Goal: Task Accomplishment & Management: Manage account settings

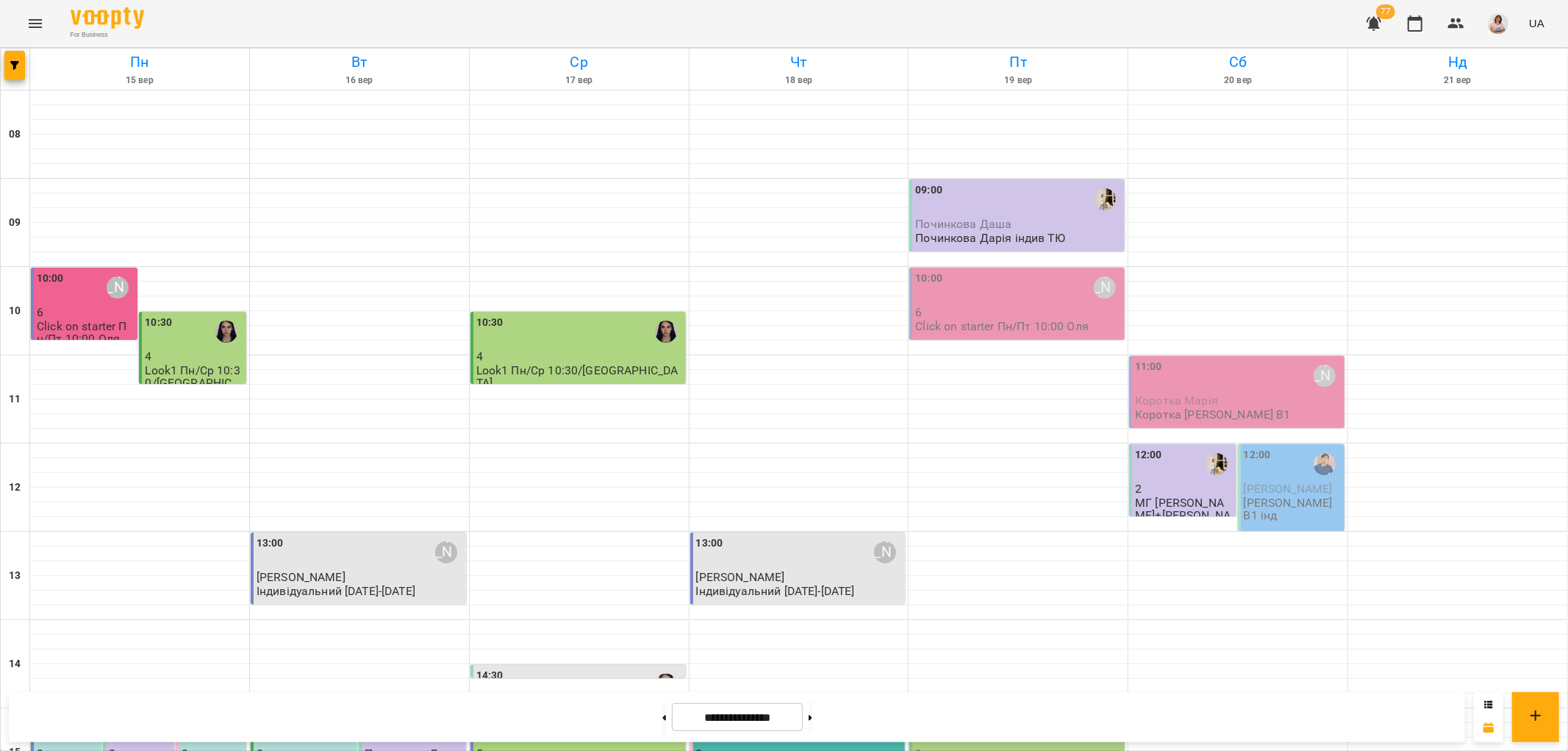
scroll to position [571, 0]
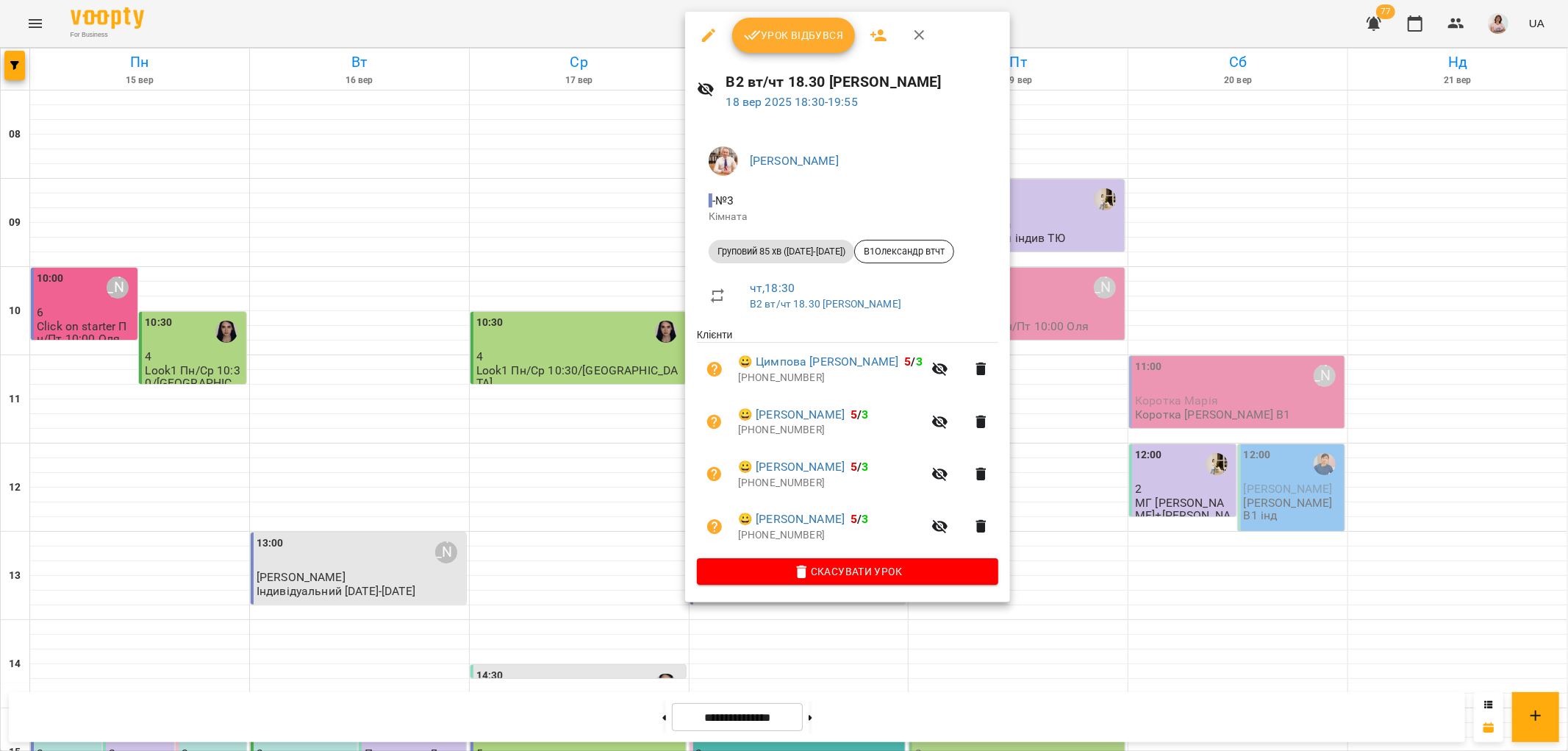
click at [919, 37] on icon "button" at bounding box center [920, 35] width 10 height 10
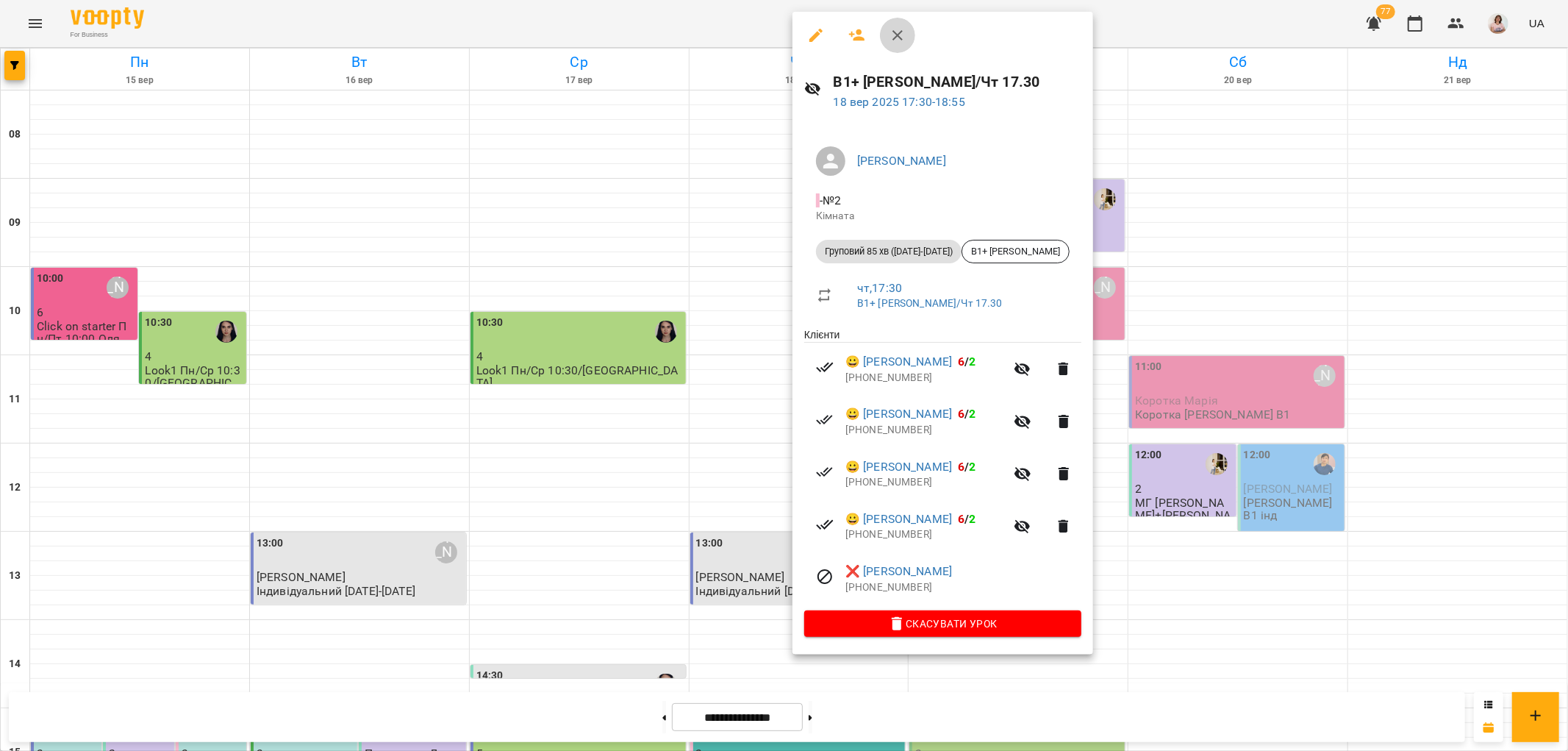
click at [894, 31] on icon "button" at bounding box center [897, 35] width 10 height 10
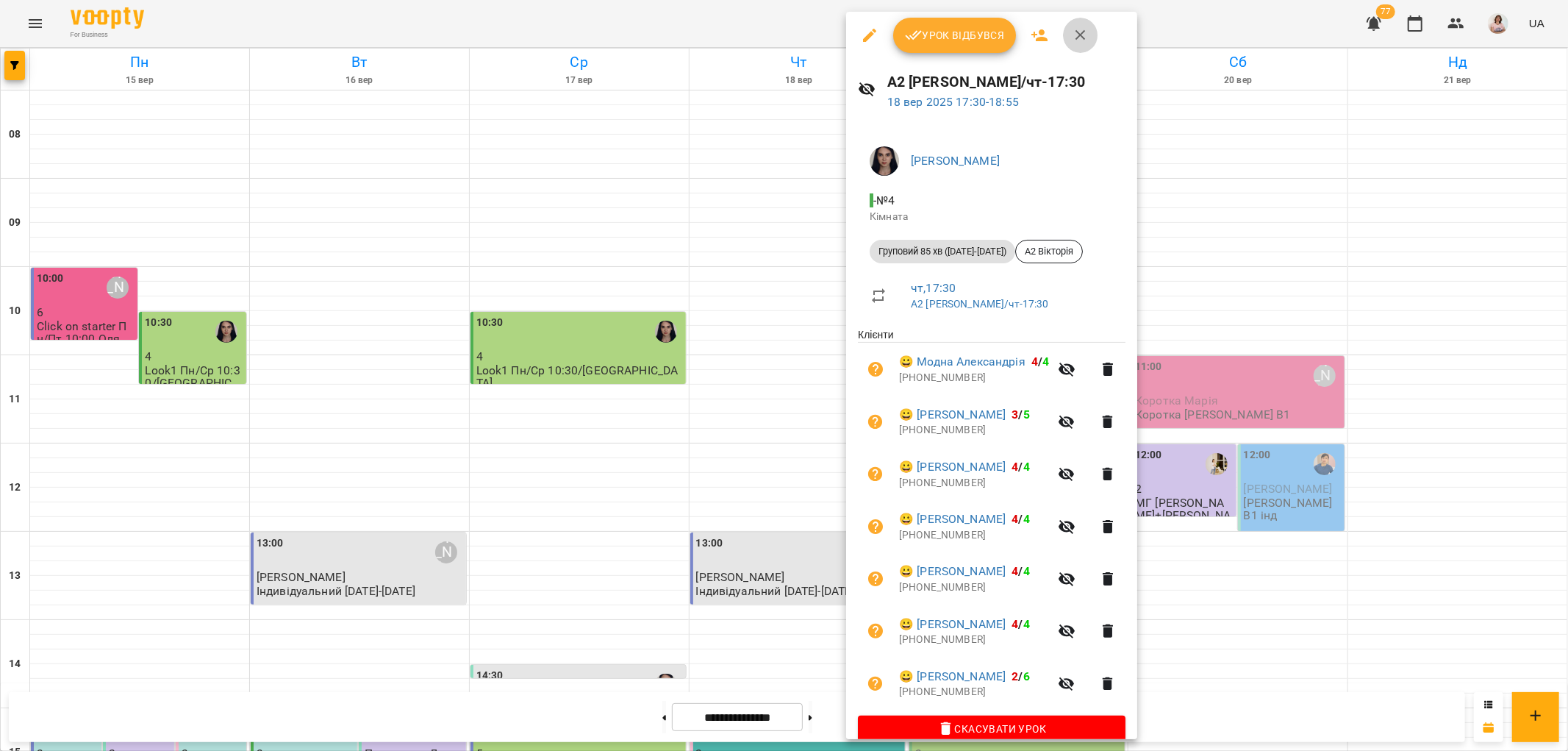
click at [1077, 29] on icon "button" at bounding box center [1080, 35] width 18 height 18
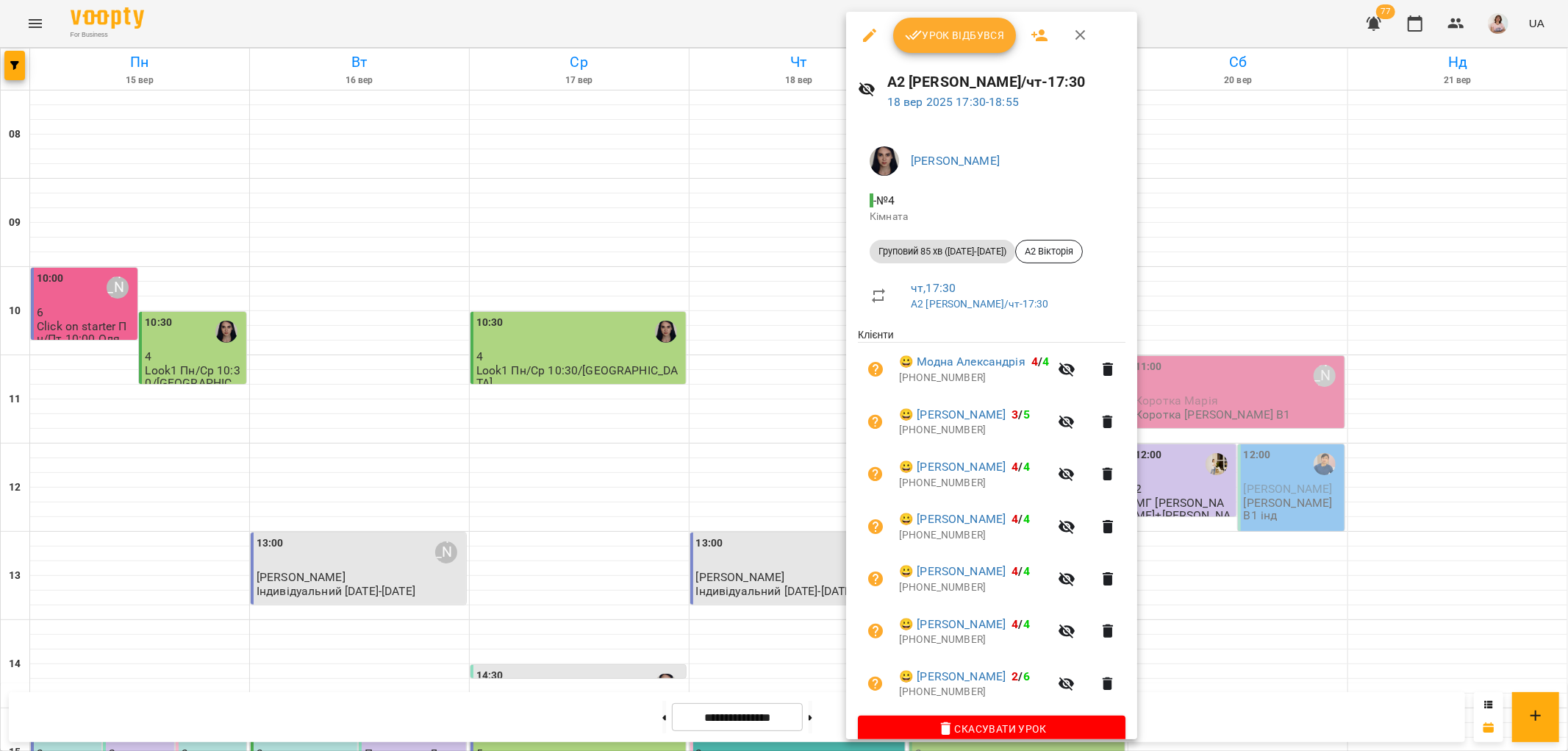
click at [1075, 34] on icon "button" at bounding box center [1080, 35] width 18 height 18
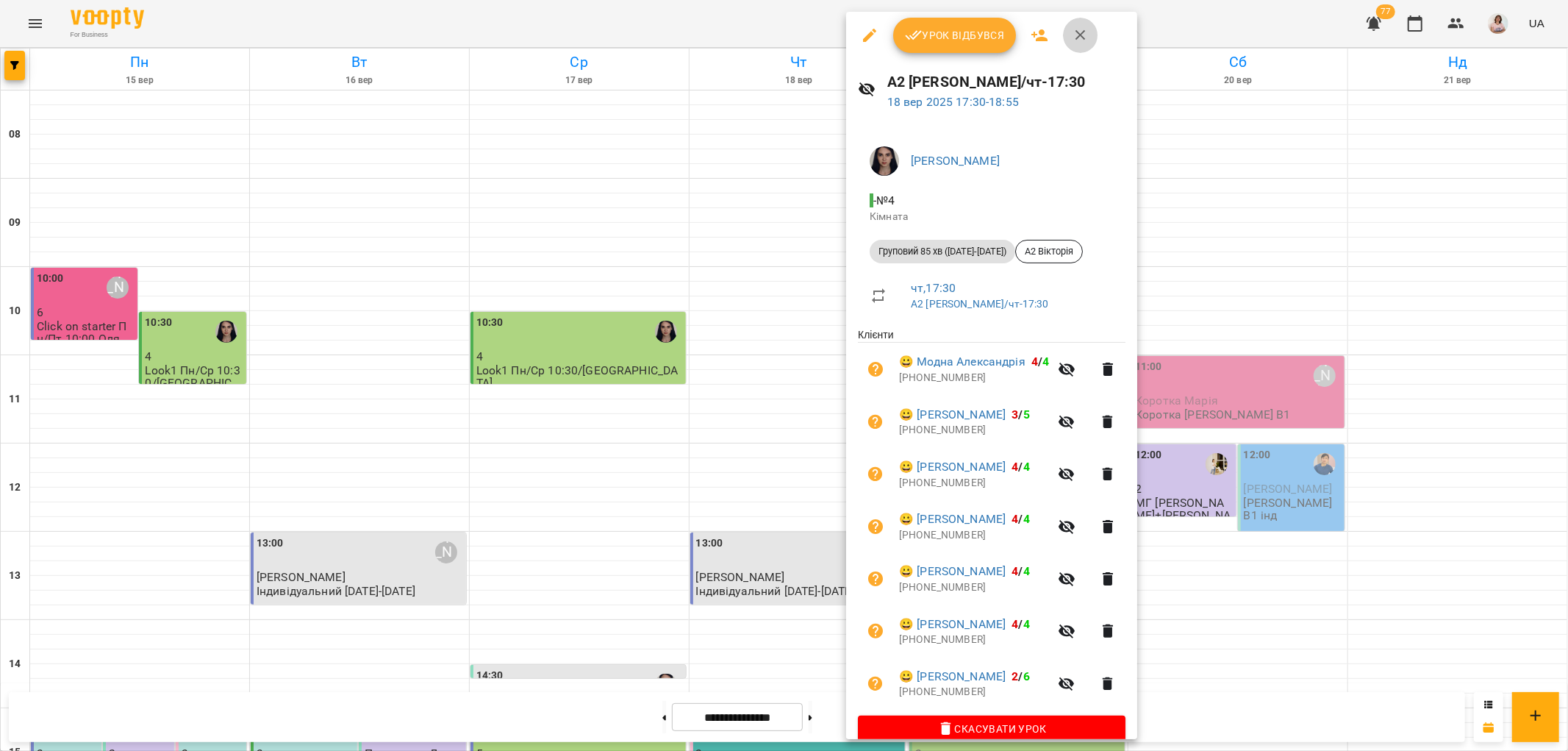
click at [1079, 34] on icon "button" at bounding box center [1080, 35] width 10 height 10
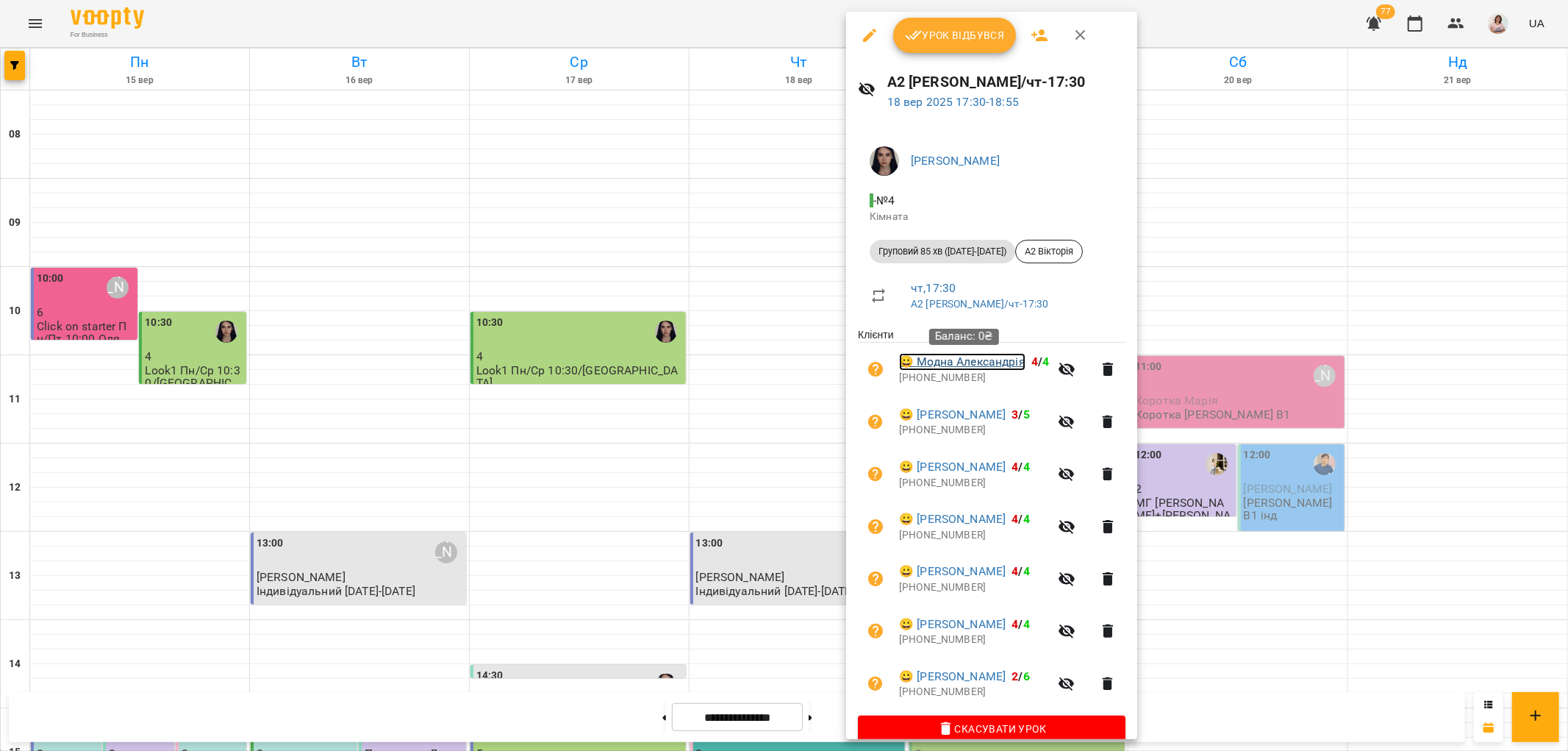
click at [979, 362] on link "😀 Модна Александрія" at bounding box center [962, 362] width 126 height 18
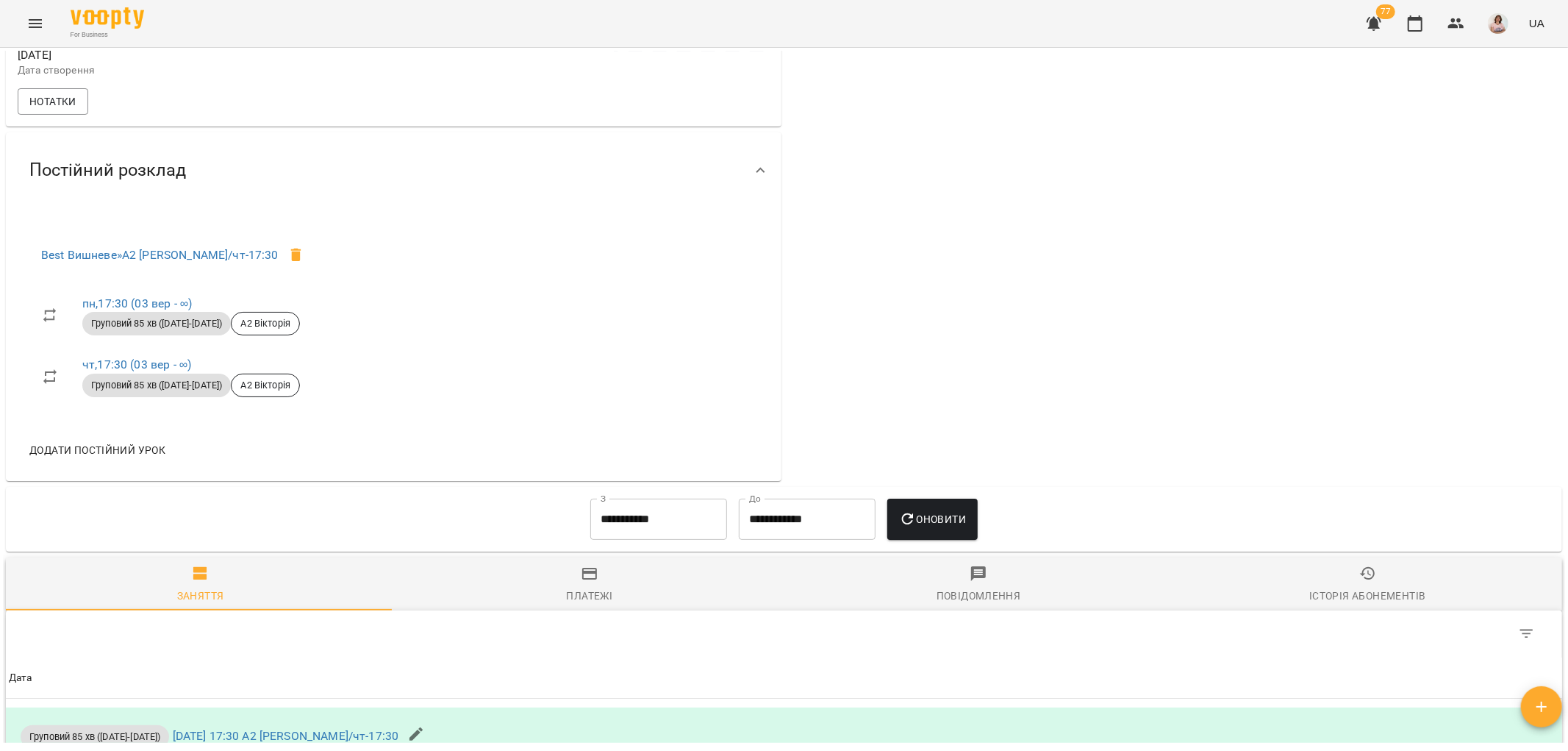
scroll to position [736, 0]
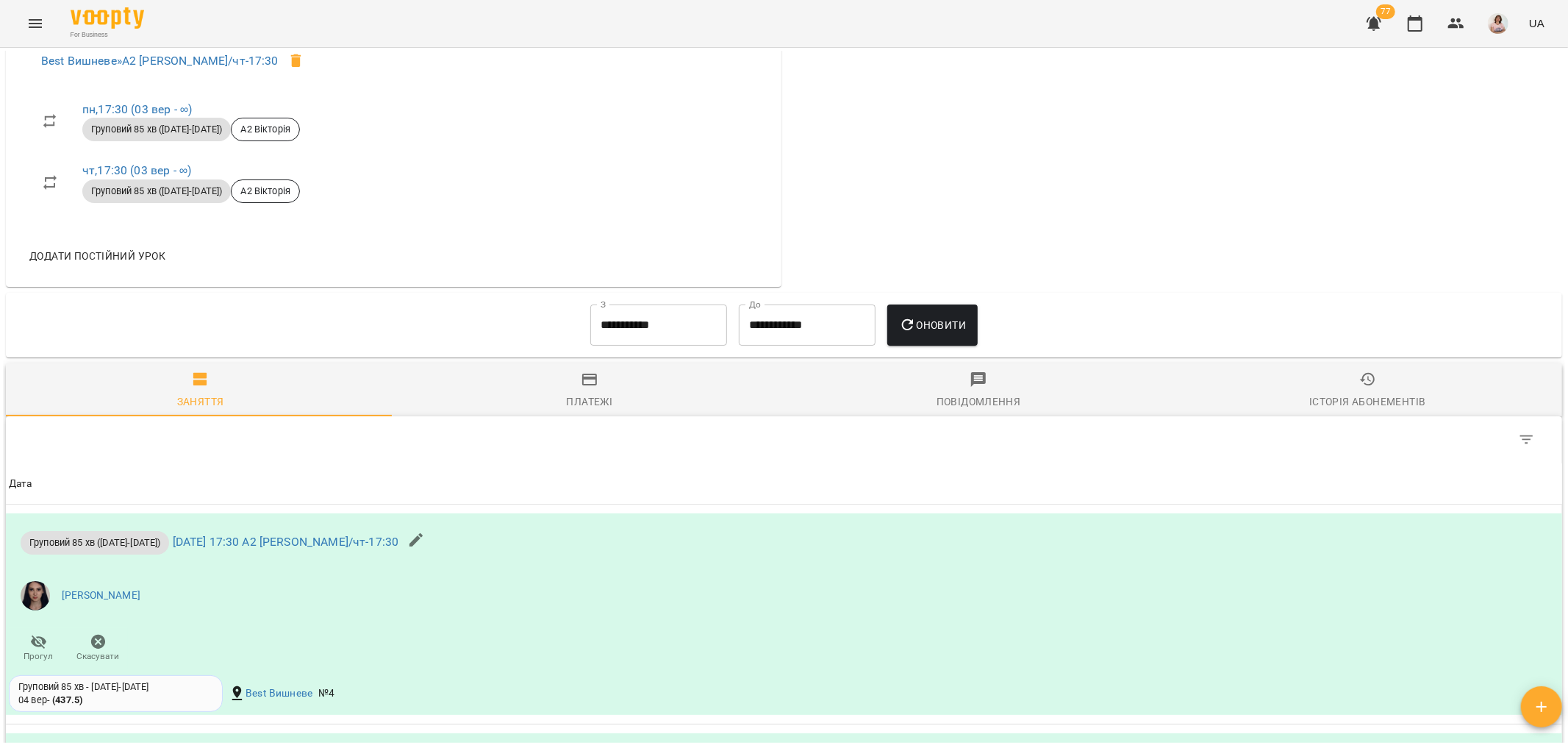
click at [648, 340] on input "**********" at bounding box center [658, 325] width 137 height 41
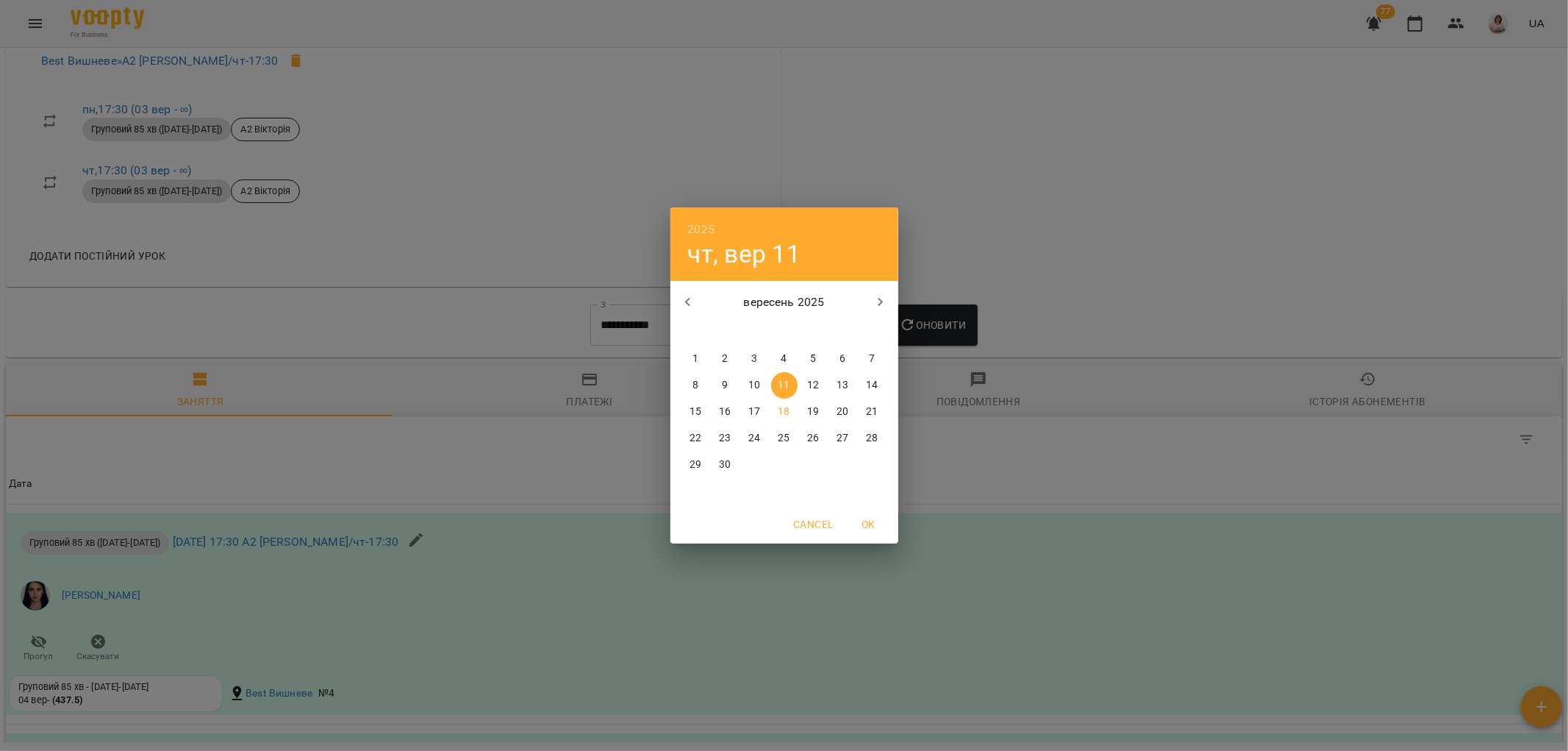
click at [695, 357] on p "1" at bounding box center [695, 358] width 6 height 15
type input "**********"
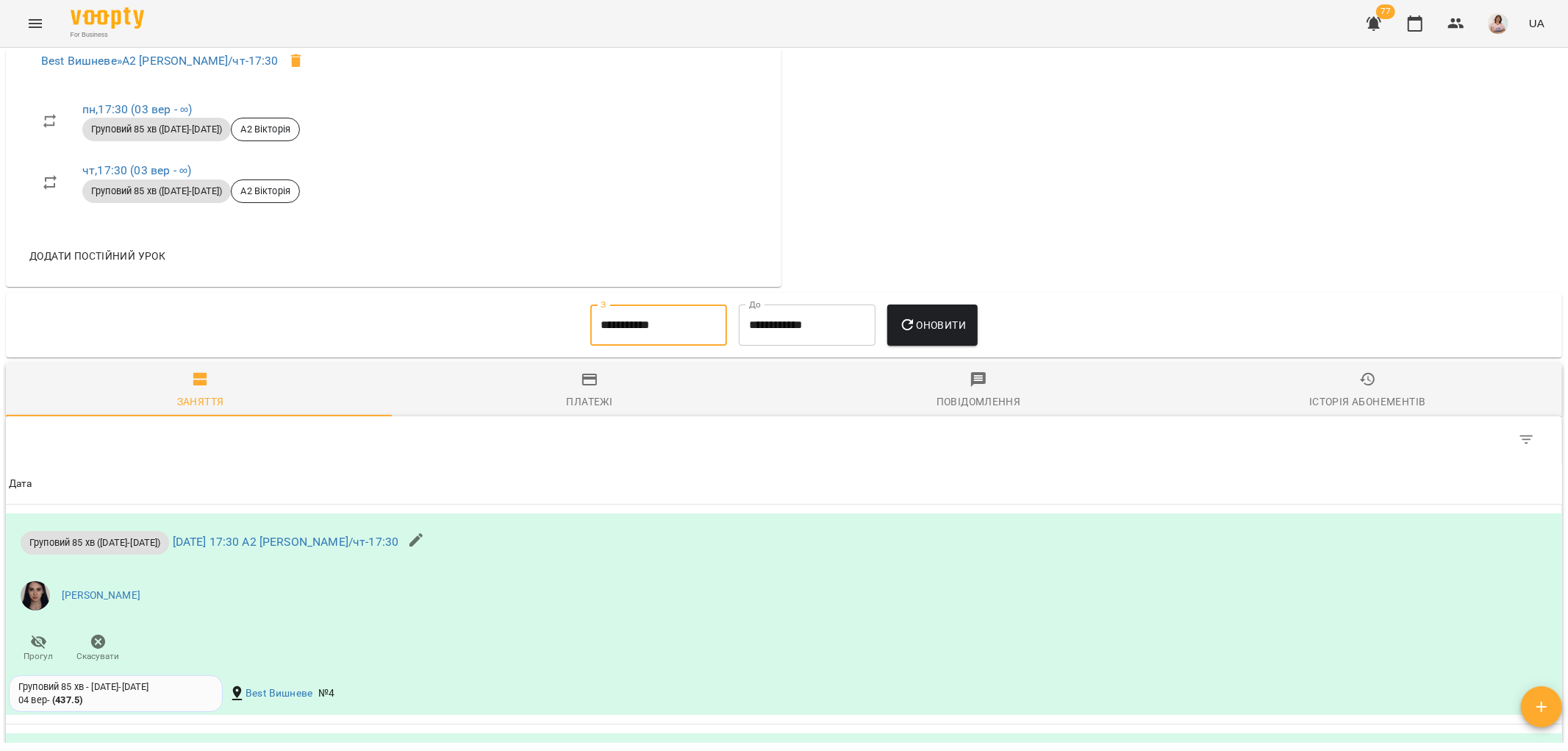
click at [936, 334] on span "Оновити" at bounding box center [933, 325] width 67 height 18
click at [38, 26] on icon "Menu" at bounding box center [35, 23] width 18 height 18
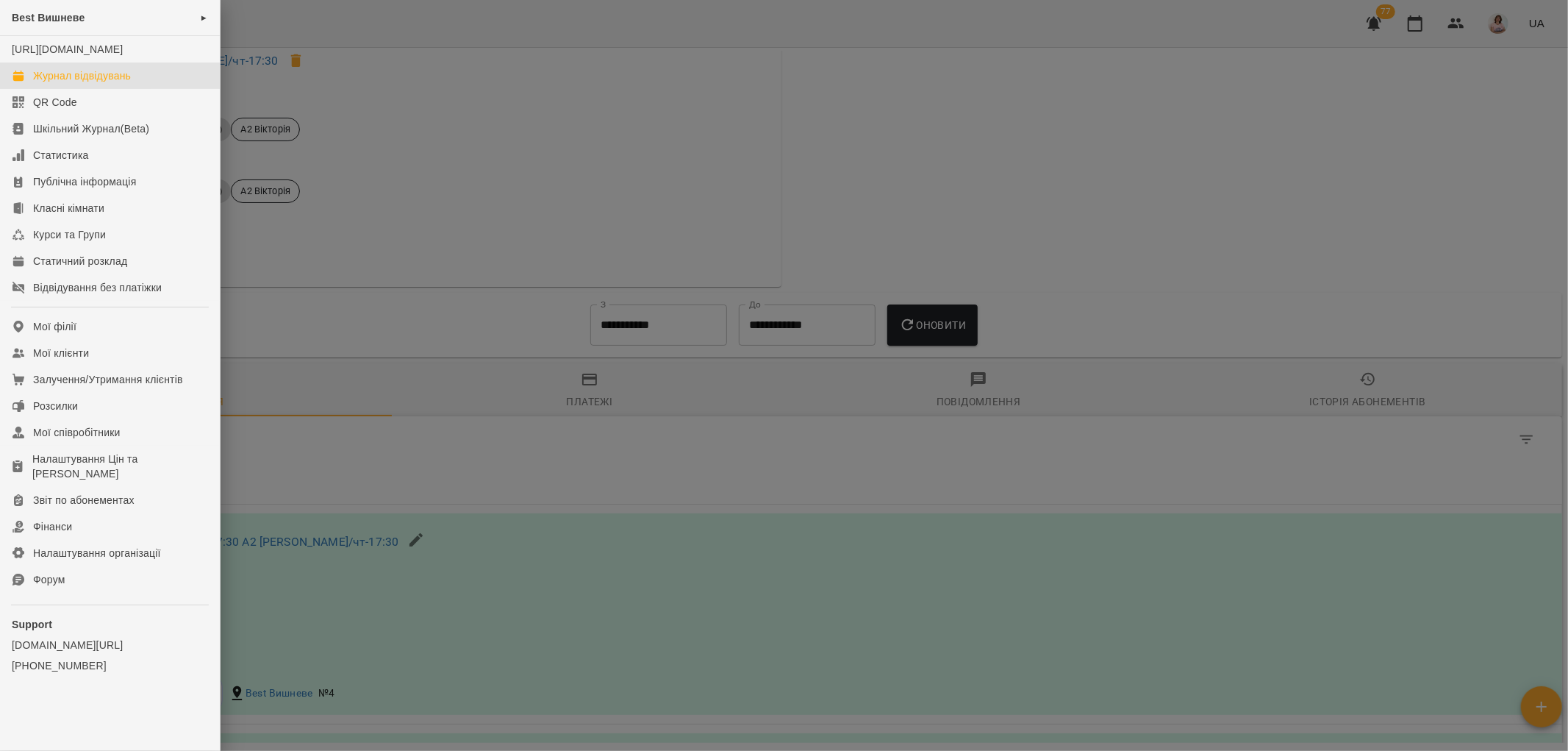
click at [78, 83] on div "Журнал відвідувань" at bounding box center [82, 76] width 98 height 15
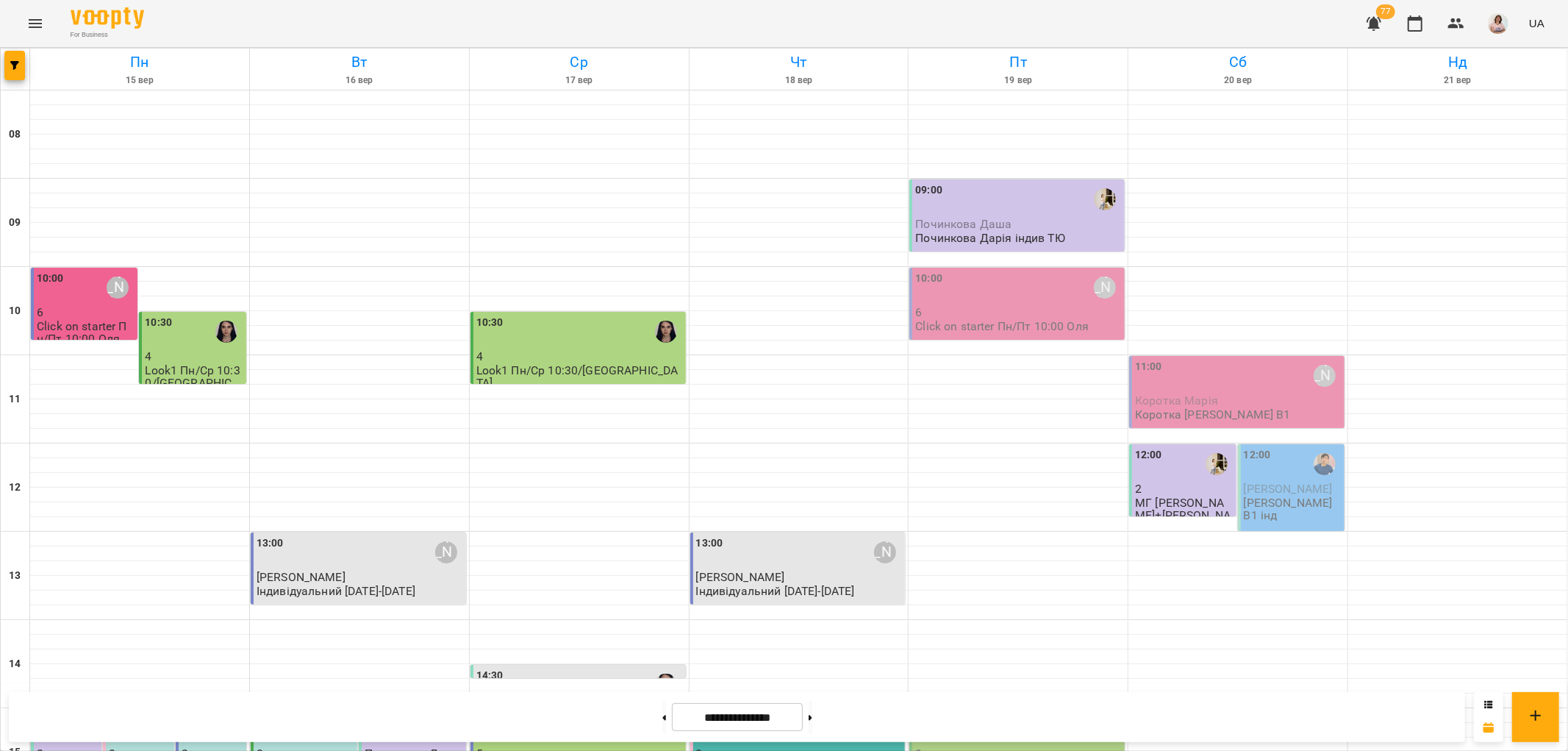
scroll to position [641, 0]
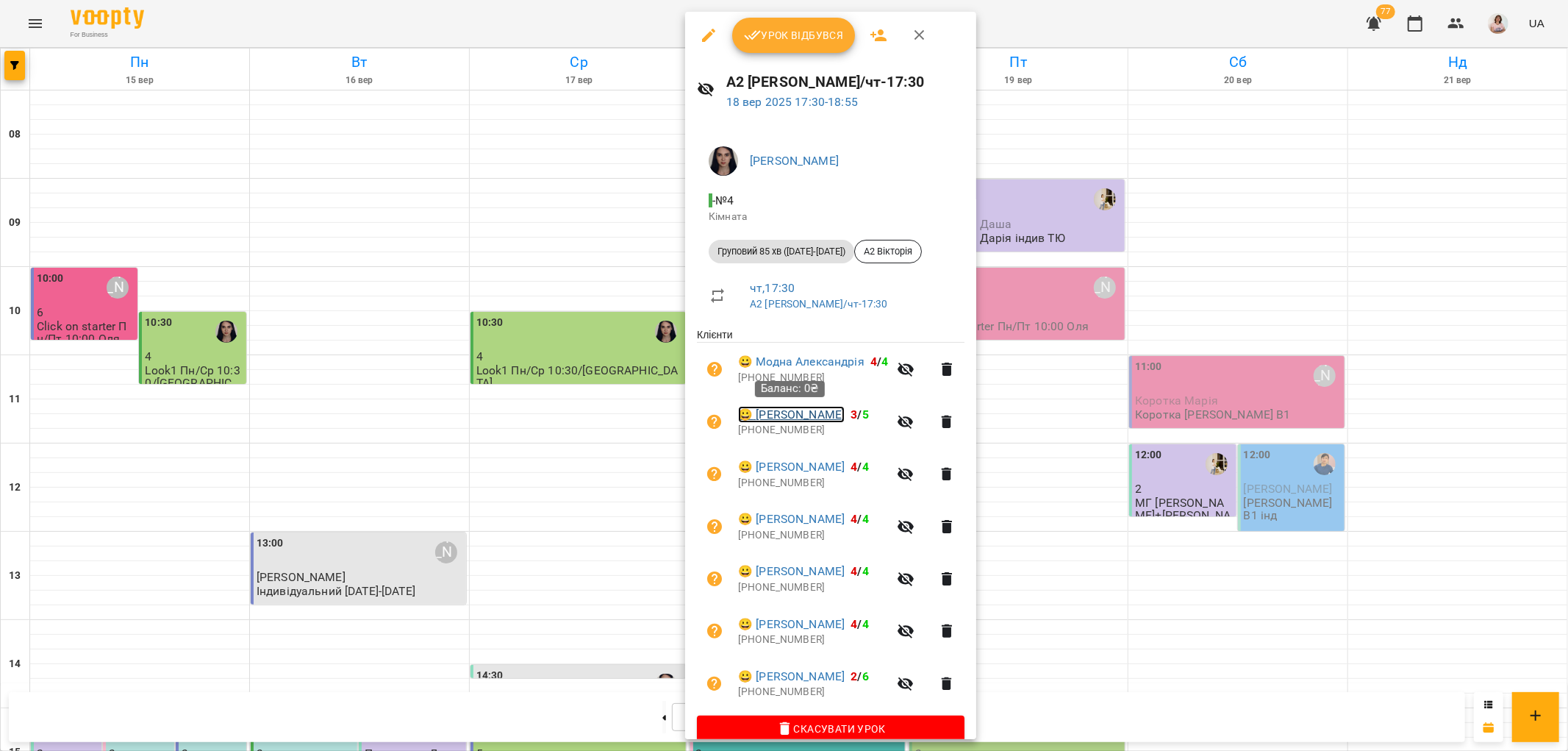
click at [787, 416] on link "😀 Токарєв Даніїл" at bounding box center [791, 414] width 106 height 18
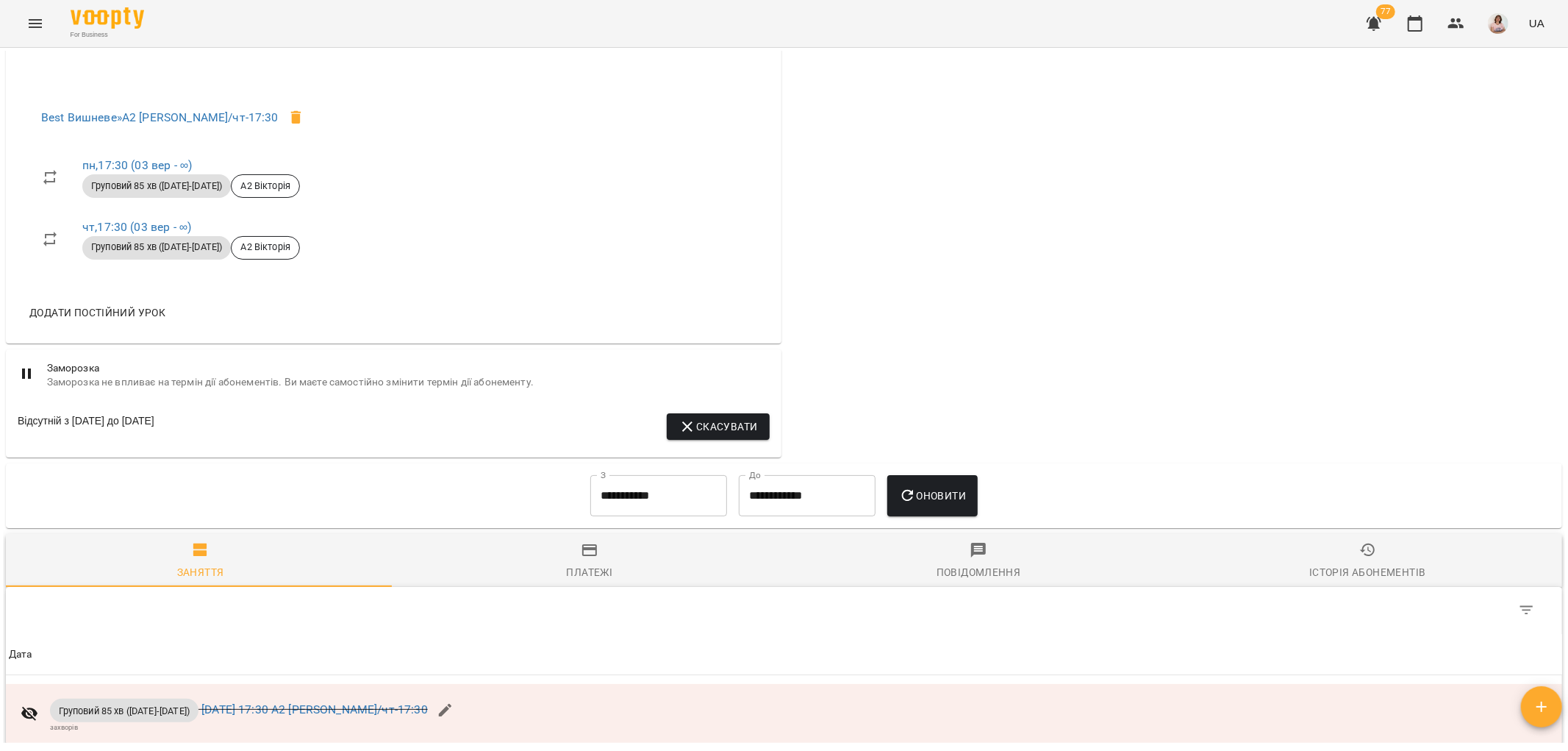
scroll to position [817, 0]
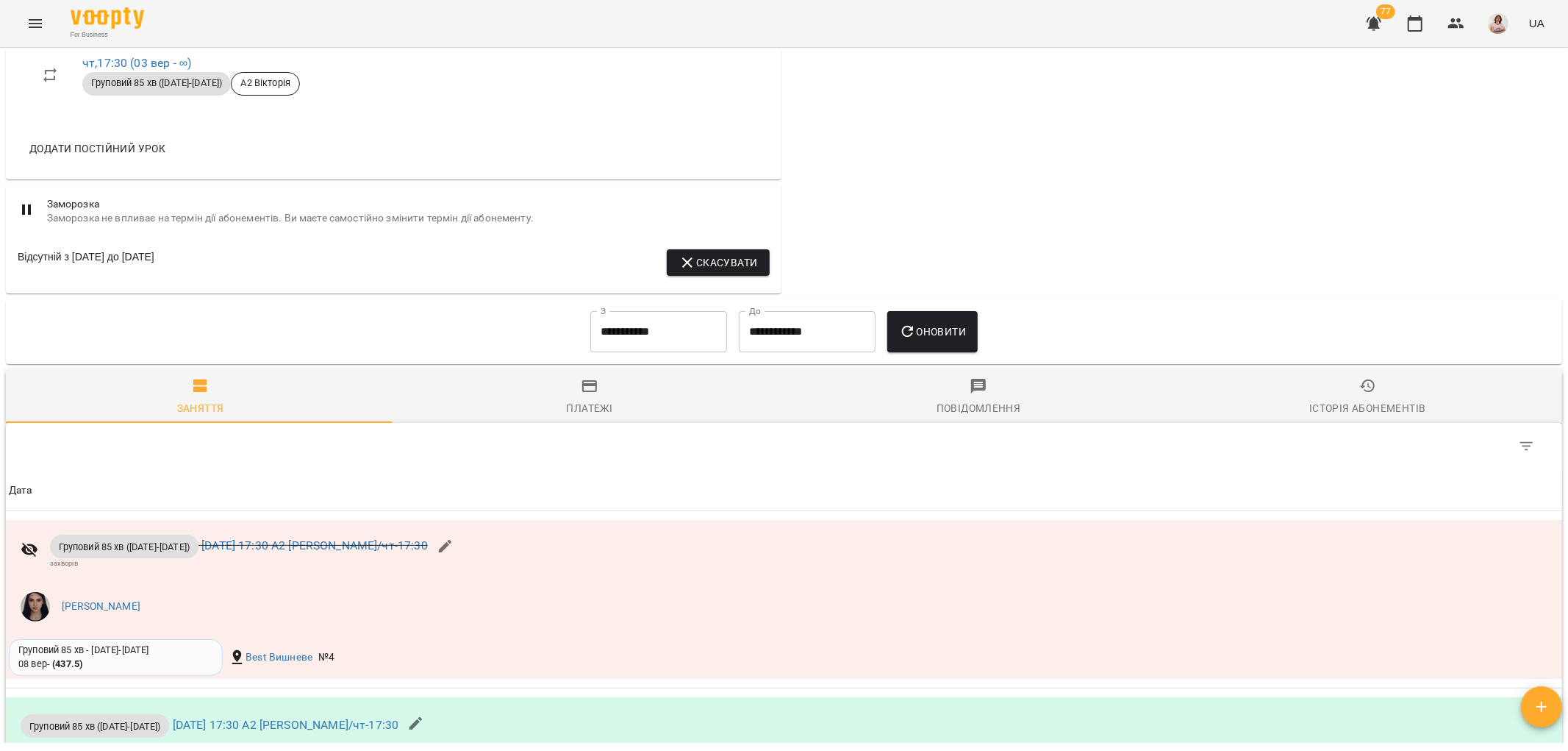
click at [658, 326] on input "**********" at bounding box center [658, 332] width 137 height 41
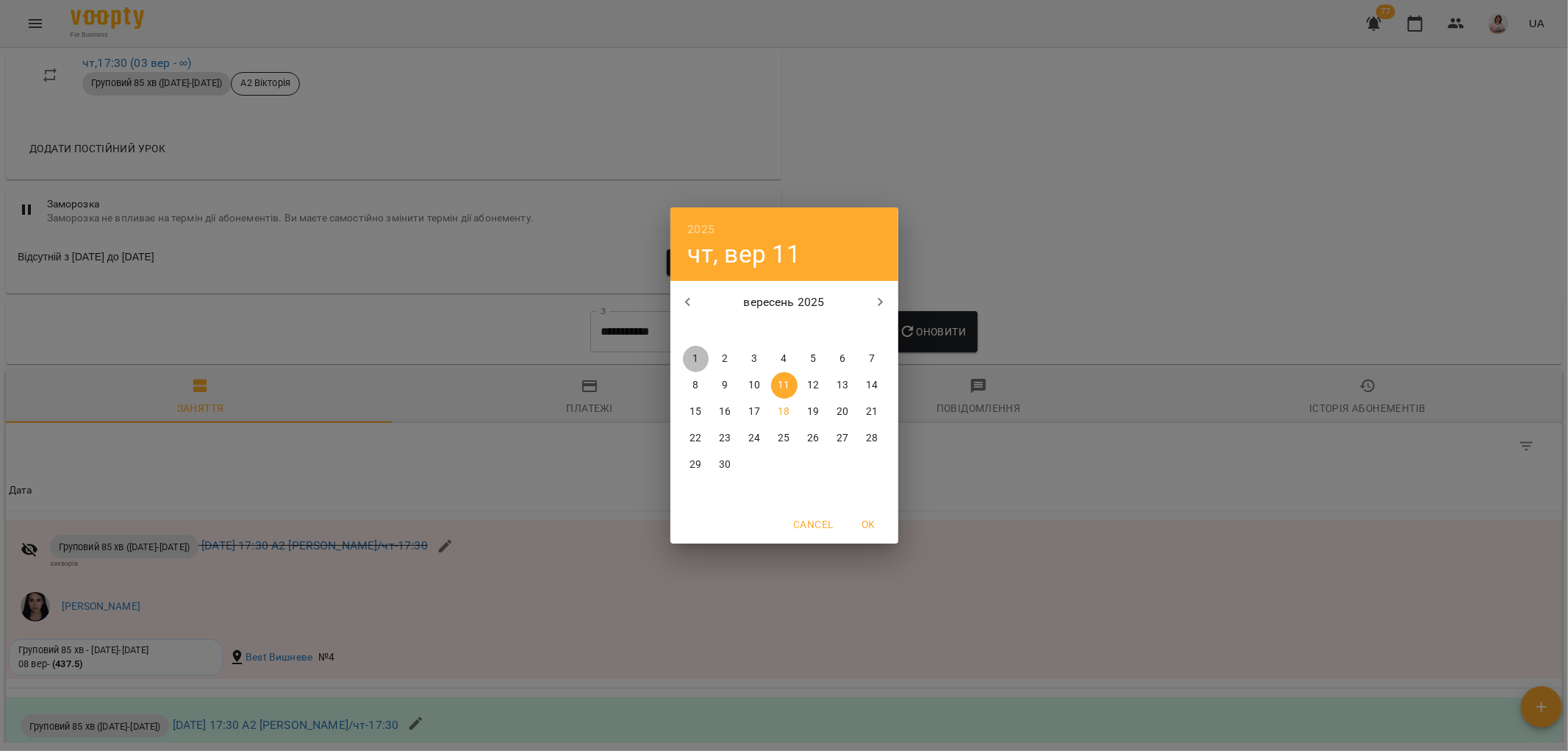
click at [696, 358] on p "1" at bounding box center [695, 358] width 6 height 15
type input "**********"
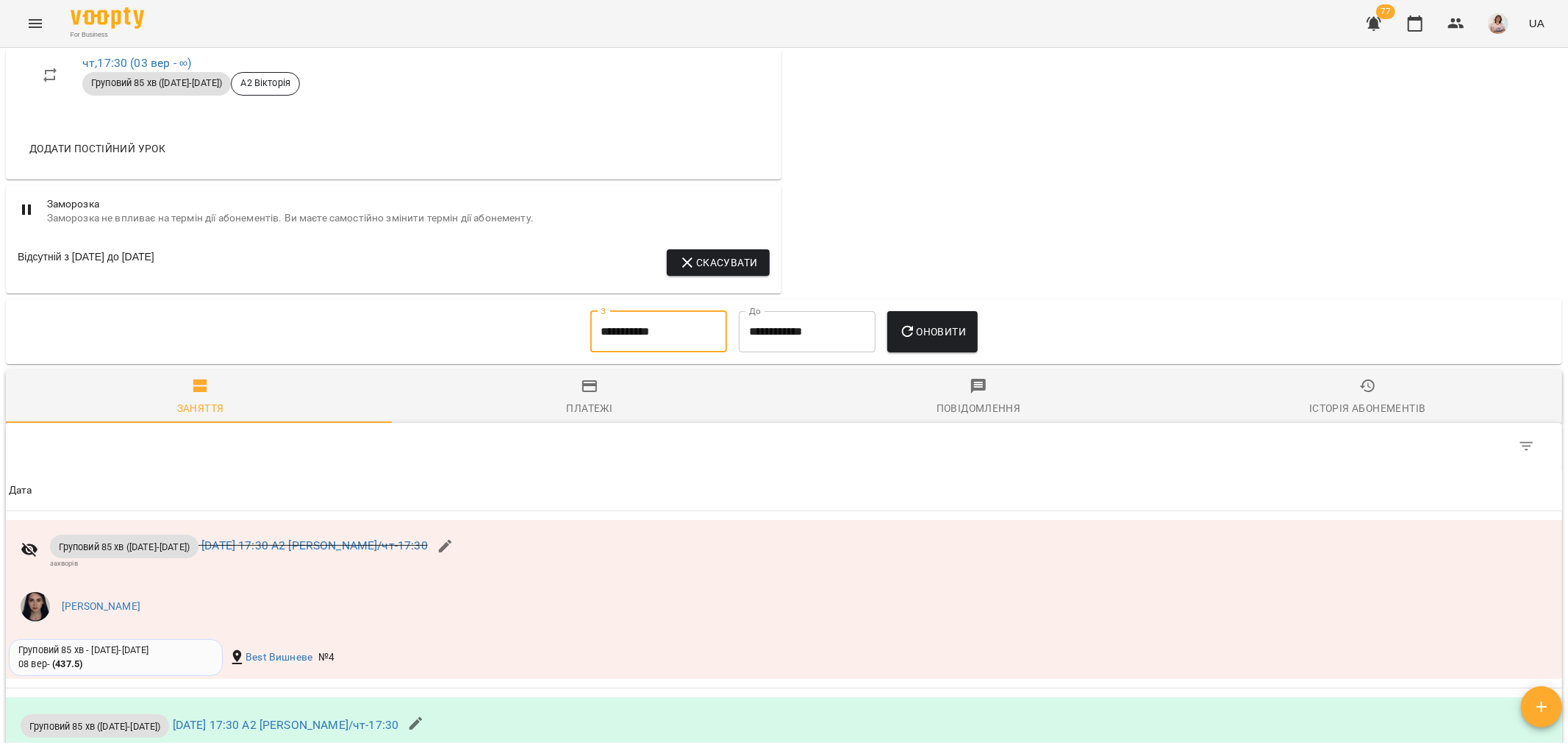
click at [961, 323] on span "Оновити" at bounding box center [933, 332] width 67 height 18
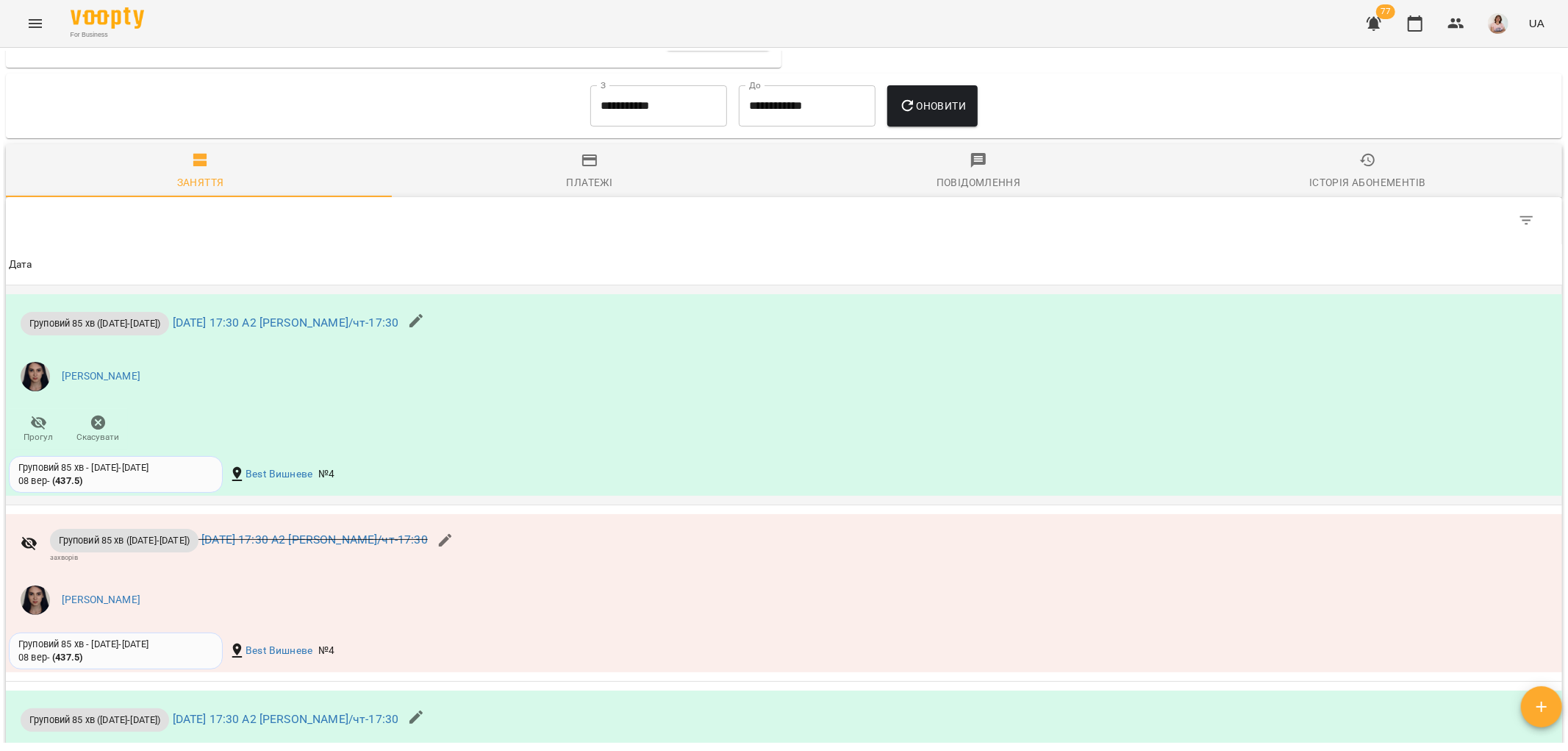
scroll to position [1062, 0]
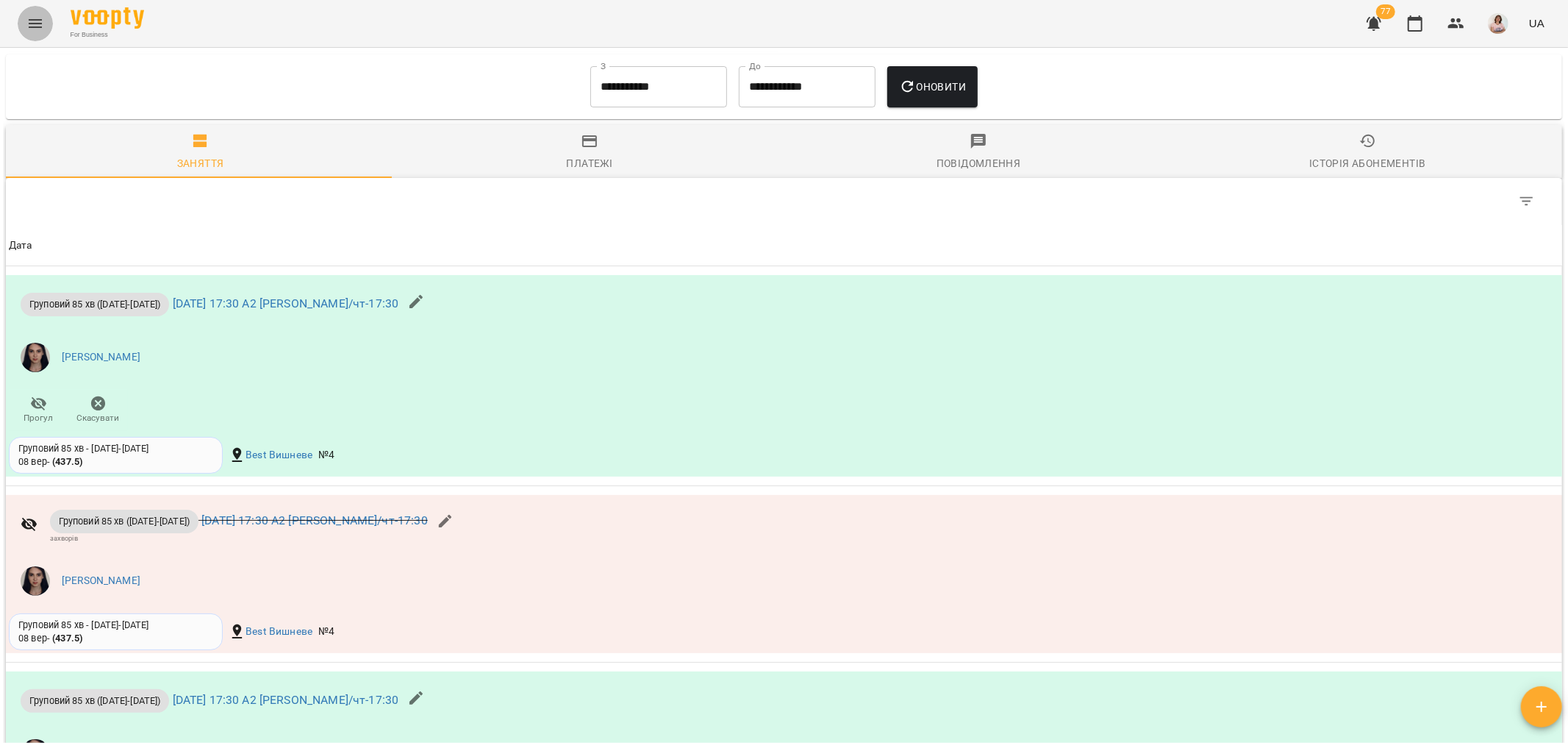
click at [33, 23] on icon "Menu" at bounding box center [34, 23] width 13 height 9
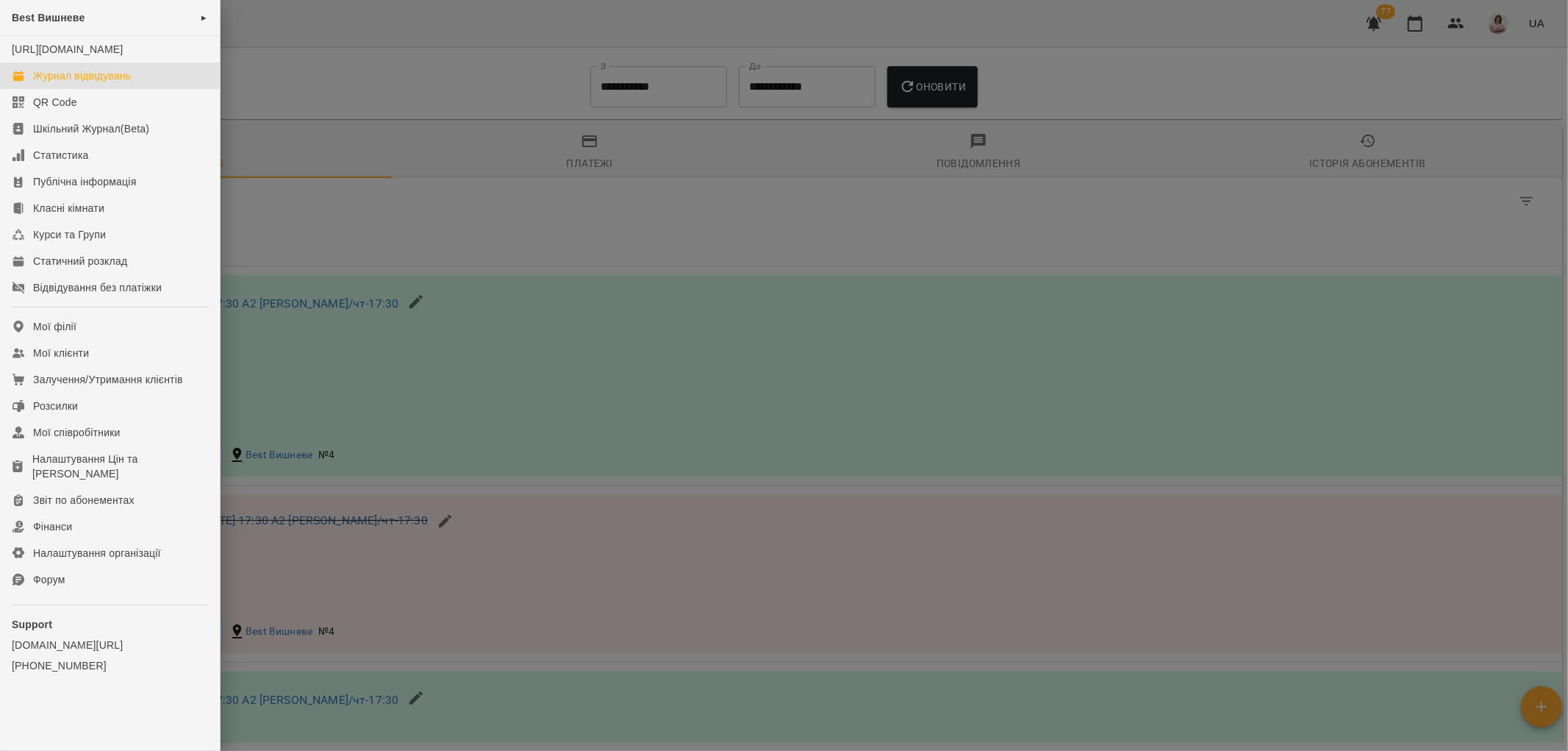
click at [82, 83] on div "Журнал відвідувань" at bounding box center [82, 76] width 98 height 15
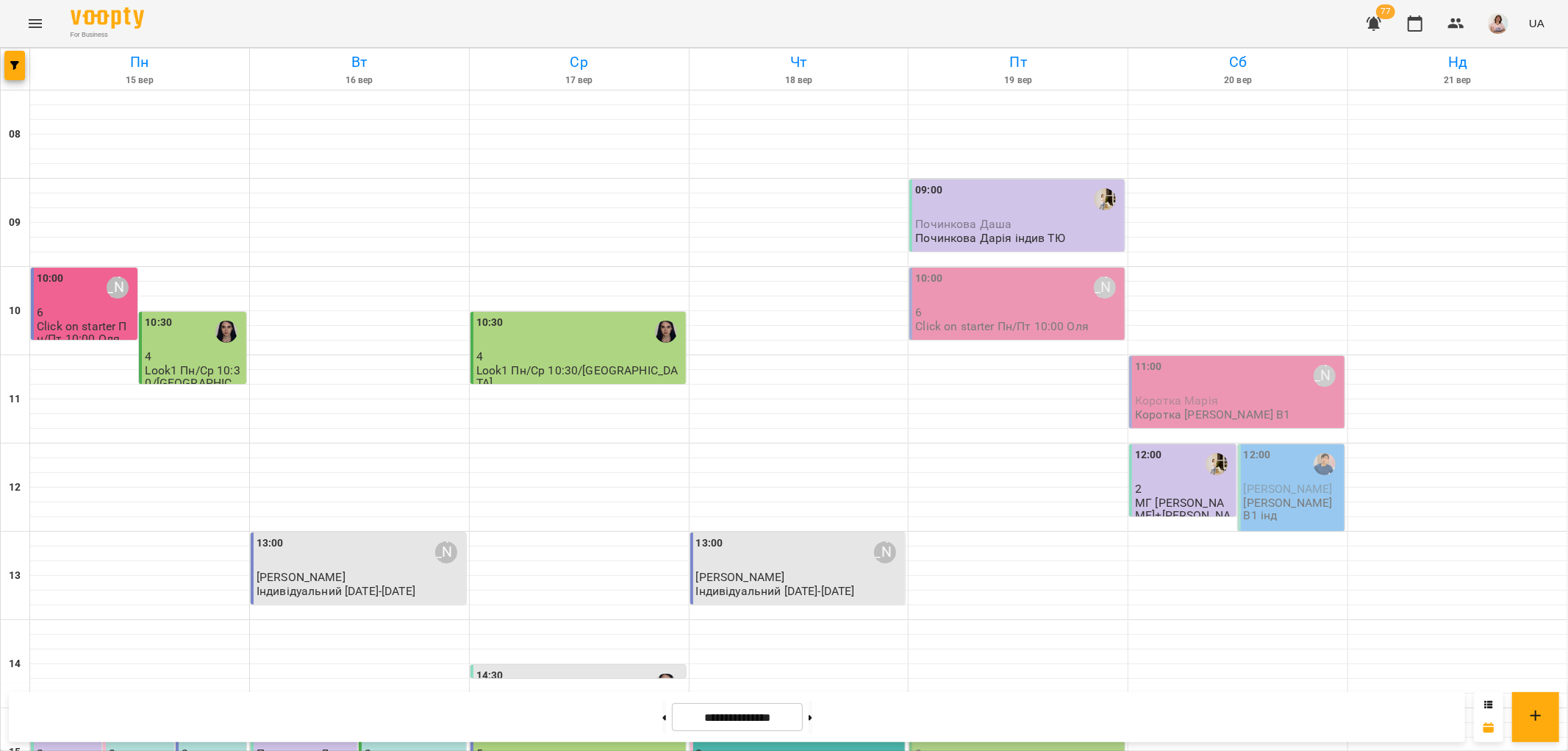
scroll to position [641, 0]
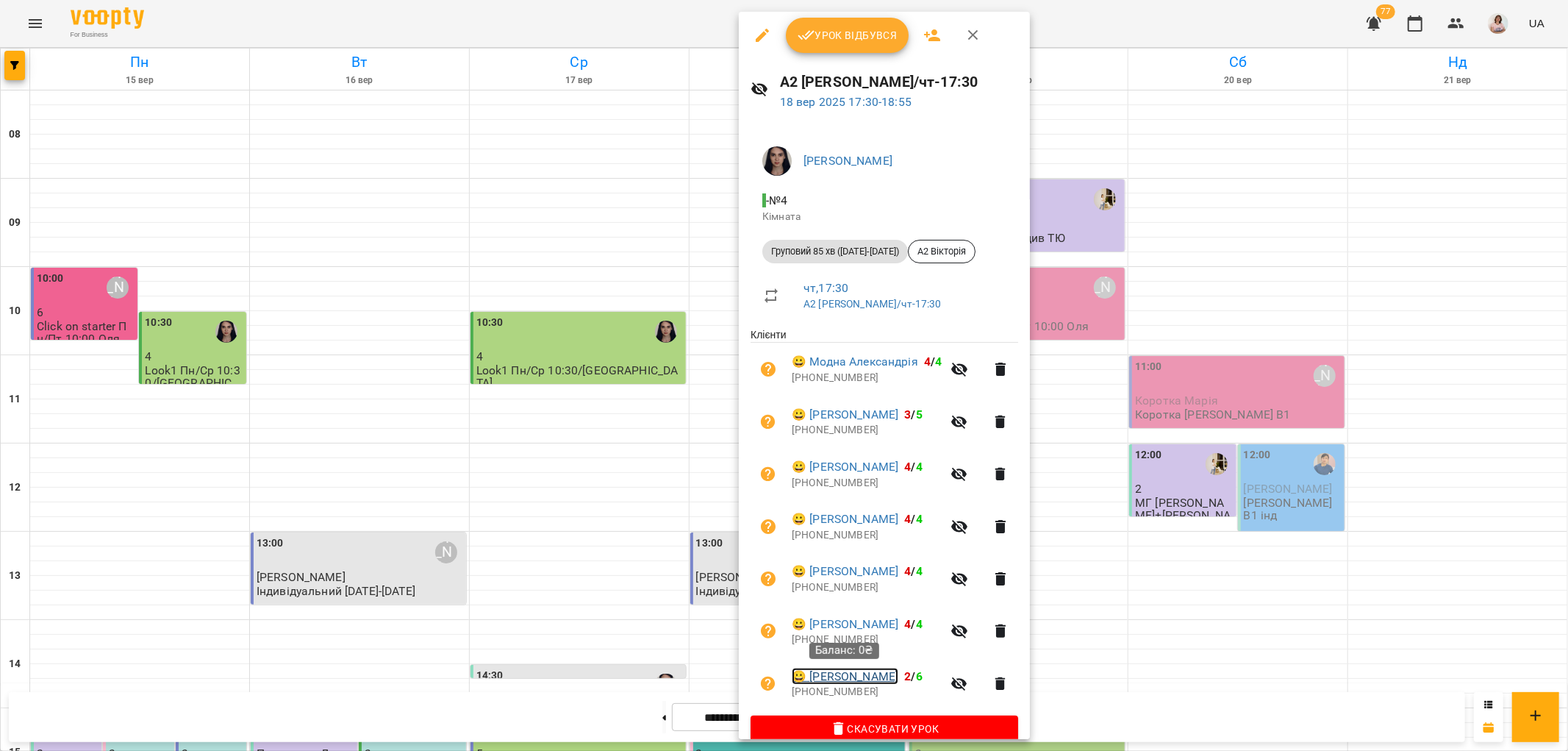
click at [854, 680] on link "😀 Розумей Назар" at bounding box center [845, 676] width 106 height 18
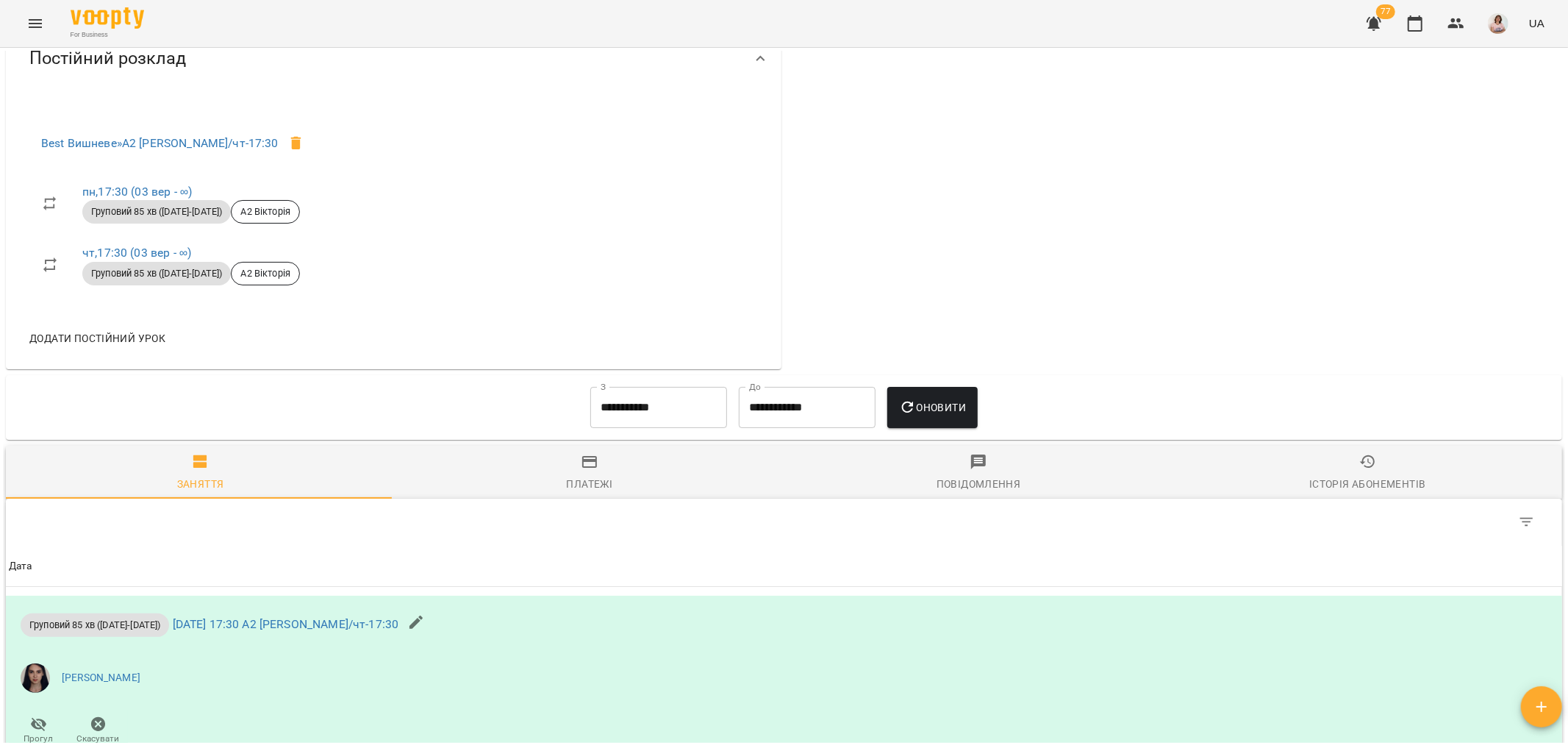
scroll to position [899, 0]
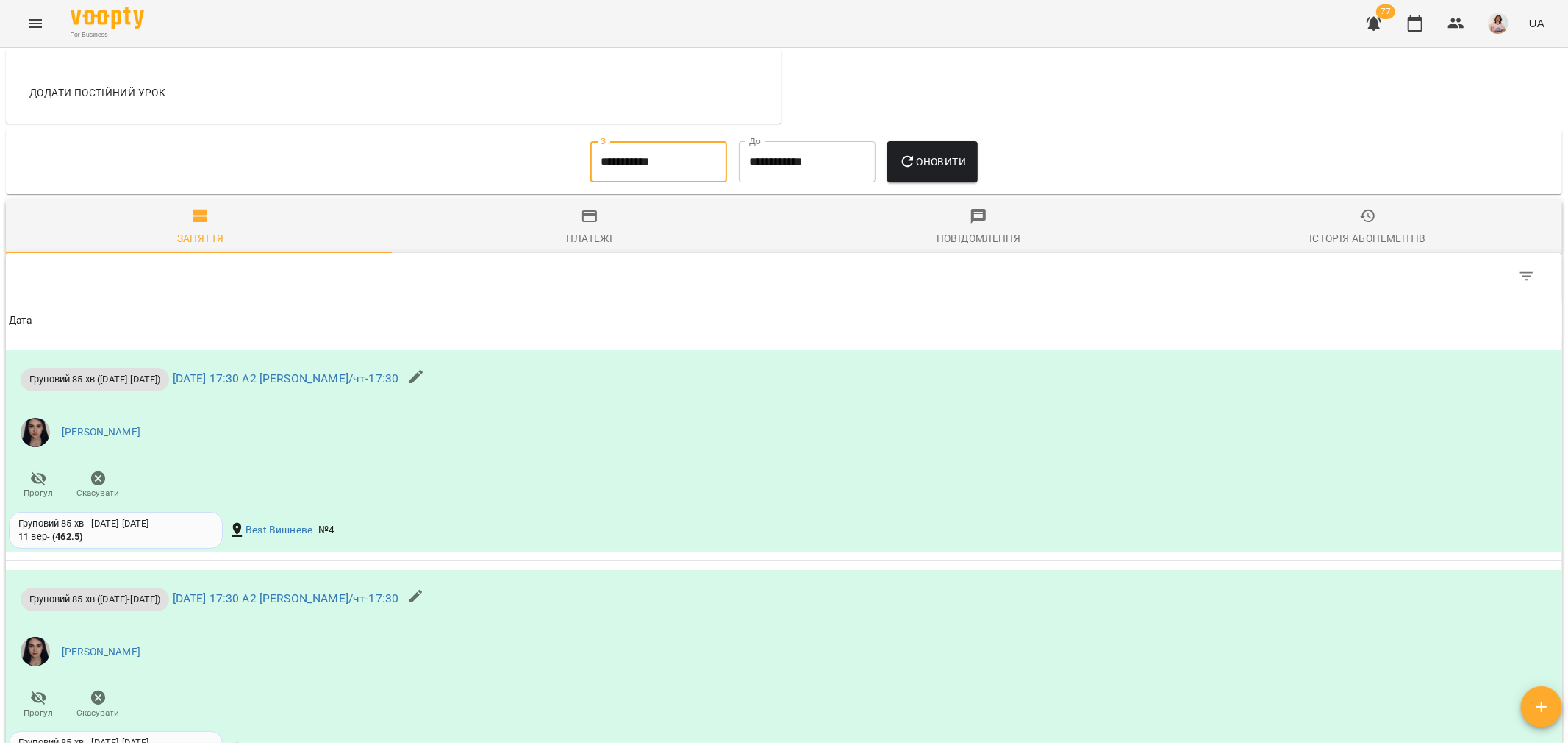
click at [637, 172] on input "**********" at bounding box center [658, 162] width 137 height 41
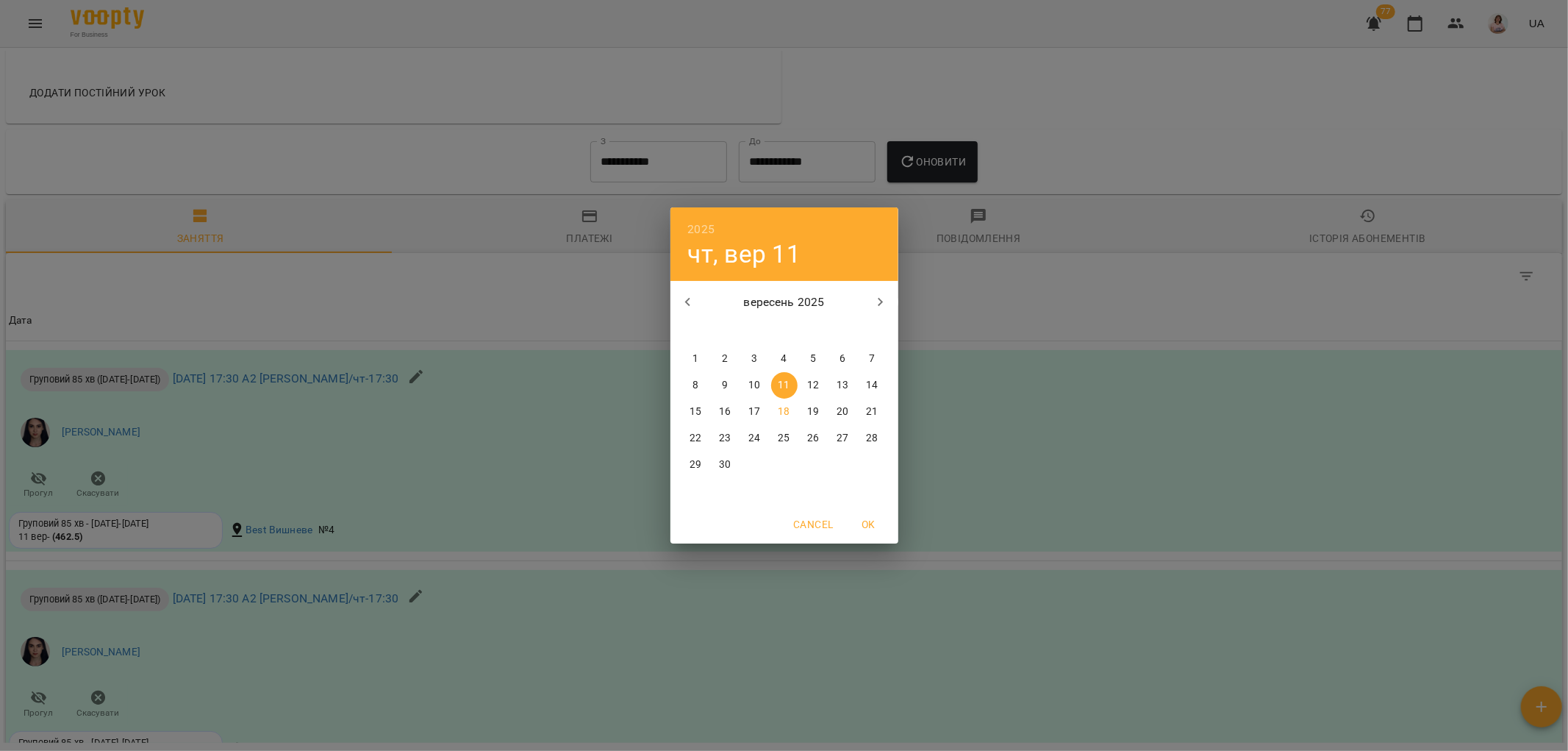
click at [693, 357] on p "1" at bounding box center [695, 358] width 6 height 15
type input "**********"
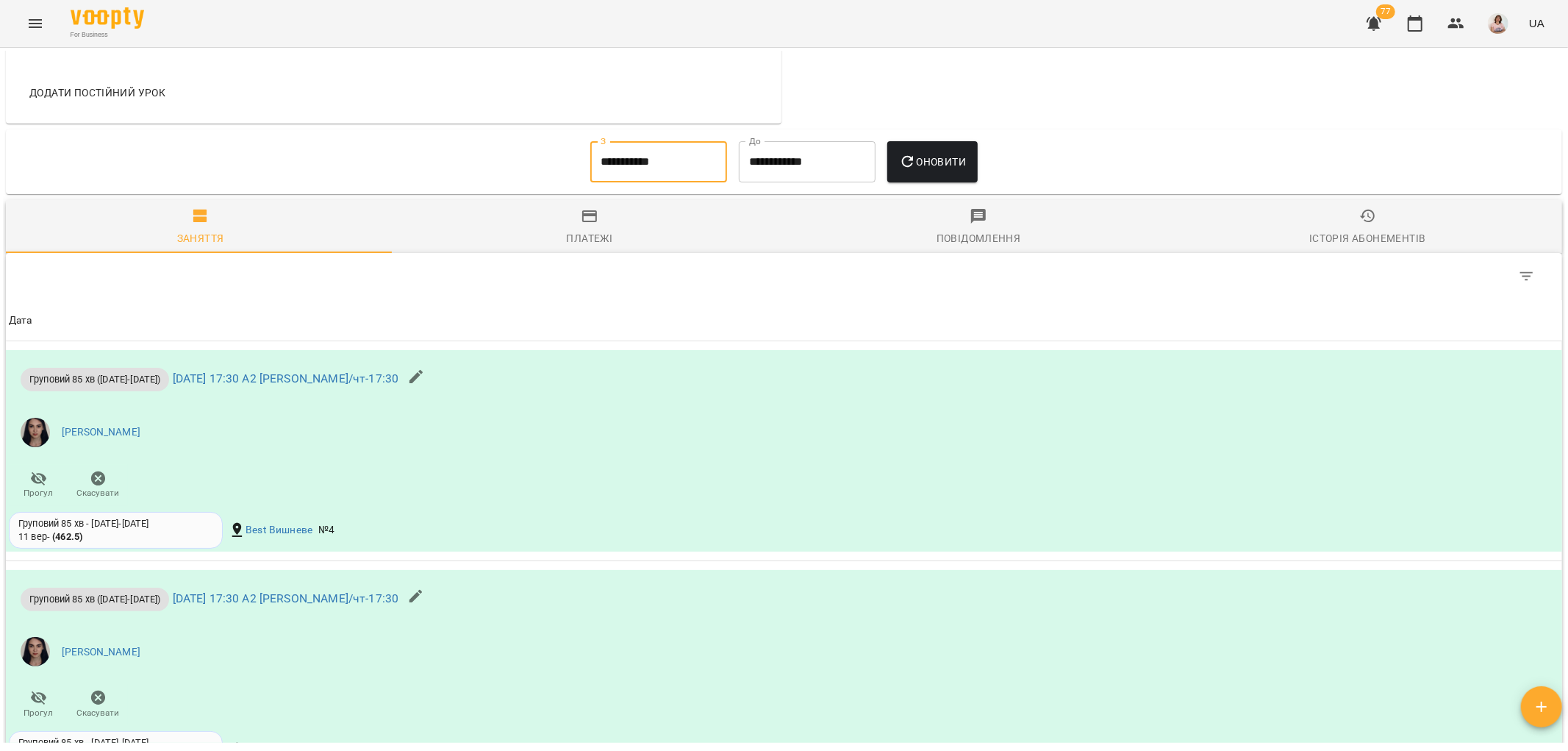
click at [966, 169] on span "Оновити" at bounding box center [933, 162] width 67 height 18
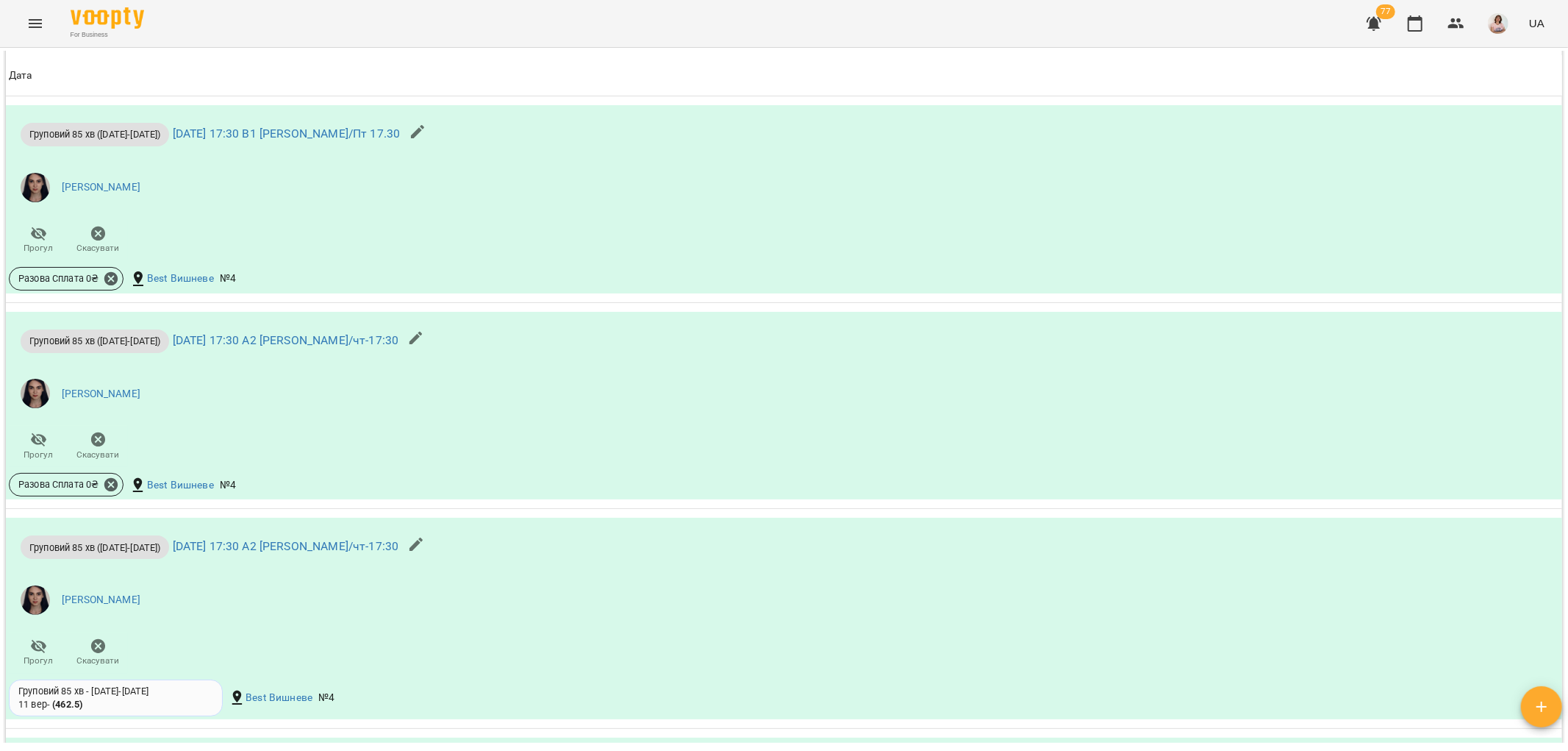
scroll to position [1307, 0]
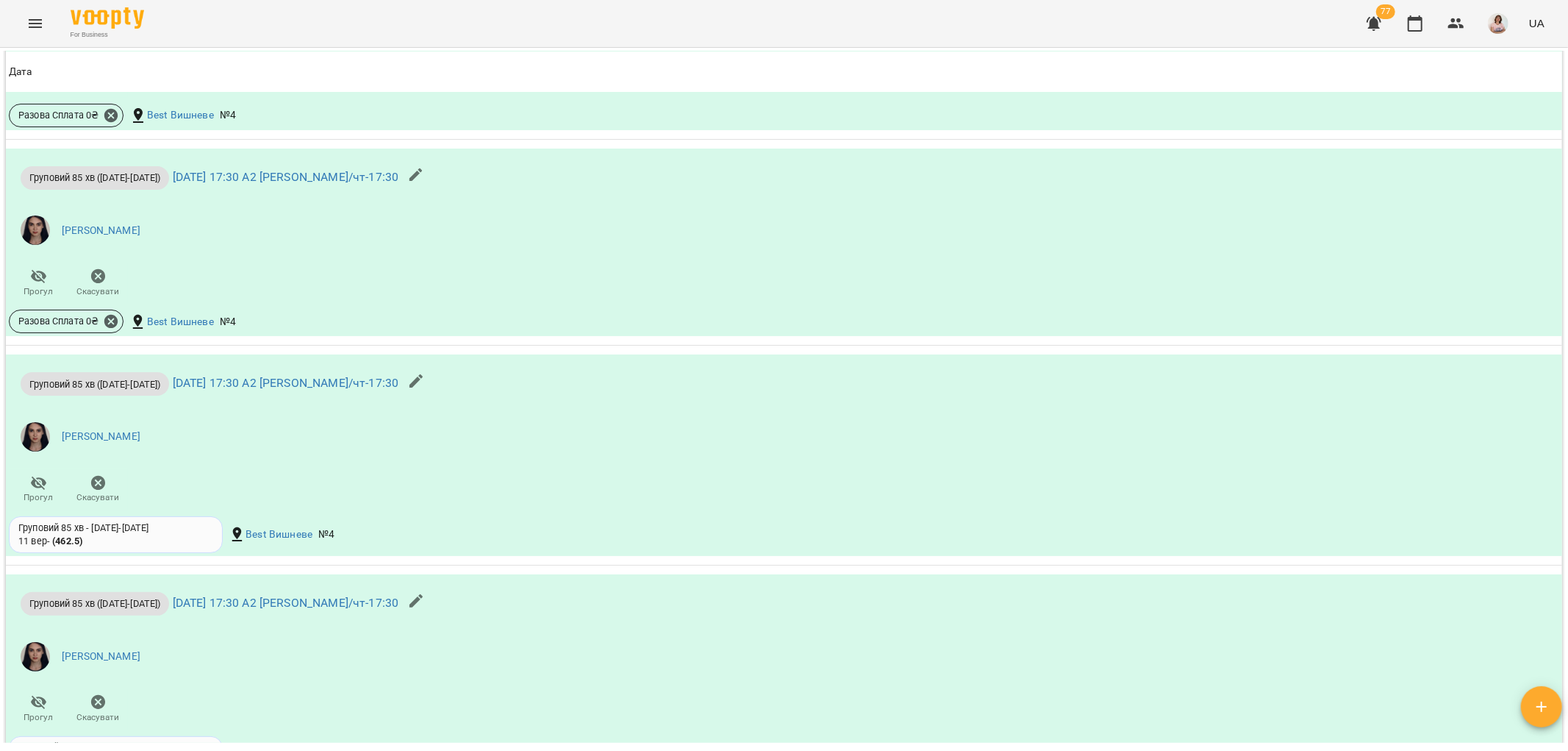
click at [27, 25] on icon "Menu" at bounding box center [35, 23] width 18 height 18
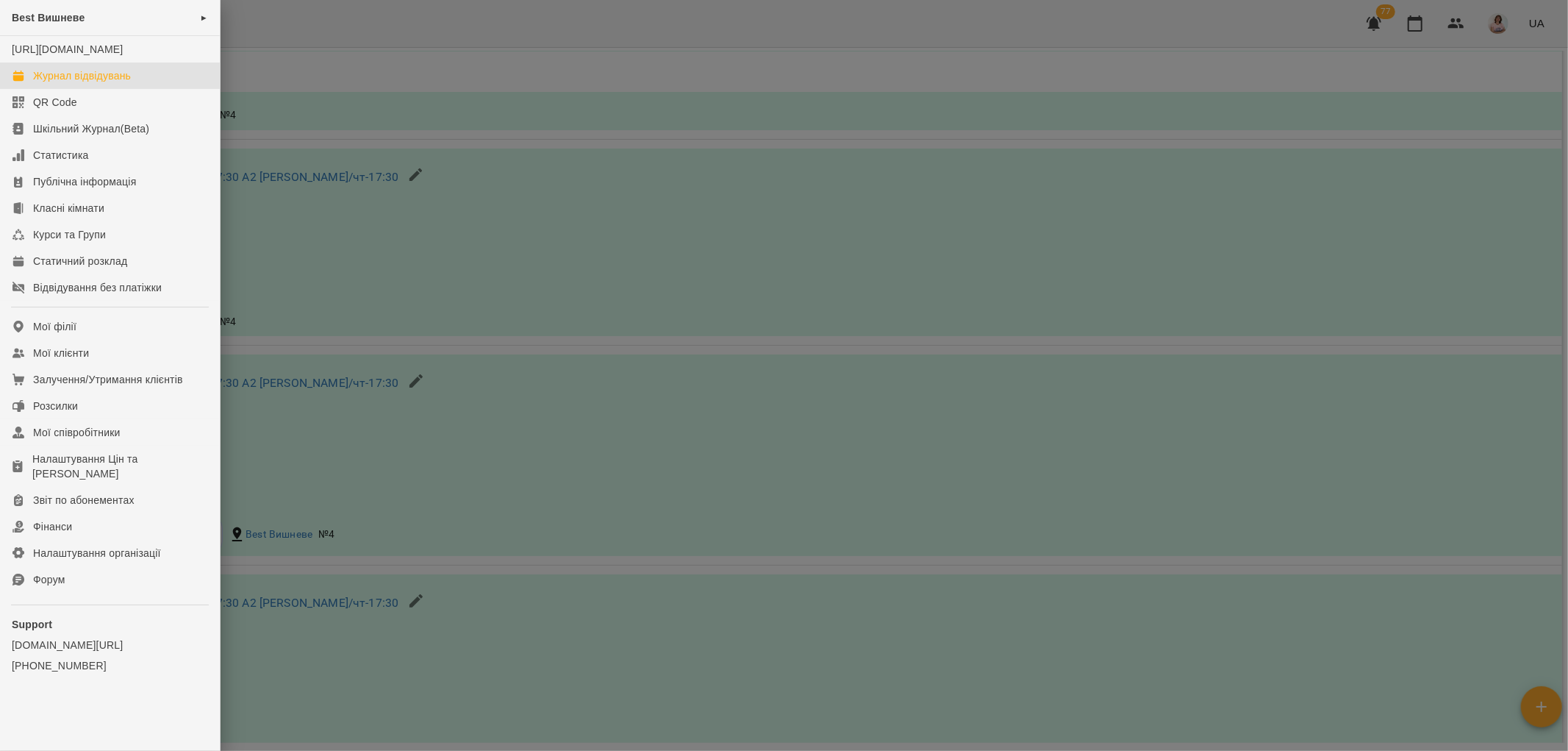
click at [91, 83] on div "Журнал відвідувань" at bounding box center [82, 76] width 98 height 15
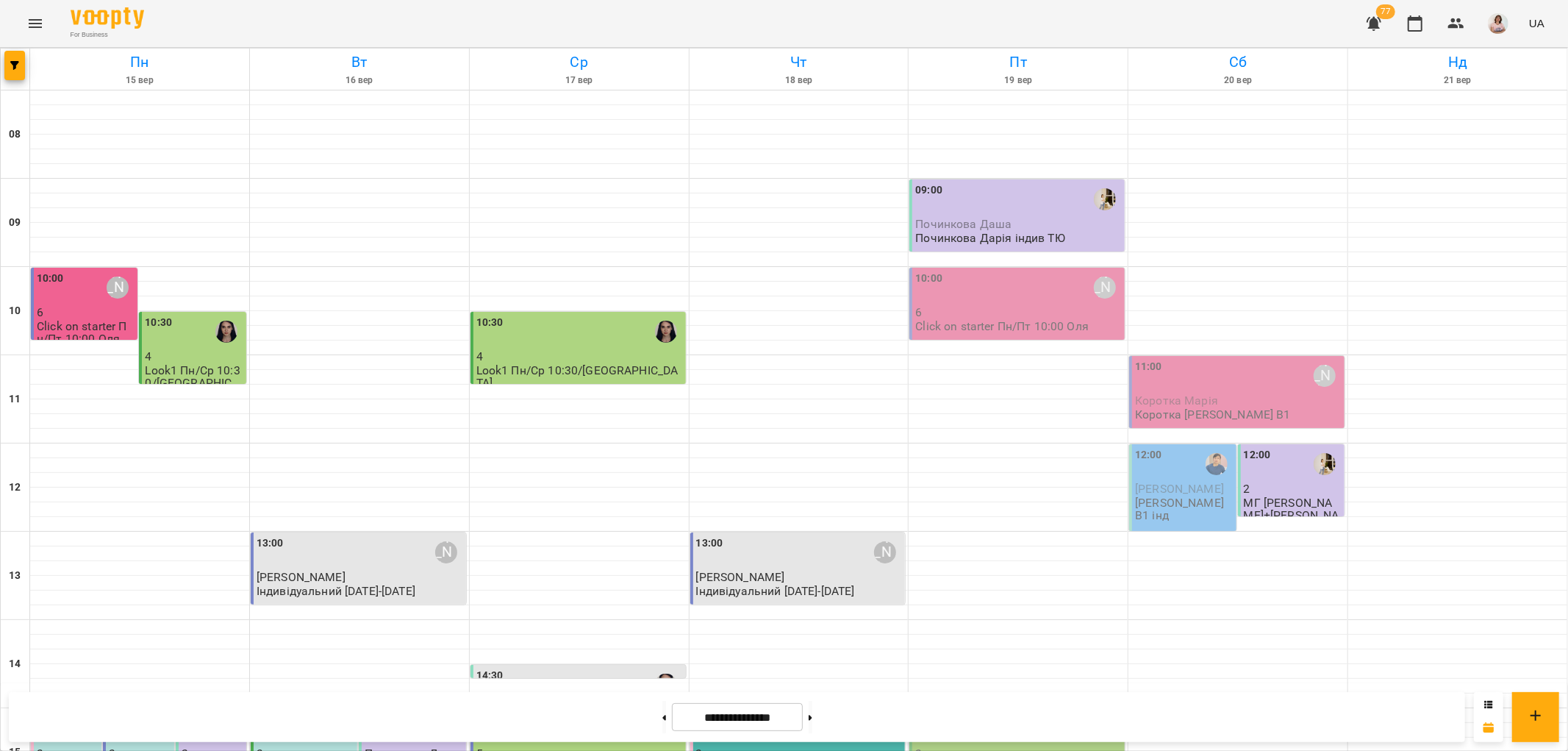
scroll to position [641, 0]
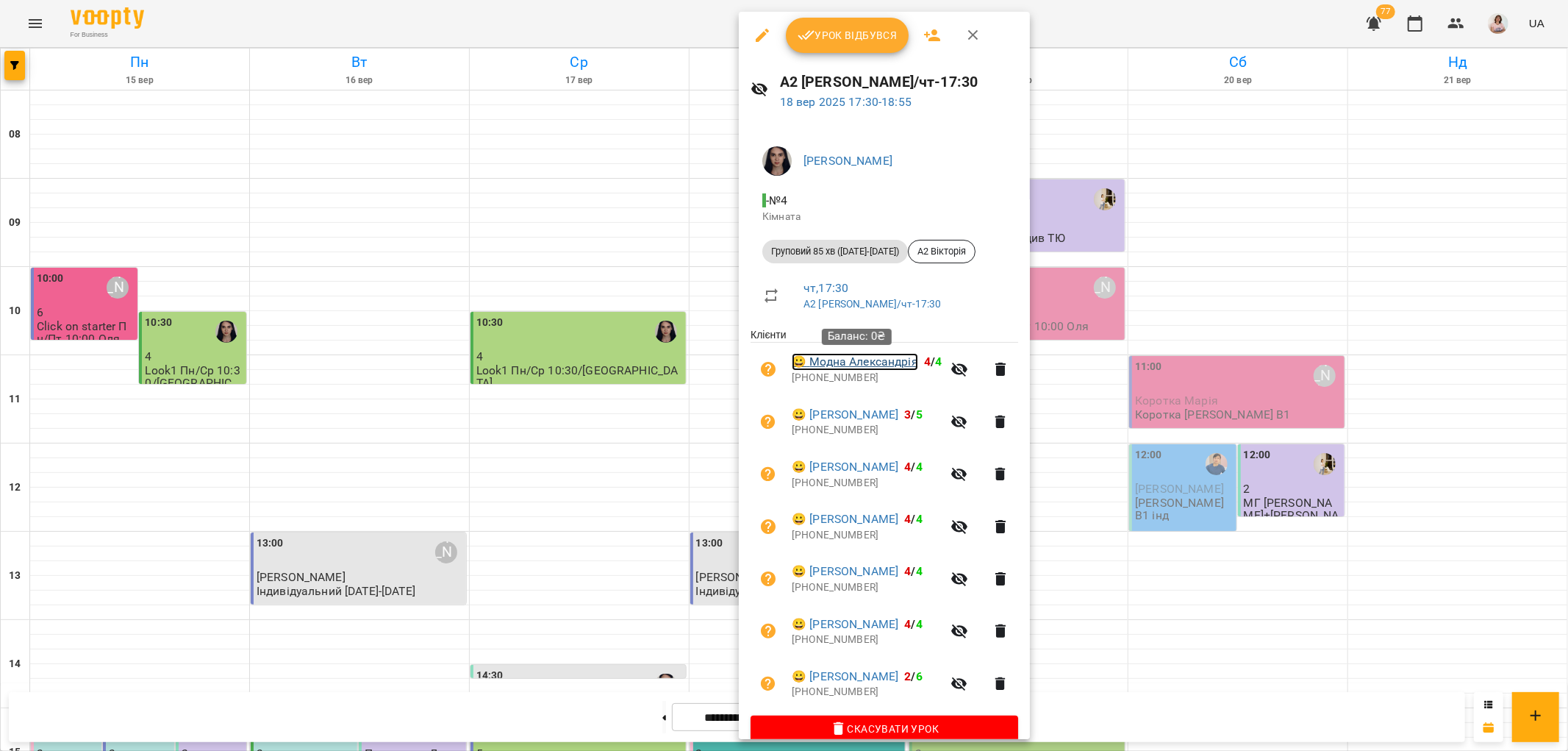
click at [865, 363] on link "😀 Модна Александрія" at bounding box center [854, 362] width 126 height 18
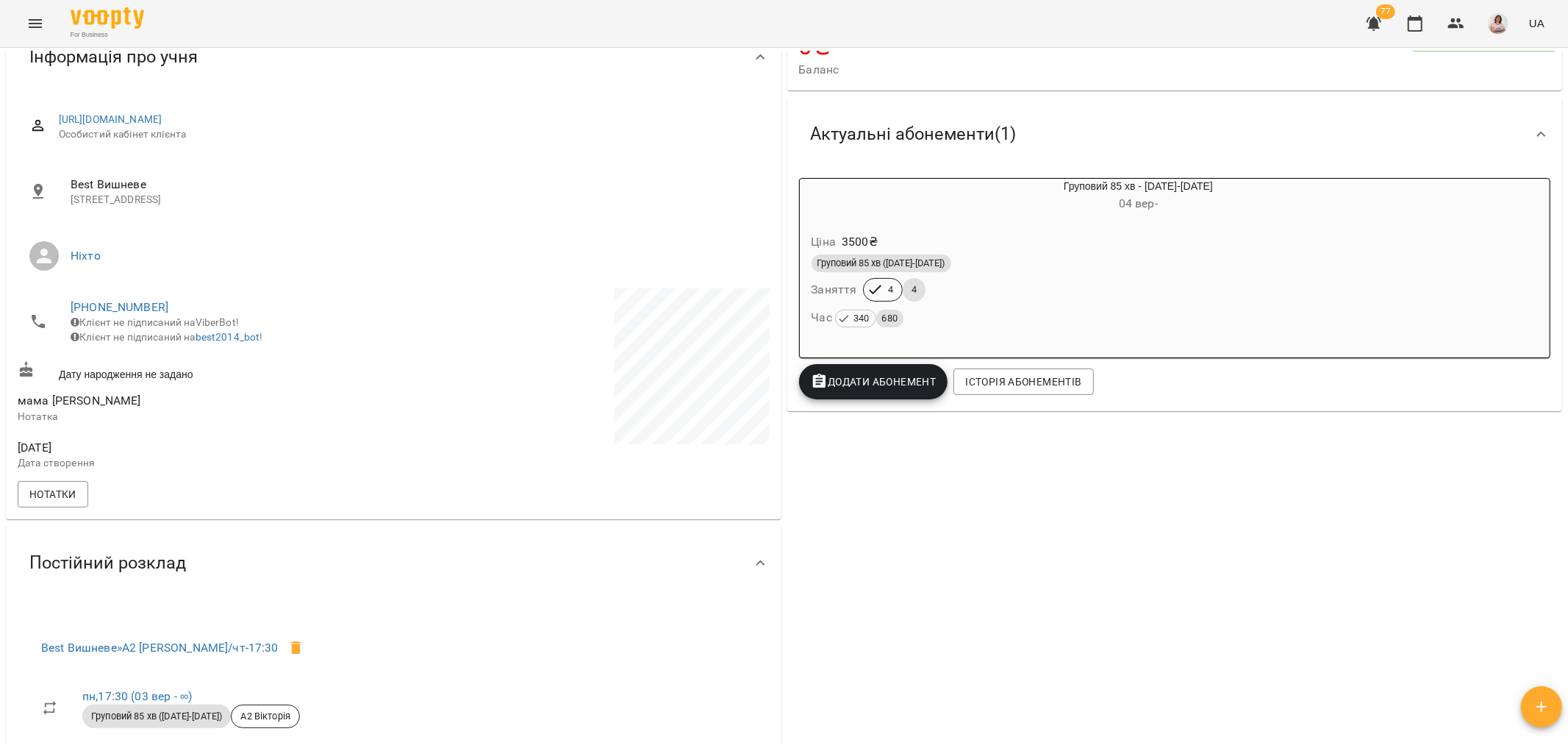
scroll to position [245, 0]
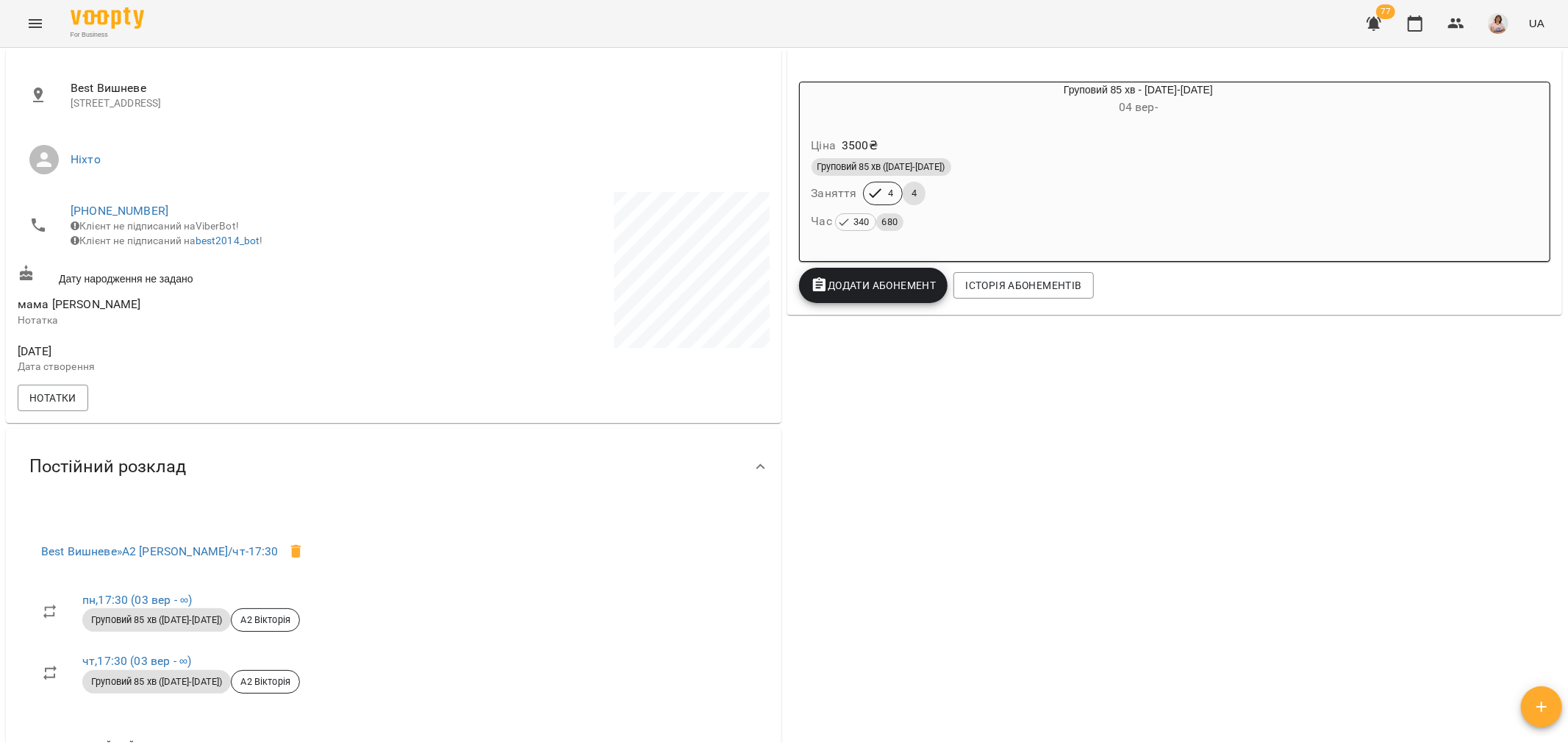
click at [33, 19] on icon "Menu" at bounding box center [34, 23] width 13 height 9
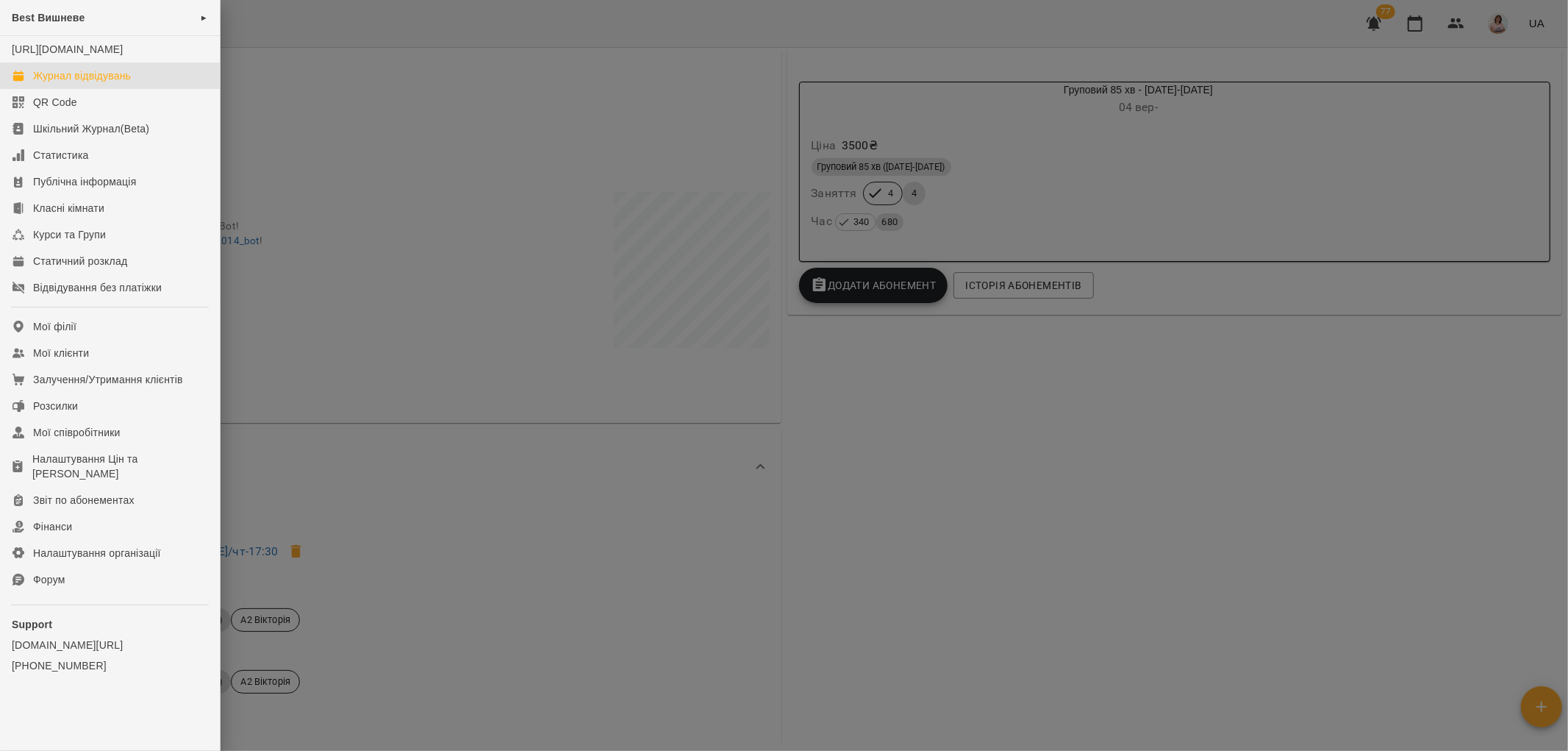
click at [99, 83] on div "Журнал відвідувань" at bounding box center [82, 76] width 98 height 15
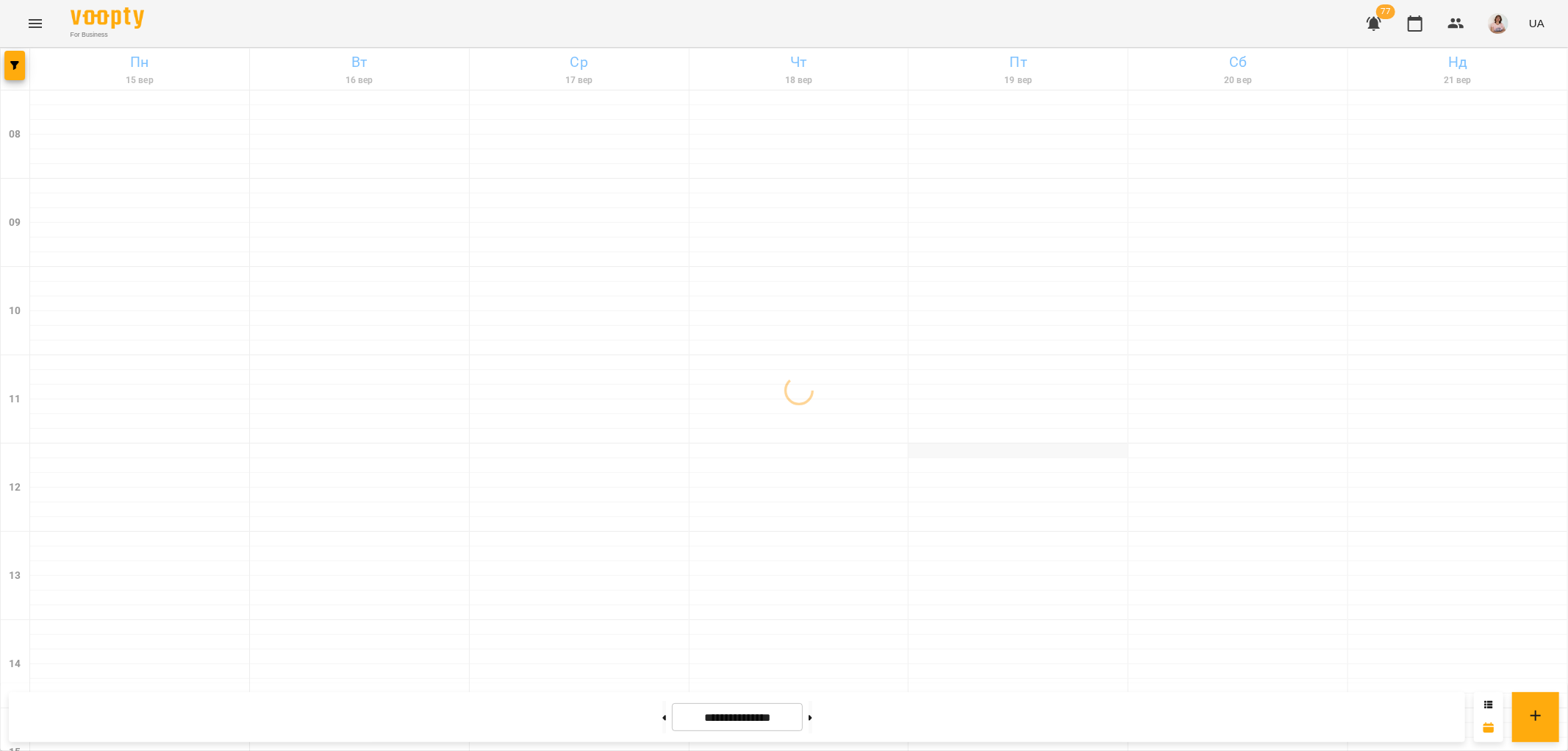
scroll to position [641, 0]
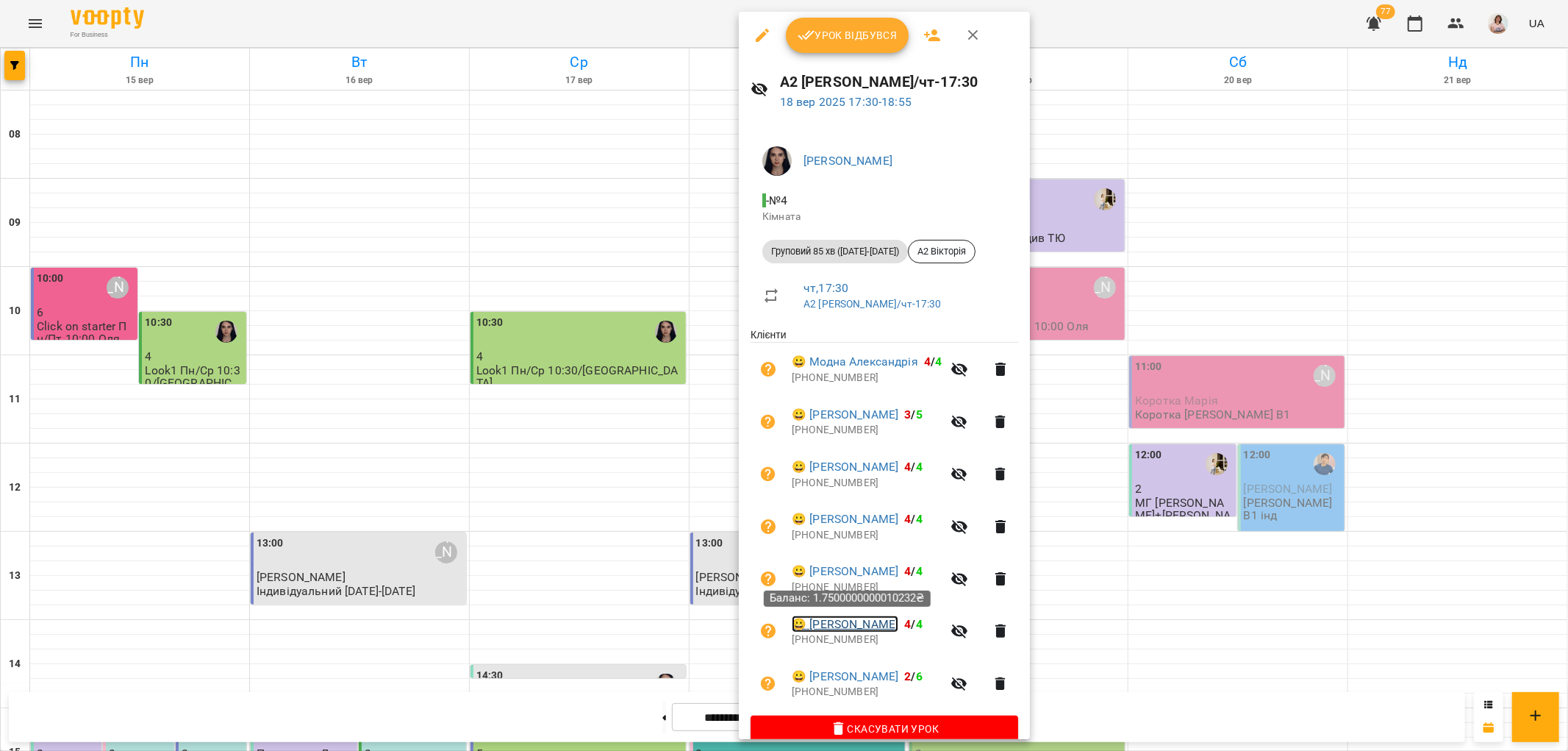
click at [847, 621] on link "😀 Товстоніс Андрій" at bounding box center [845, 624] width 106 height 18
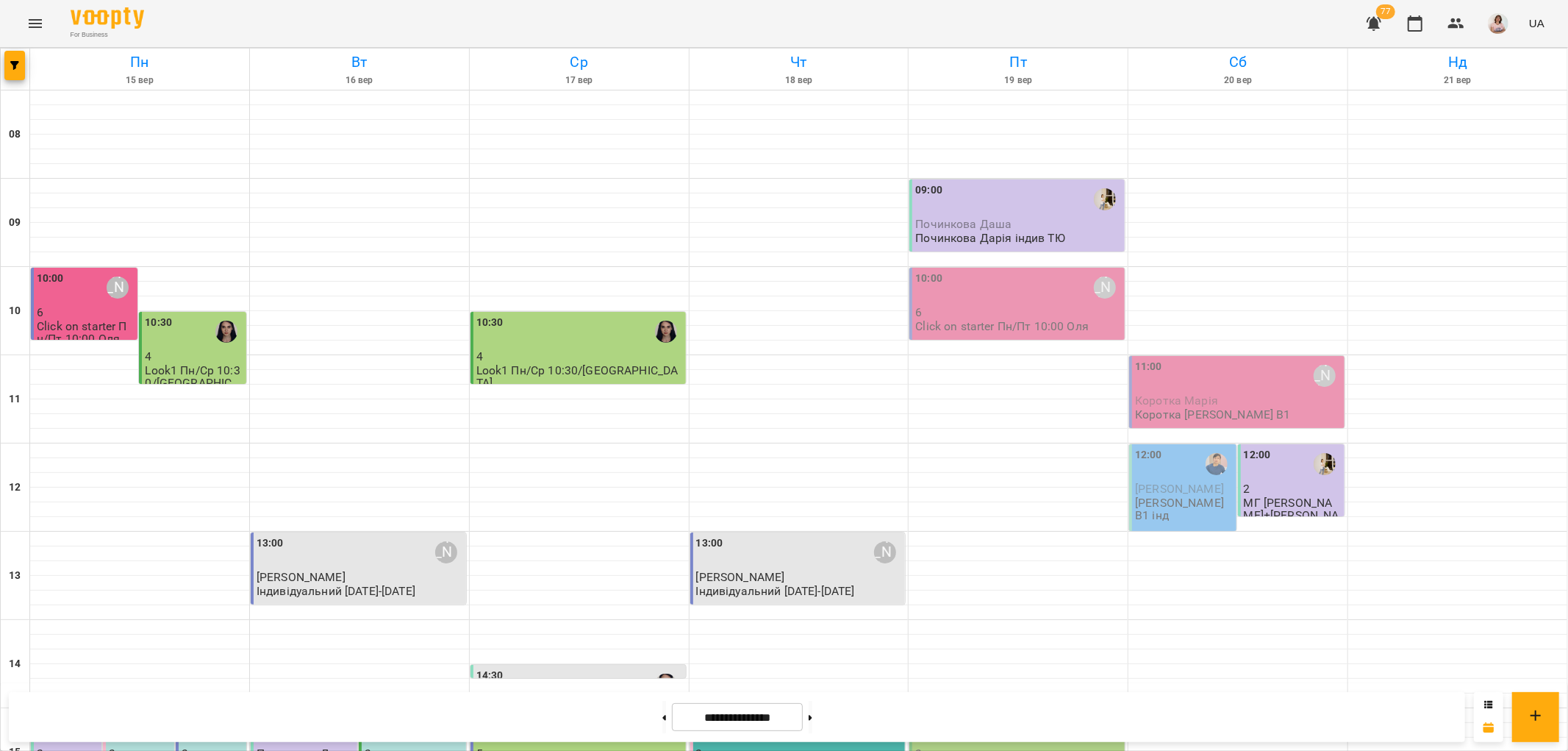
scroll to position [490, 0]
click at [570, 712] on div "15:00" at bounding box center [580, 729] width 207 height 34
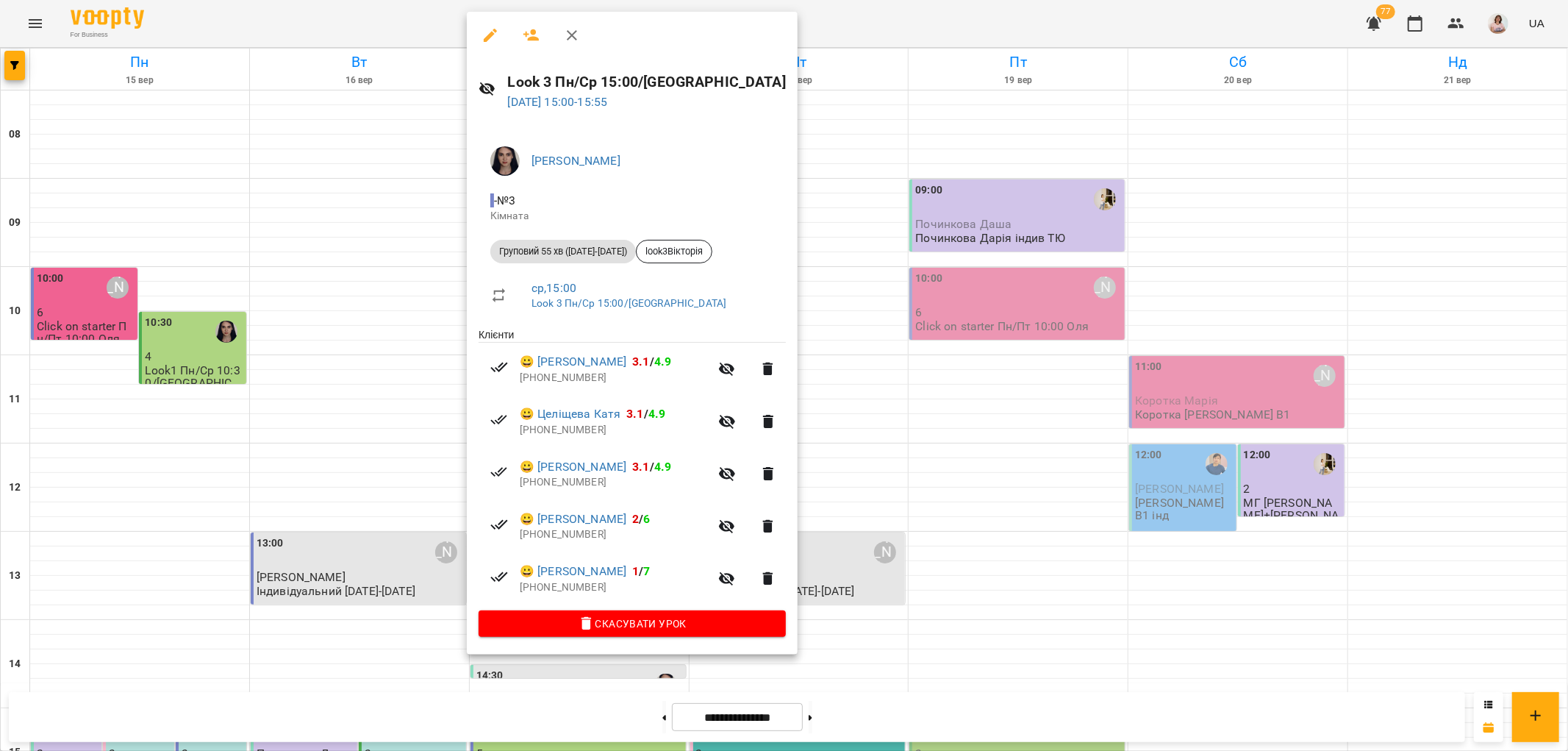
click at [1231, 230] on div at bounding box center [784, 376] width 1568 height 751
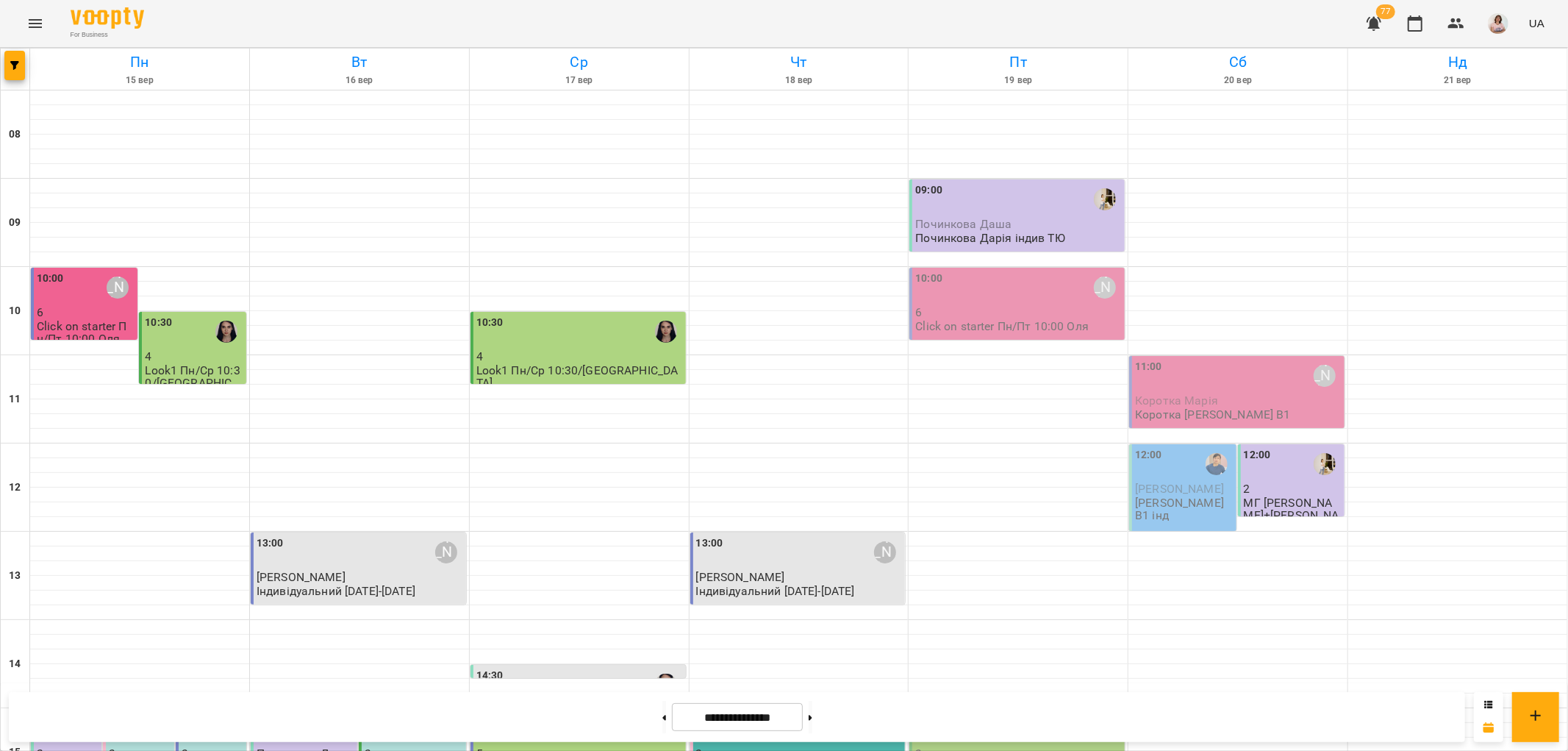
click at [772, 712] on div "15:00 Сергієнко Юлія Володимирівна" at bounding box center [799, 729] width 207 height 34
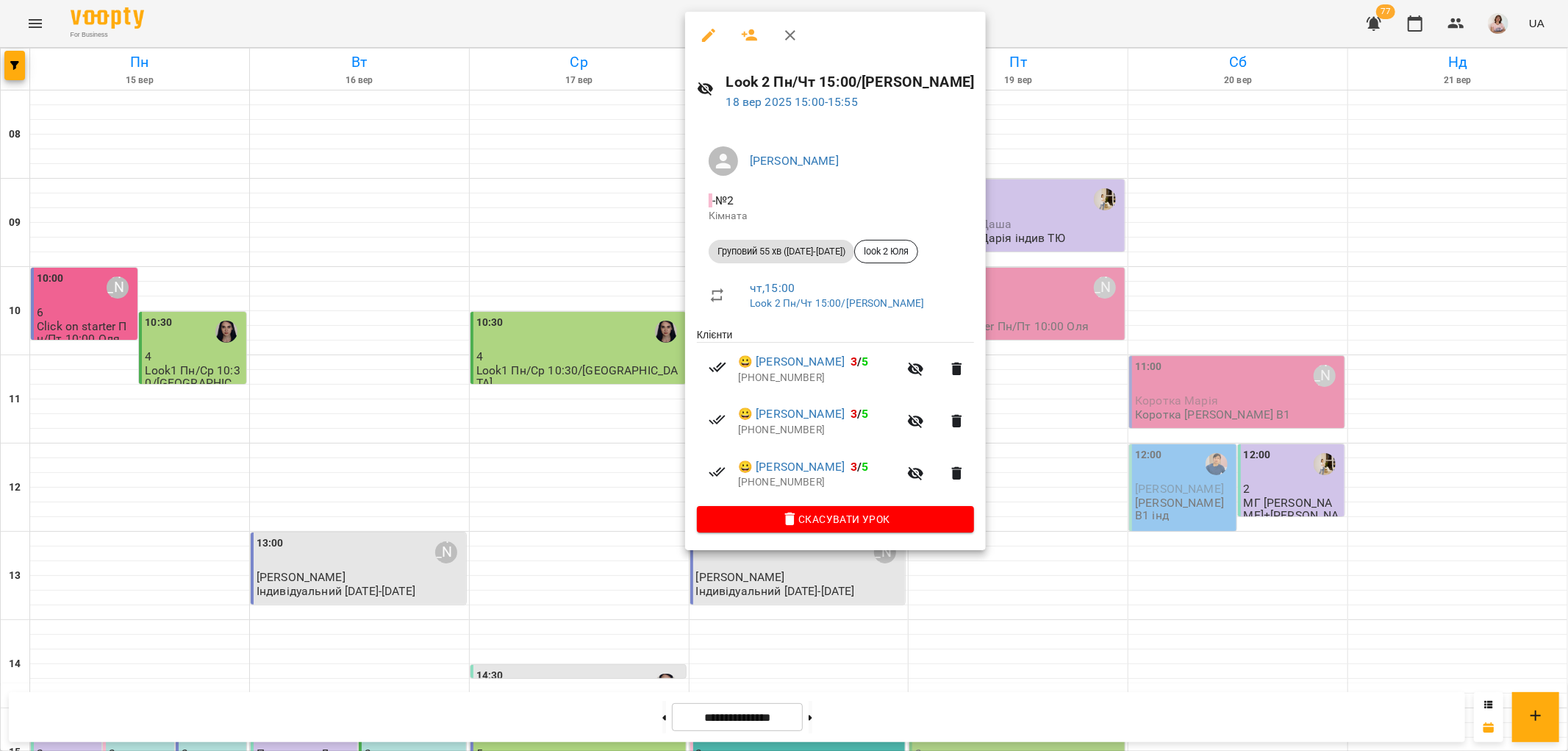
click at [1160, 134] on div at bounding box center [784, 376] width 1568 height 751
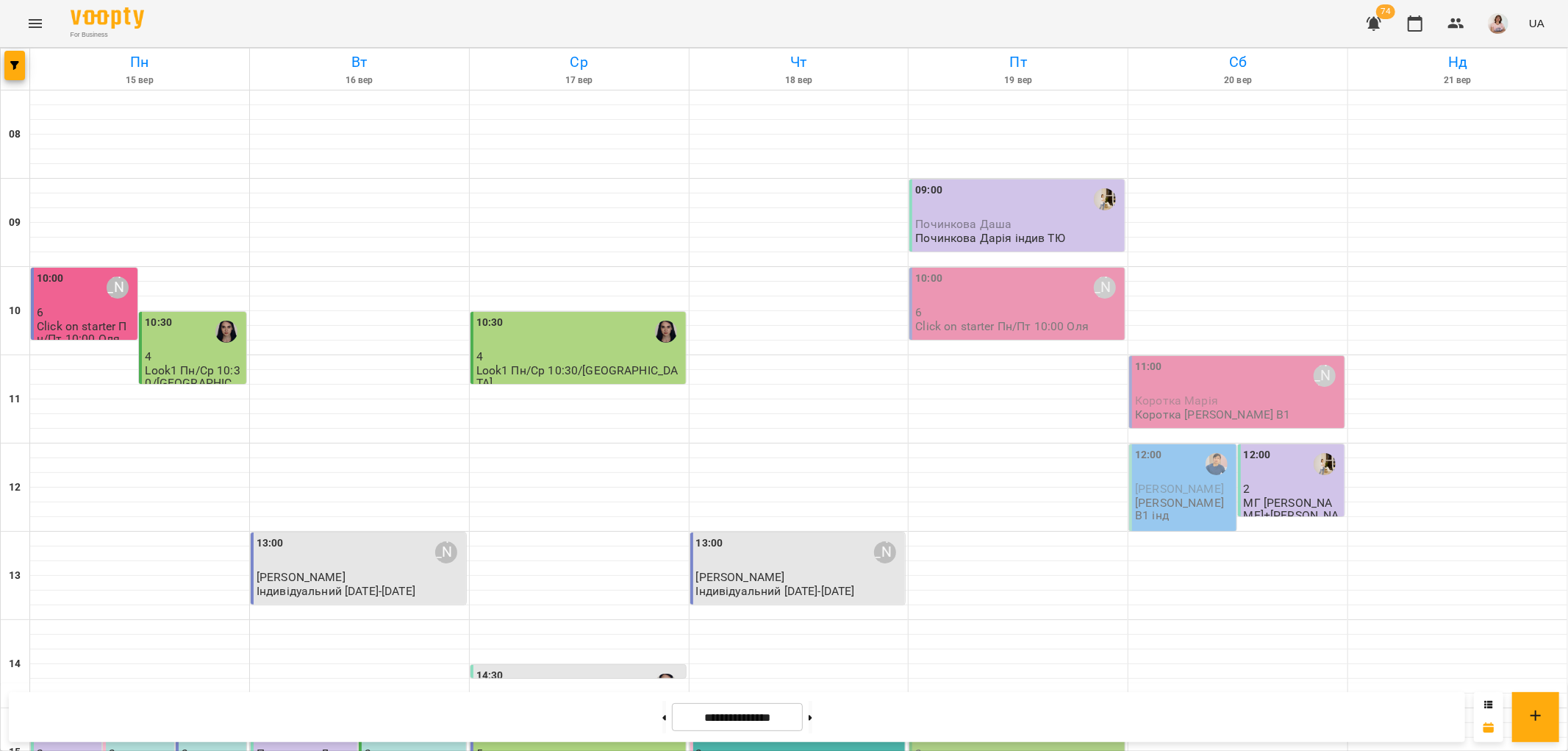
click at [997, 712] on div "15:00" at bounding box center [1018, 729] width 207 height 34
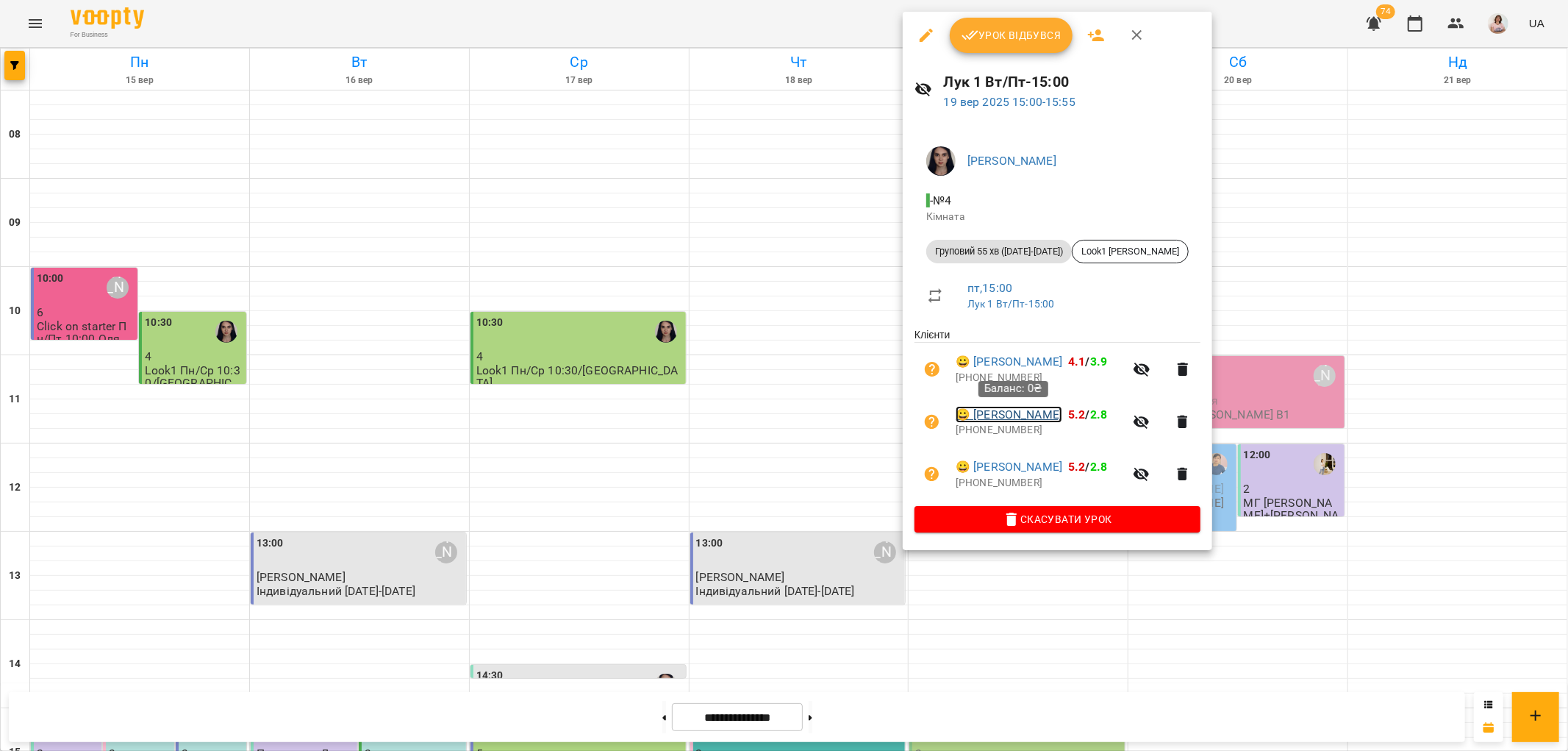
click at [1033, 414] on link "😀 Товстоніс Поліна" at bounding box center [1009, 414] width 106 height 18
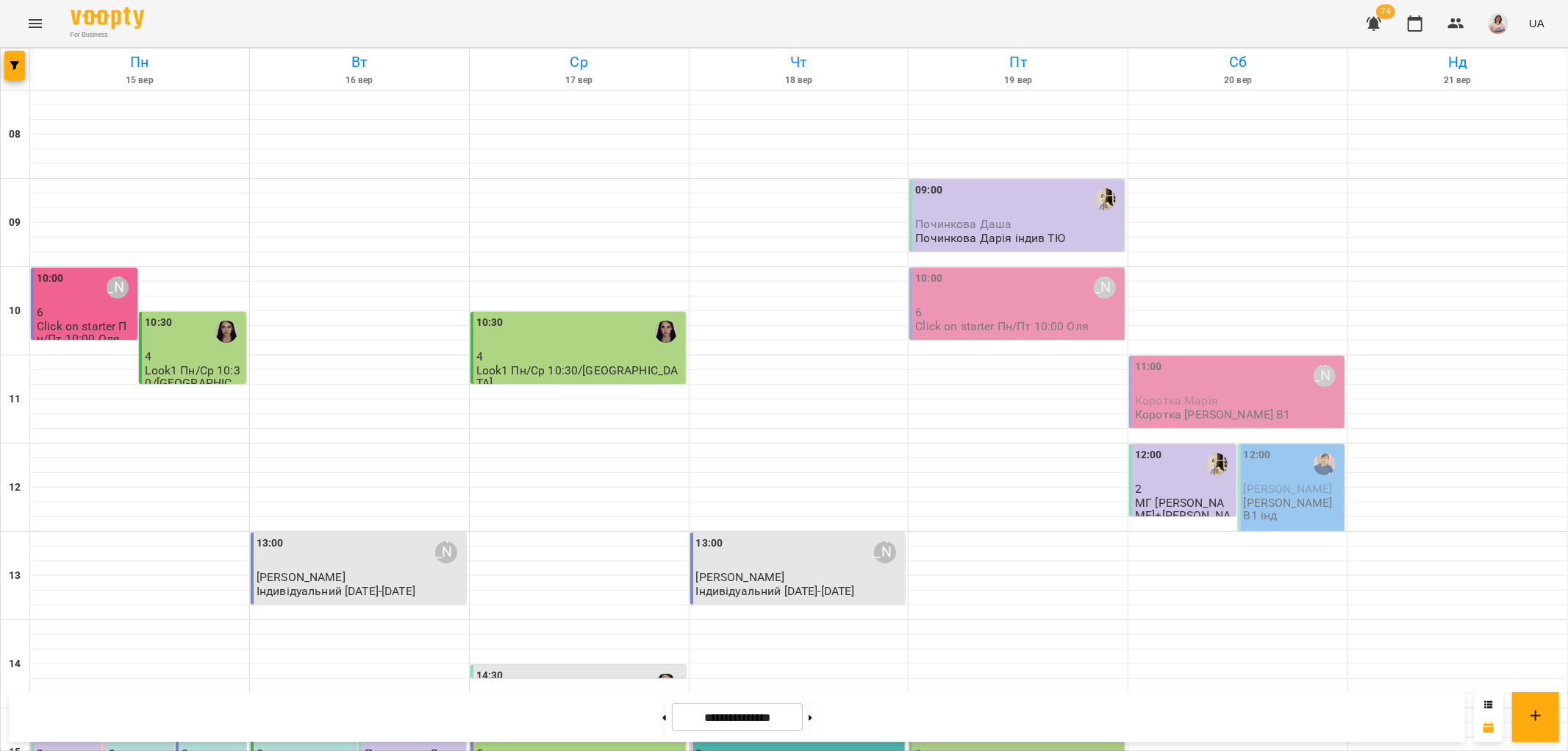
scroll to position [327, 0]
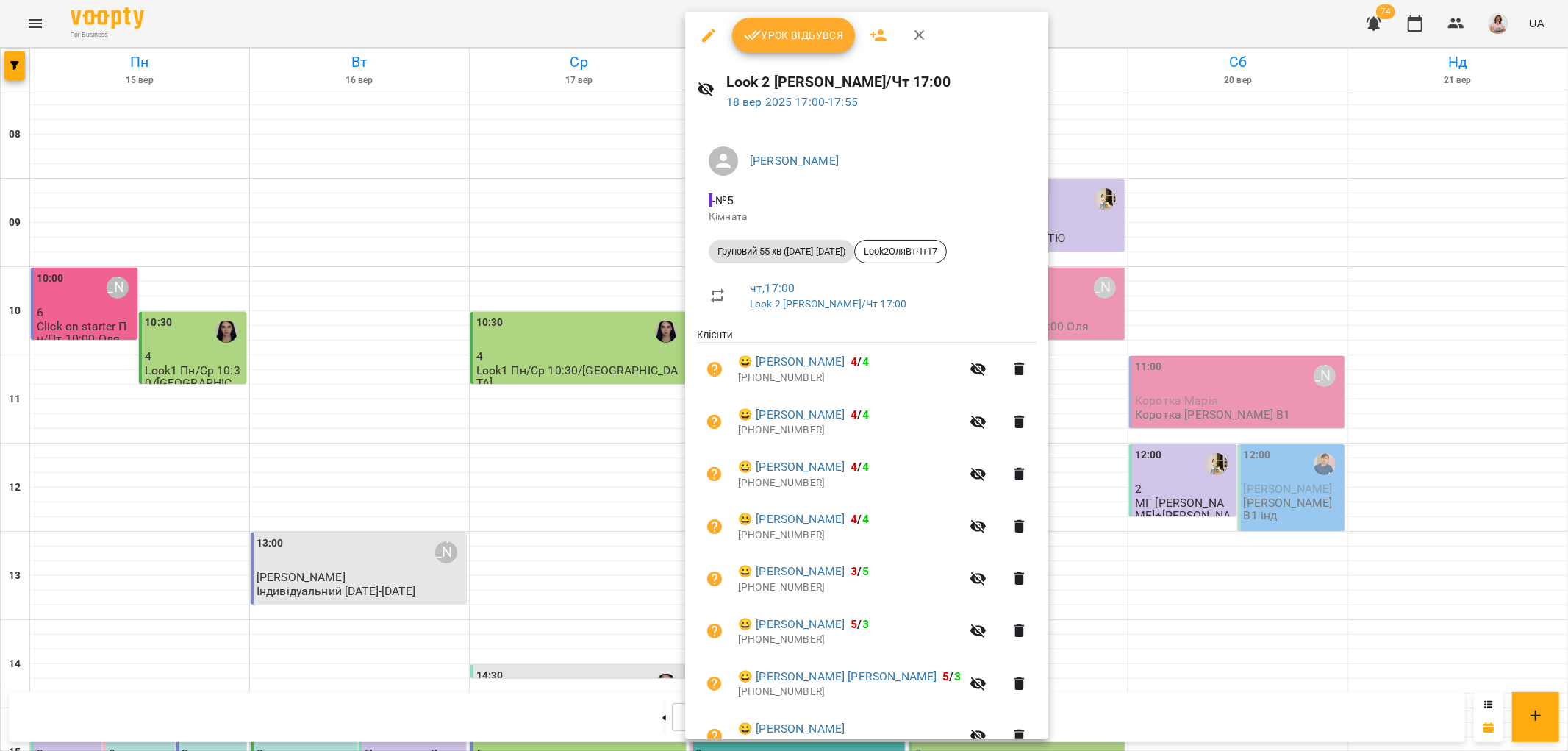
click at [804, 31] on span "Урок відбувся" at bounding box center [793, 35] width 100 height 18
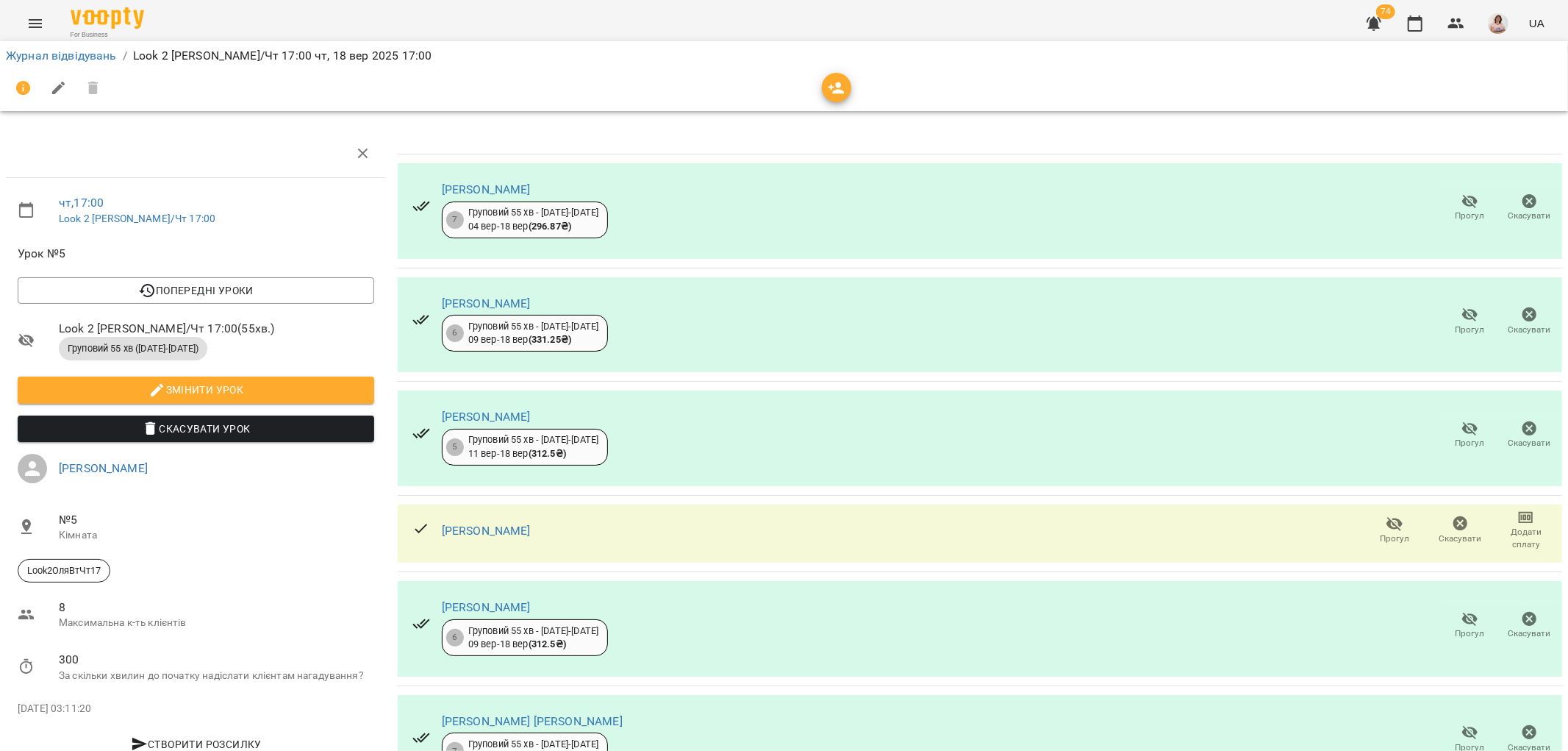
click at [1462, 198] on icon "button" at bounding box center [1470, 202] width 16 height 14
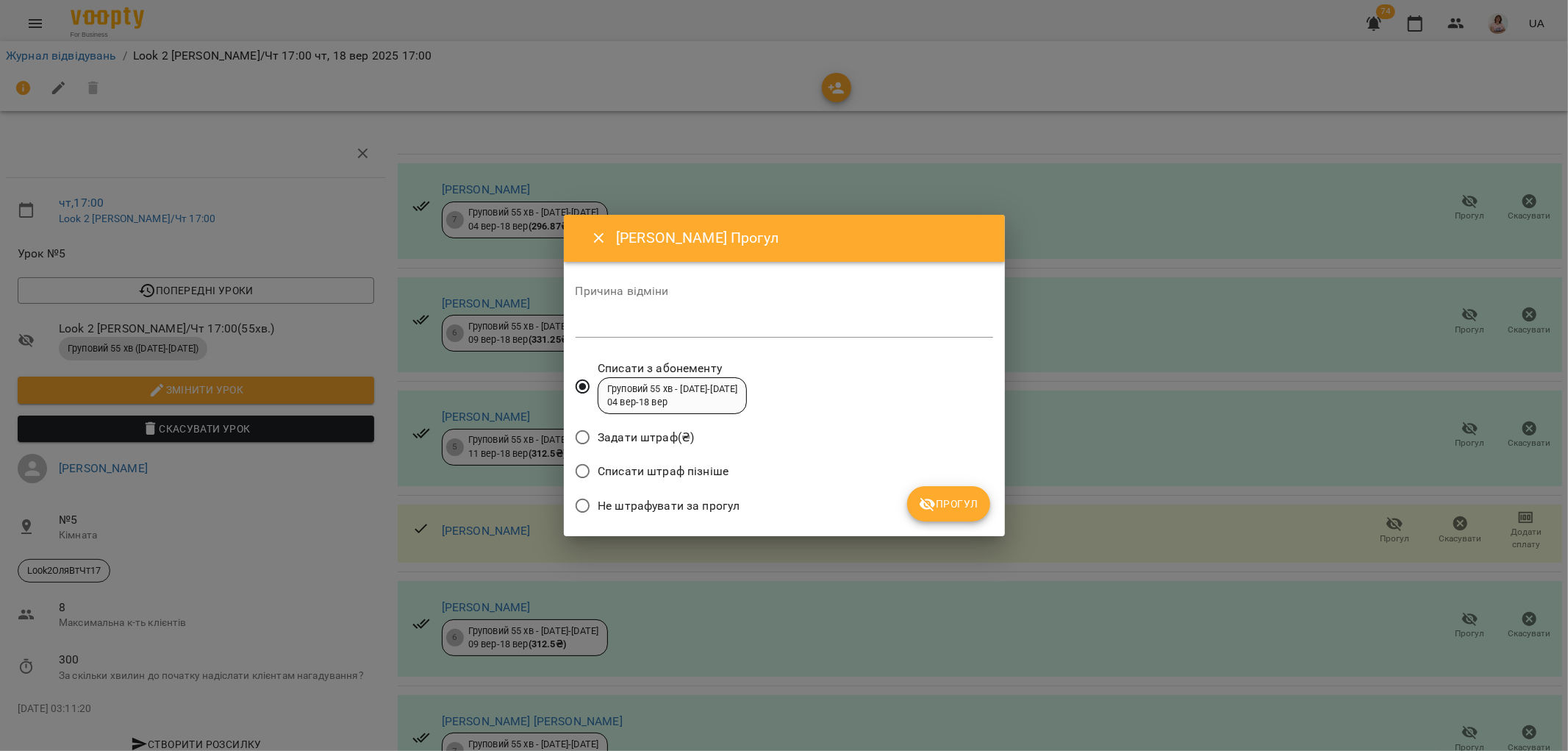
click at [594, 329] on textarea at bounding box center [784, 326] width 417 height 14
type textarea "*********"
drag, startPoint x: 967, startPoint y: 501, endPoint x: 957, endPoint y: 482, distance: 21.5
click at [966, 498] on span "Прогул" at bounding box center [948, 504] width 59 height 18
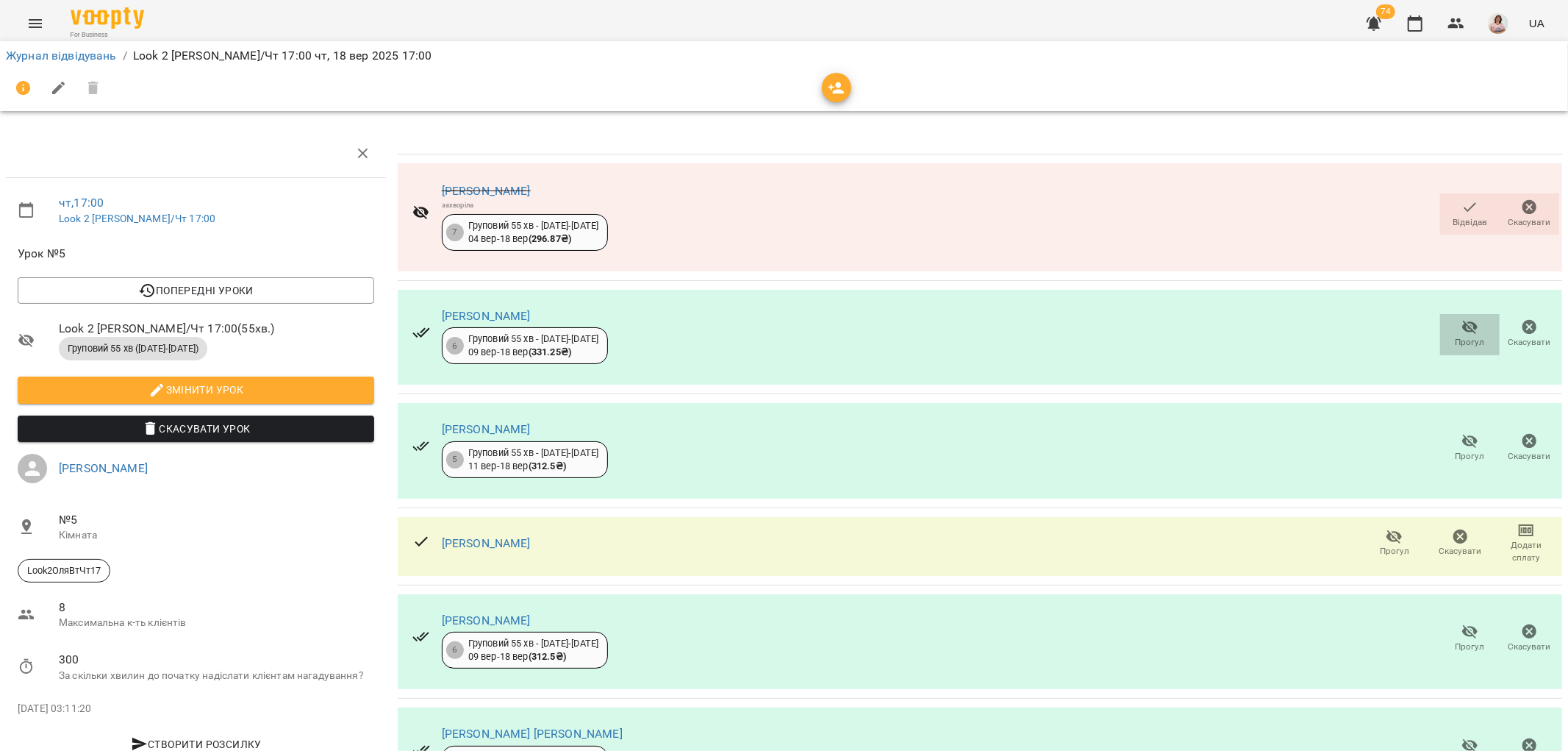
click at [1462, 325] on icon "button" at bounding box center [1470, 327] width 18 height 18
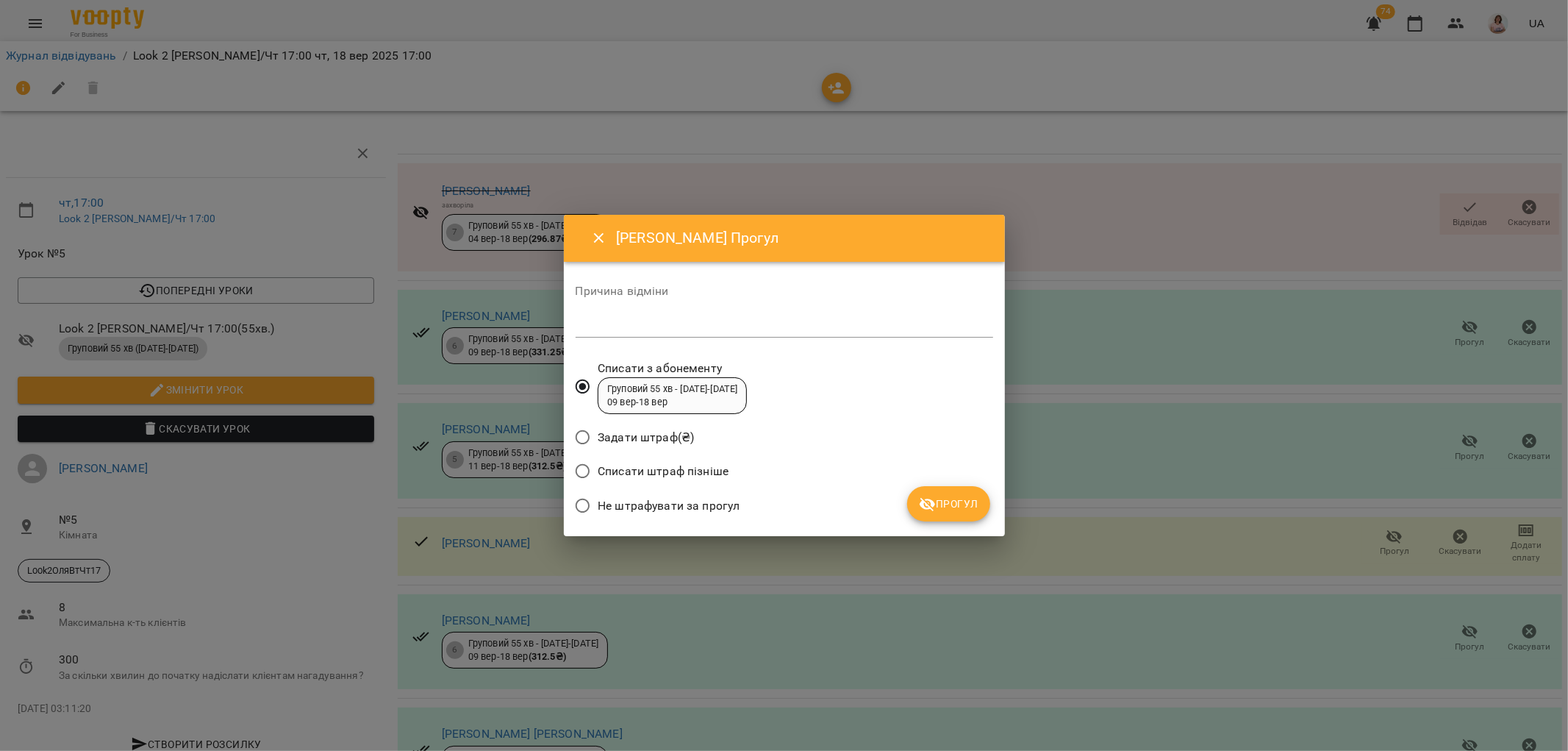
click at [611, 329] on textarea at bounding box center [784, 326] width 417 height 14
type textarea "********"
click at [950, 500] on span "Прогул" at bounding box center [948, 504] width 59 height 18
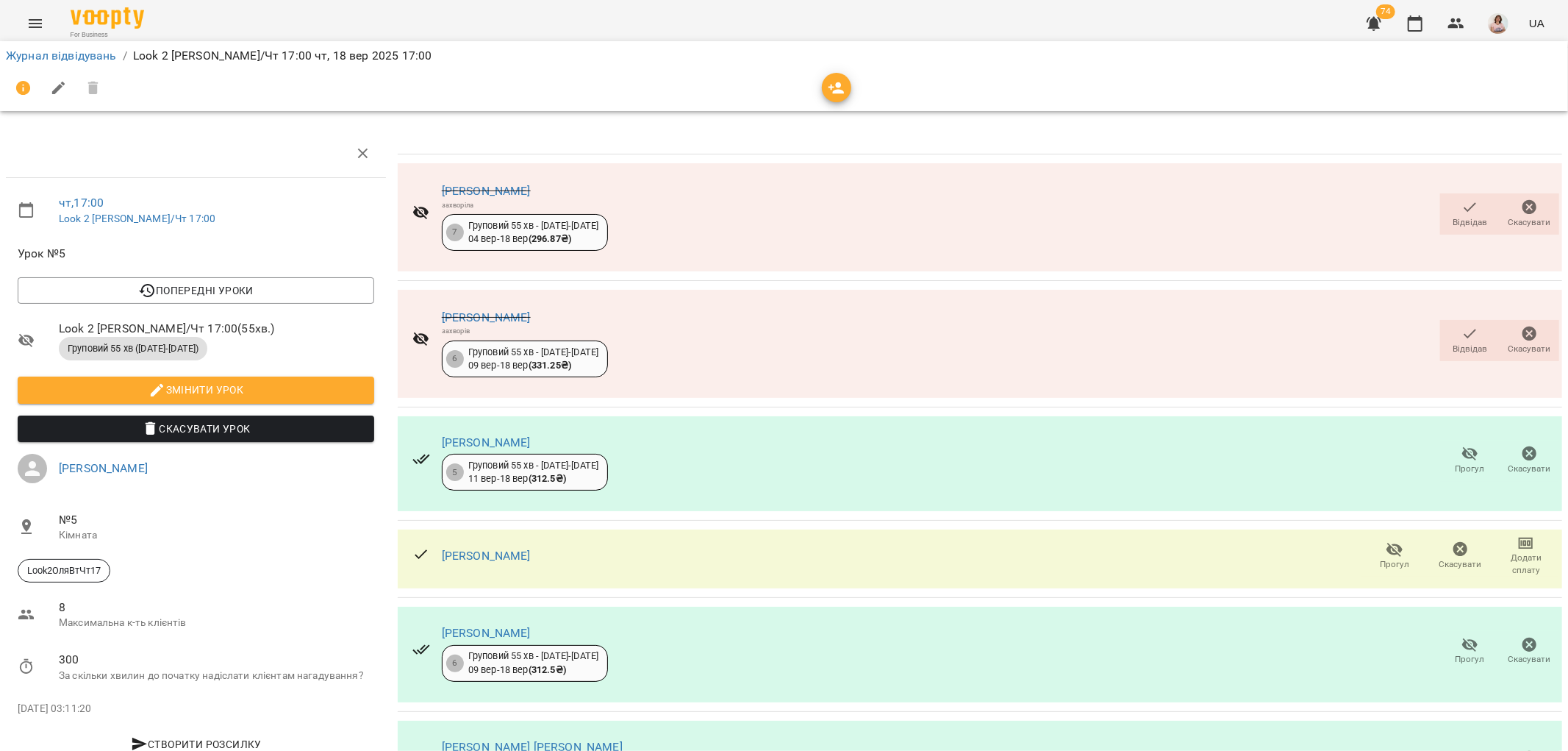
click at [1462, 204] on icon "button" at bounding box center [1470, 207] width 18 height 18
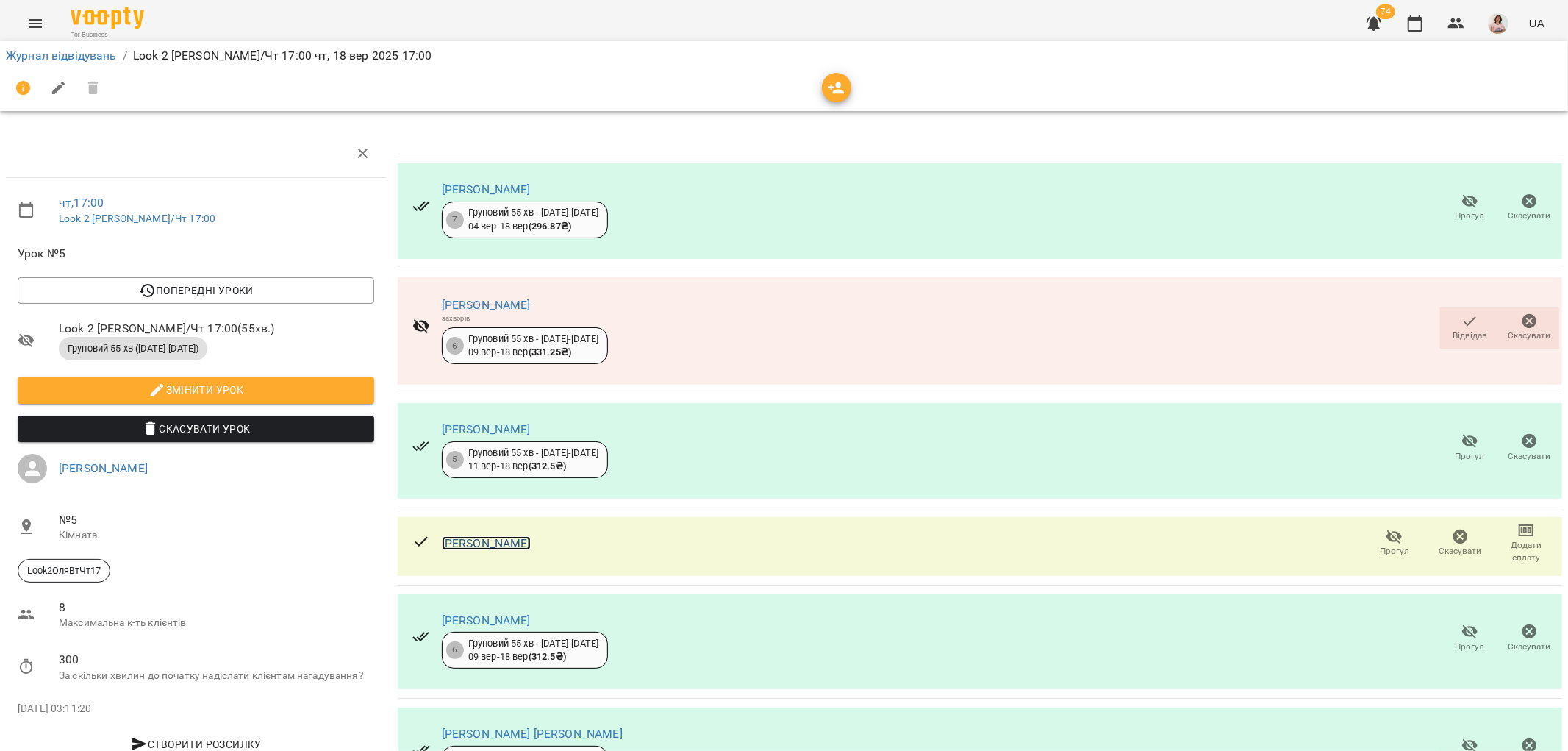
click at [473, 544] on link "Кальчук Марія" at bounding box center [486, 543] width 89 height 14
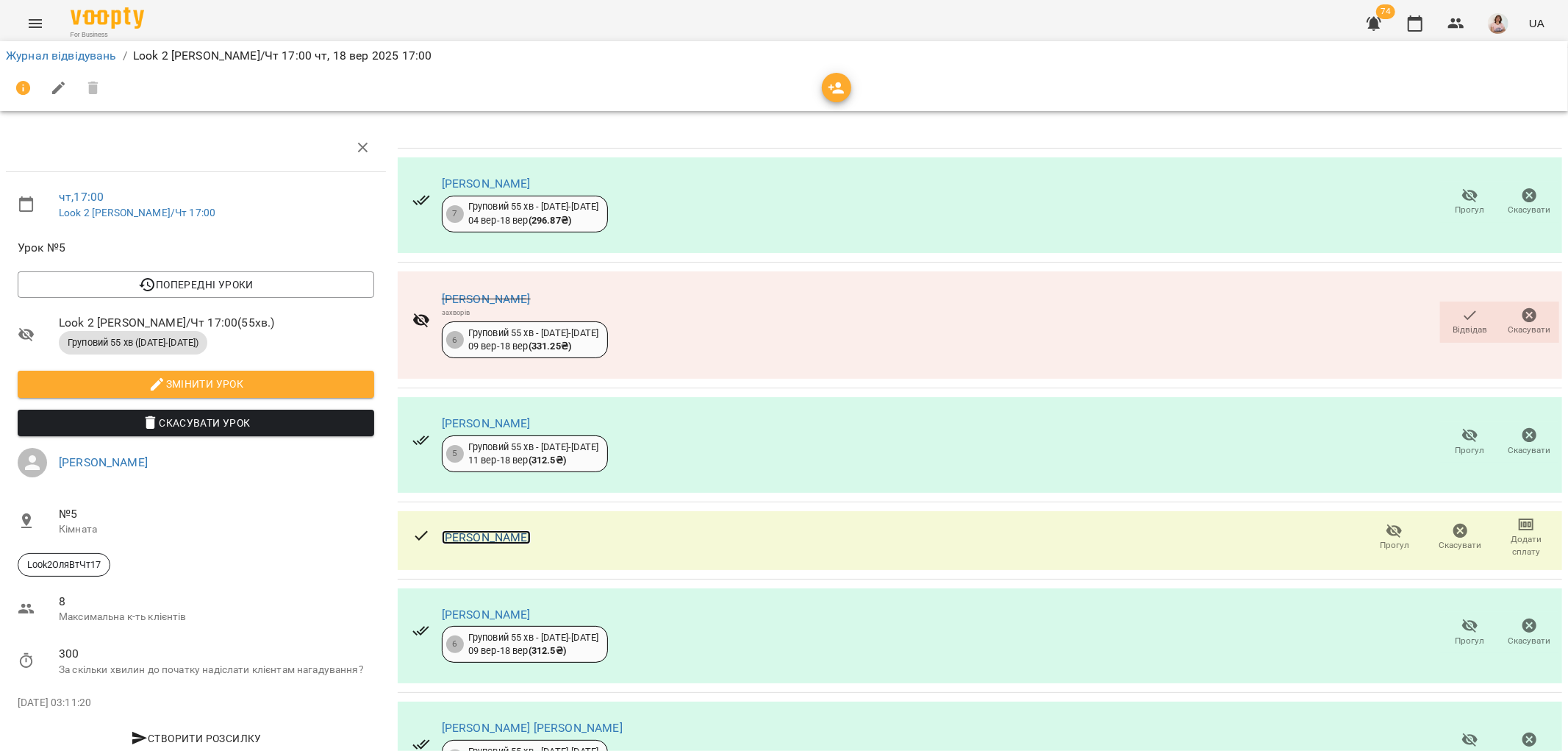
scroll to position [313, 0]
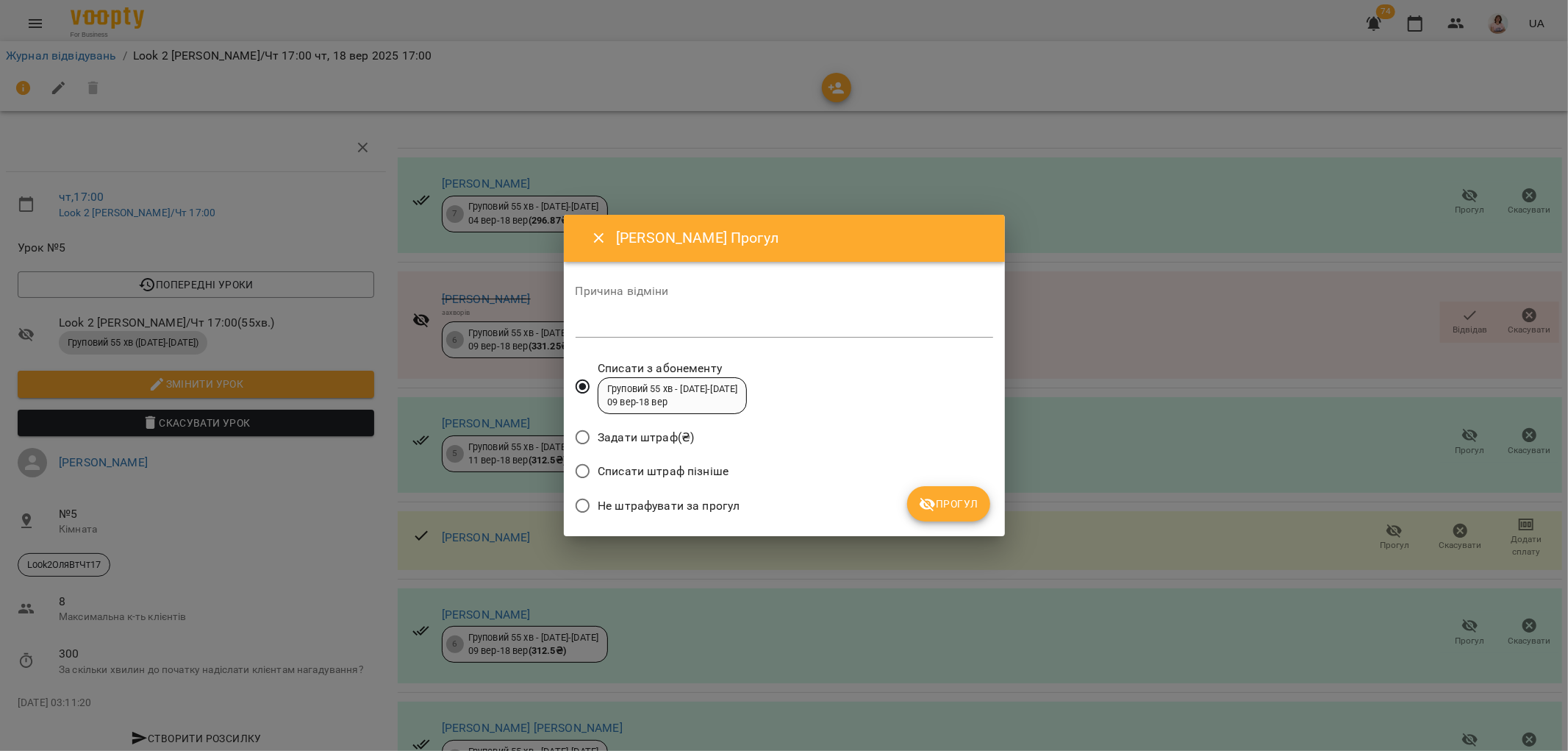
click at [603, 328] on textarea at bounding box center [784, 326] width 417 height 14
click at [594, 235] on icon "Close" at bounding box center [599, 238] width 18 height 18
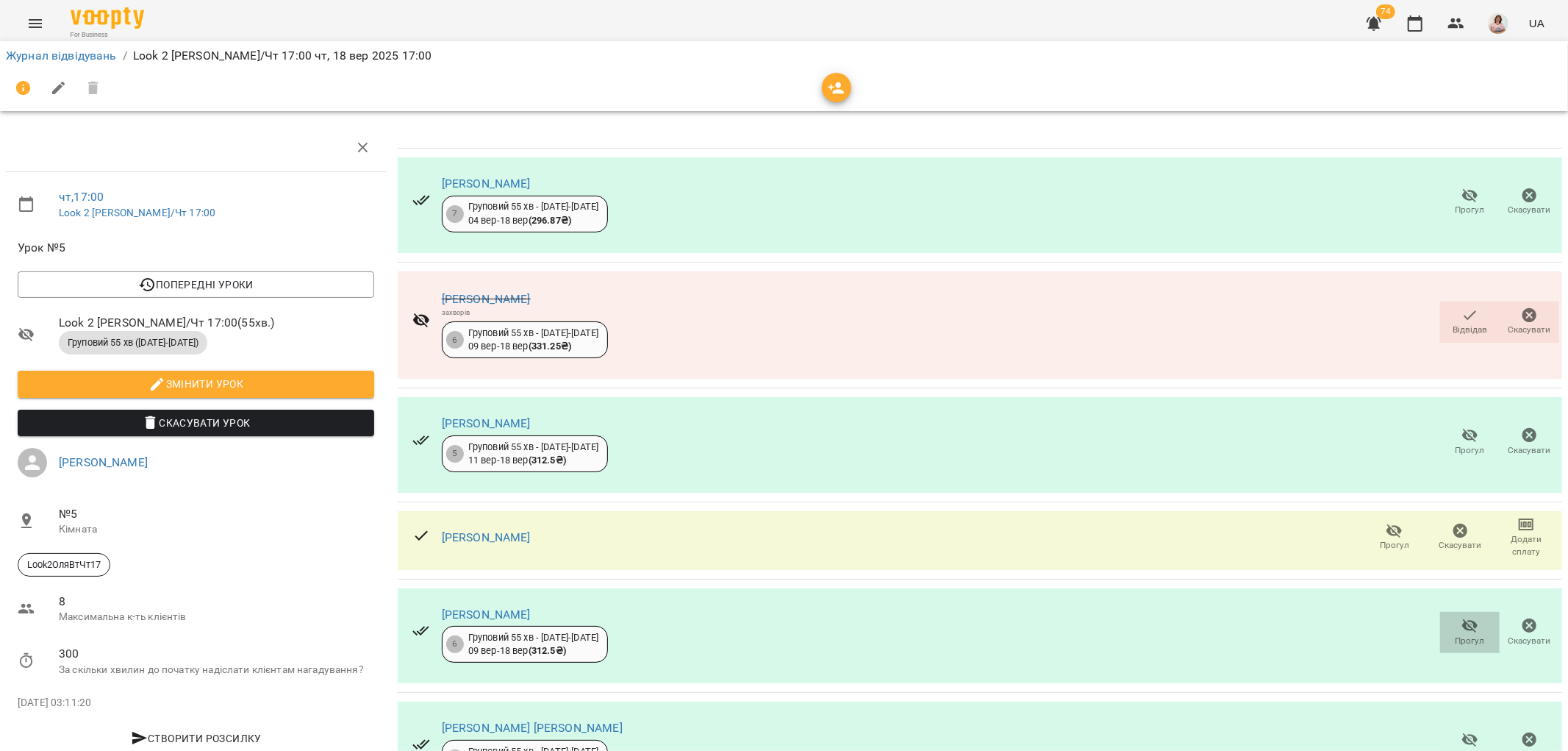
click at [1462, 617] on icon "button" at bounding box center [1470, 626] width 18 height 18
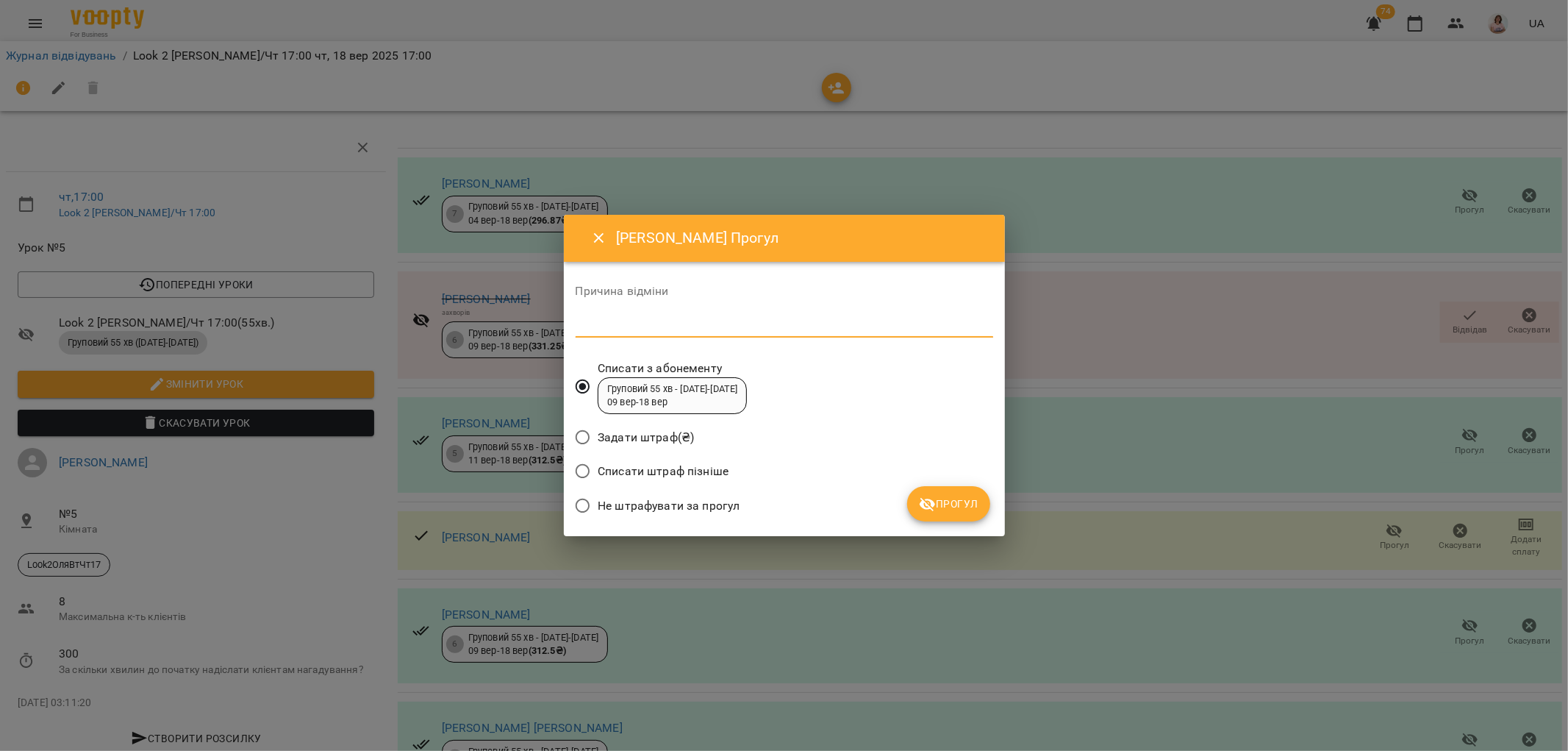
click at [588, 321] on textarea at bounding box center [784, 326] width 417 height 14
type textarea "*********"
click at [967, 502] on span "Прогул" at bounding box center [948, 504] width 59 height 18
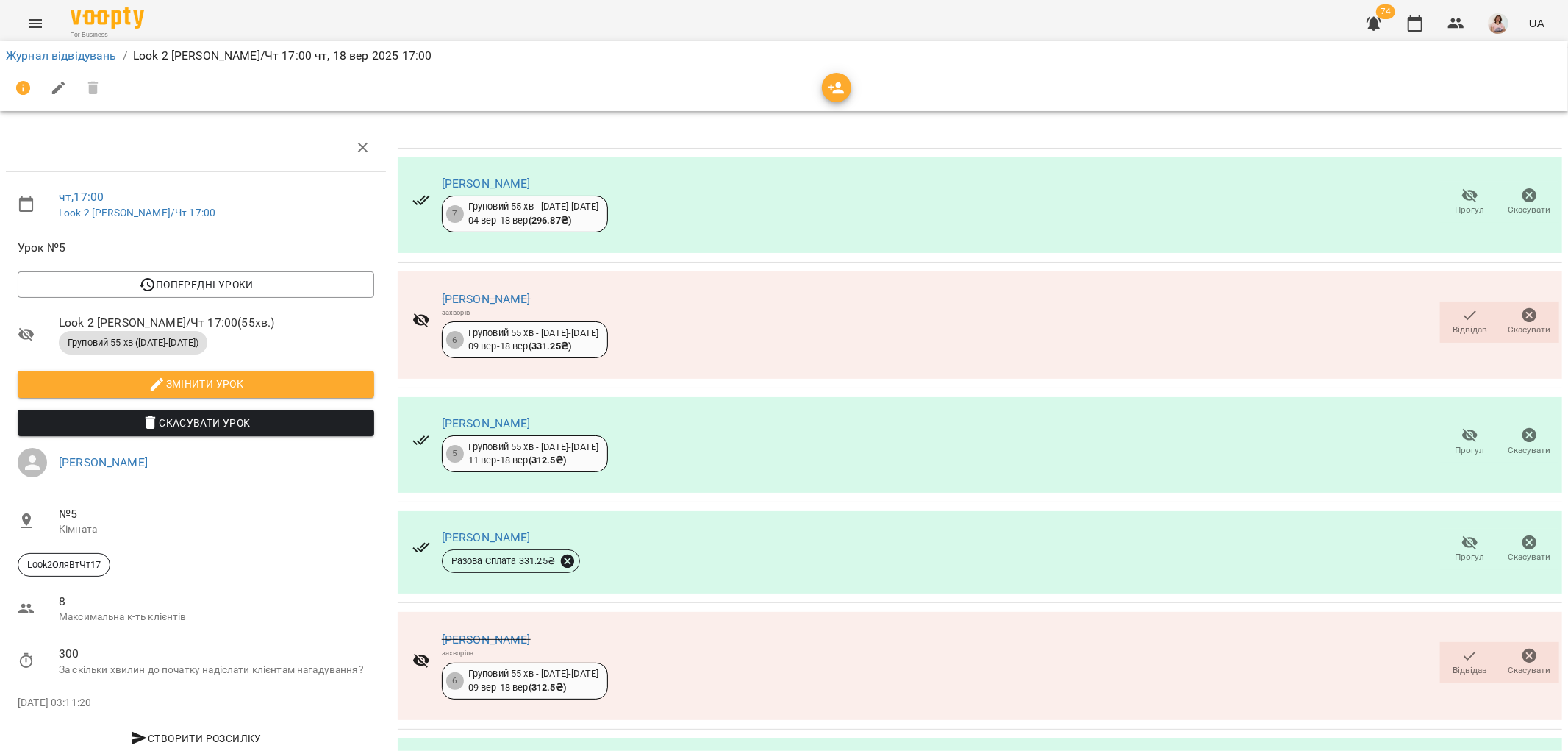
scroll to position [23, 0]
click at [483, 530] on link "Кальчук Марія" at bounding box center [486, 537] width 89 height 14
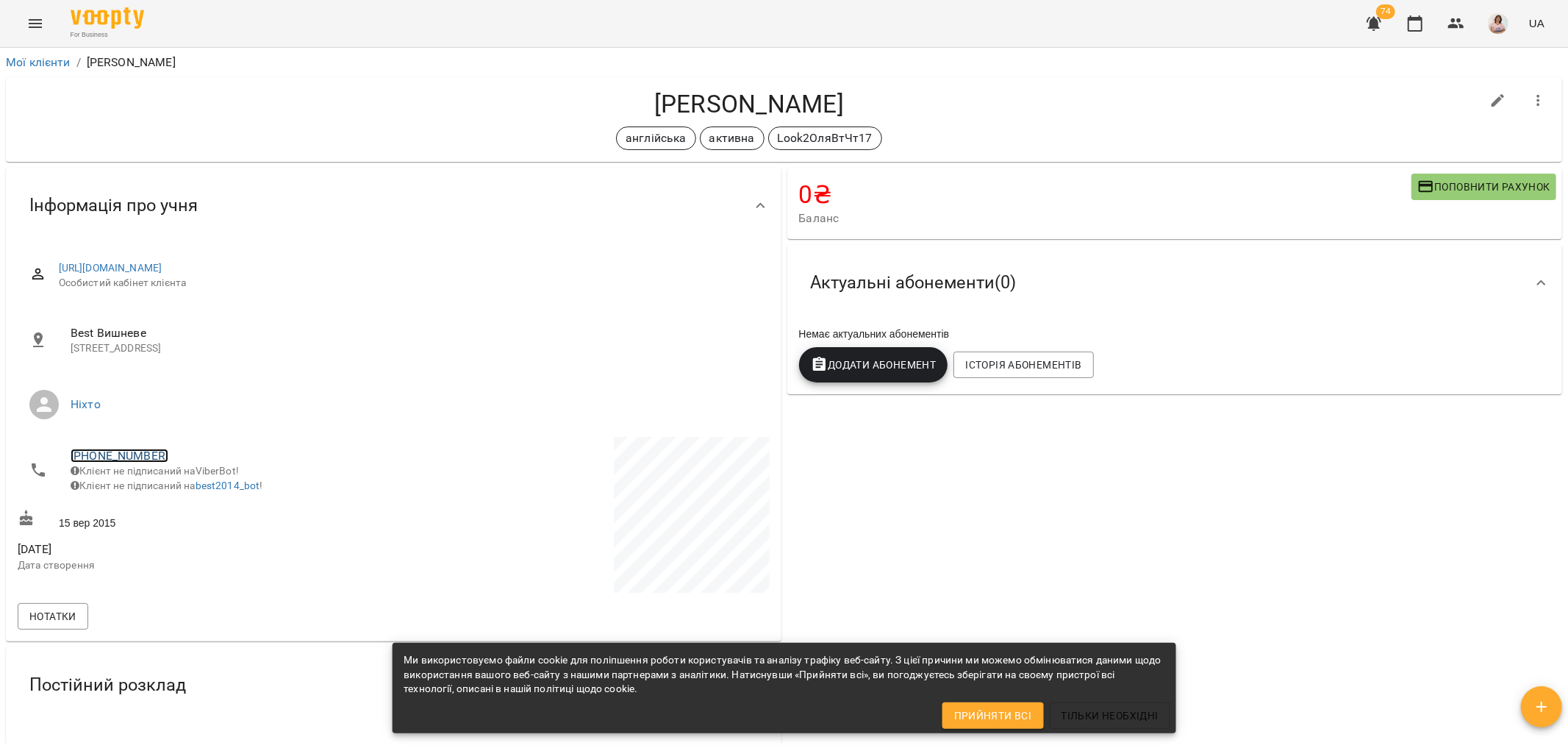
click at [137, 454] on link "[PHONE_NUMBER]" at bounding box center [119, 455] width 98 height 14
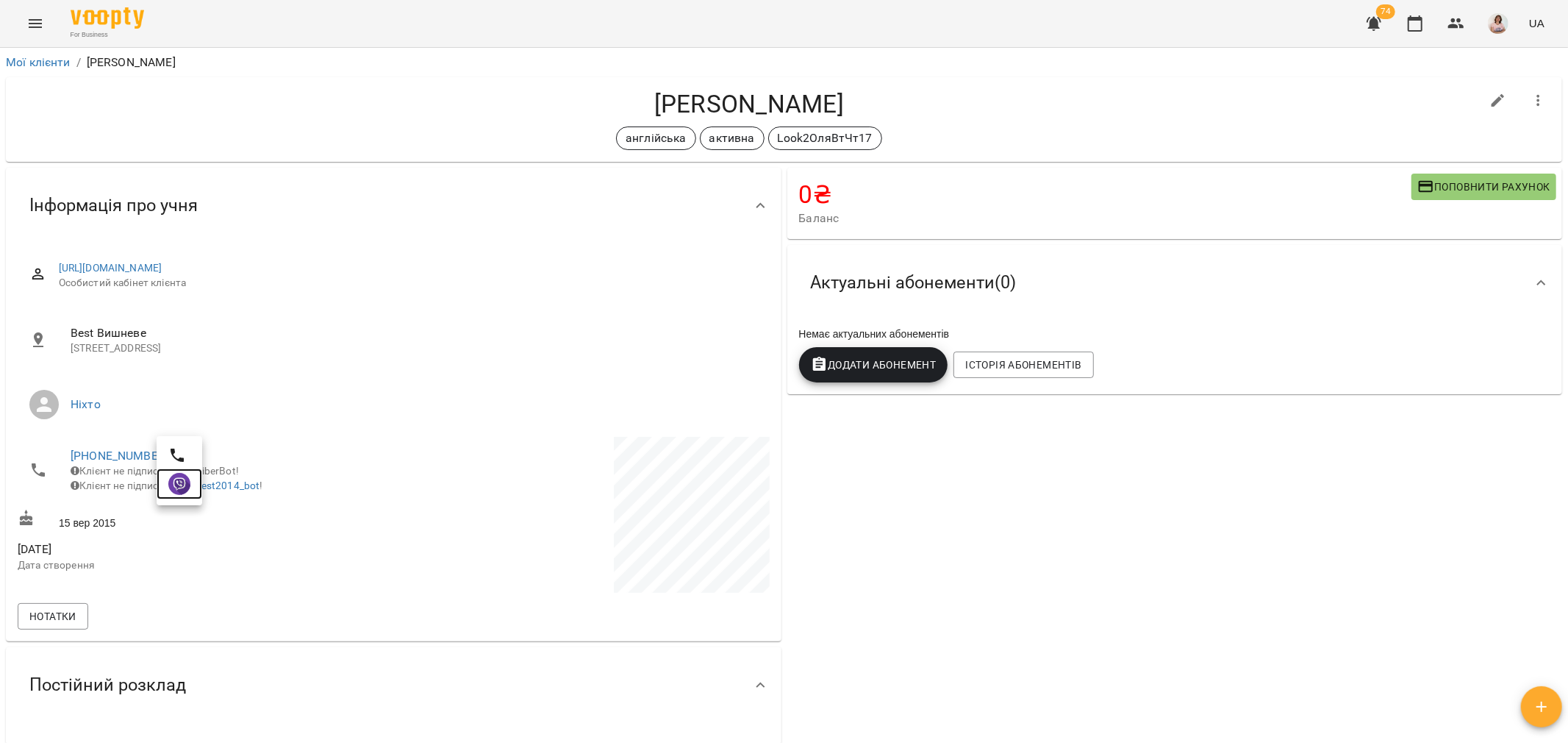
click at [179, 488] on img at bounding box center [179, 484] width 22 height 22
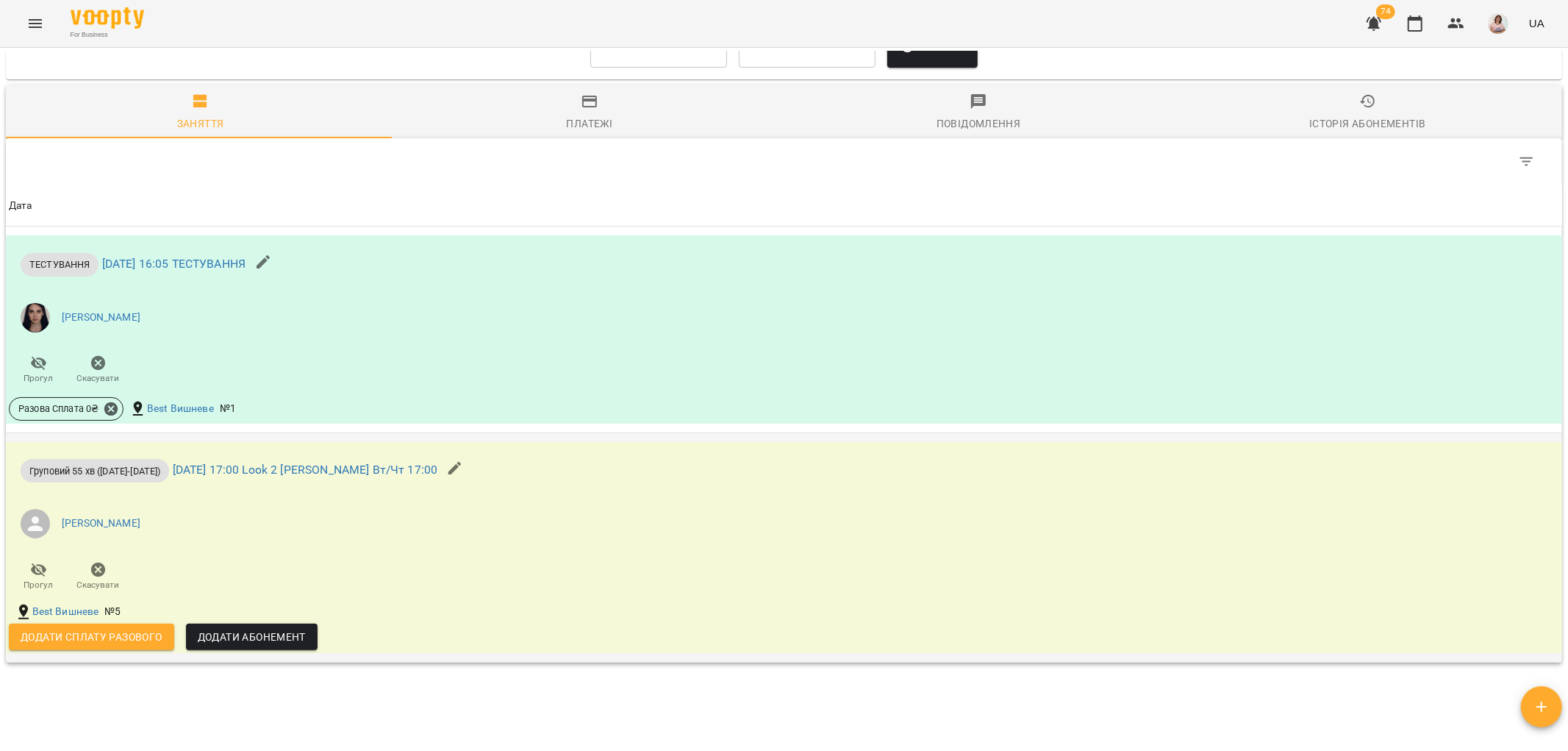
scroll to position [1168, 0]
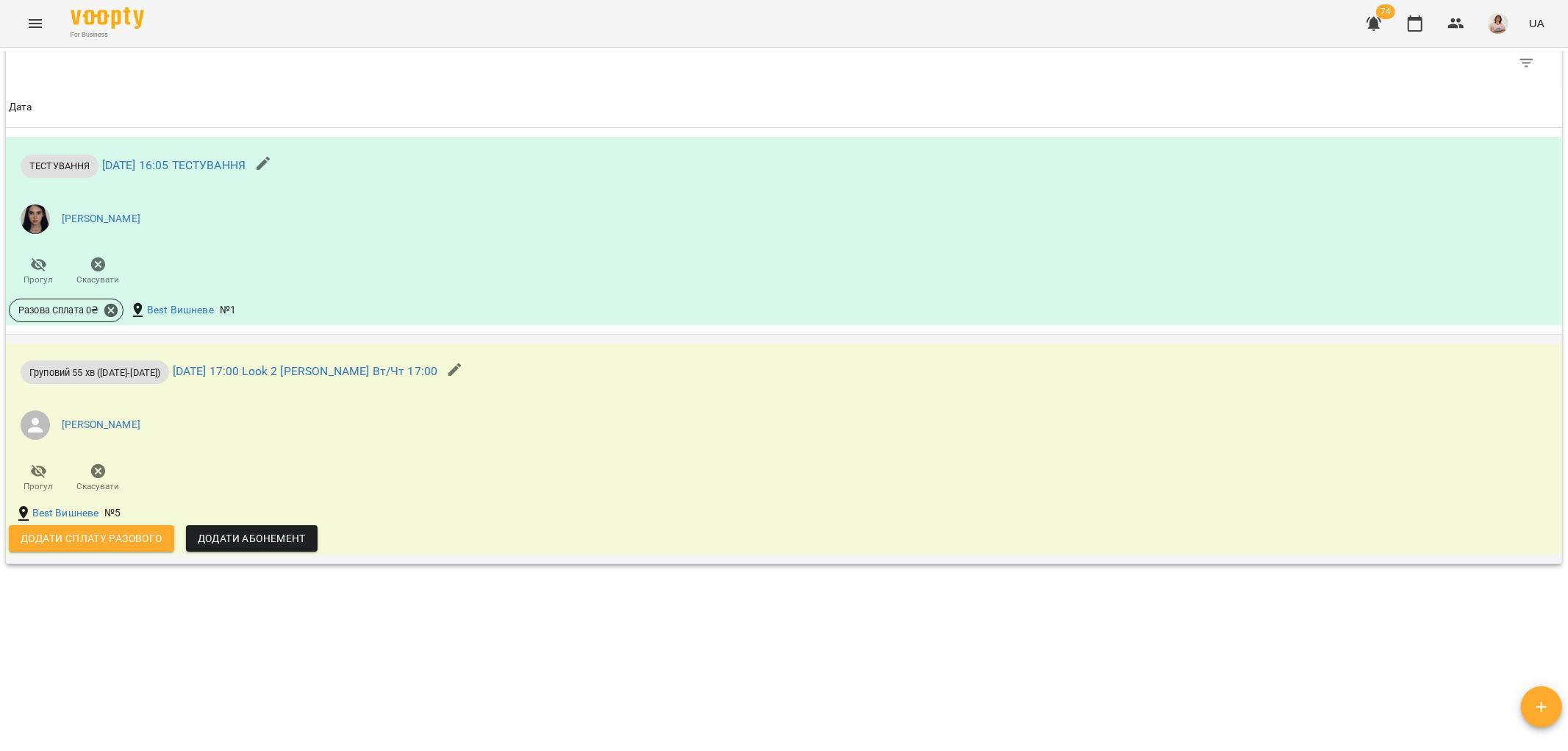
click at [110, 534] on span "Додати сплату разового" at bounding box center [91, 538] width 142 height 18
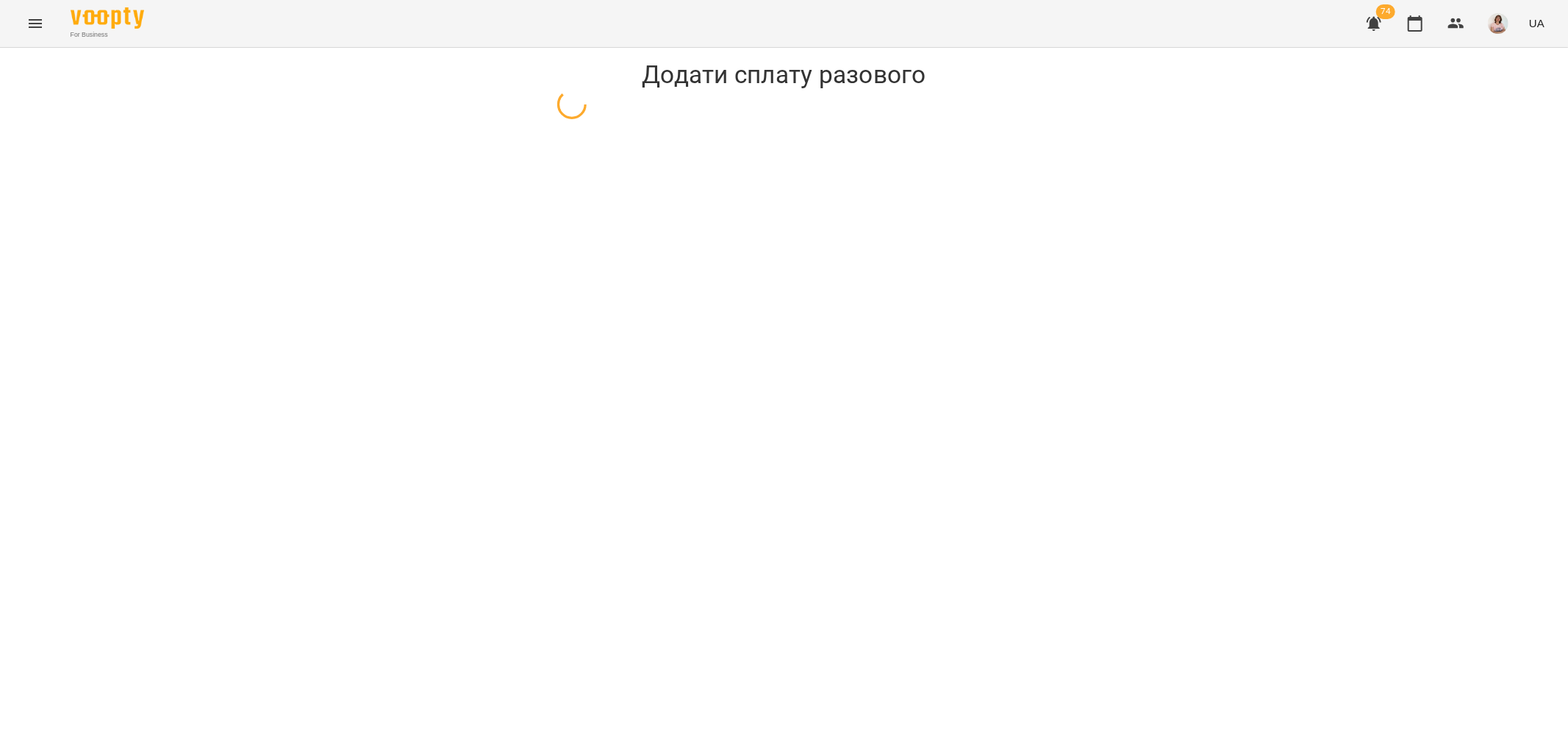
select select "**********"
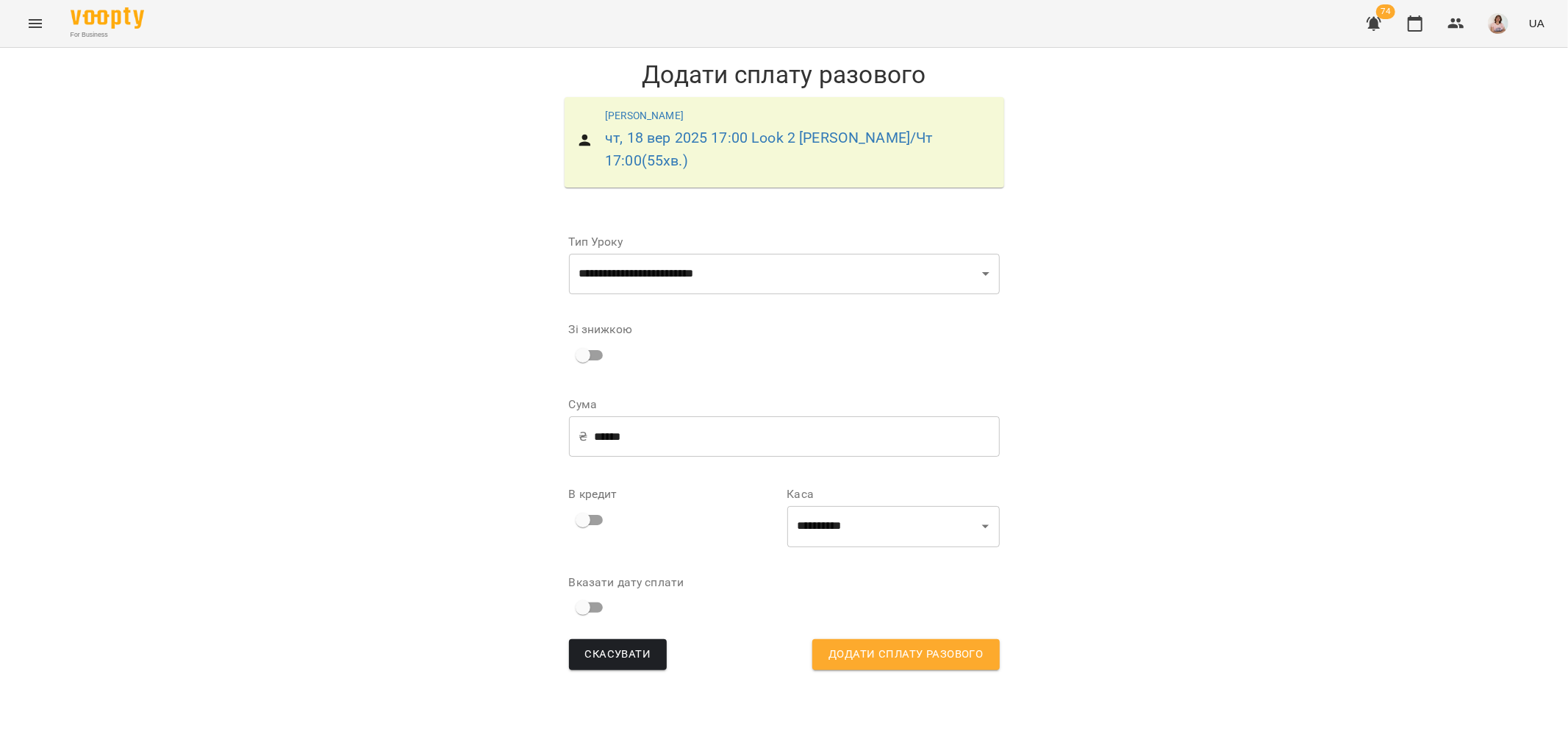
drag, startPoint x: 911, startPoint y: 631, endPoint x: 937, endPoint y: 623, distance: 27.2
click at [910, 645] on span "Додати сплату разового" at bounding box center [906, 655] width 155 height 19
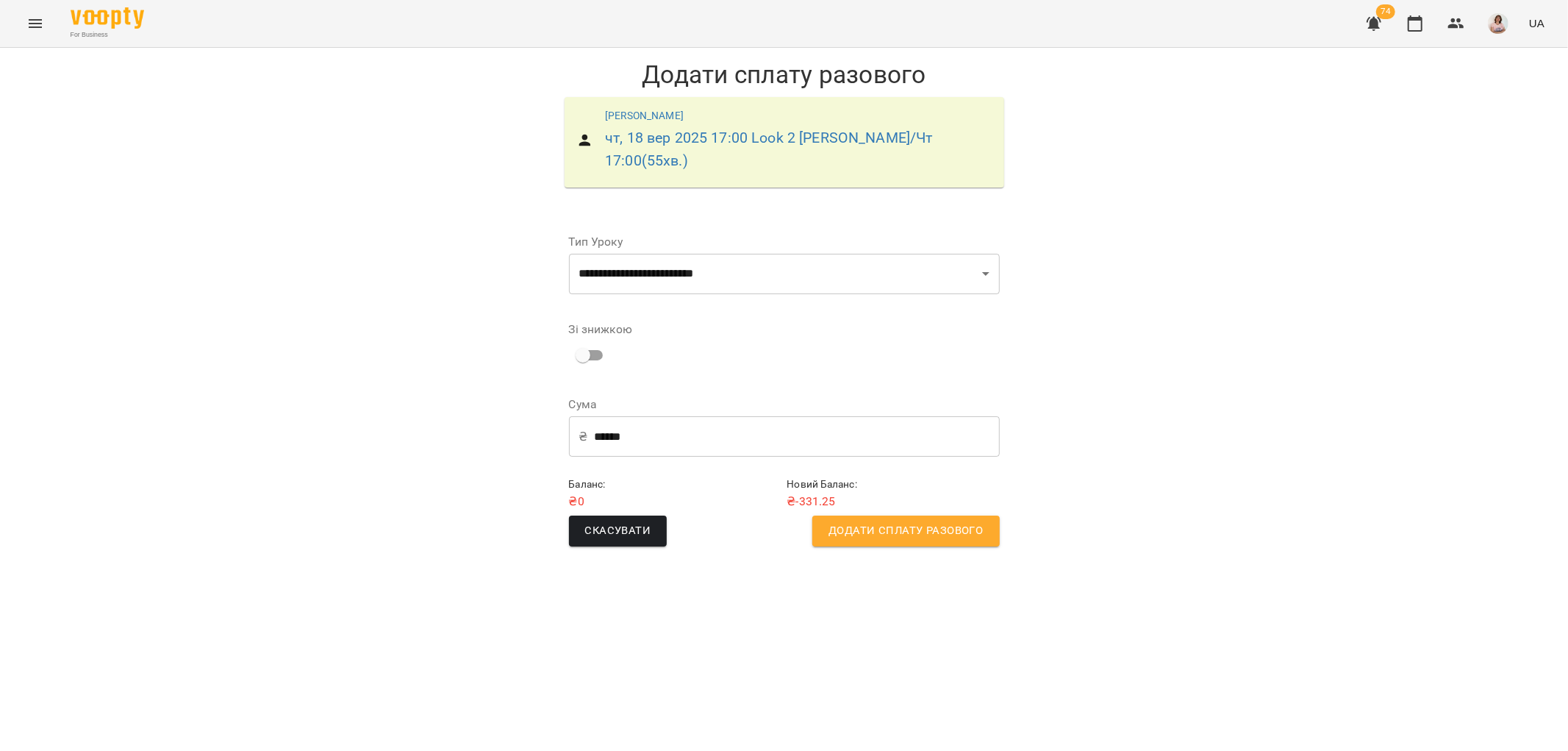
click at [906, 522] on span "Додати сплату разового" at bounding box center [906, 531] width 155 height 19
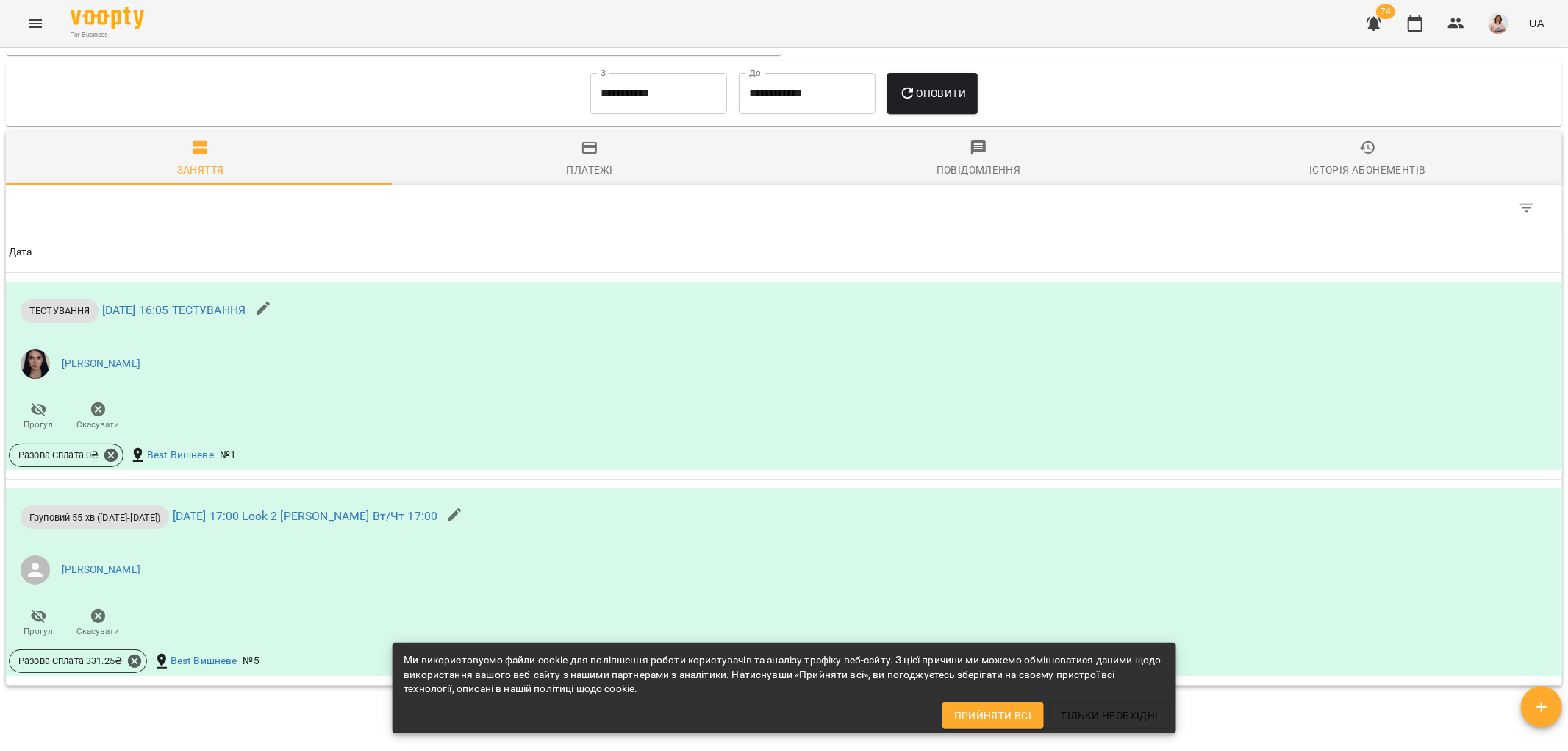
scroll to position [900, 0]
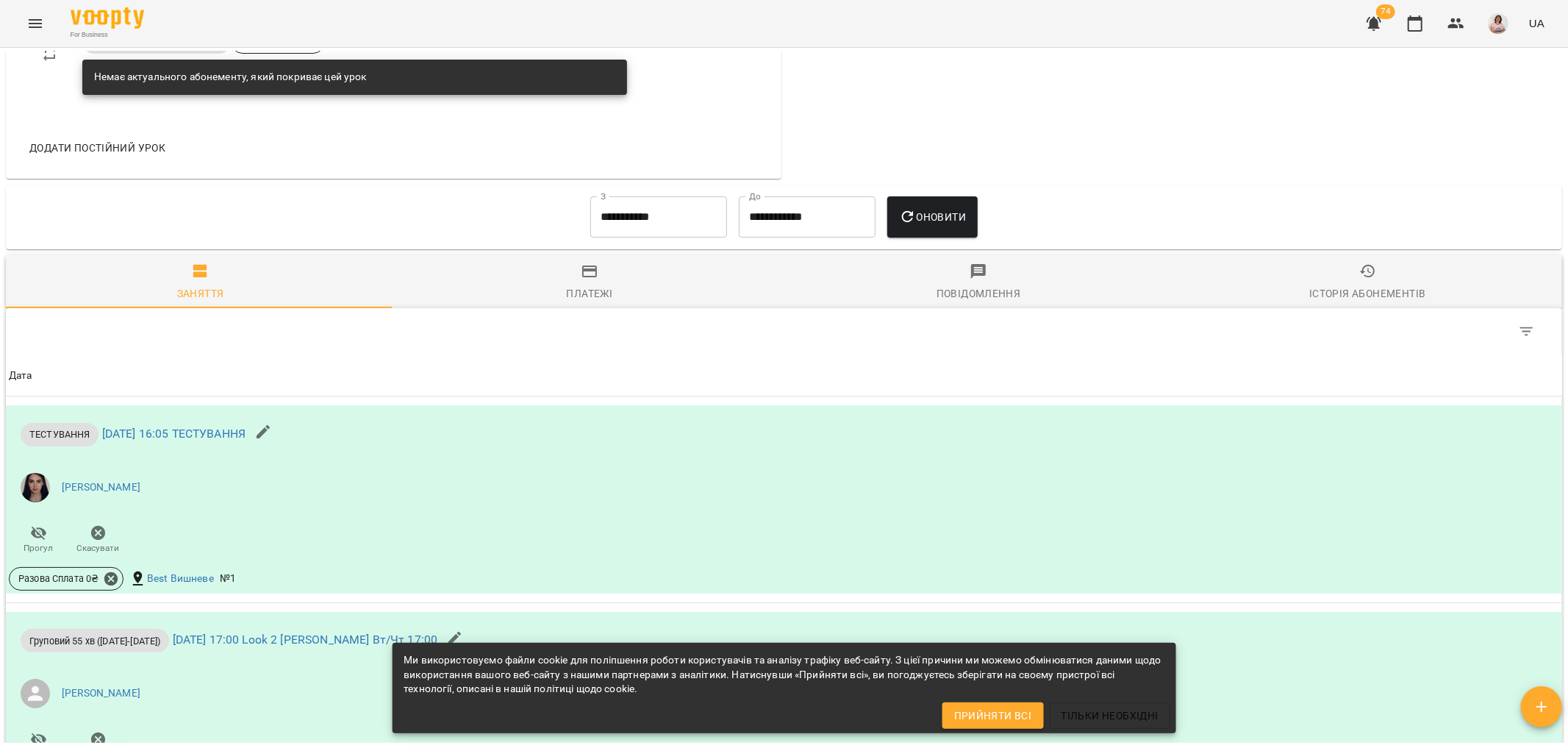
click at [629, 223] on input "**********" at bounding box center [658, 217] width 137 height 41
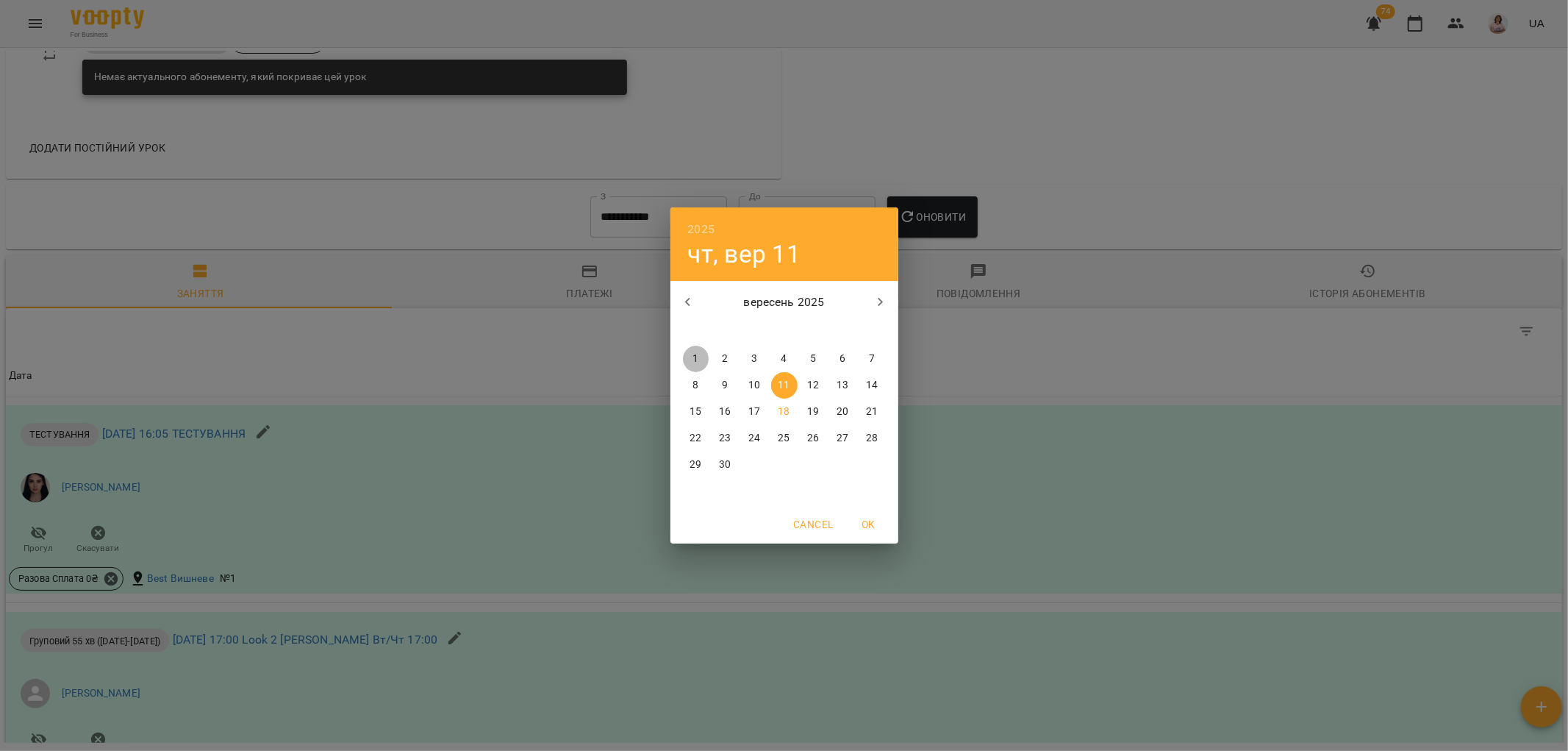
click at [696, 357] on p "1" at bounding box center [695, 358] width 6 height 15
type input "**********"
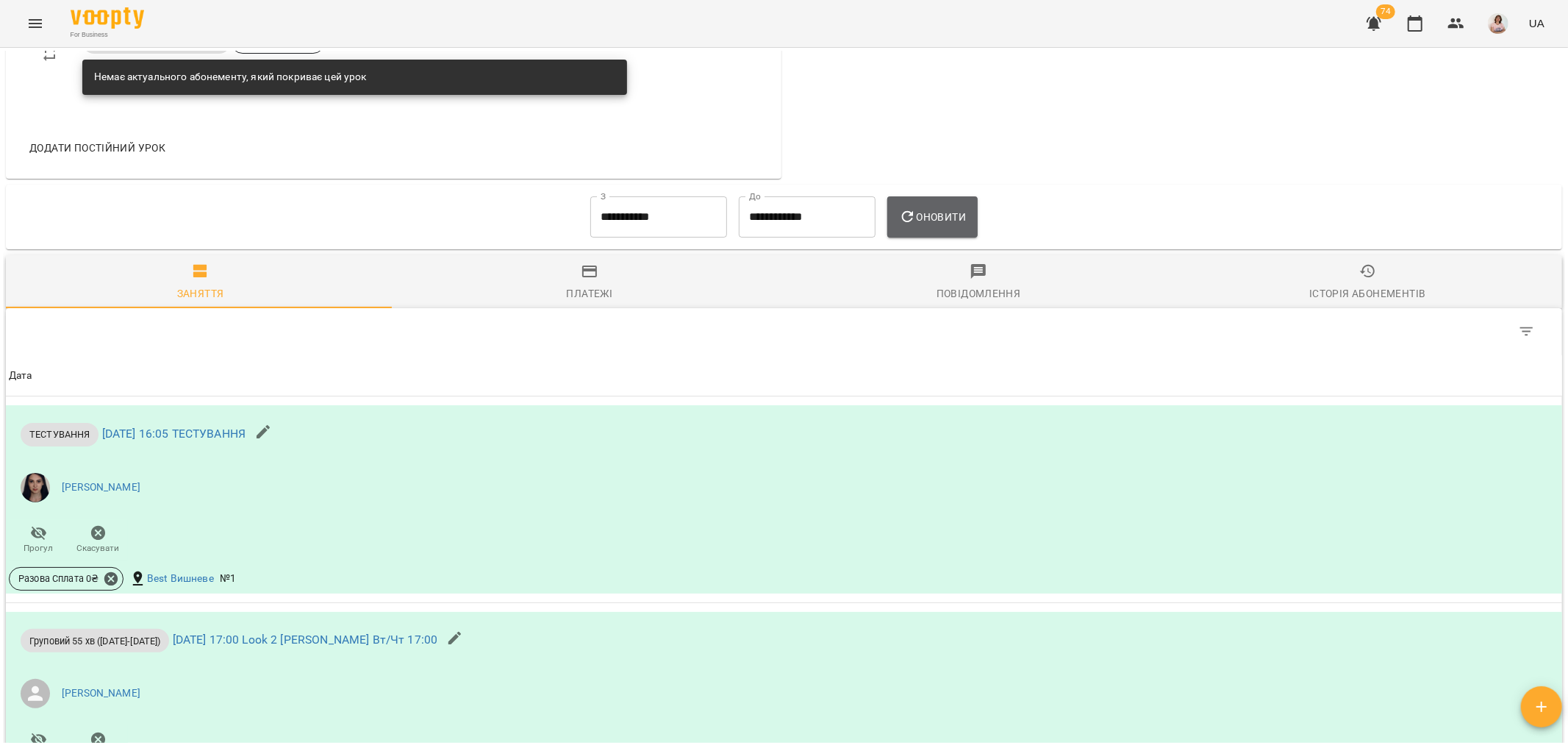
click at [966, 217] on span "Оновити" at bounding box center [933, 217] width 67 height 18
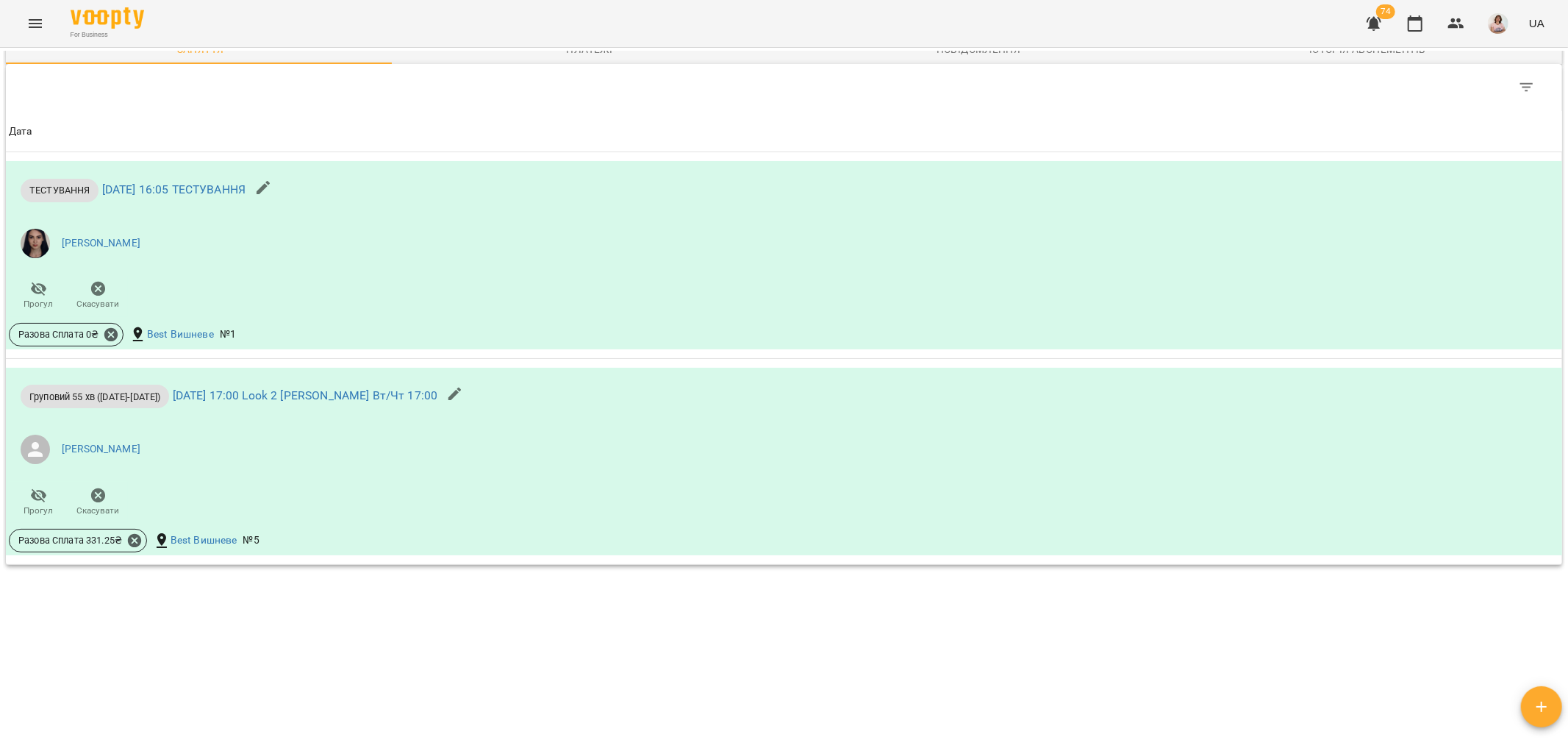
scroll to position [1145, 0]
click at [33, 22] on icon "Menu" at bounding box center [35, 23] width 18 height 18
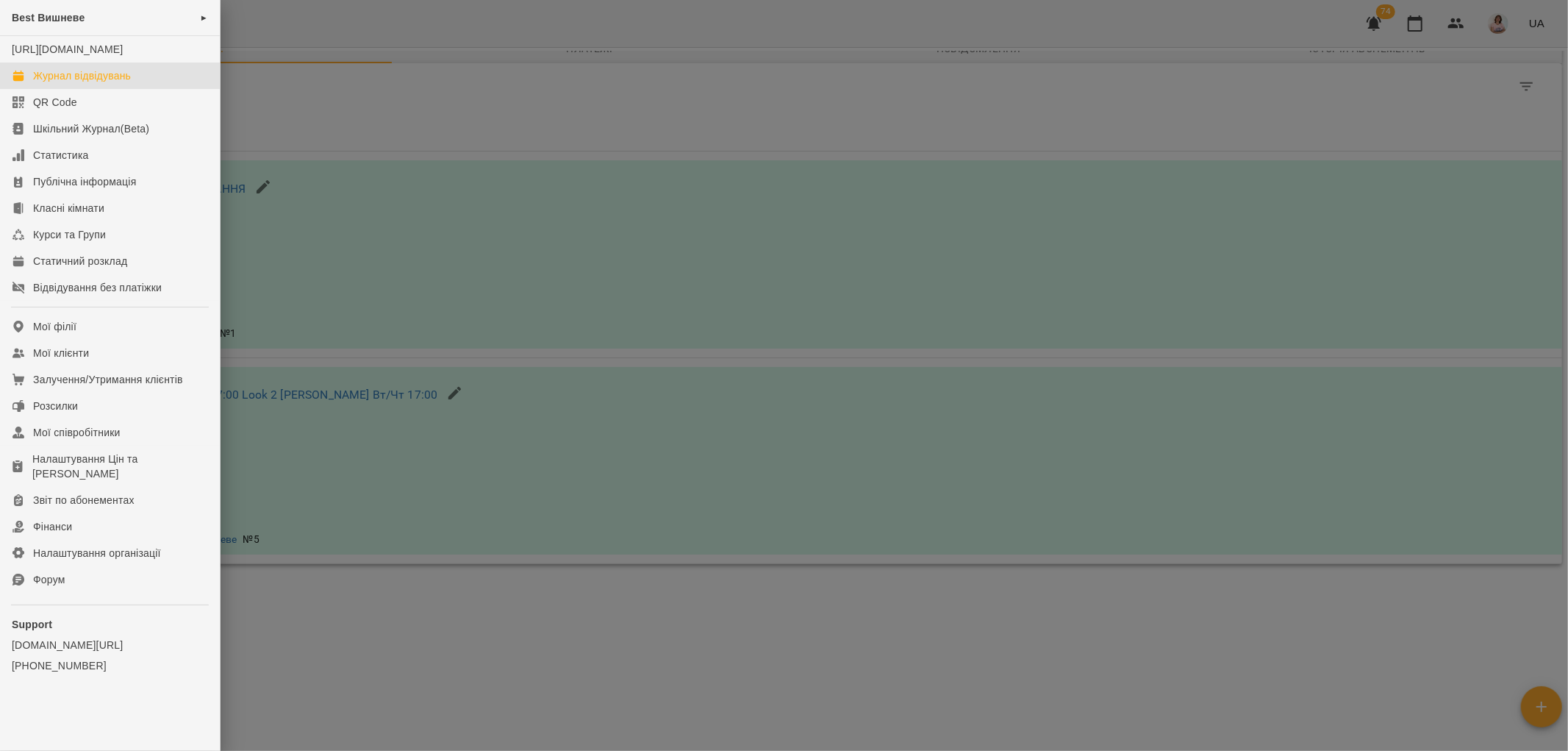
click at [106, 83] on div "Журнал відвідувань" at bounding box center [82, 76] width 98 height 15
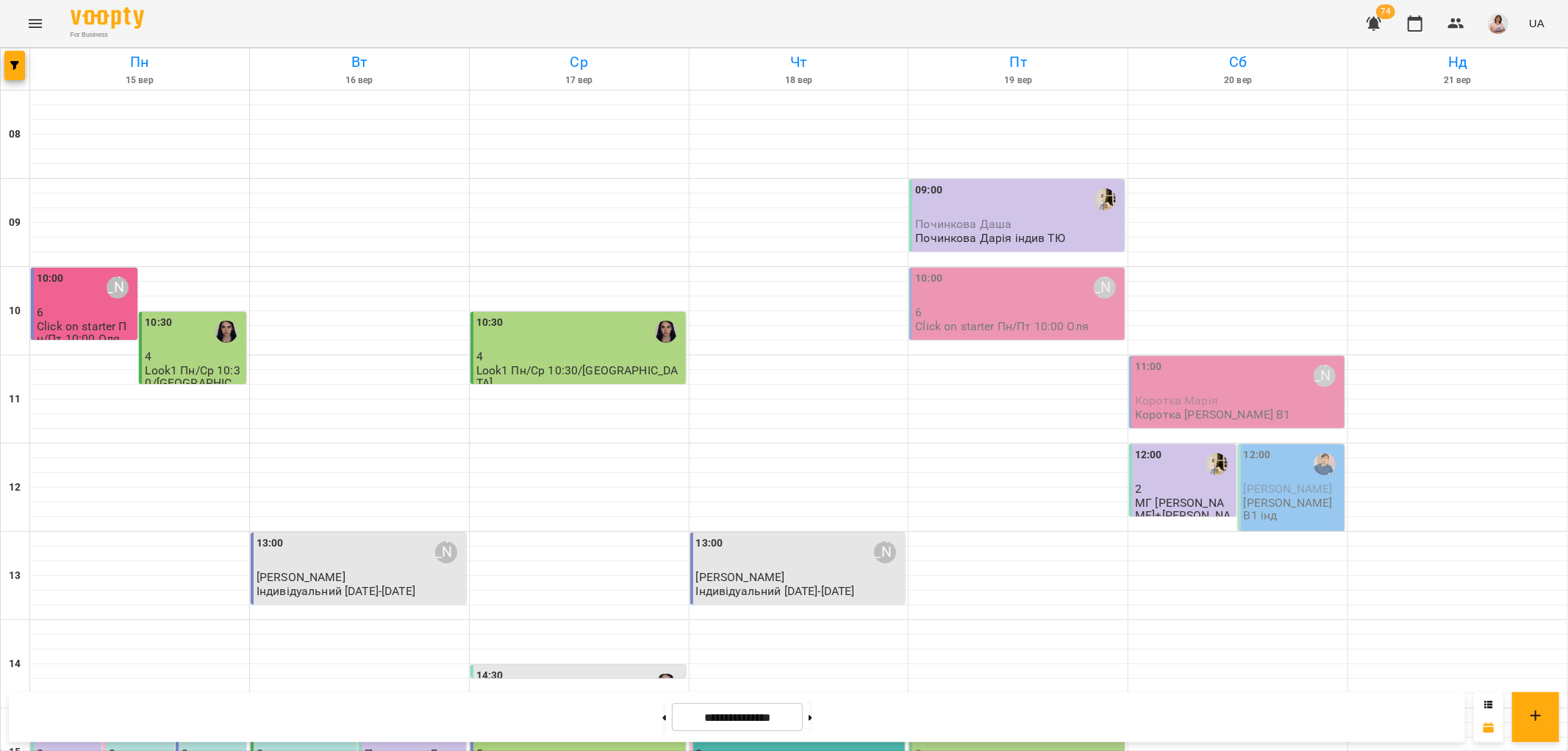
scroll to position [408, 0]
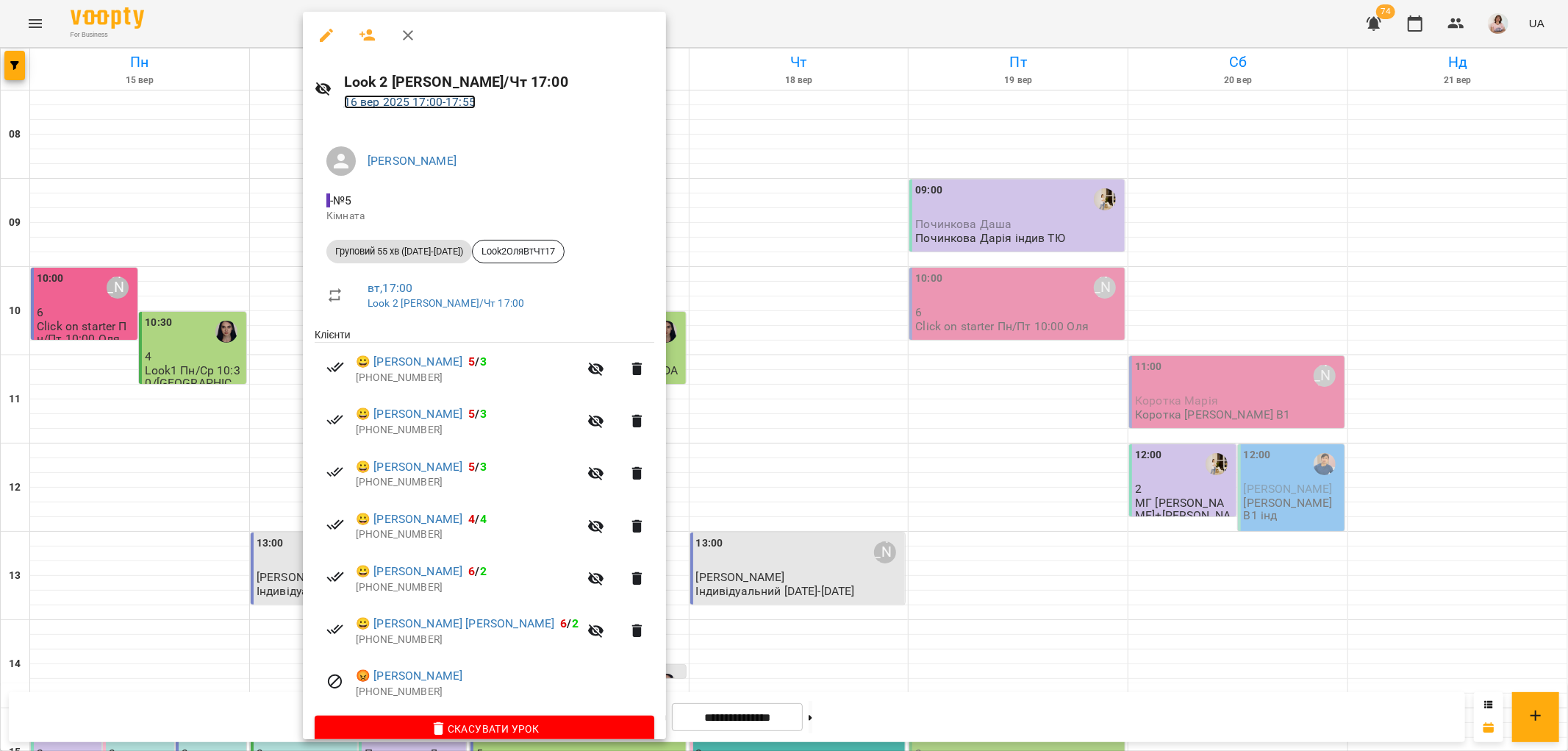
click at [390, 99] on link "16 вер 2025 17:00 - 17:55" at bounding box center [410, 101] width 131 height 14
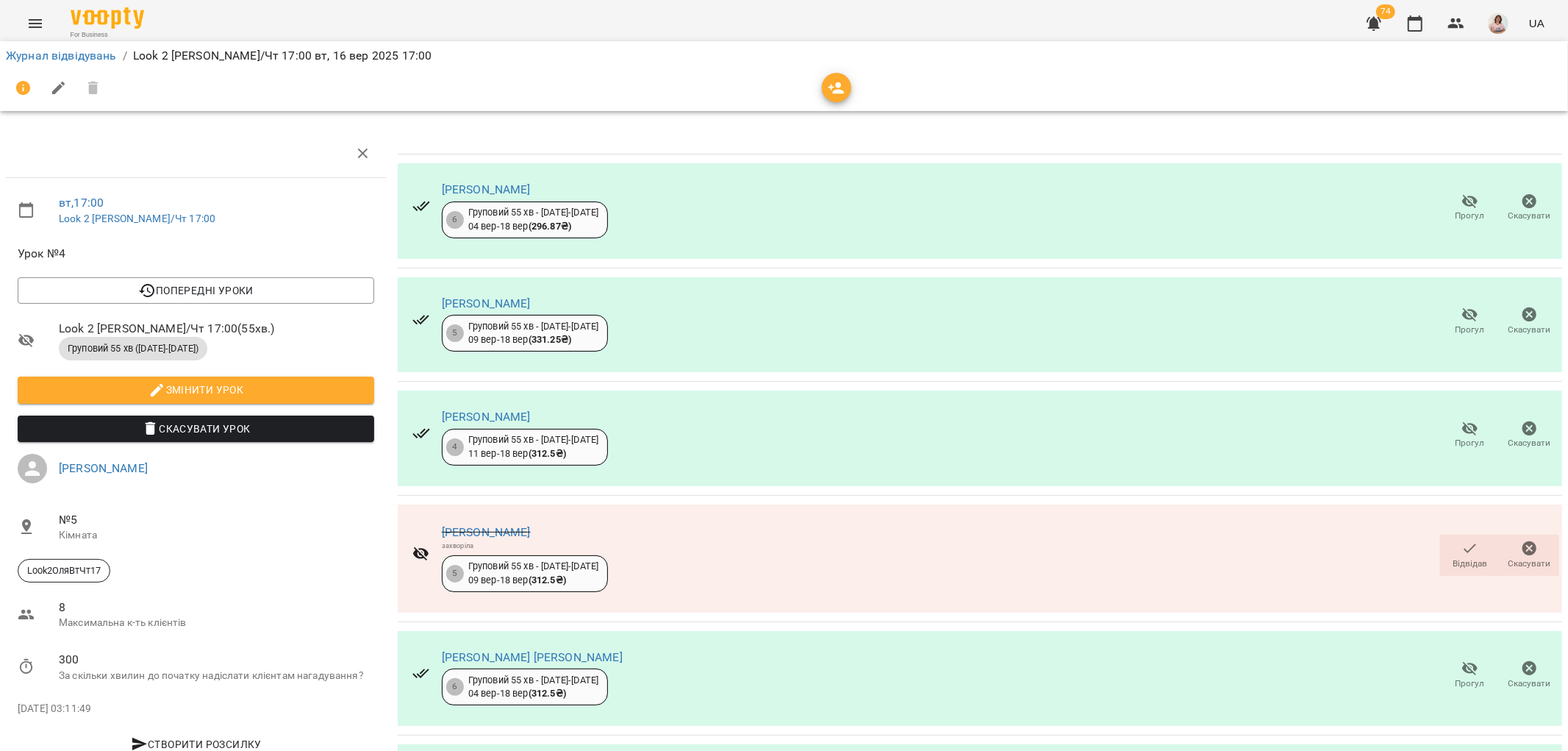
click at [830, 85] on icon "button" at bounding box center [836, 88] width 18 height 18
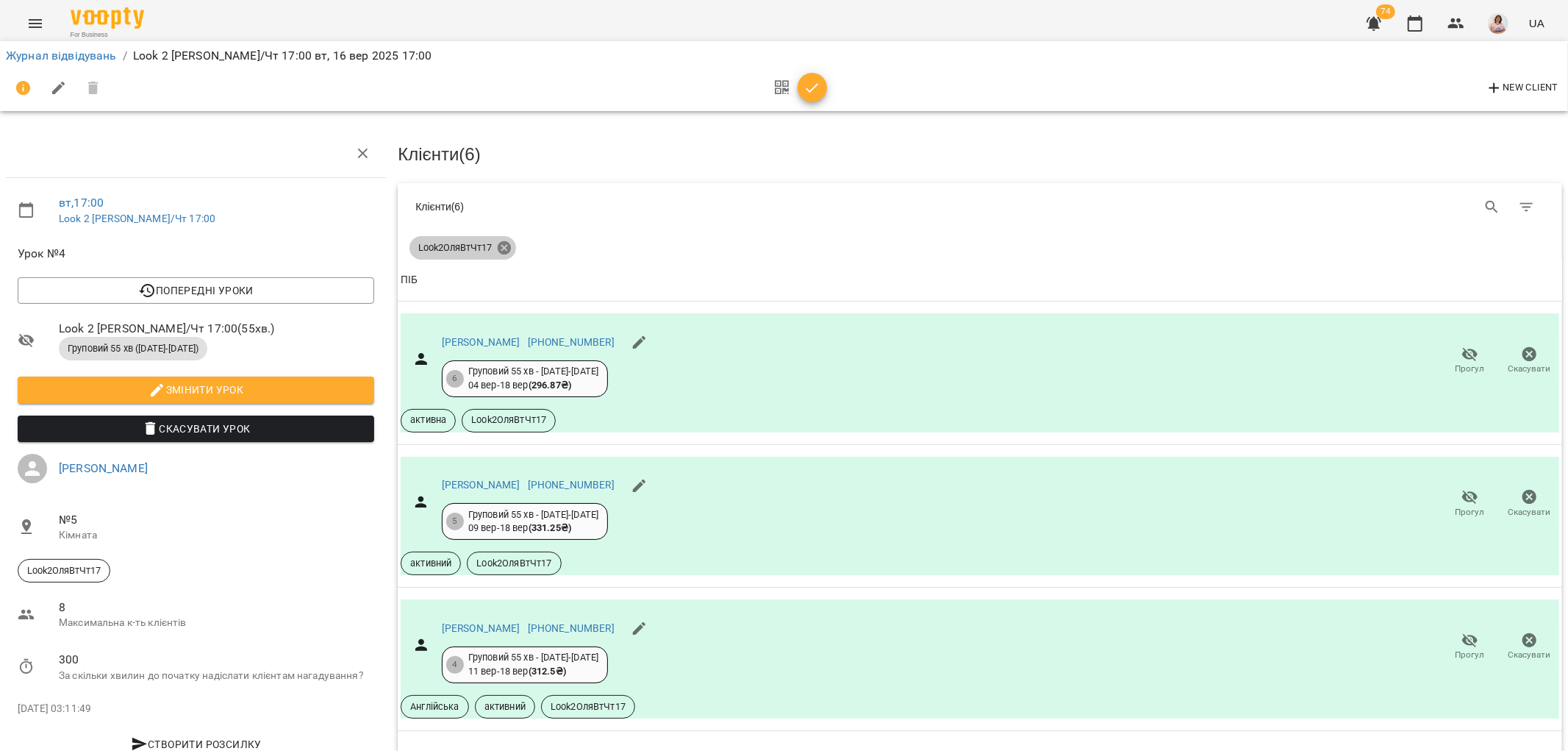
click at [501, 247] on icon at bounding box center [504, 247] width 16 height 16
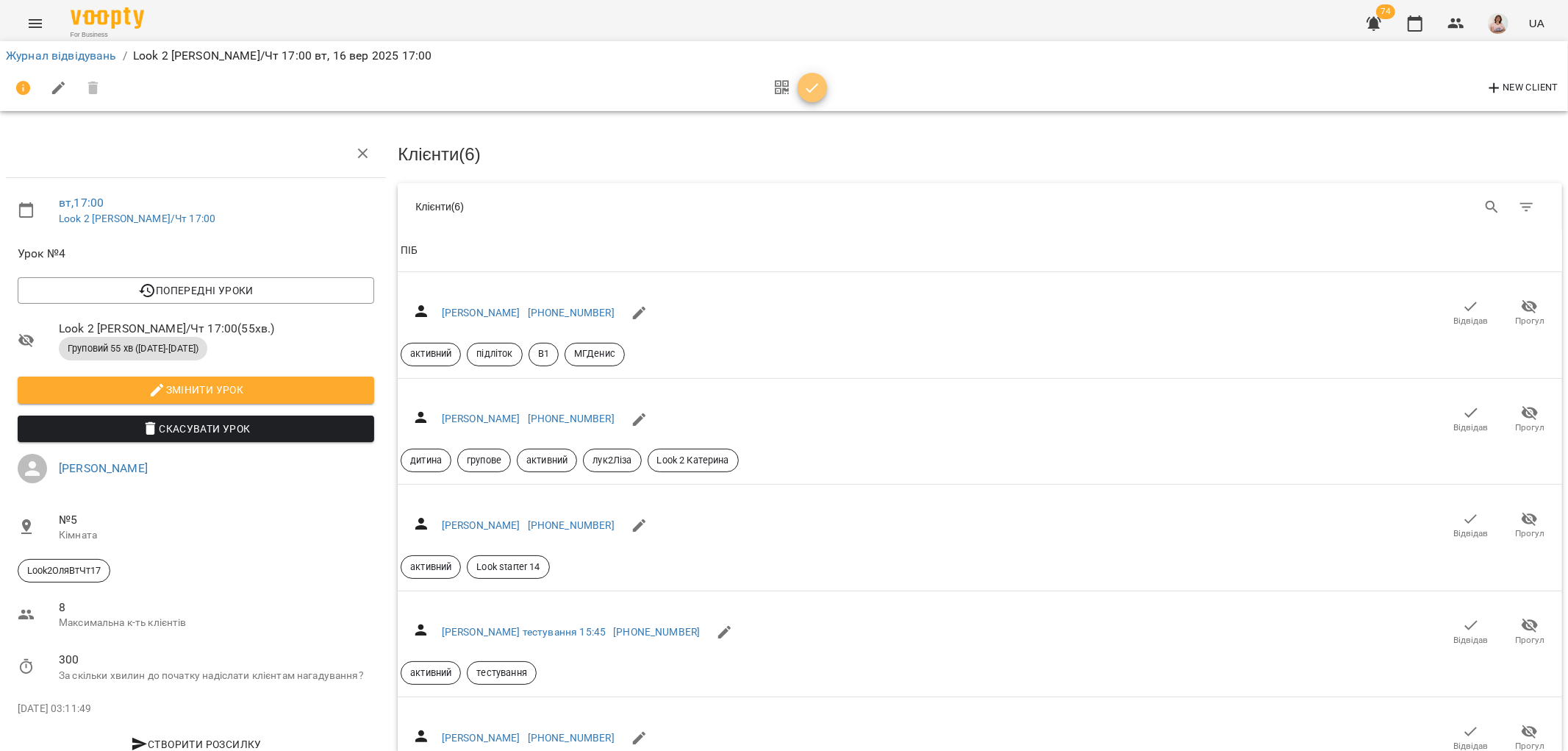
click at [811, 90] on icon "button" at bounding box center [811, 88] width 13 height 9
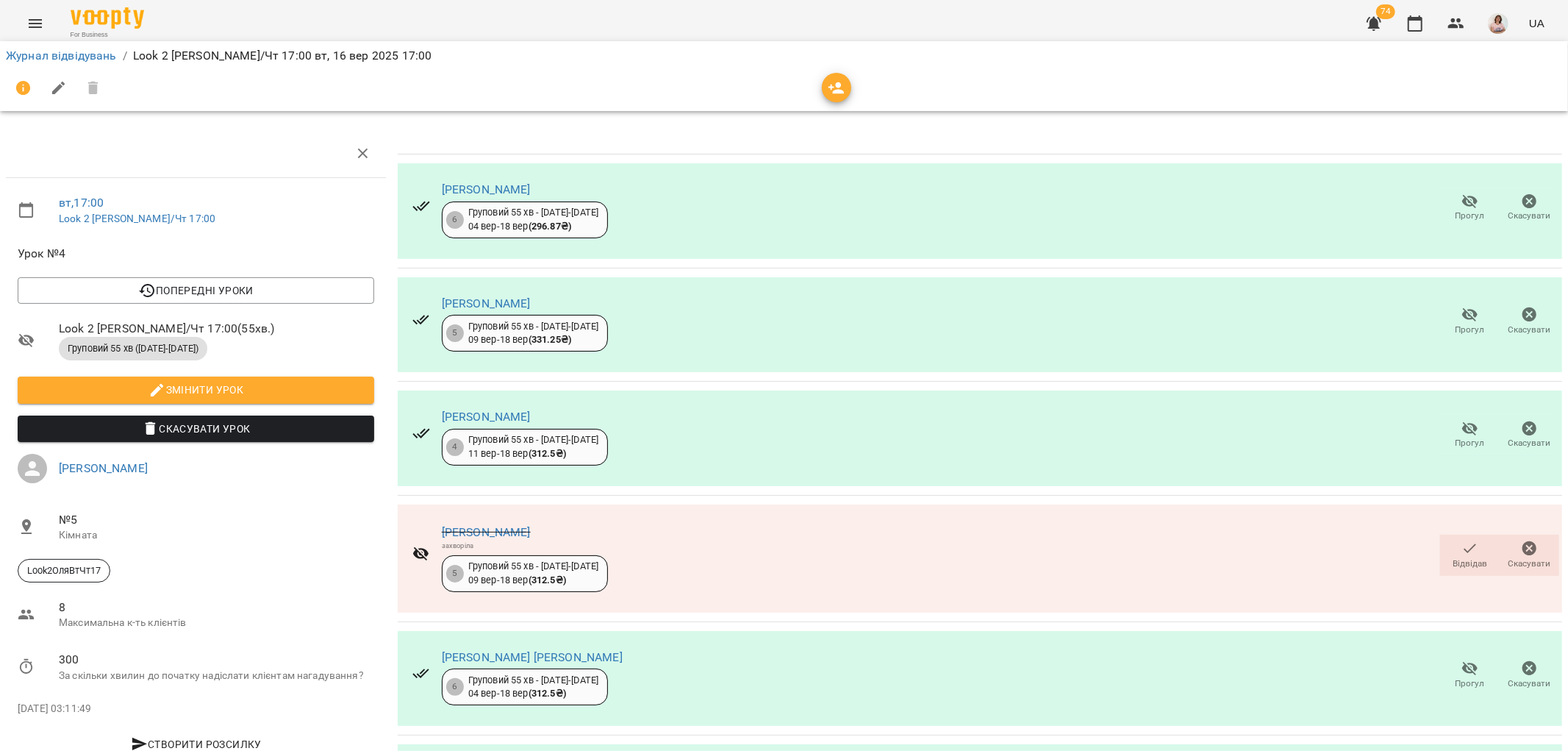
click at [830, 84] on icon "button" at bounding box center [836, 88] width 18 height 18
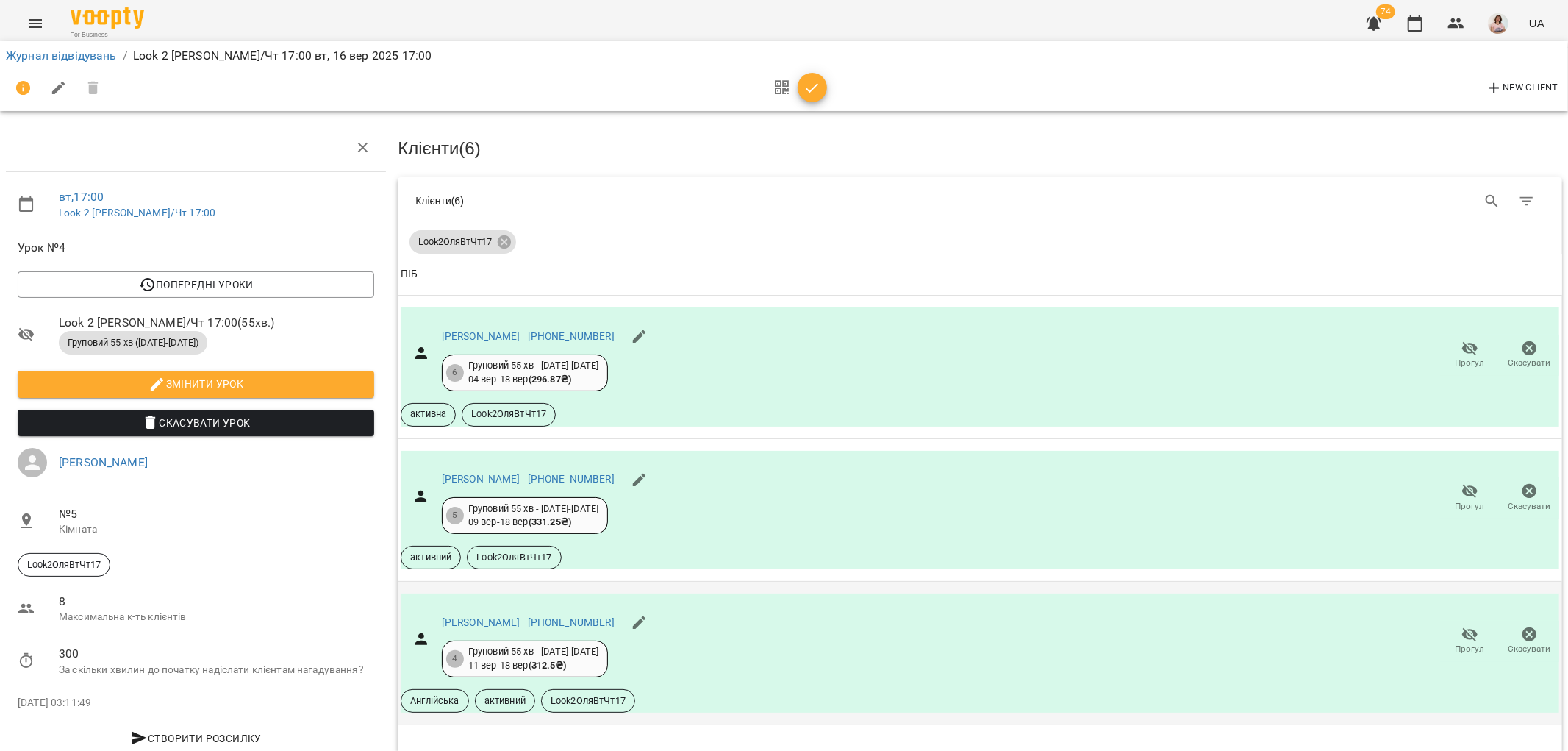
scroll to position [245, 0]
click at [1462, 750] on icon "button" at bounding box center [1471, 759] width 18 height 18
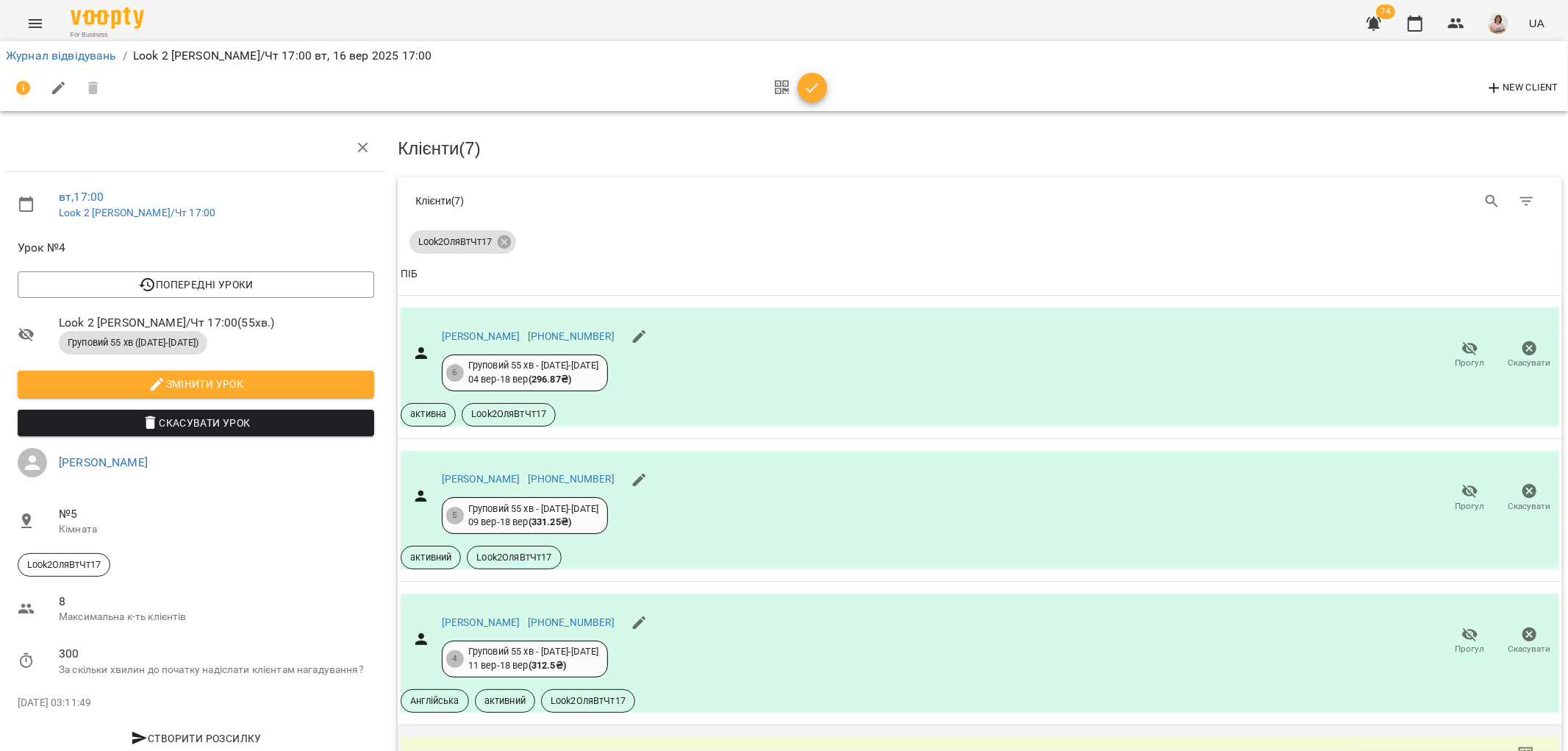
click at [459, 750] on link "Кальчук Марія" at bounding box center [481, 766] width 79 height 12
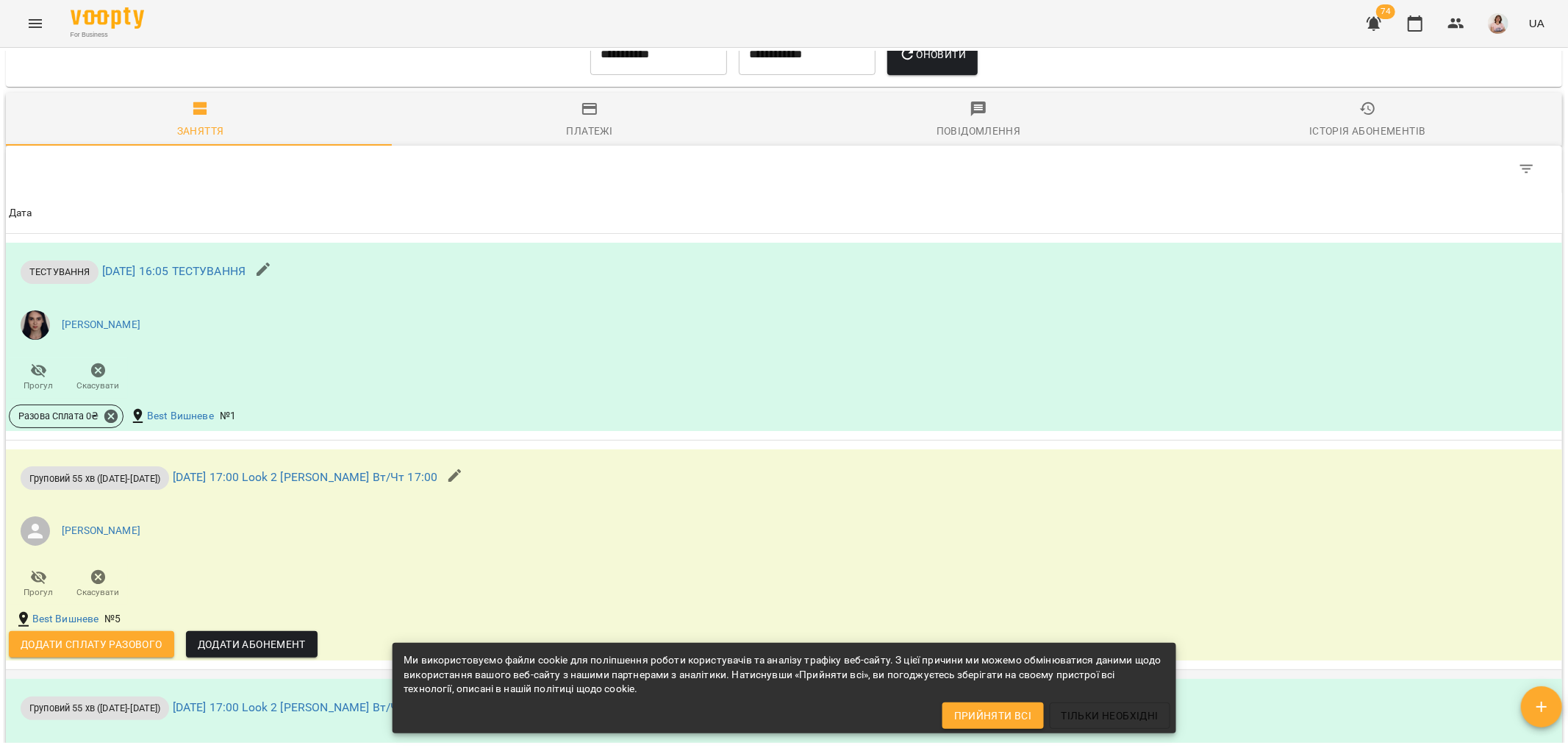
scroll to position [1307, 0]
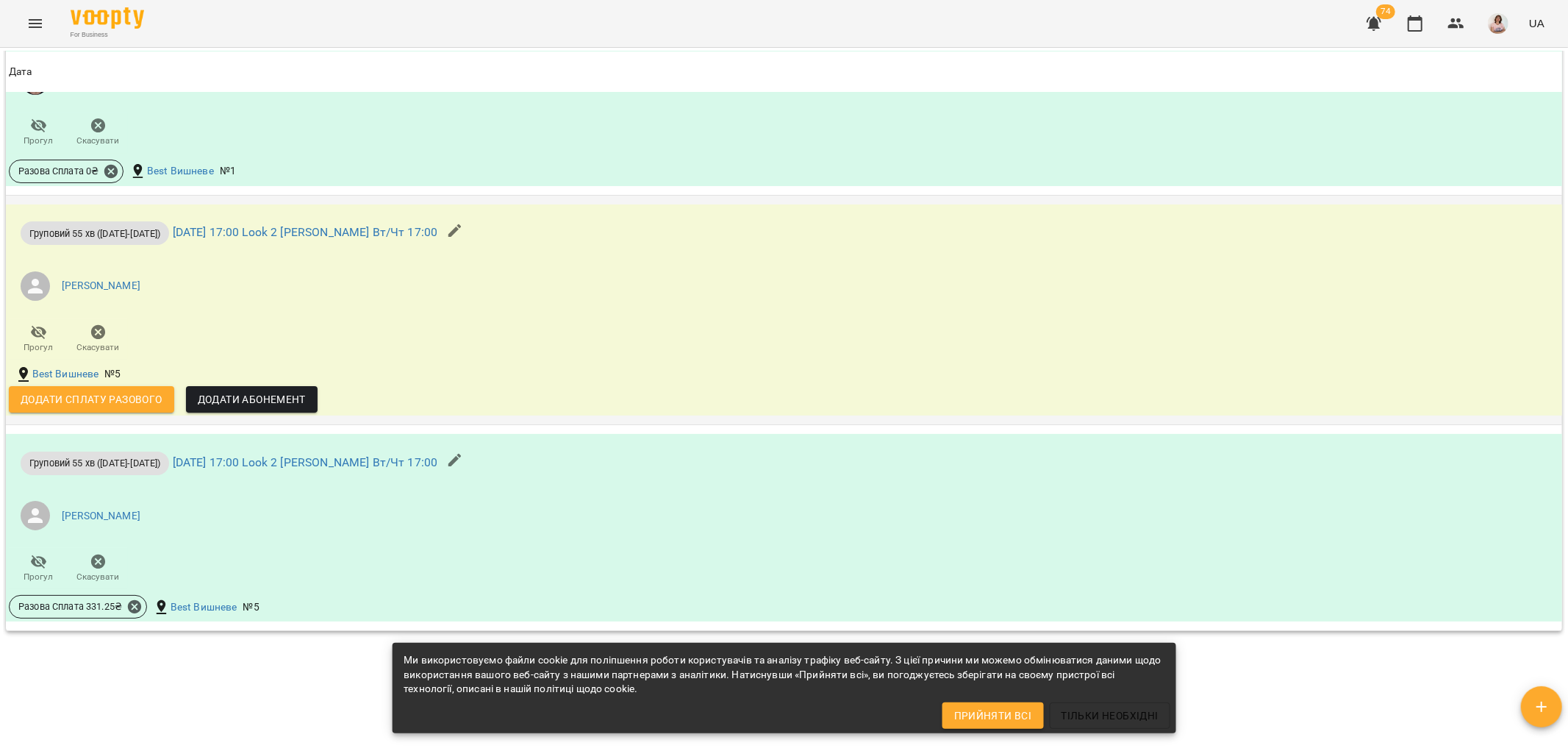
click at [112, 394] on span "Додати сплату разового" at bounding box center [91, 400] width 142 height 18
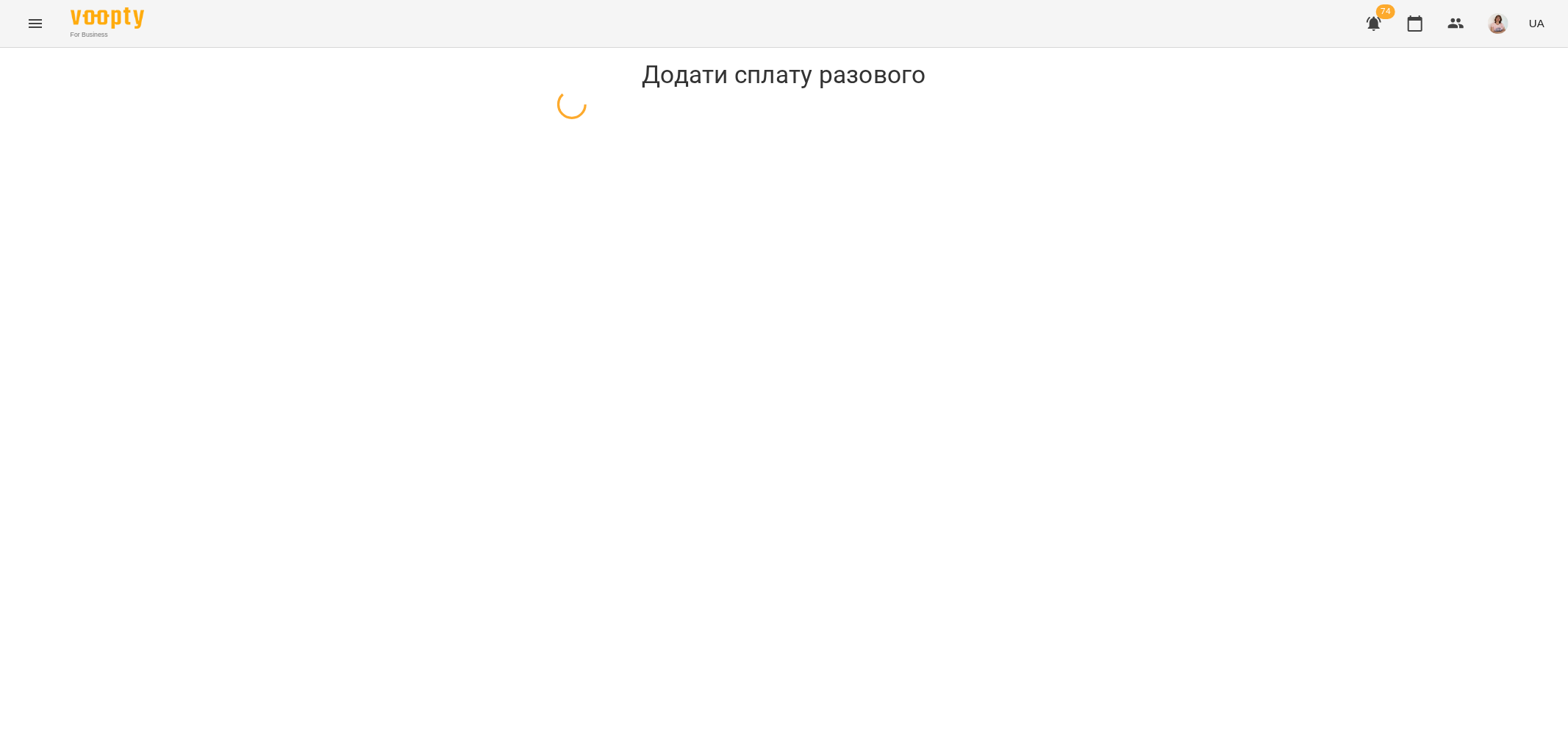
select select "**********"
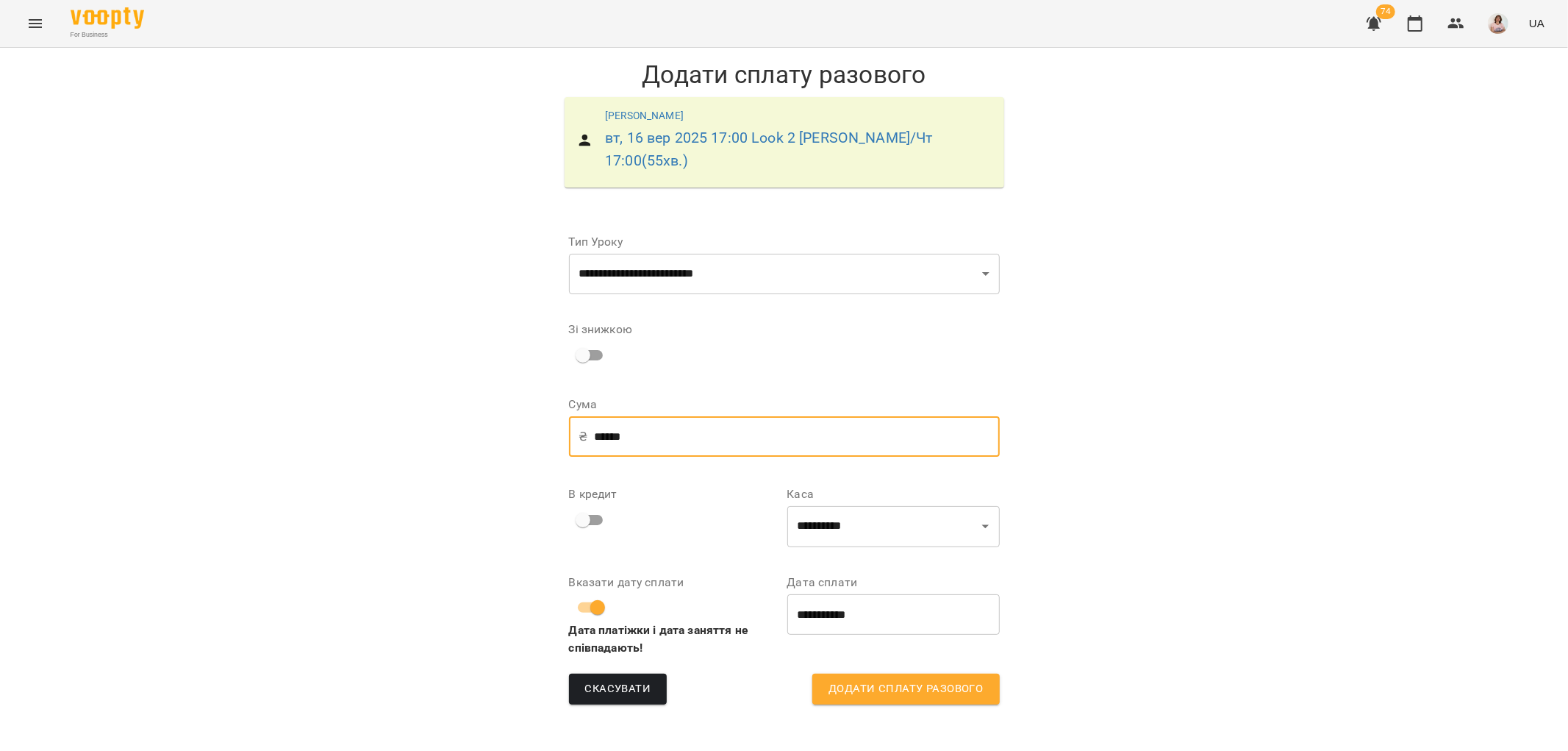
drag, startPoint x: 629, startPoint y: 415, endPoint x: 557, endPoint y: 412, distance: 72.1
click at [557, 412] on form "**********" at bounding box center [784, 464] width 454 height 504
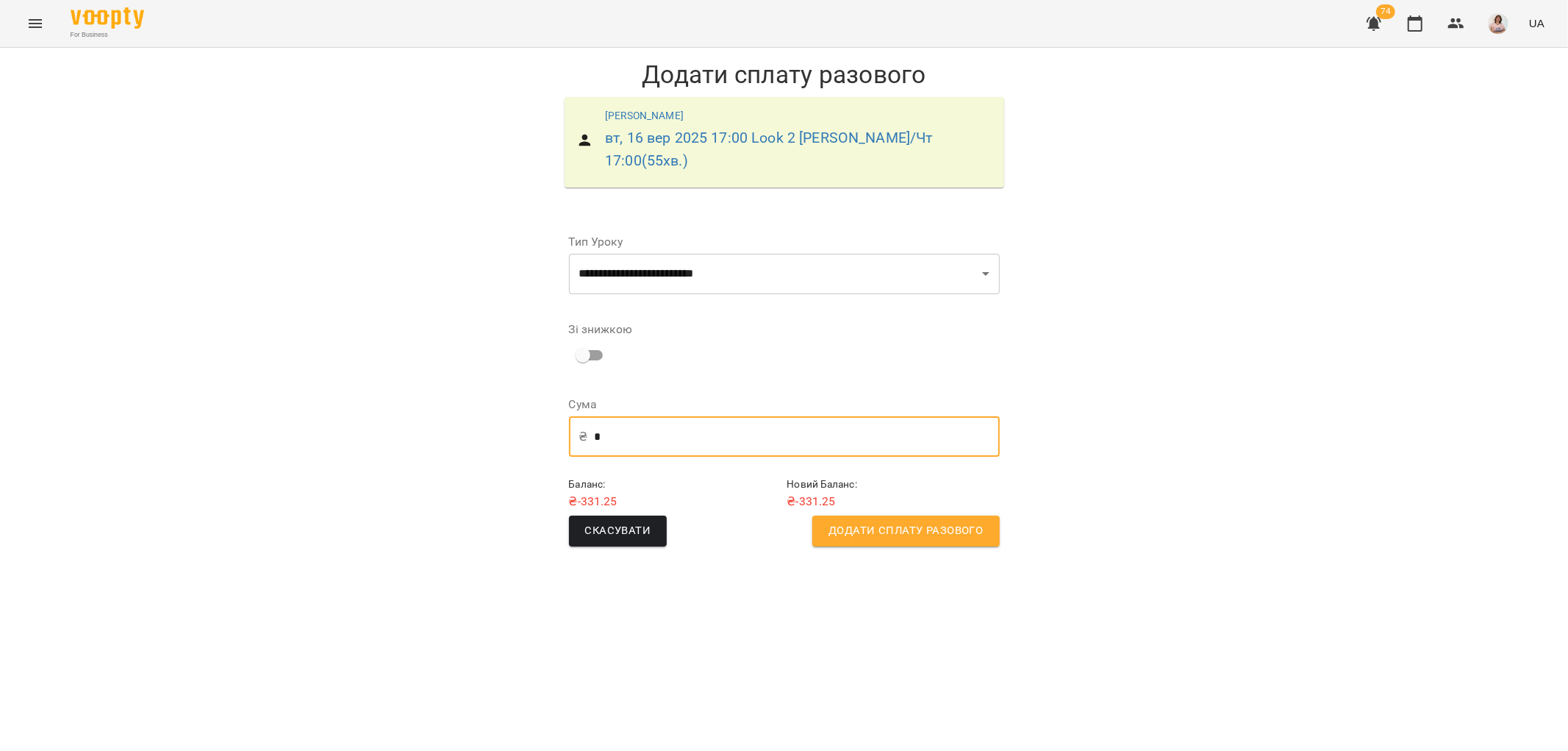
type input "*"
click at [875, 522] on span "Додати сплату разового" at bounding box center [906, 531] width 155 height 19
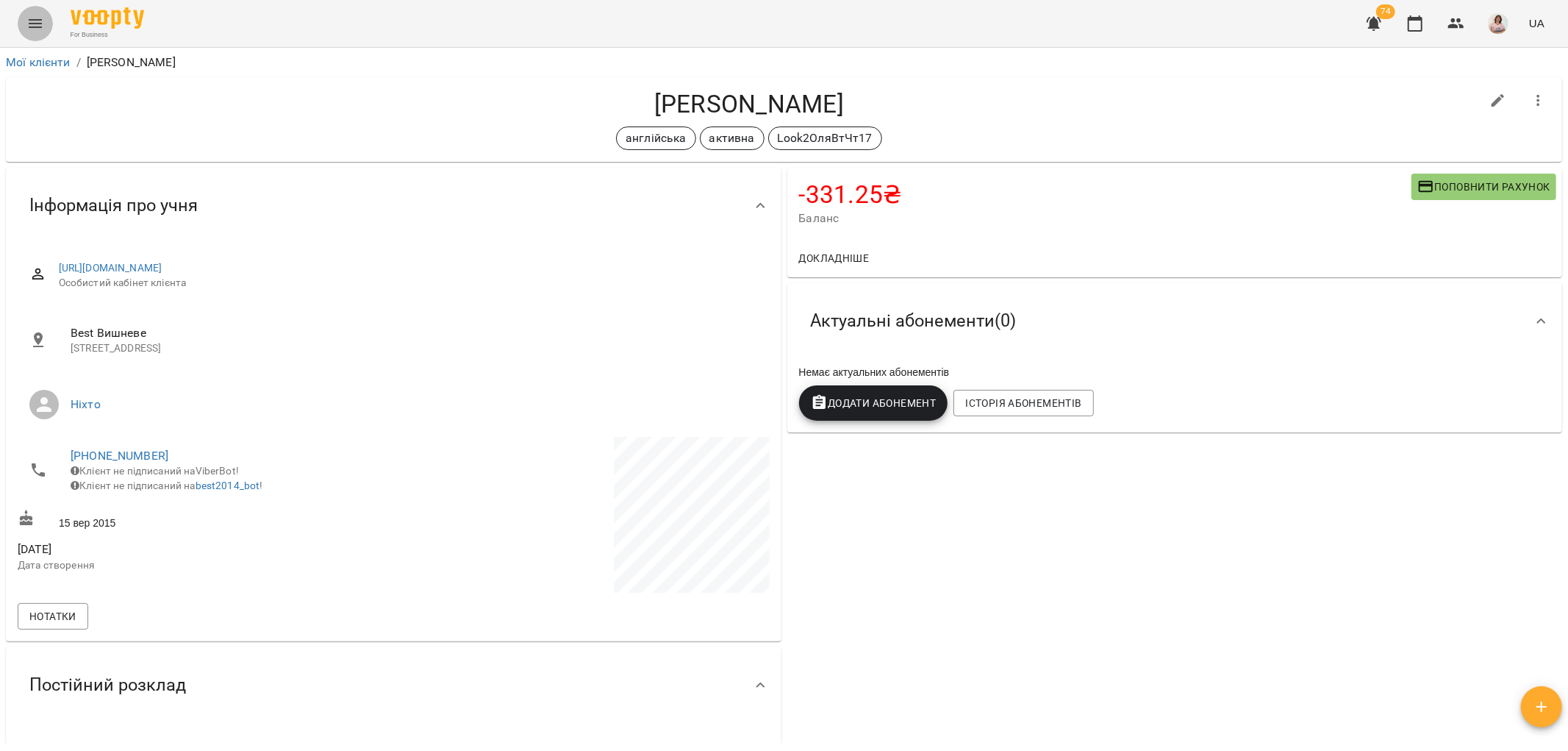
click at [34, 25] on icon "Menu" at bounding box center [35, 23] width 18 height 18
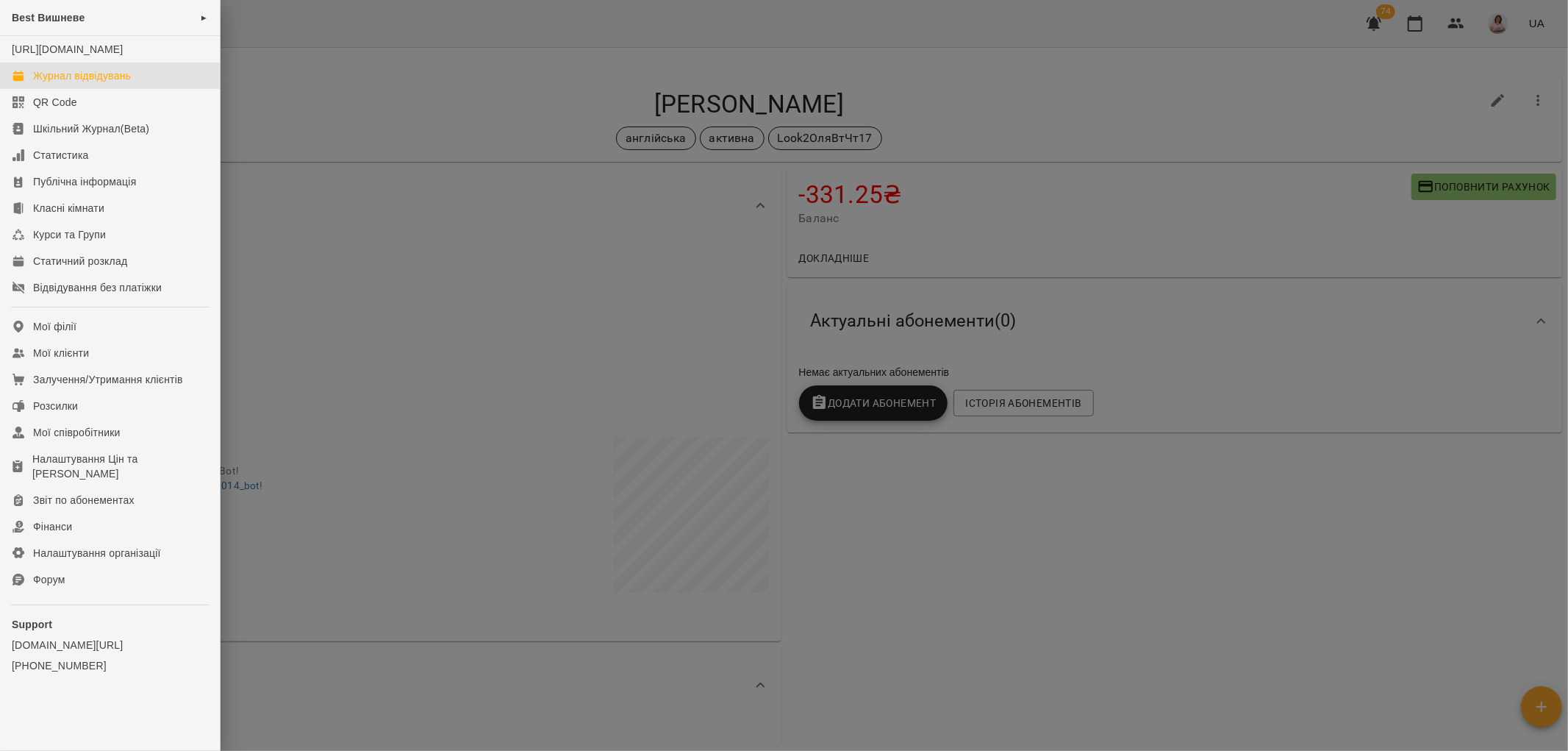
click at [69, 83] on div "Журнал відвідувань" at bounding box center [82, 76] width 98 height 15
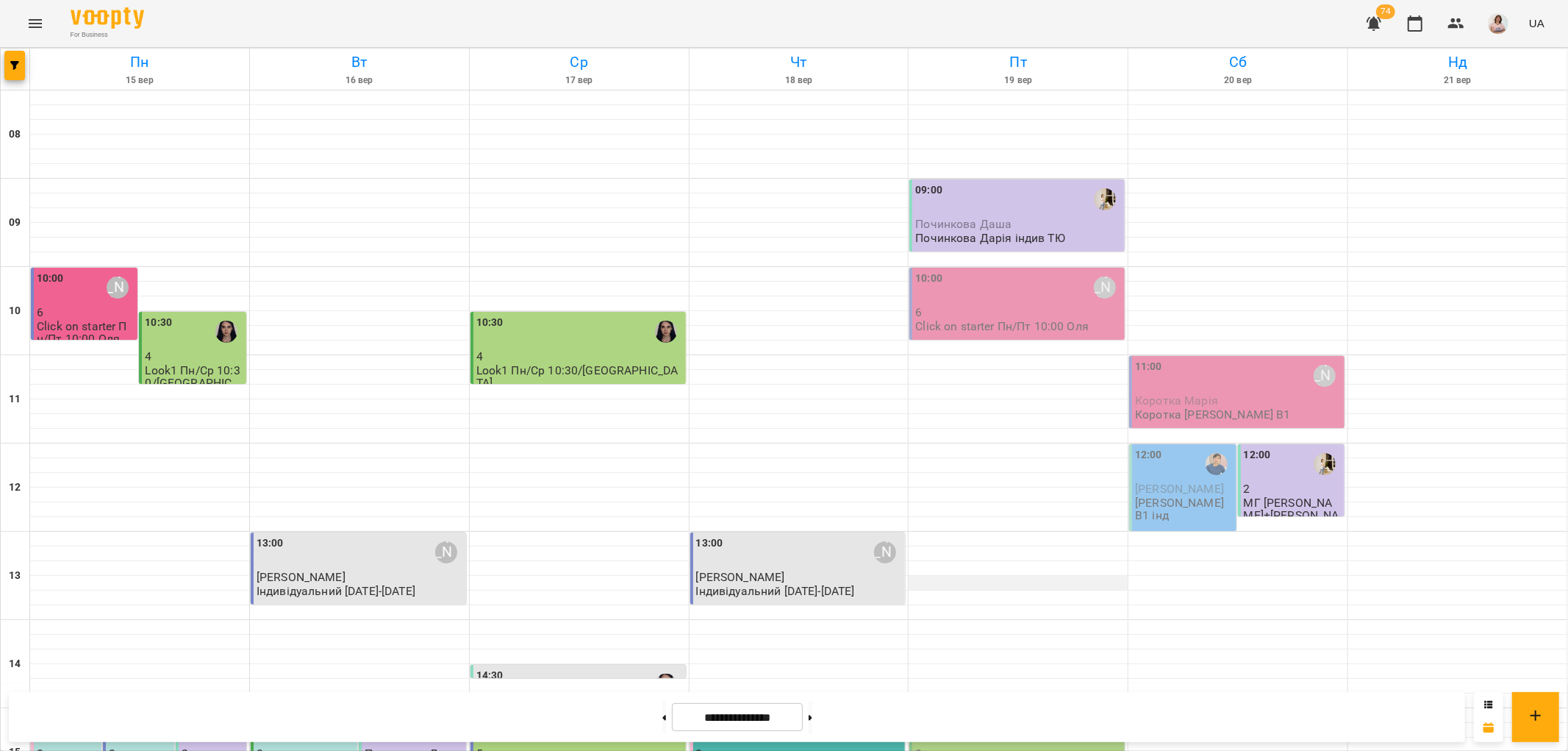
scroll to position [559, 0]
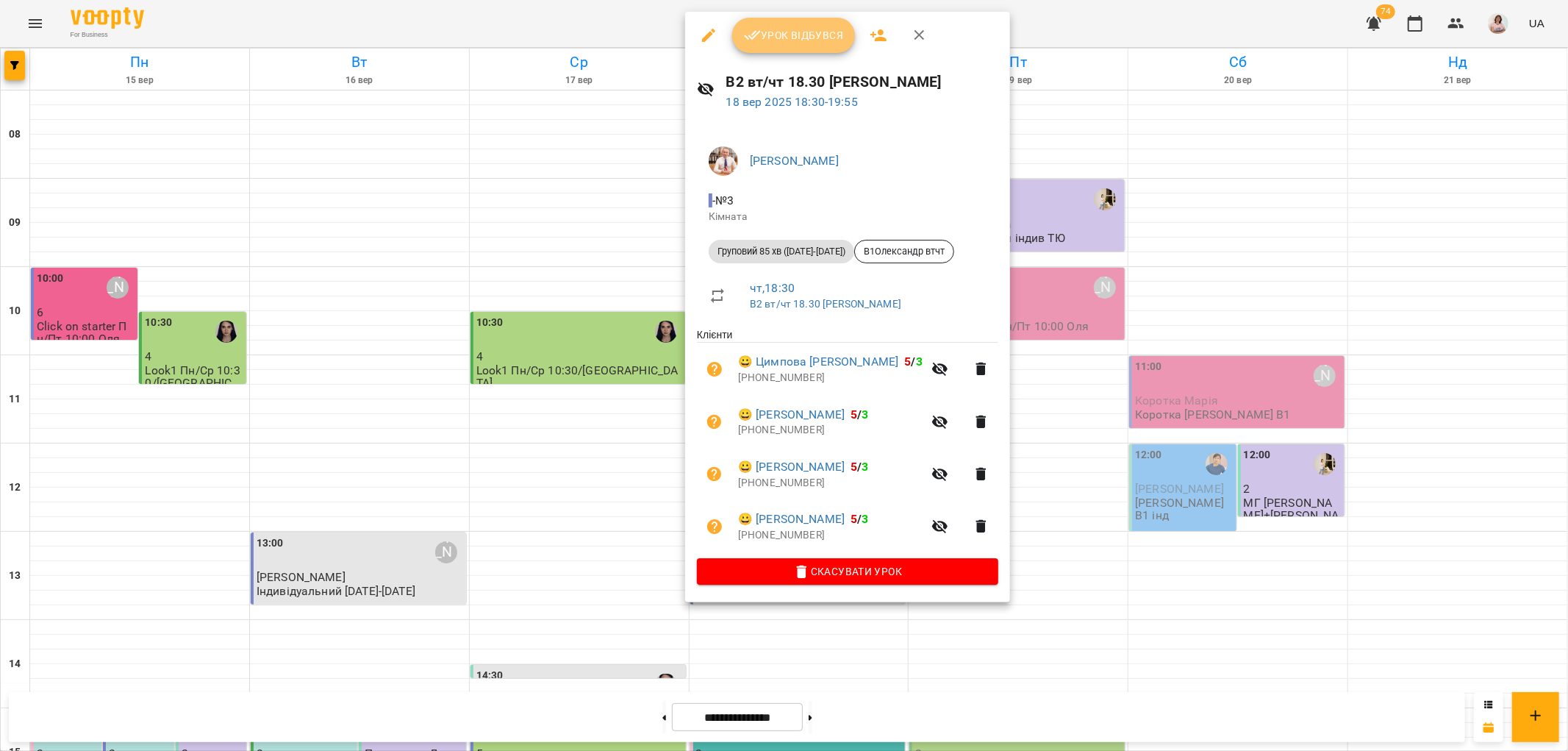
click at [806, 34] on span "Урок відбувся" at bounding box center [793, 35] width 100 height 18
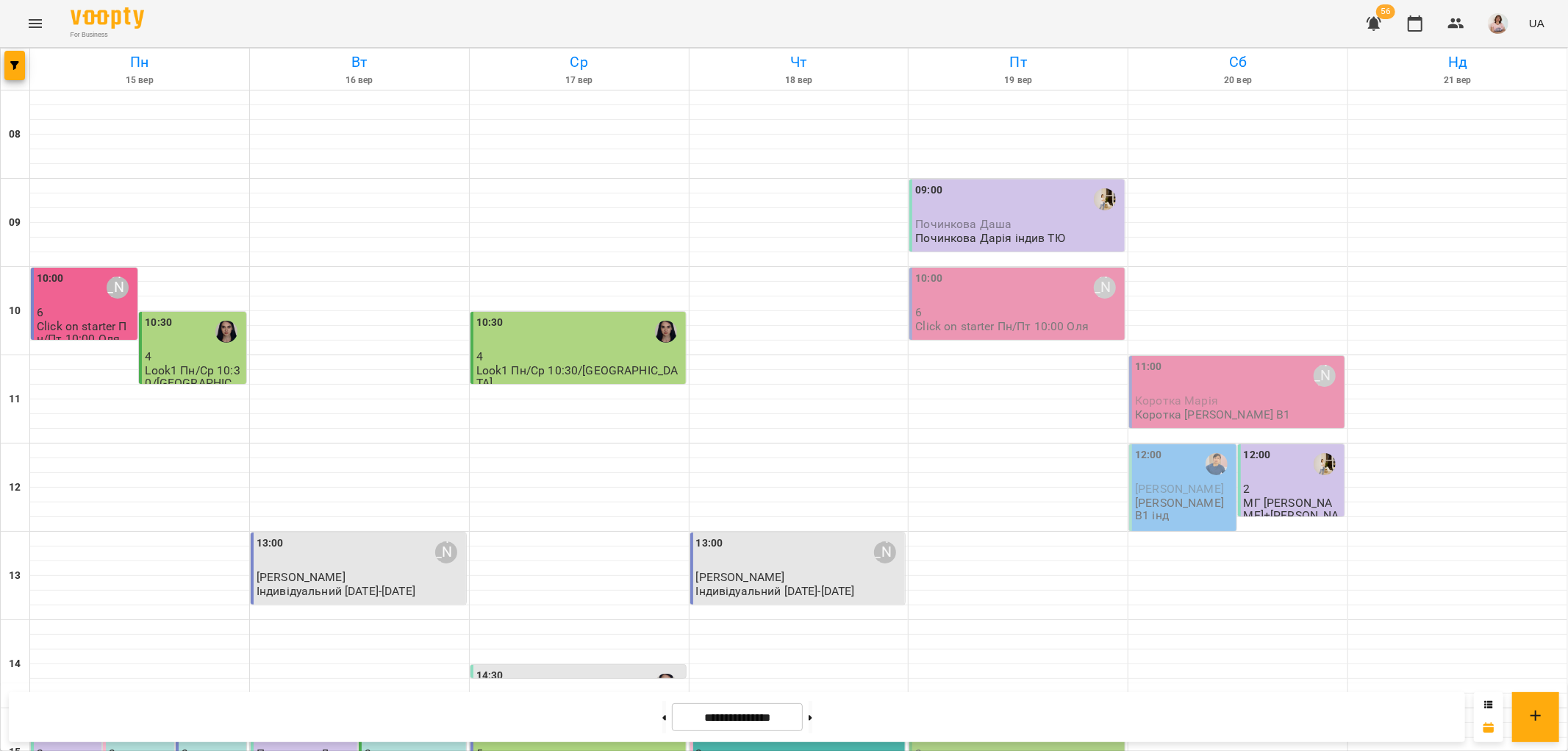
scroll to position [641, 0]
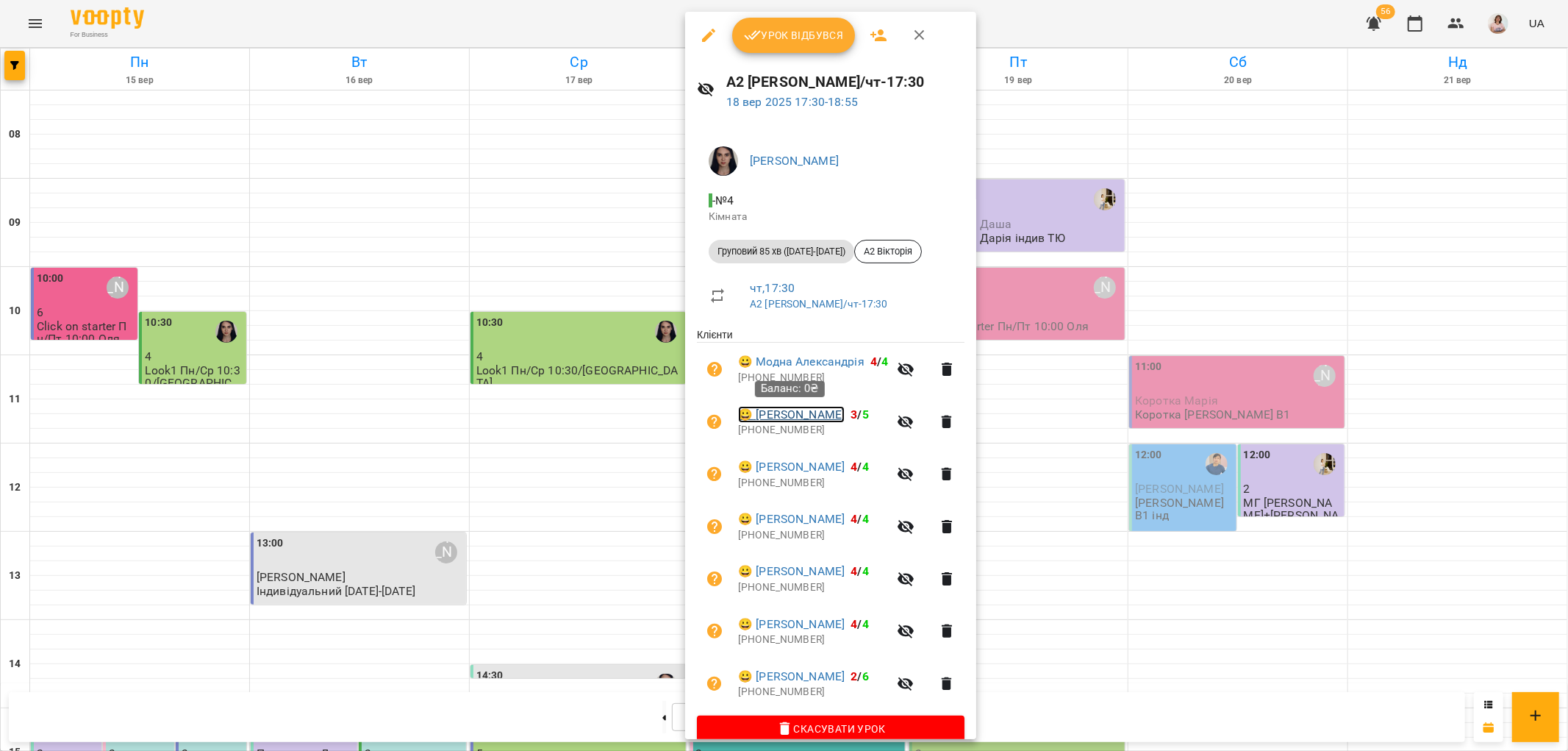
click at [781, 415] on link "😀 Токарєв Даніїл" at bounding box center [791, 414] width 106 height 18
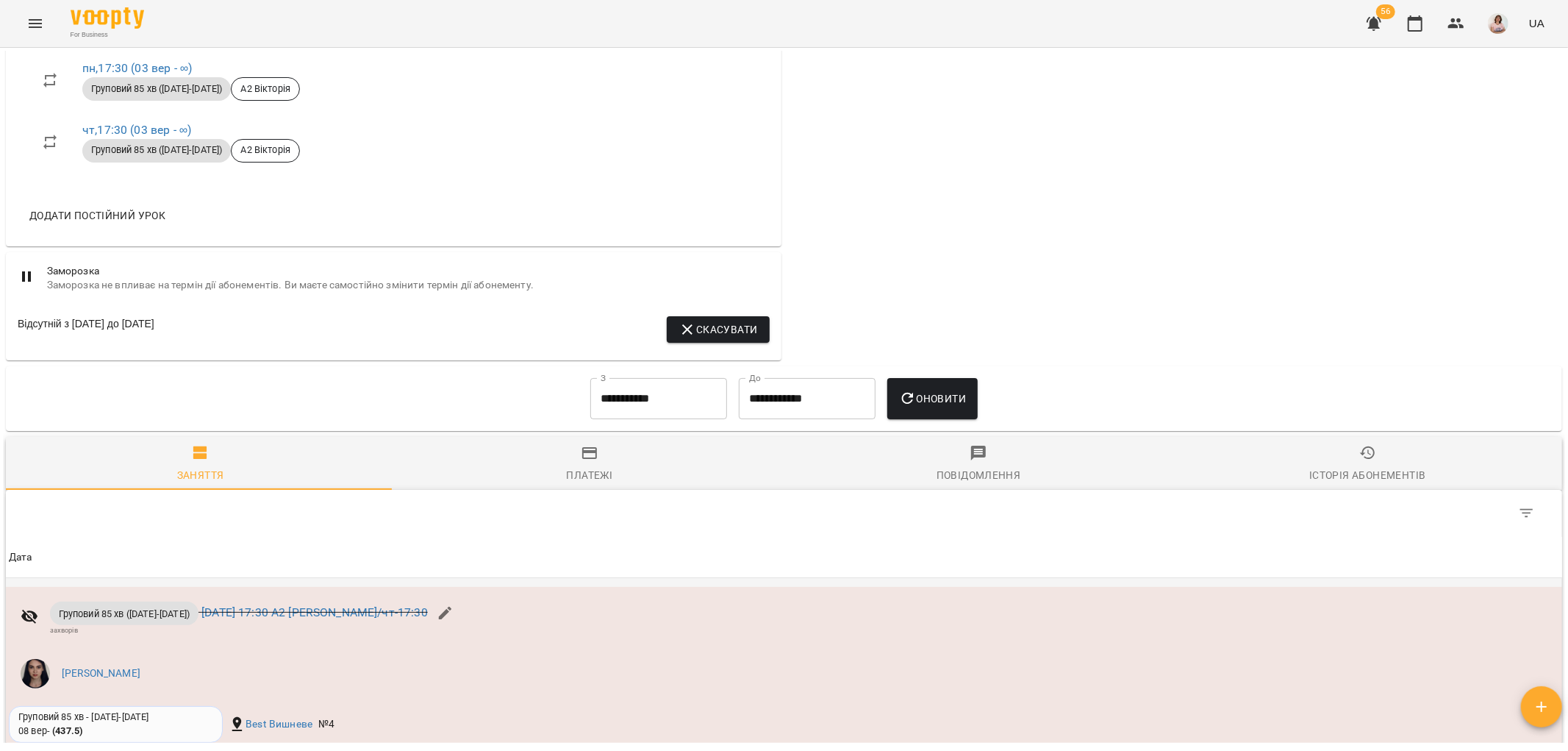
scroll to position [736, 0]
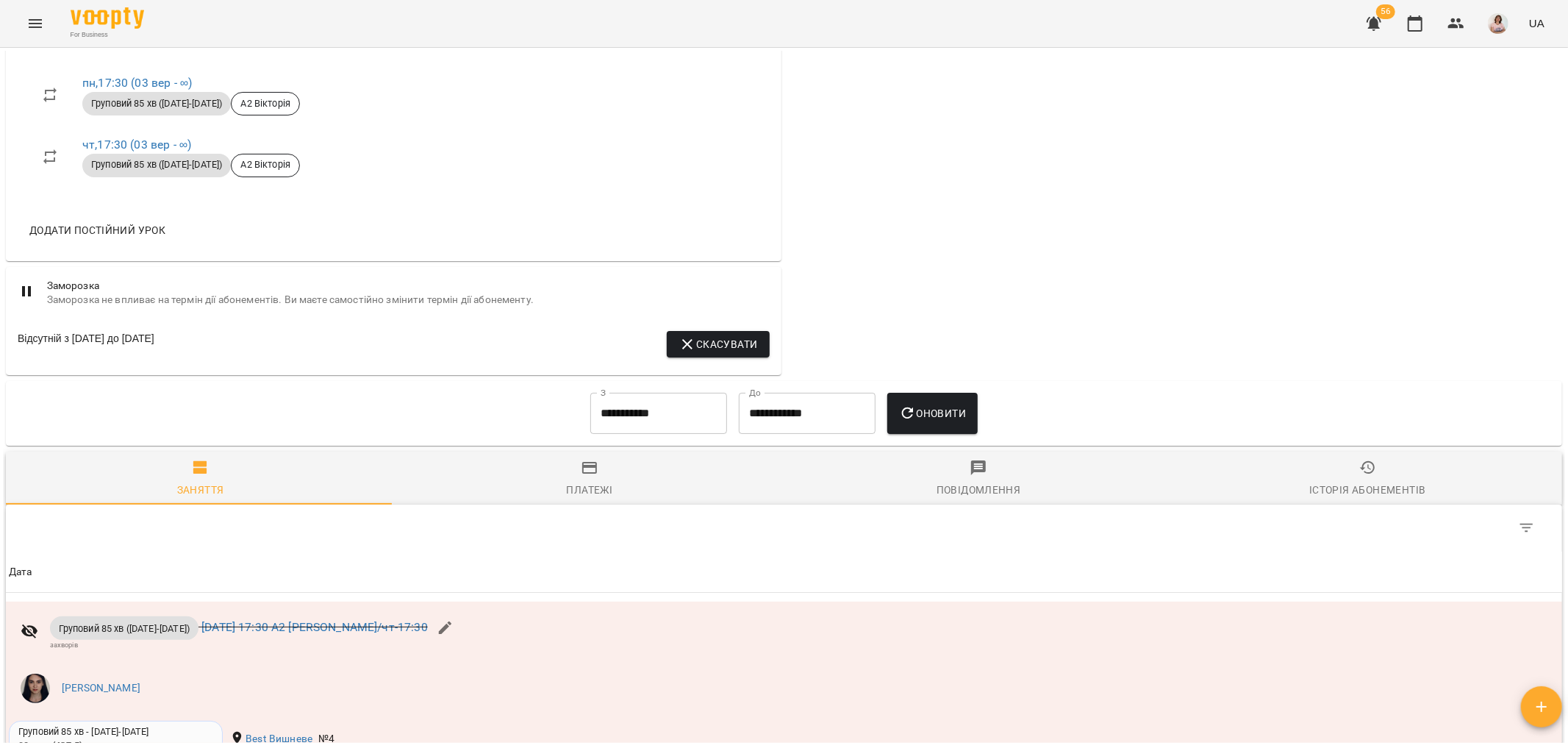
click at [628, 417] on input "**********" at bounding box center [658, 413] width 137 height 41
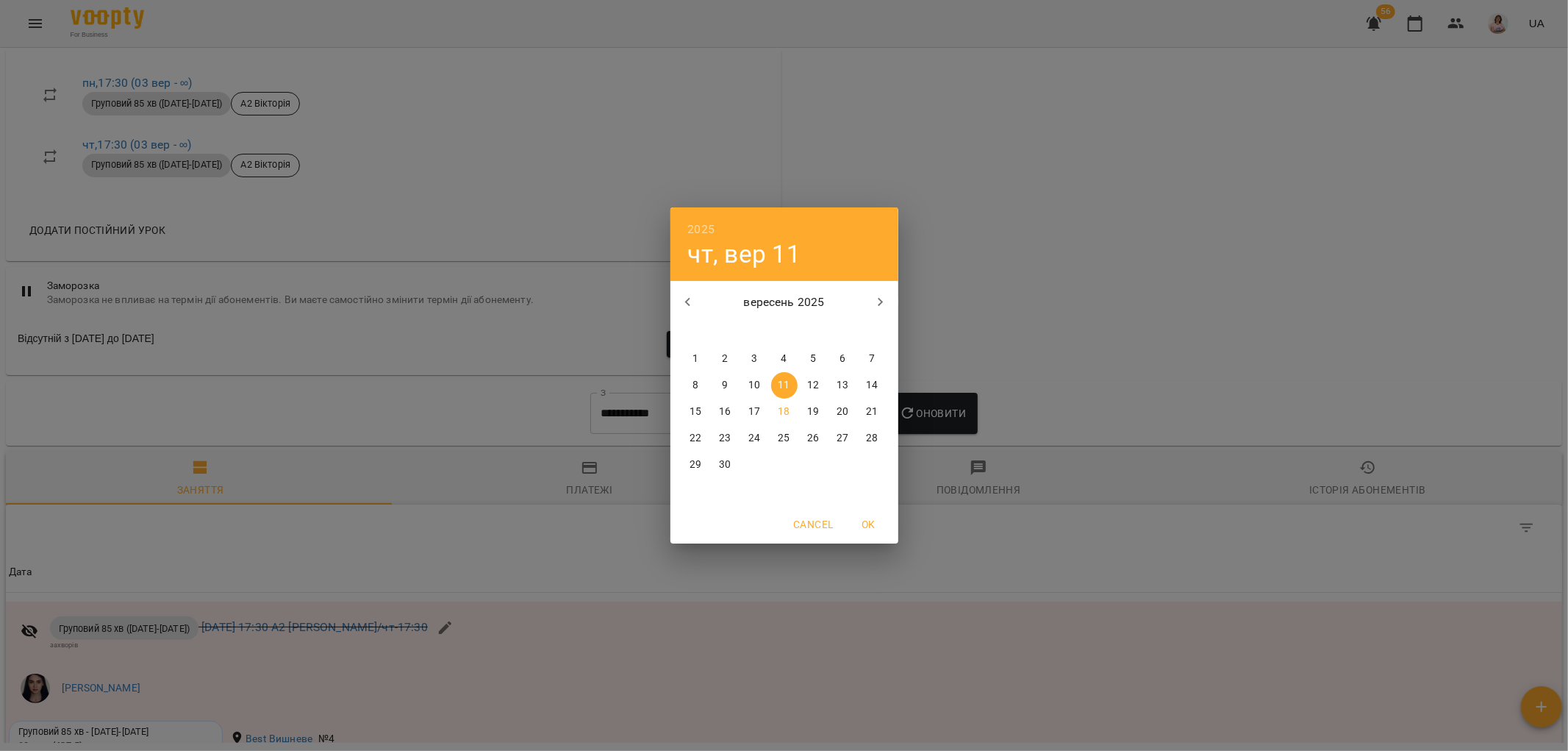
click at [696, 359] on p "1" at bounding box center [695, 358] width 6 height 15
type input "**********"
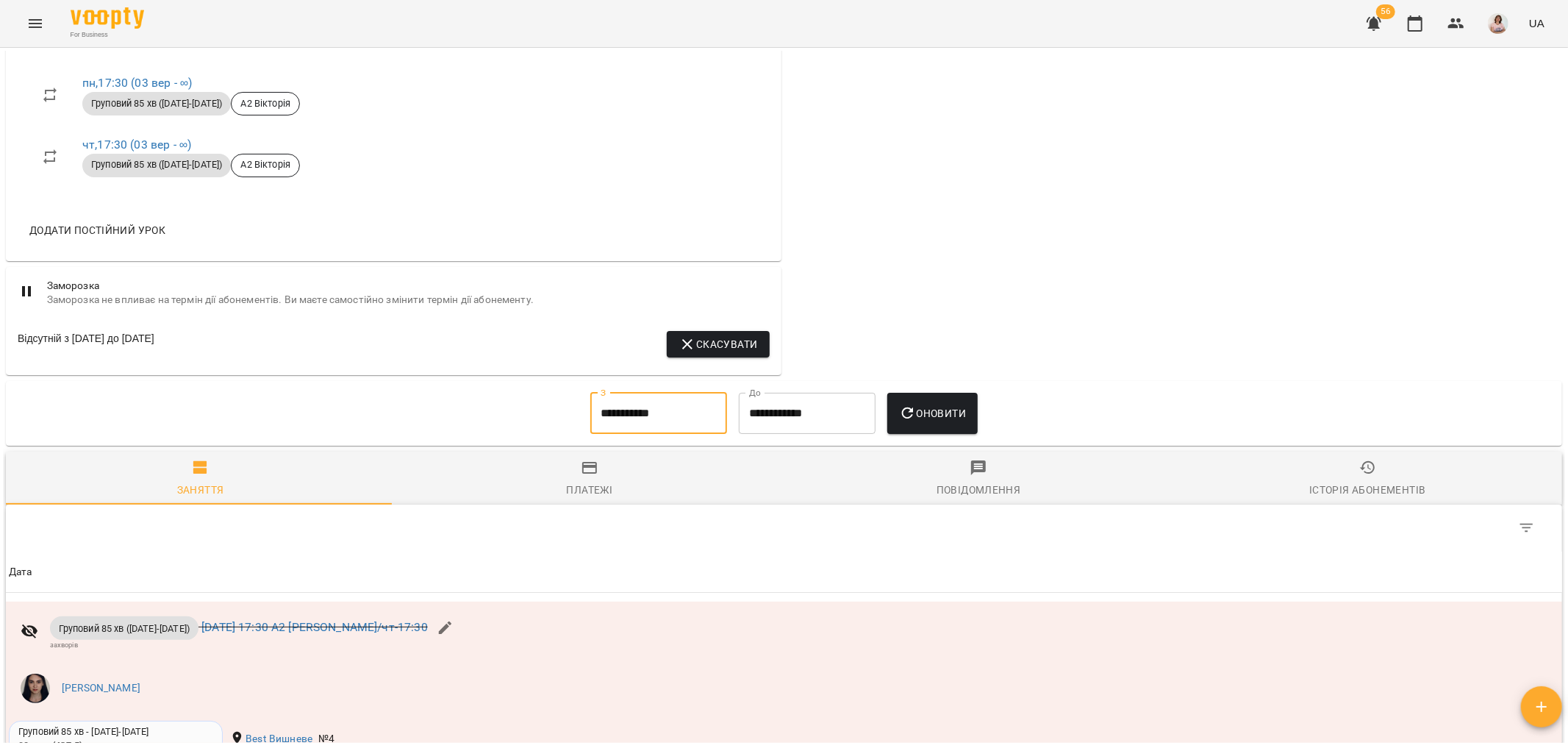
click at [952, 405] on span "Оновити" at bounding box center [933, 413] width 67 height 18
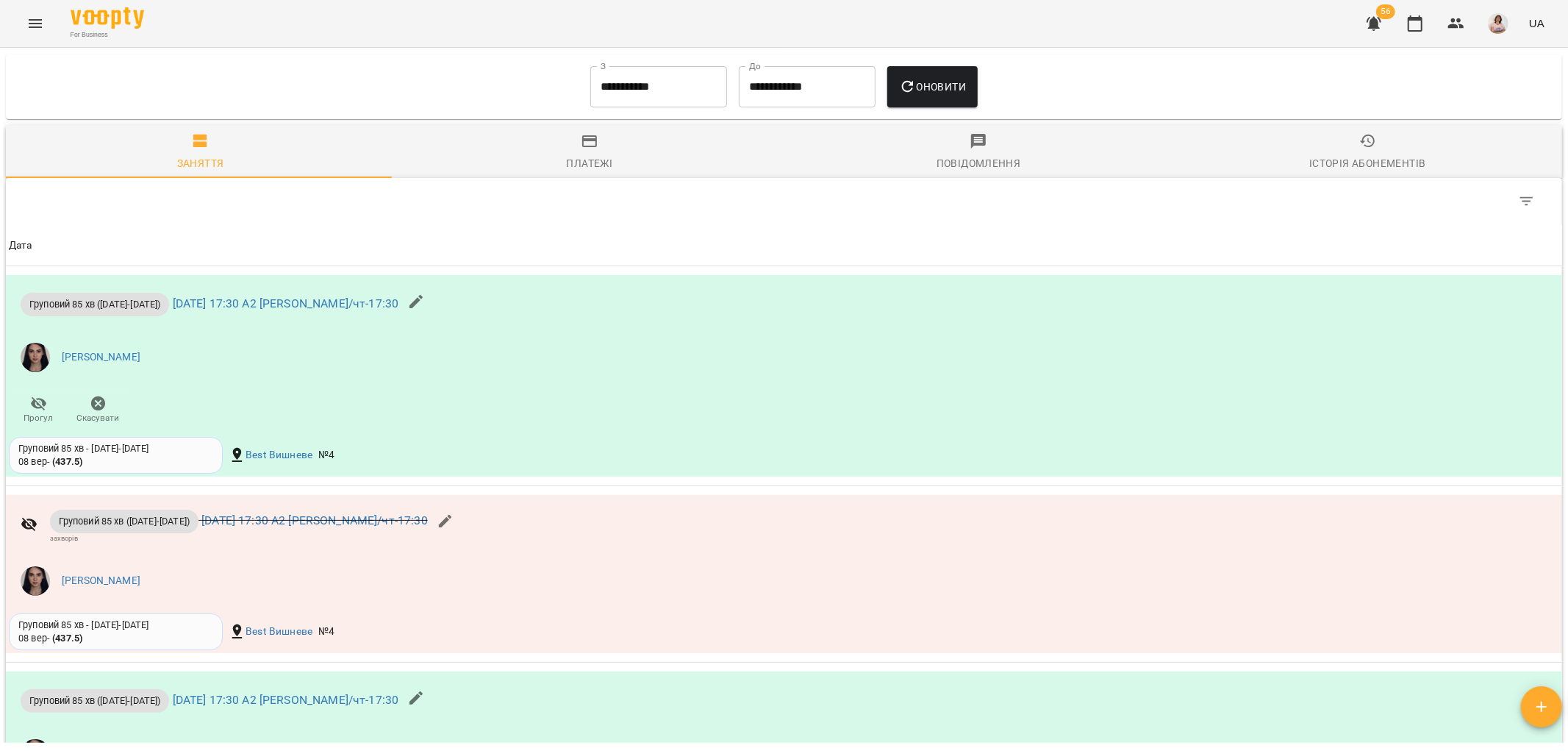
scroll to position [1307, 0]
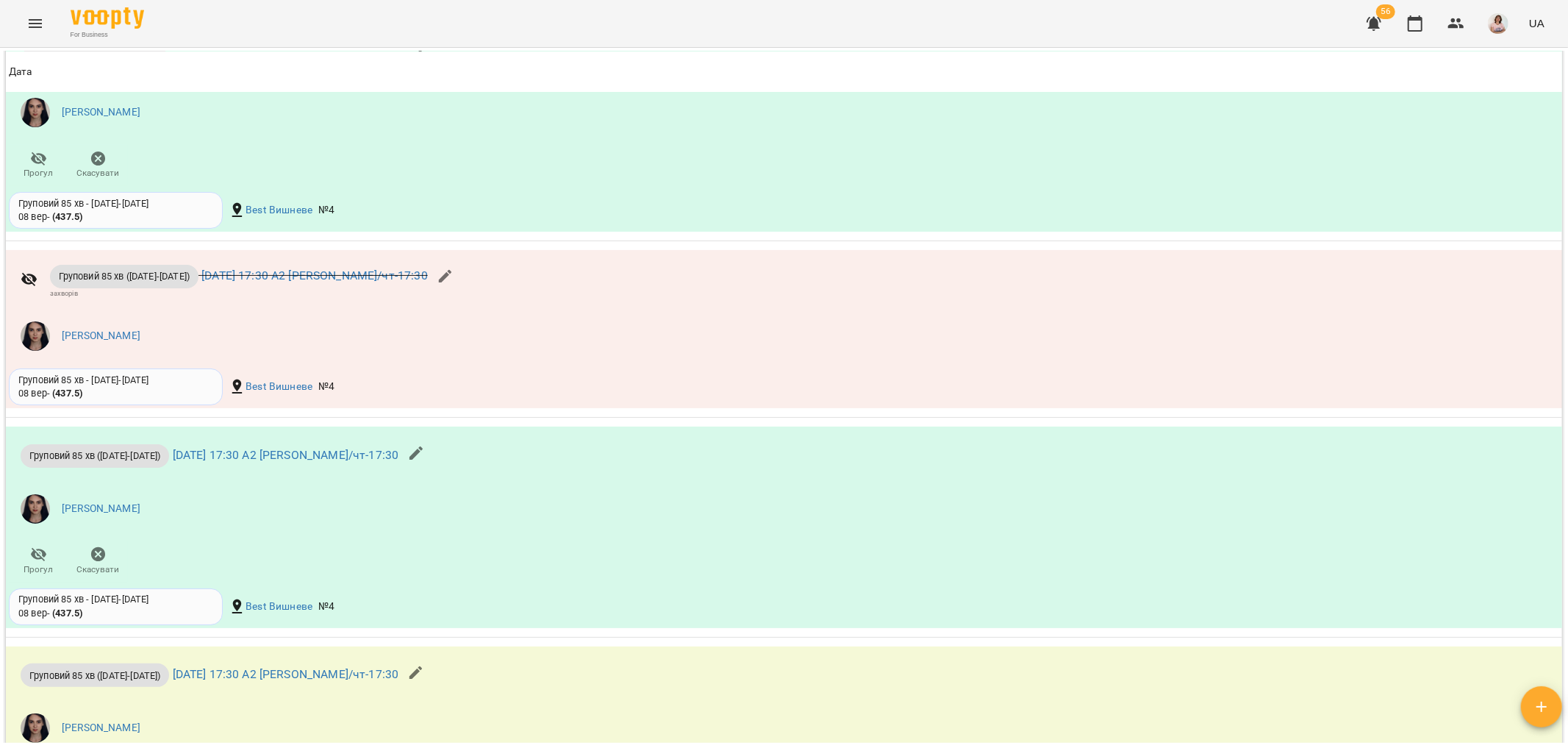
click at [40, 23] on icon "Menu" at bounding box center [34, 23] width 13 height 9
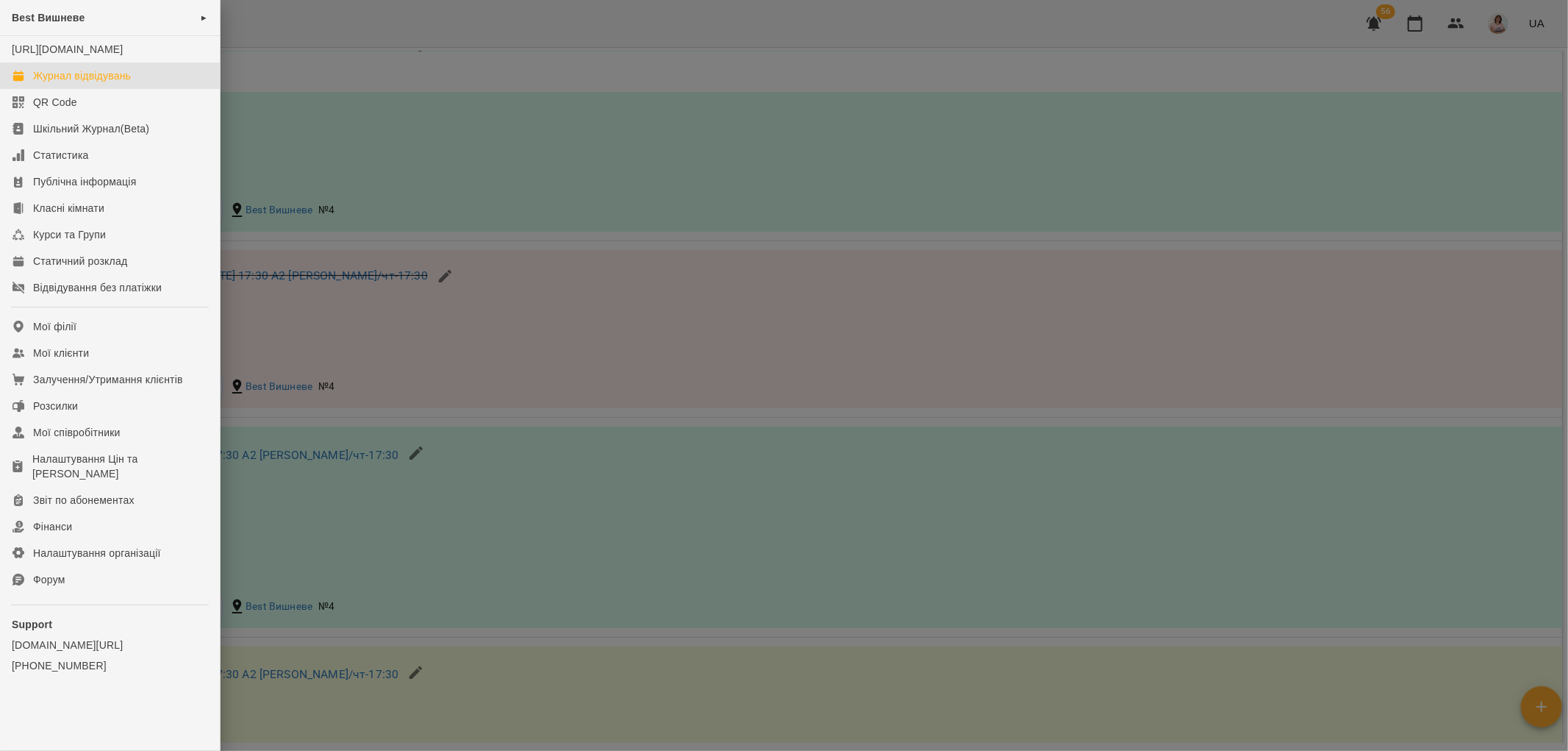
click at [76, 83] on div "Журнал відвідувань" at bounding box center [82, 76] width 98 height 15
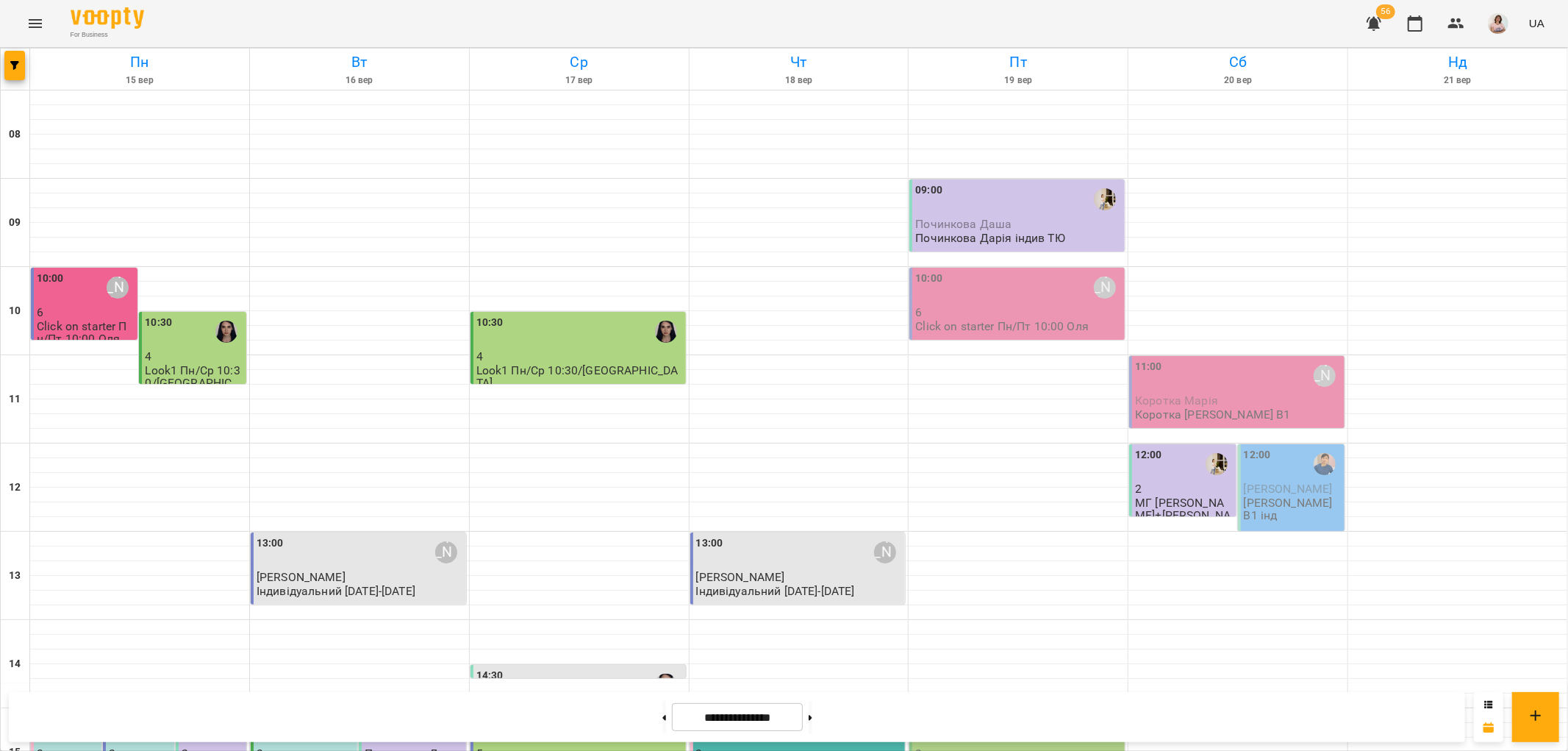
scroll to position [641, 0]
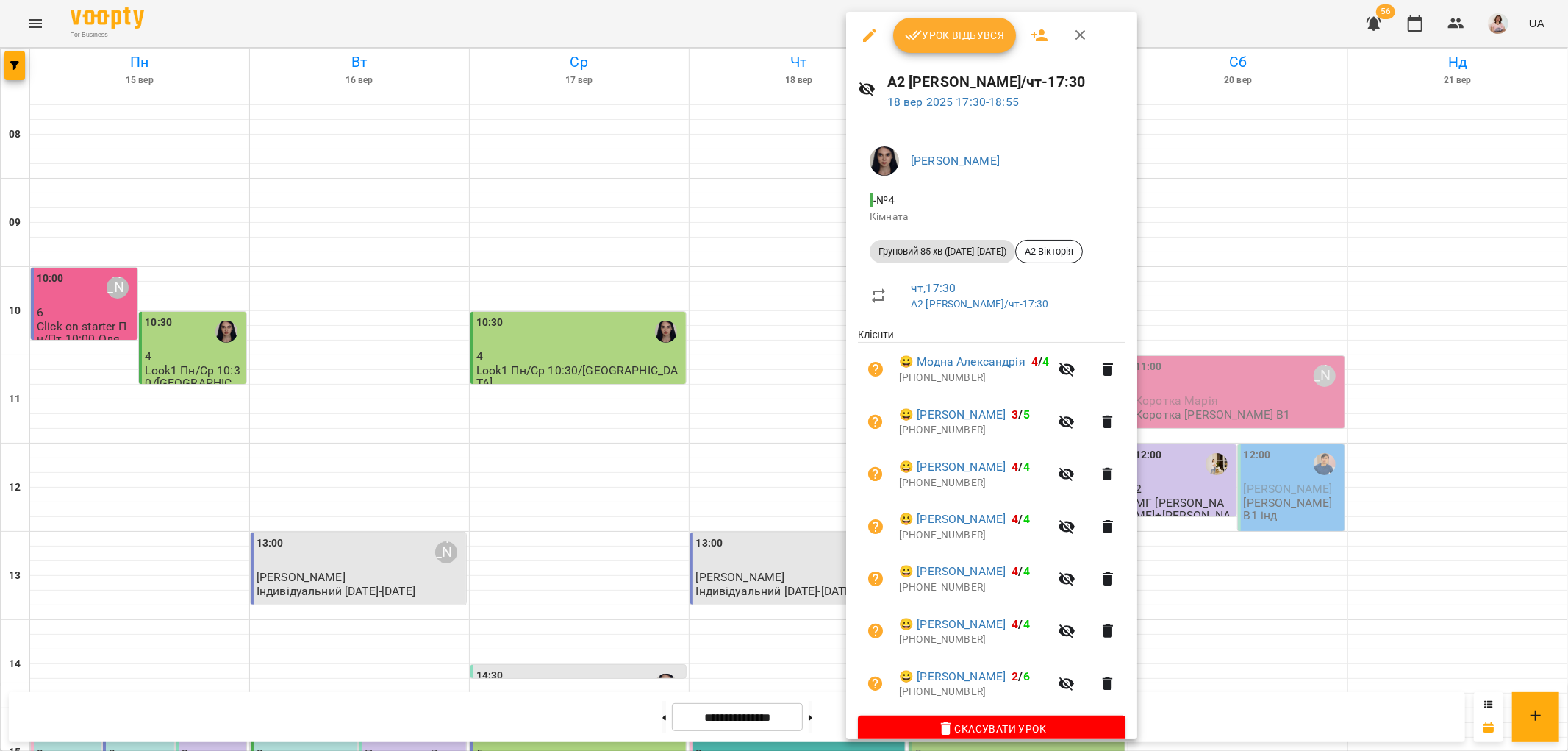
click at [963, 34] on span "Урок відбувся" at bounding box center [955, 35] width 100 height 18
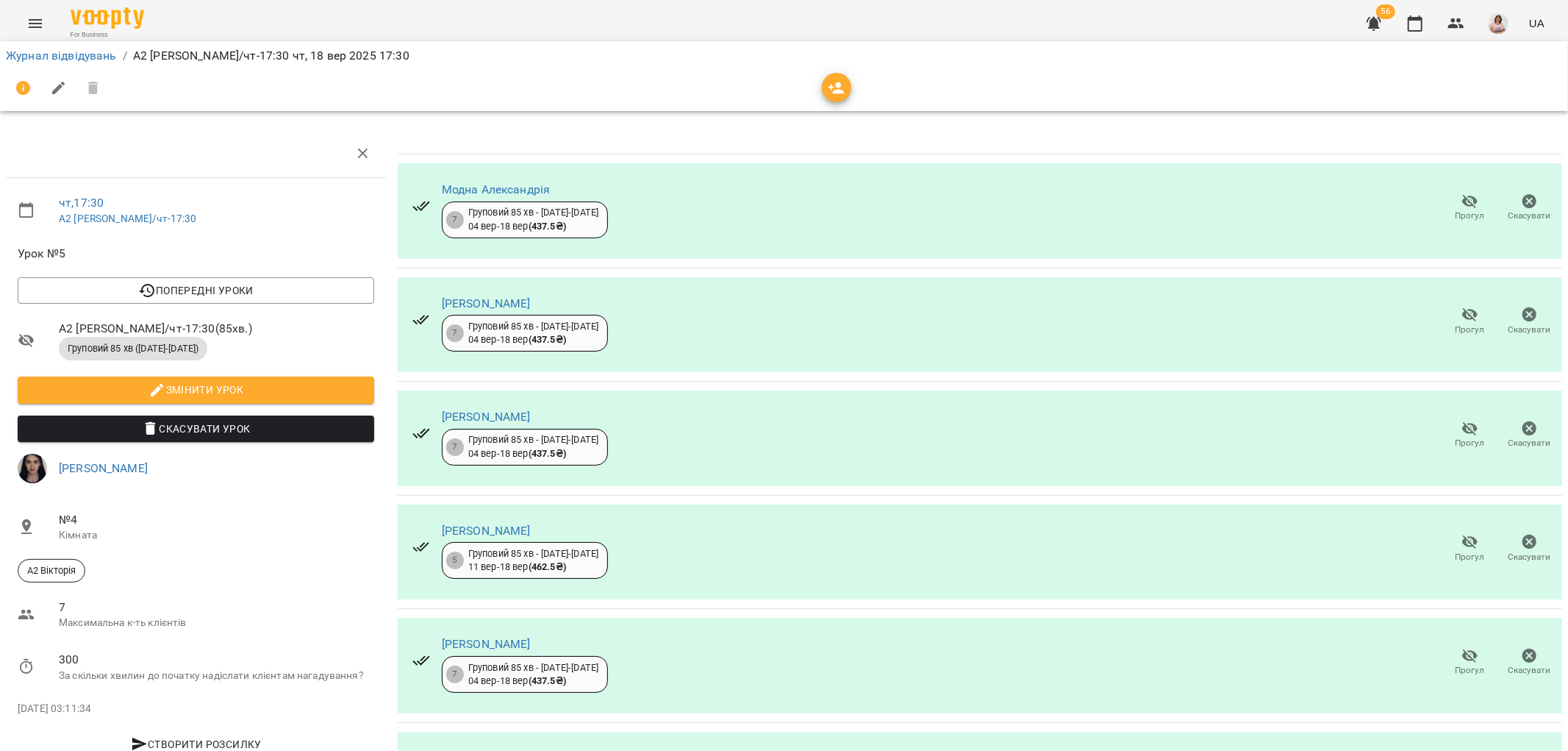
scroll to position [223, 0]
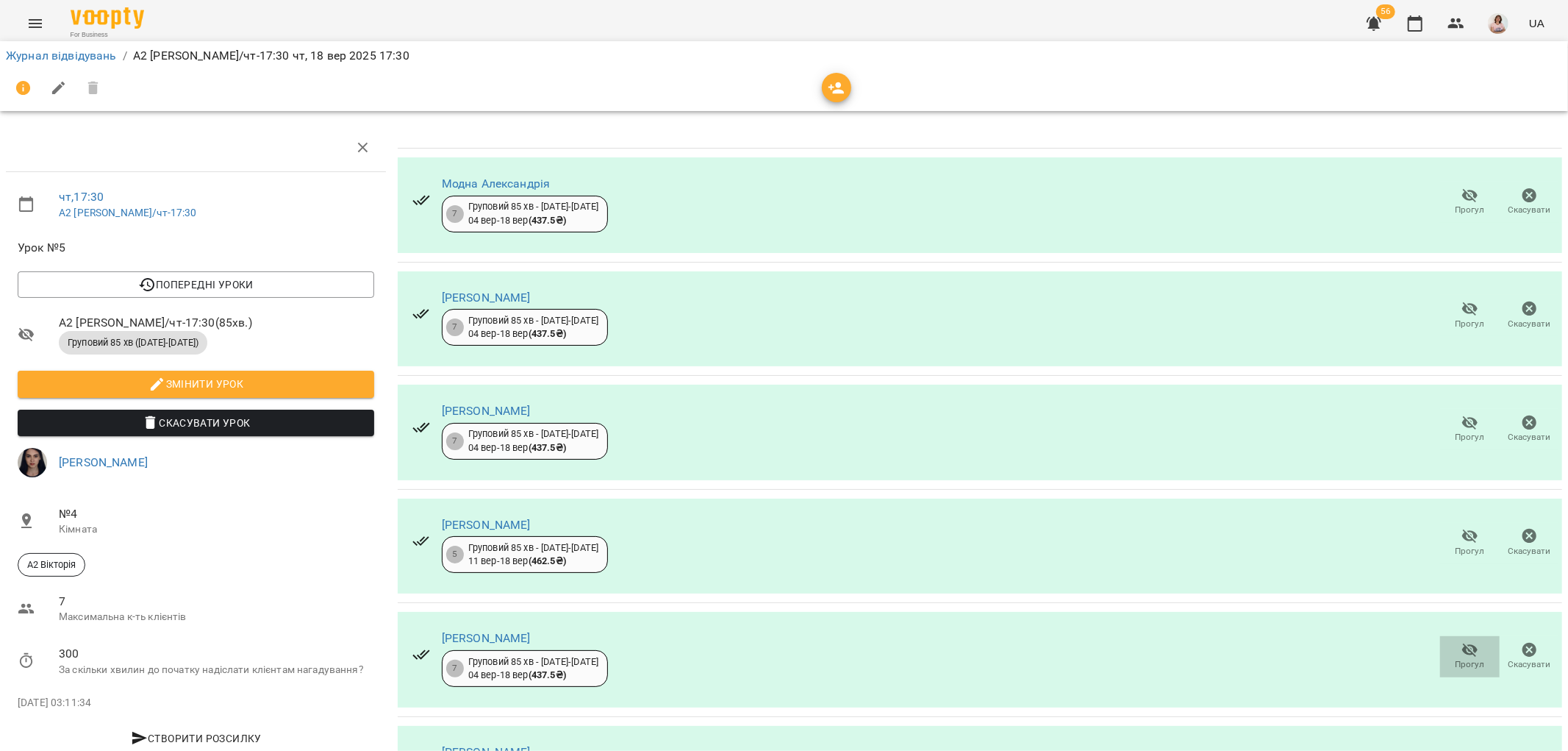
click at [1462, 641] on icon "button" at bounding box center [1470, 650] width 18 height 18
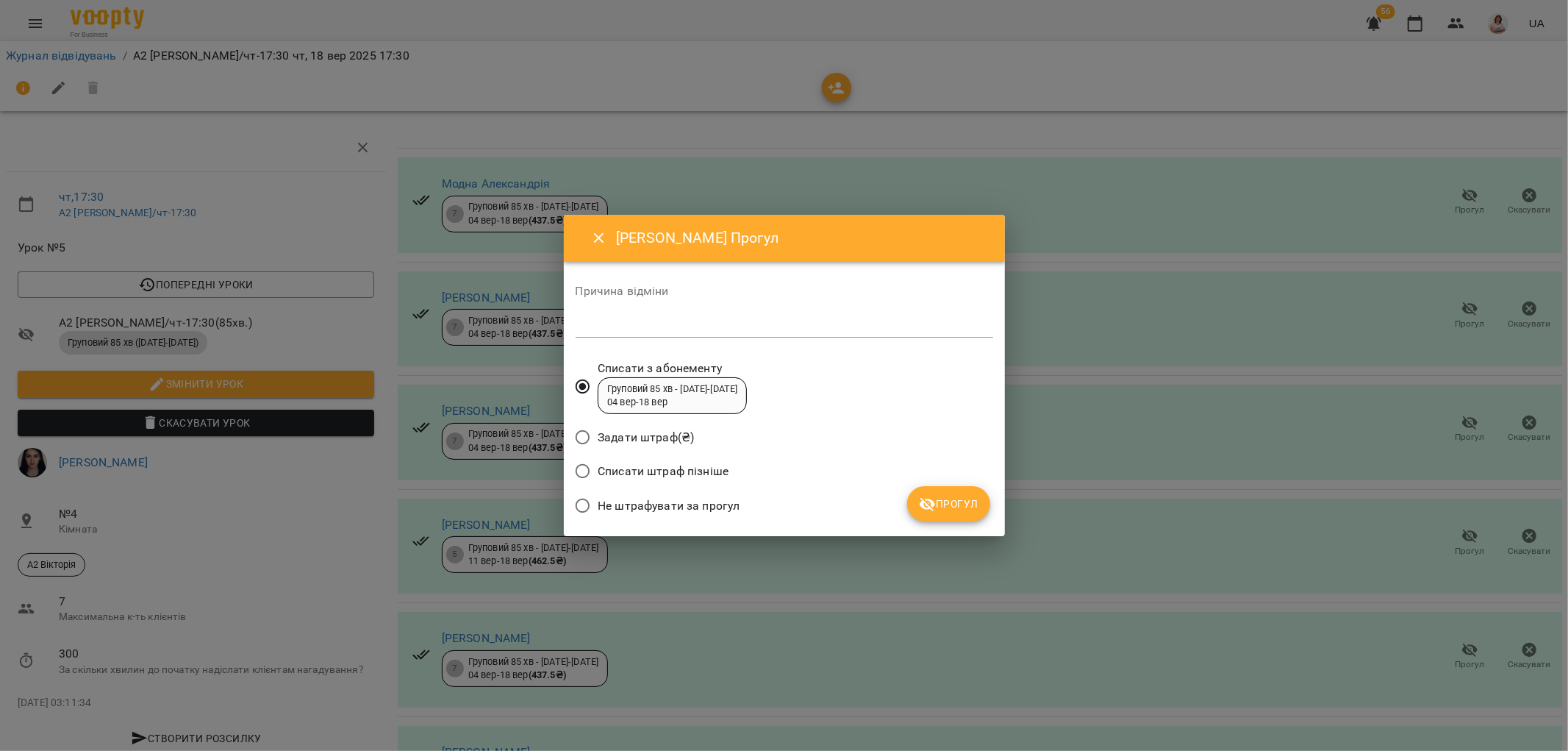
click at [610, 329] on textarea at bounding box center [784, 326] width 417 height 14
type textarea "*********"
click at [966, 498] on span "Прогул" at bounding box center [948, 504] width 59 height 18
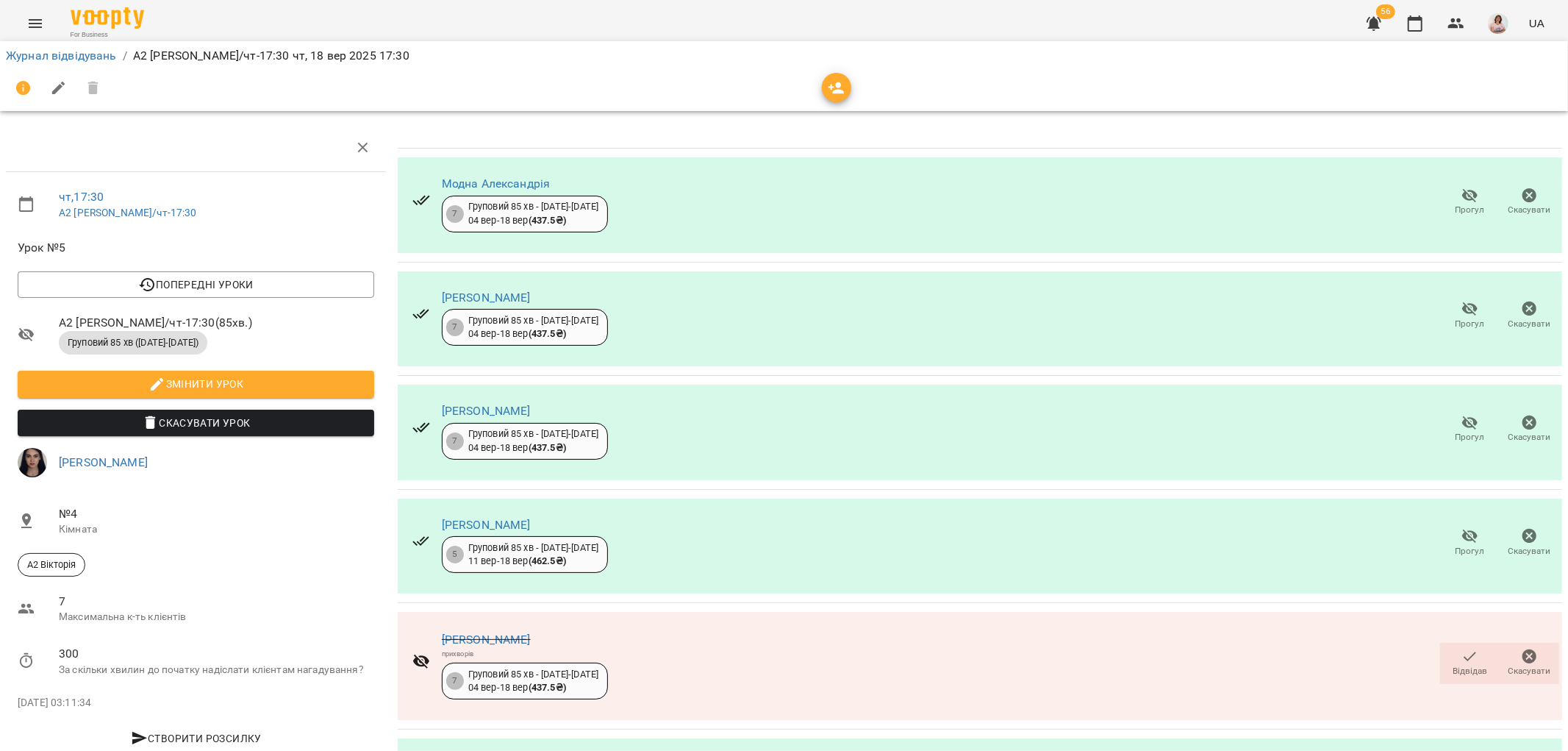
click at [30, 21] on icon "Menu" at bounding box center [35, 23] width 18 height 18
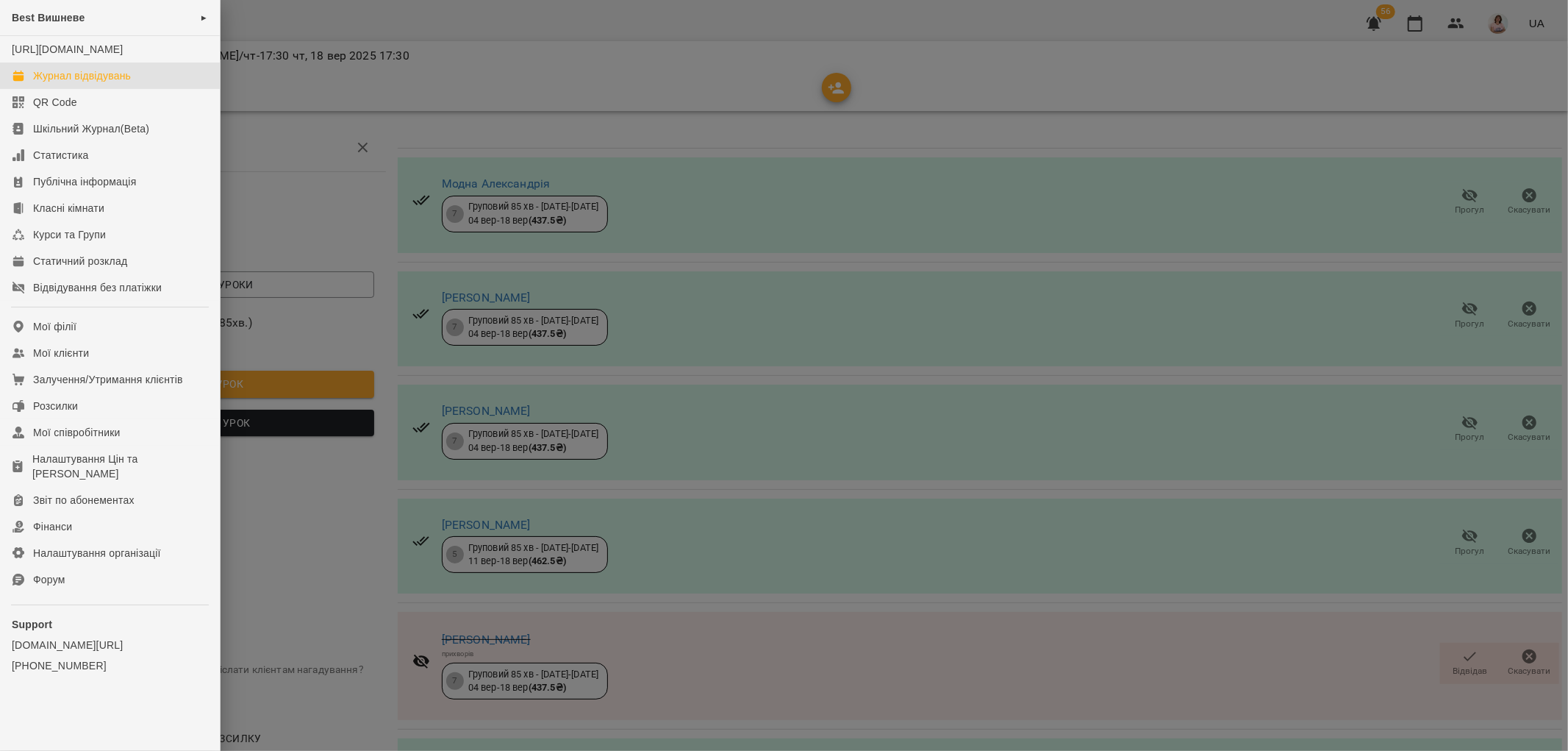
click at [84, 83] on div "Журнал відвідувань" at bounding box center [82, 76] width 98 height 15
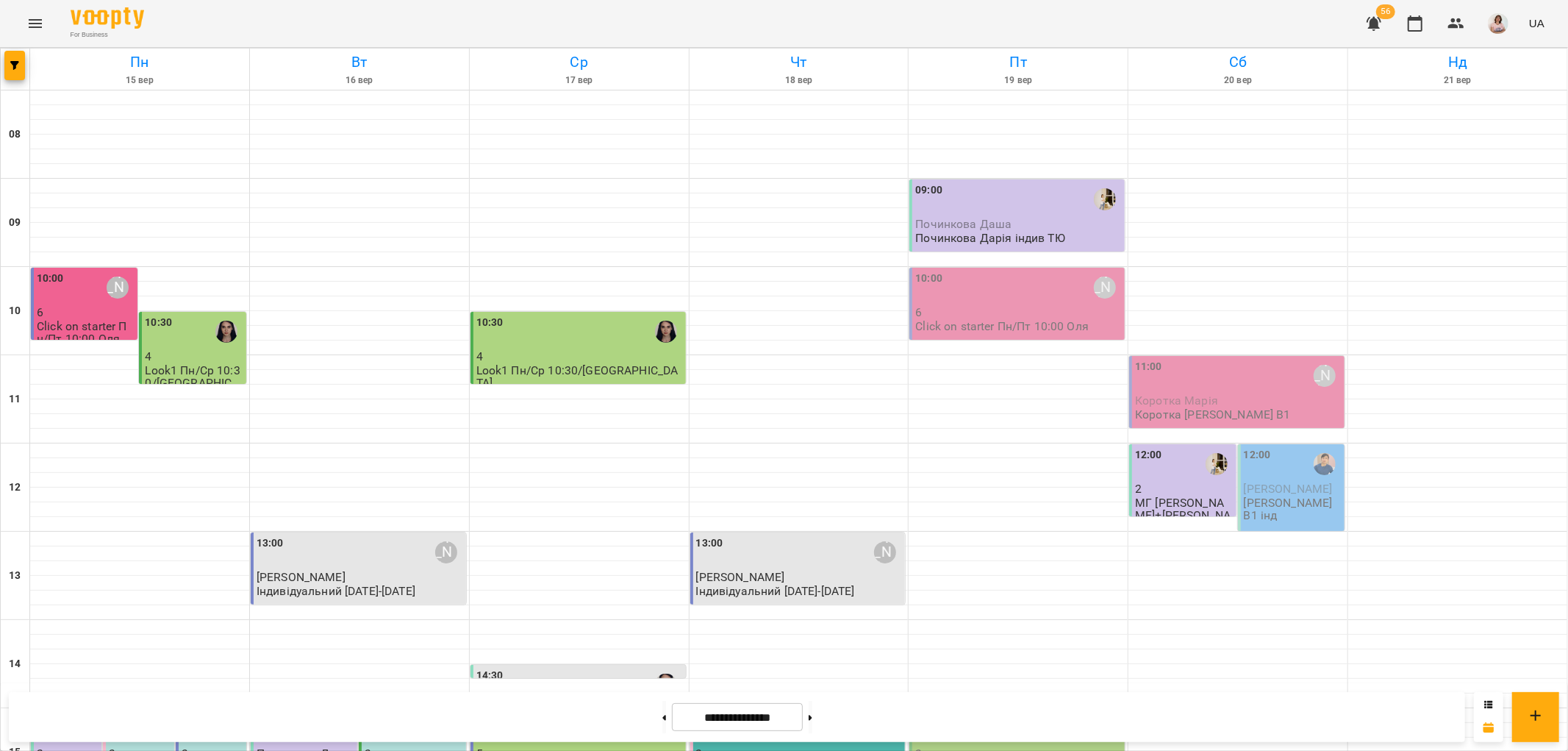
scroll to position [641, 0]
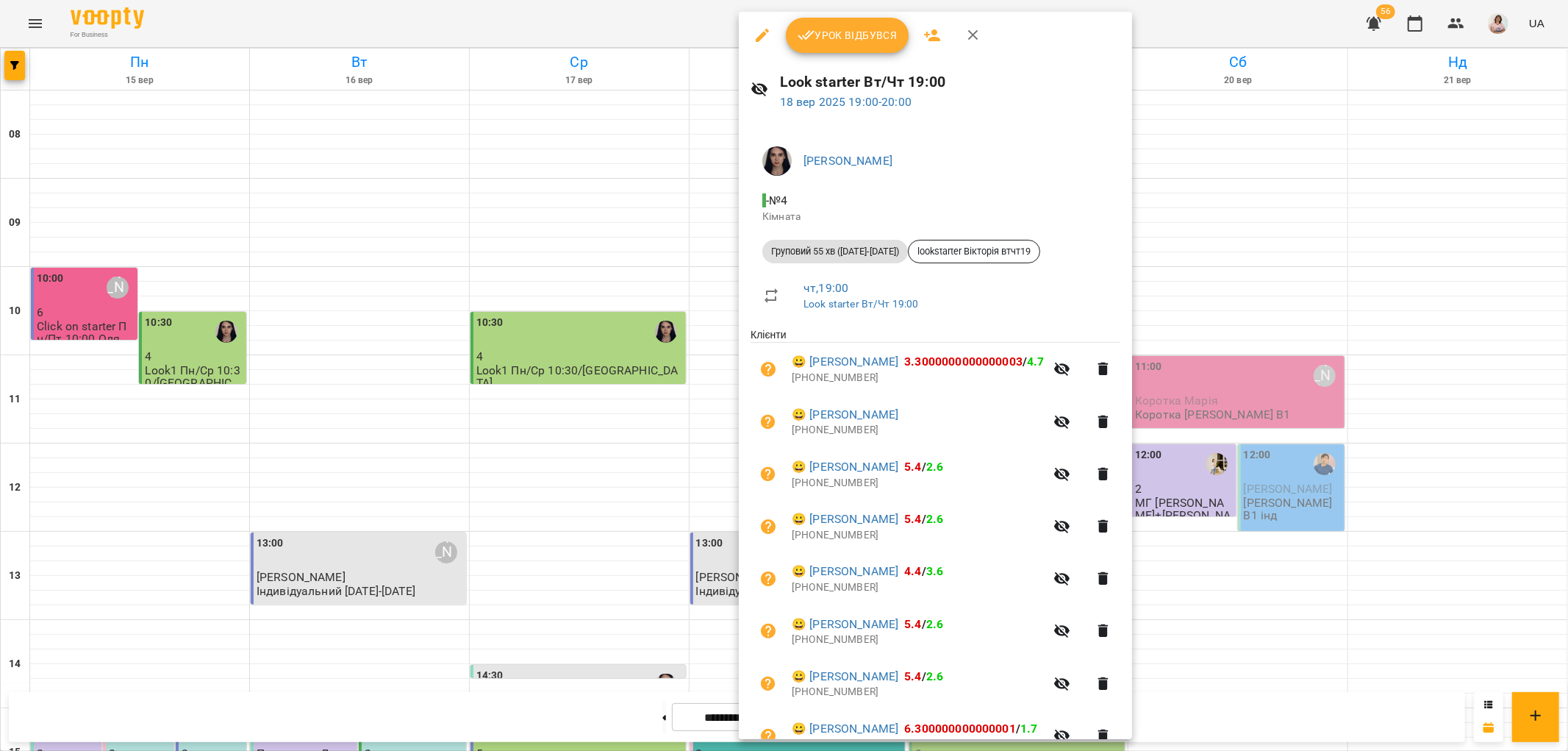
click at [845, 35] on span "Урок відбувся" at bounding box center [848, 35] width 100 height 18
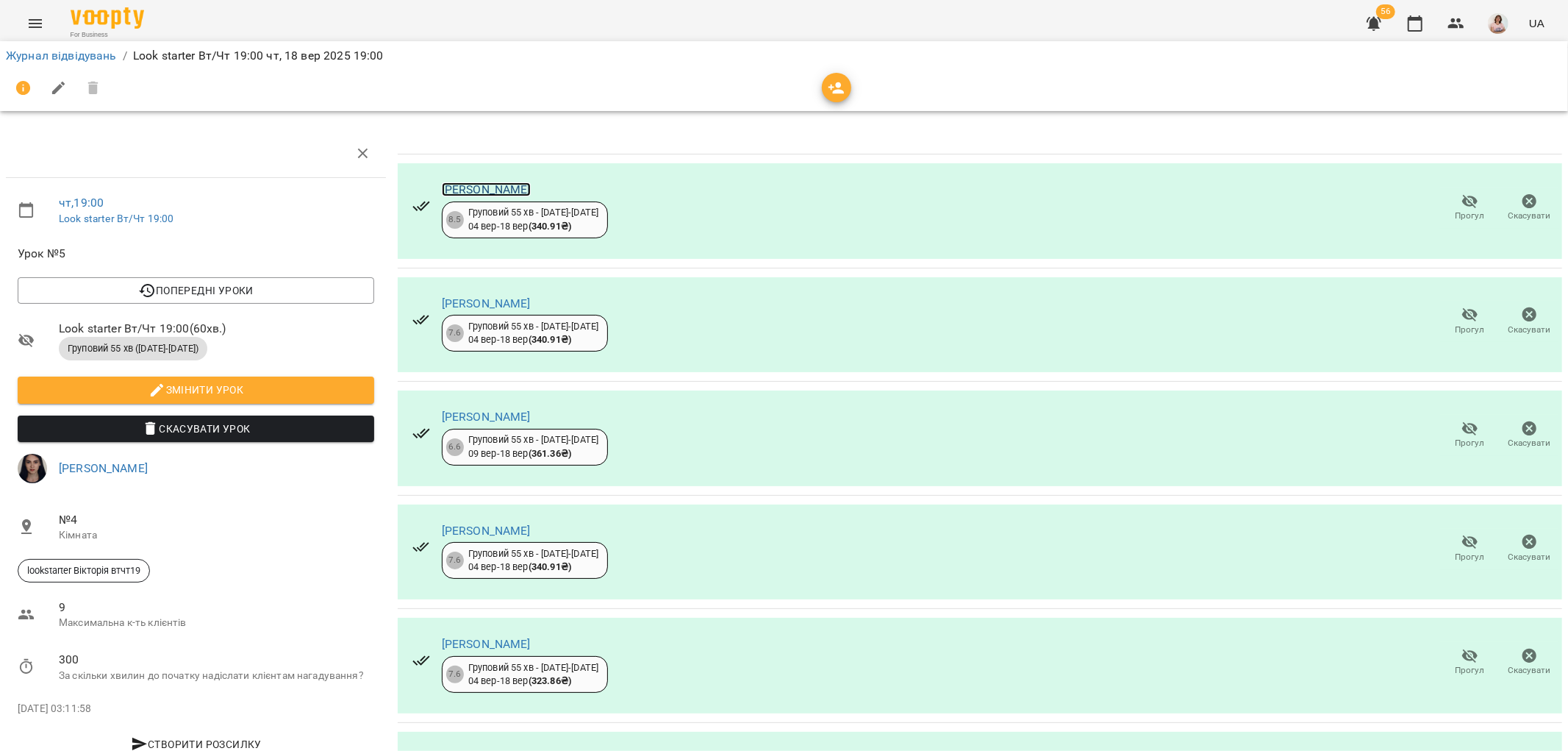
click at [511, 188] on link "[PERSON_NAME]" at bounding box center [486, 189] width 89 height 14
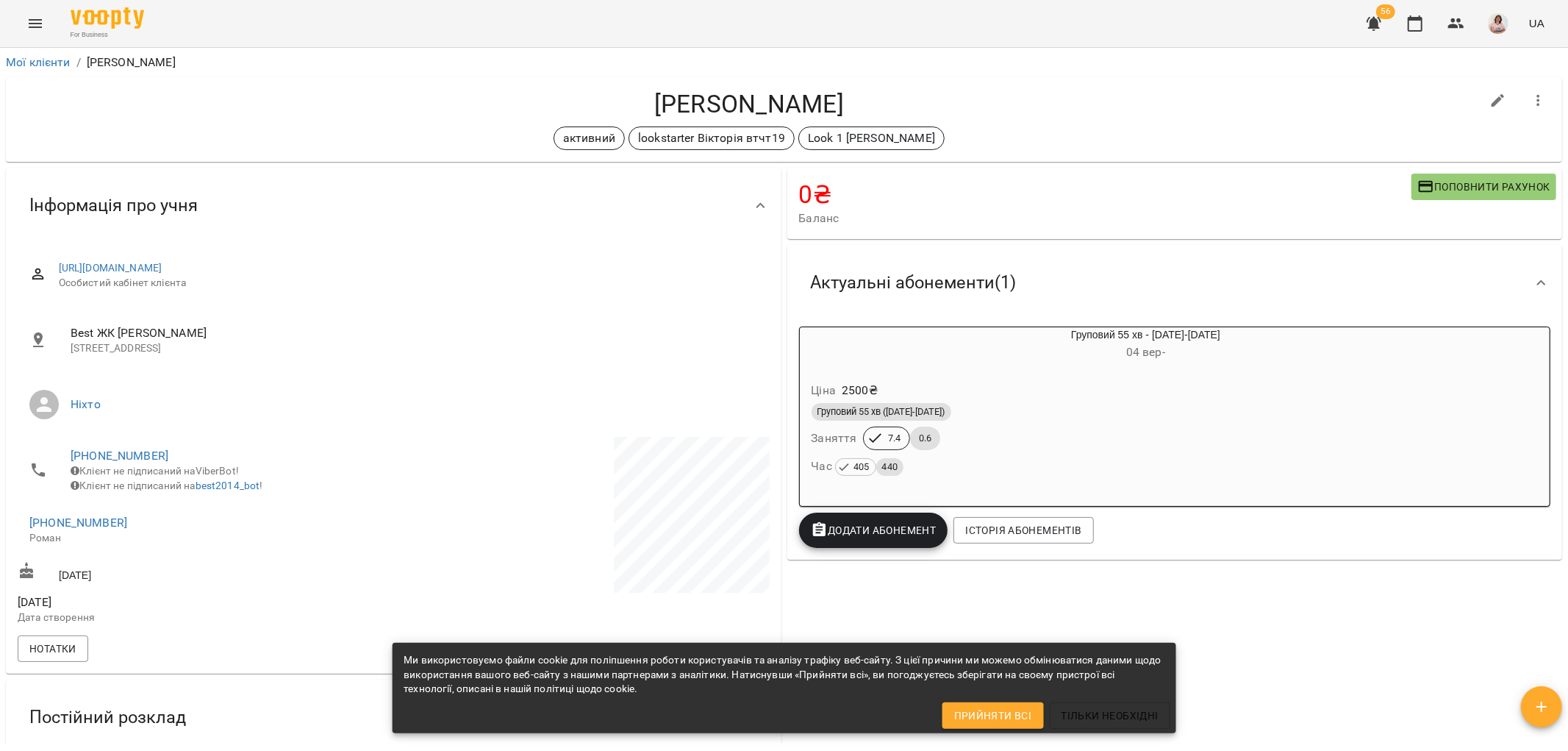
click at [1492, 100] on icon "button" at bounding box center [1498, 101] width 13 height 13
select select "**"
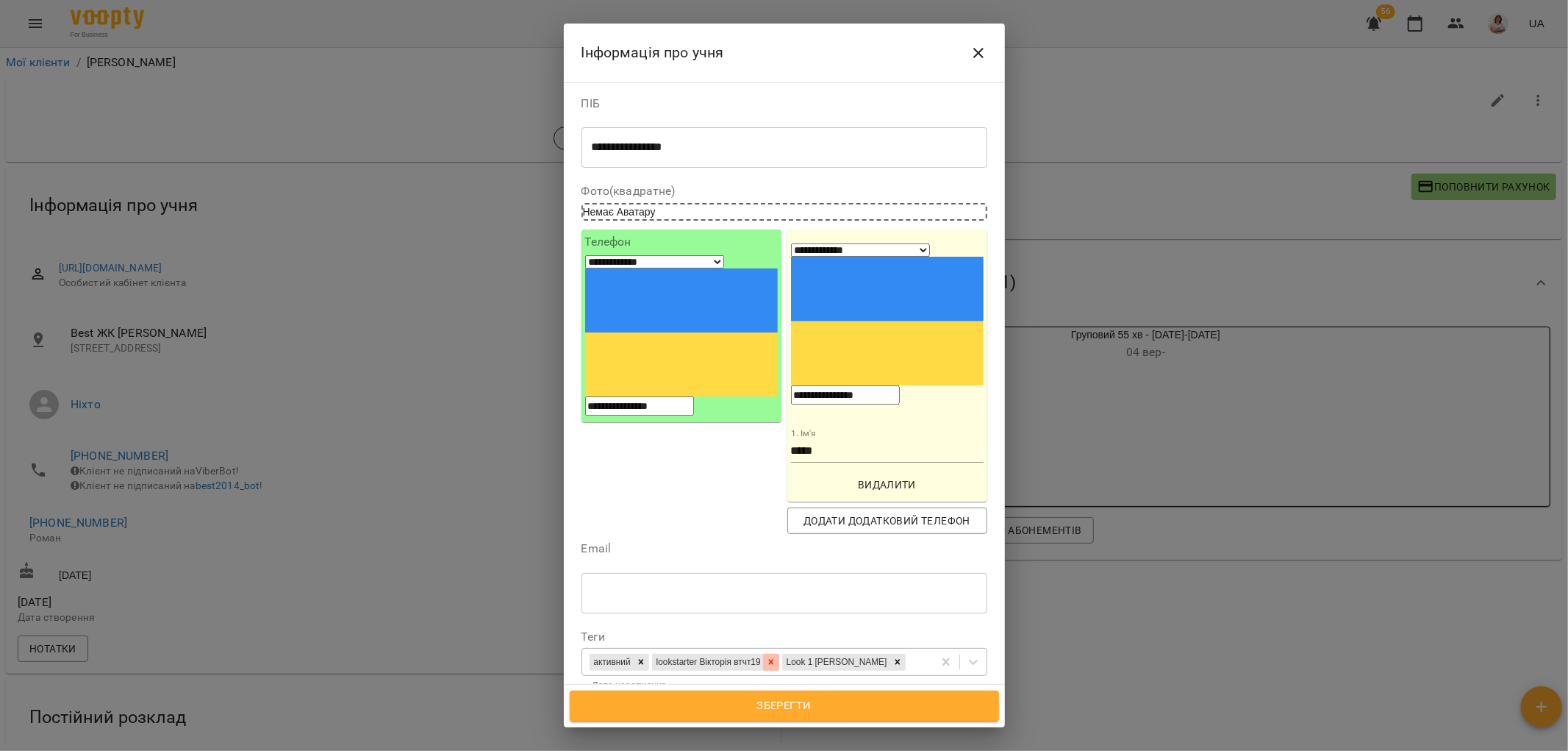
click at [776, 656] on icon at bounding box center [771, 662] width 10 height 10
drag, startPoint x: 785, startPoint y: 707, endPoint x: 772, endPoint y: 705, distance: 13.2
click at [784, 707] on span "Зберегти" at bounding box center [784, 706] width 397 height 19
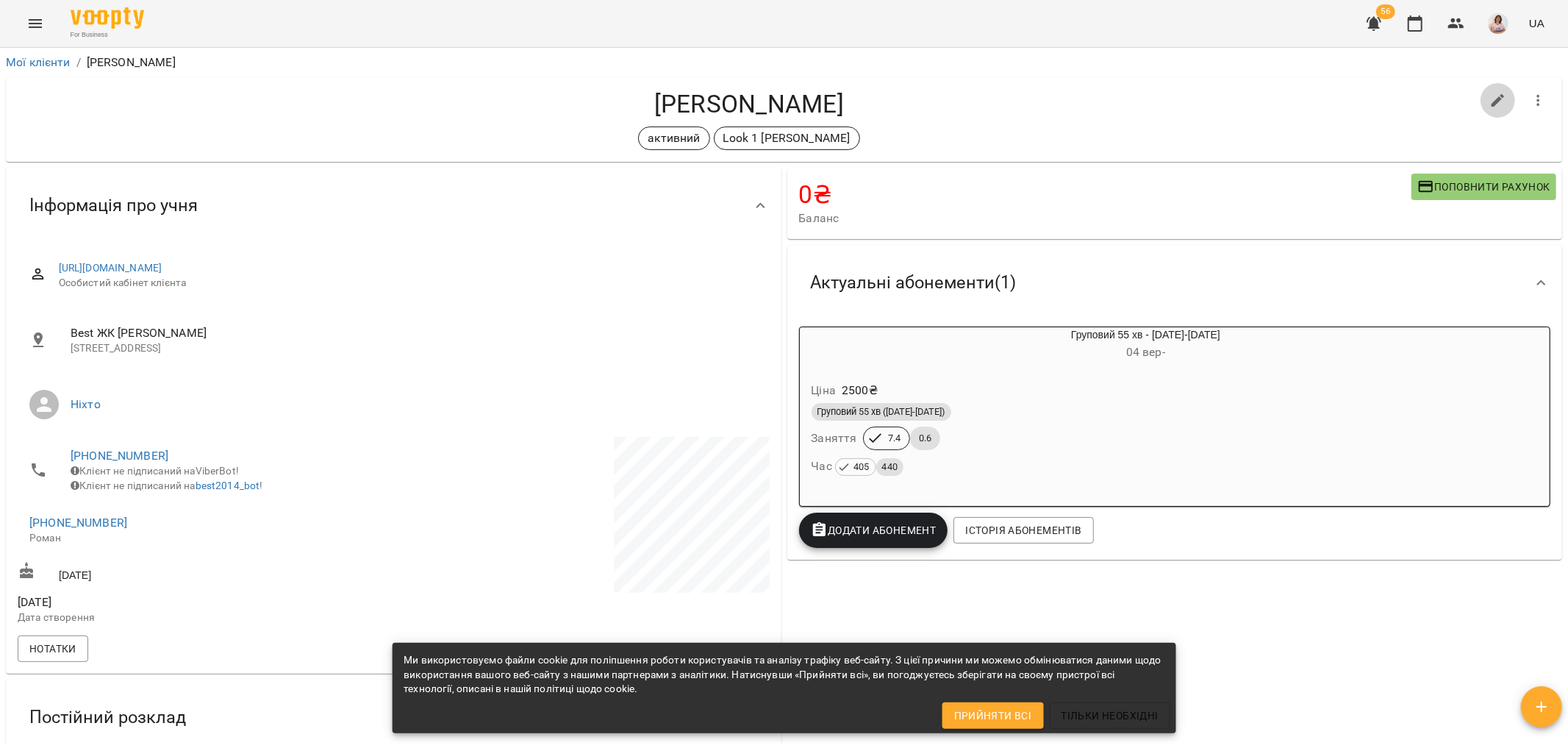
click at [1492, 98] on icon "button" at bounding box center [1498, 101] width 13 height 13
select select "**"
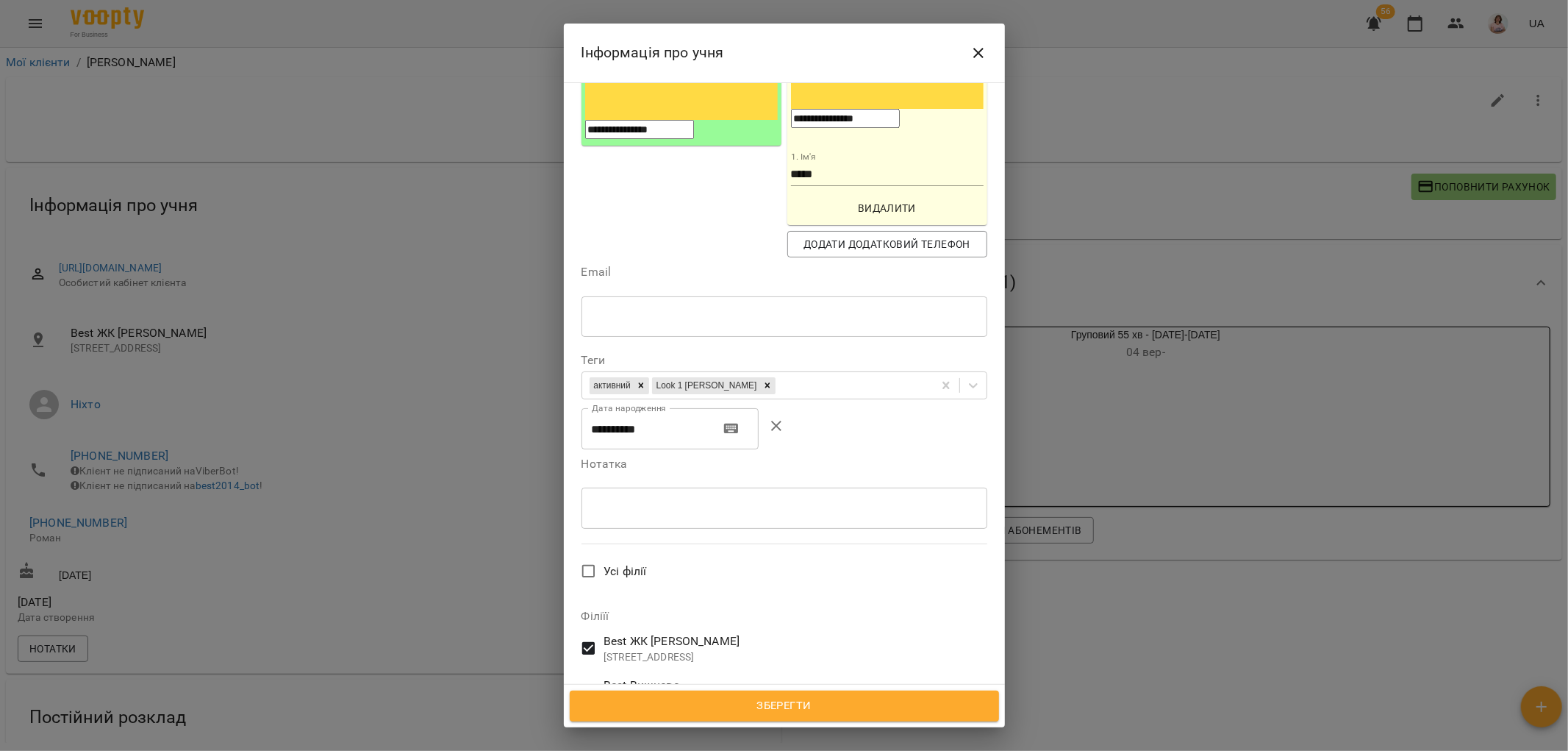
scroll to position [327, 0]
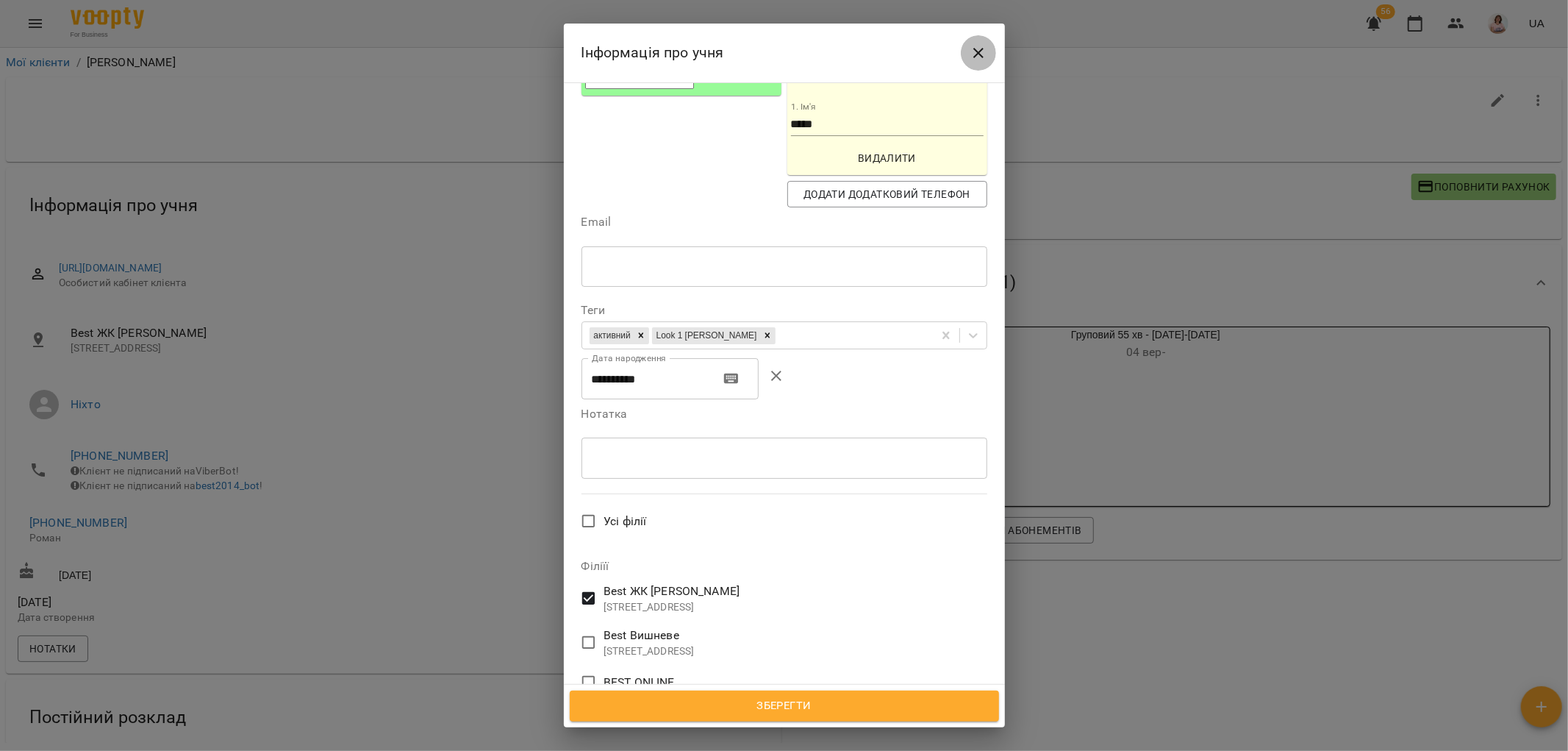
click at [982, 53] on icon "Close" at bounding box center [978, 52] width 18 height 18
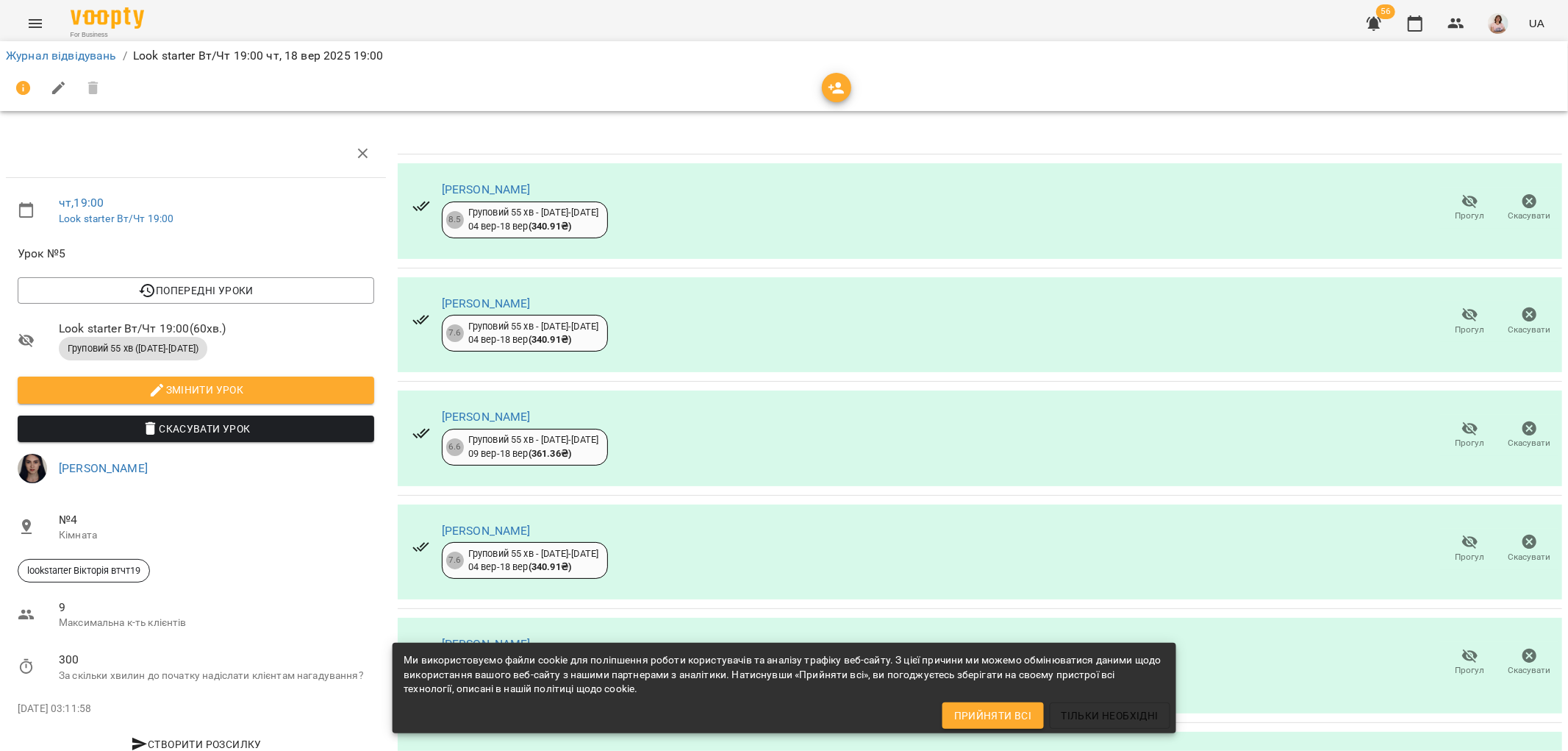
click at [1462, 200] on icon "button" at bounding box center [1470, 201] width 18 height 18
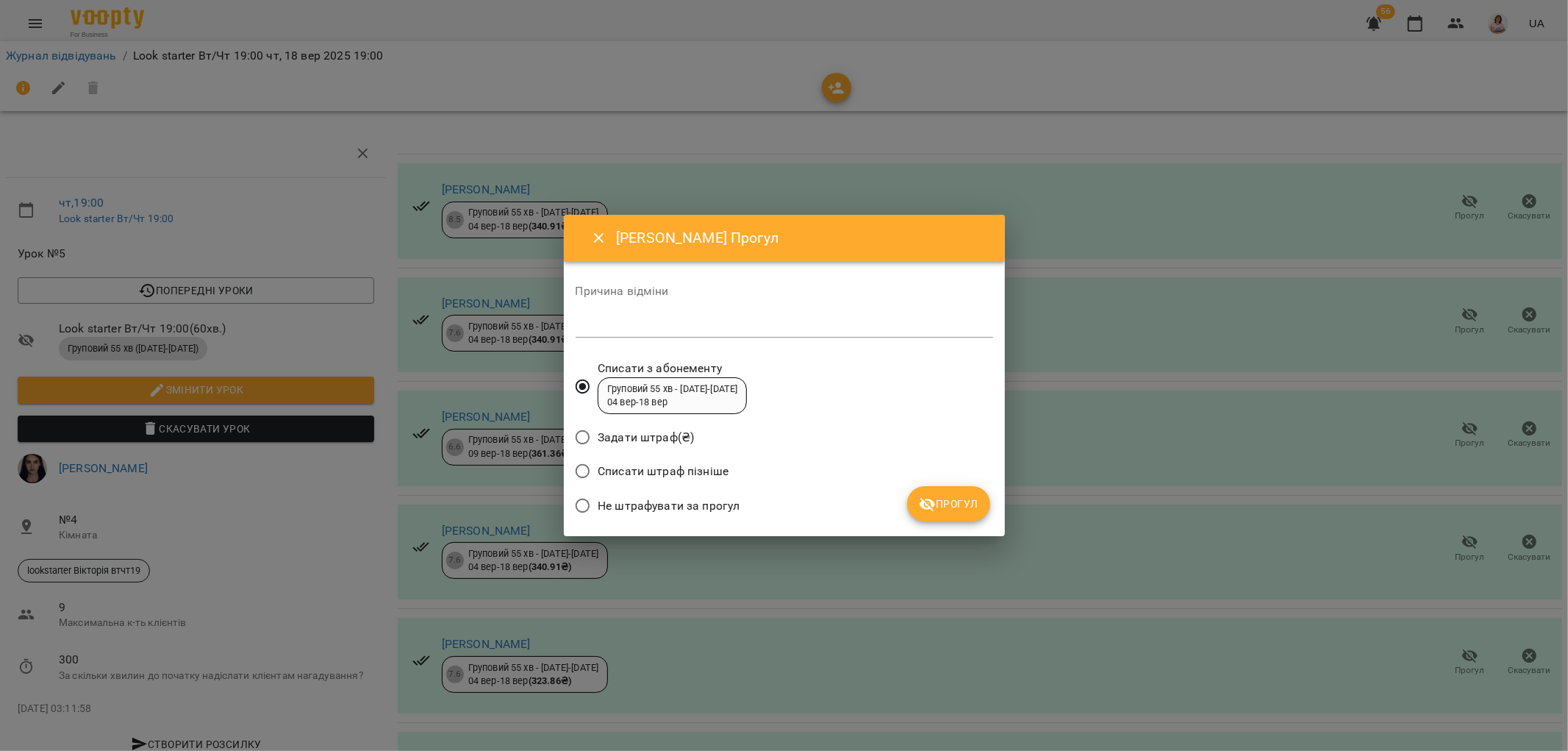
click at [605, 328] on textarea at bounding box center [784, 326] width 417 height 14
type textarea "**********"
click at [954, 508] on span "Прогул" at bounding box center [948, 504] width 59 height 18
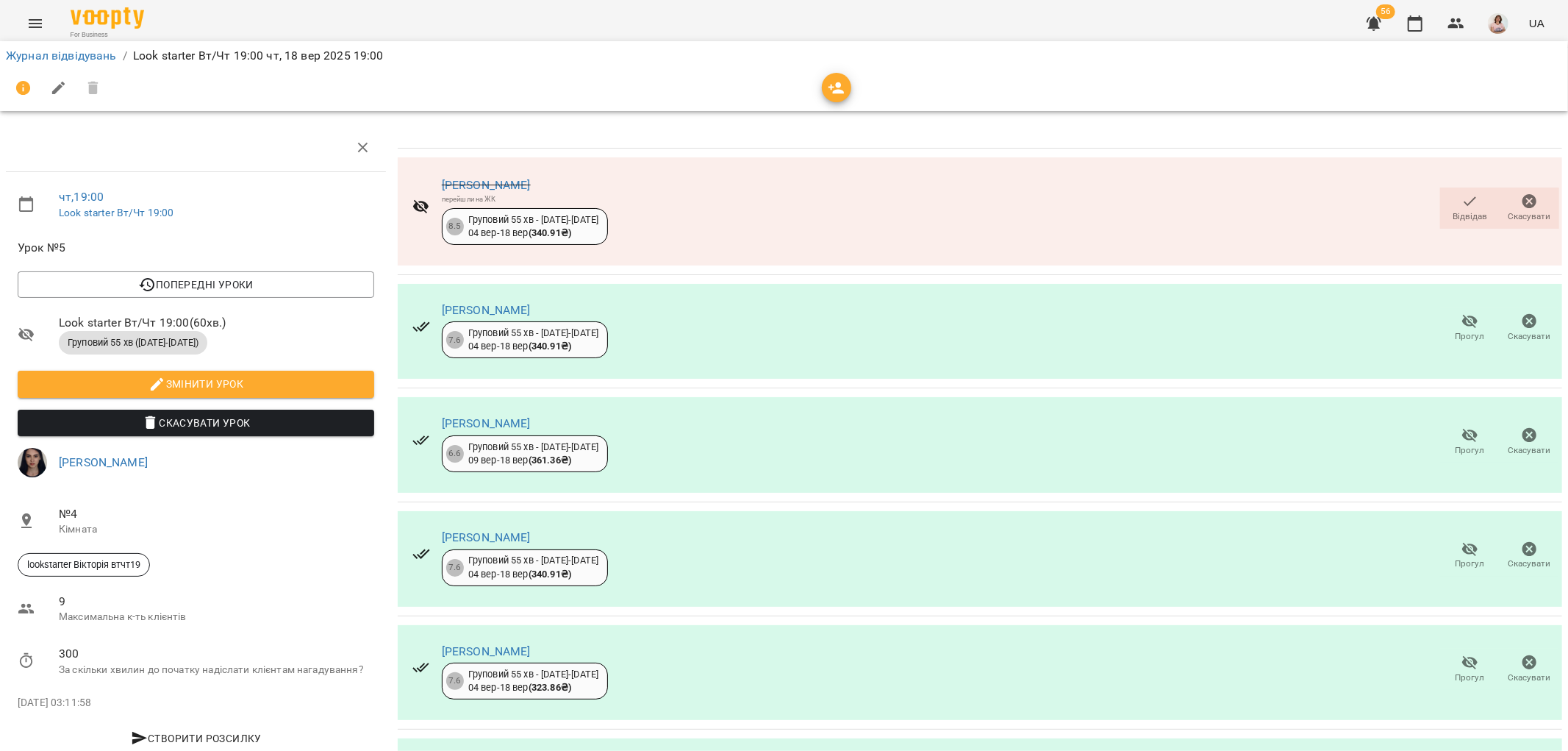
scroll to position [426, 0]
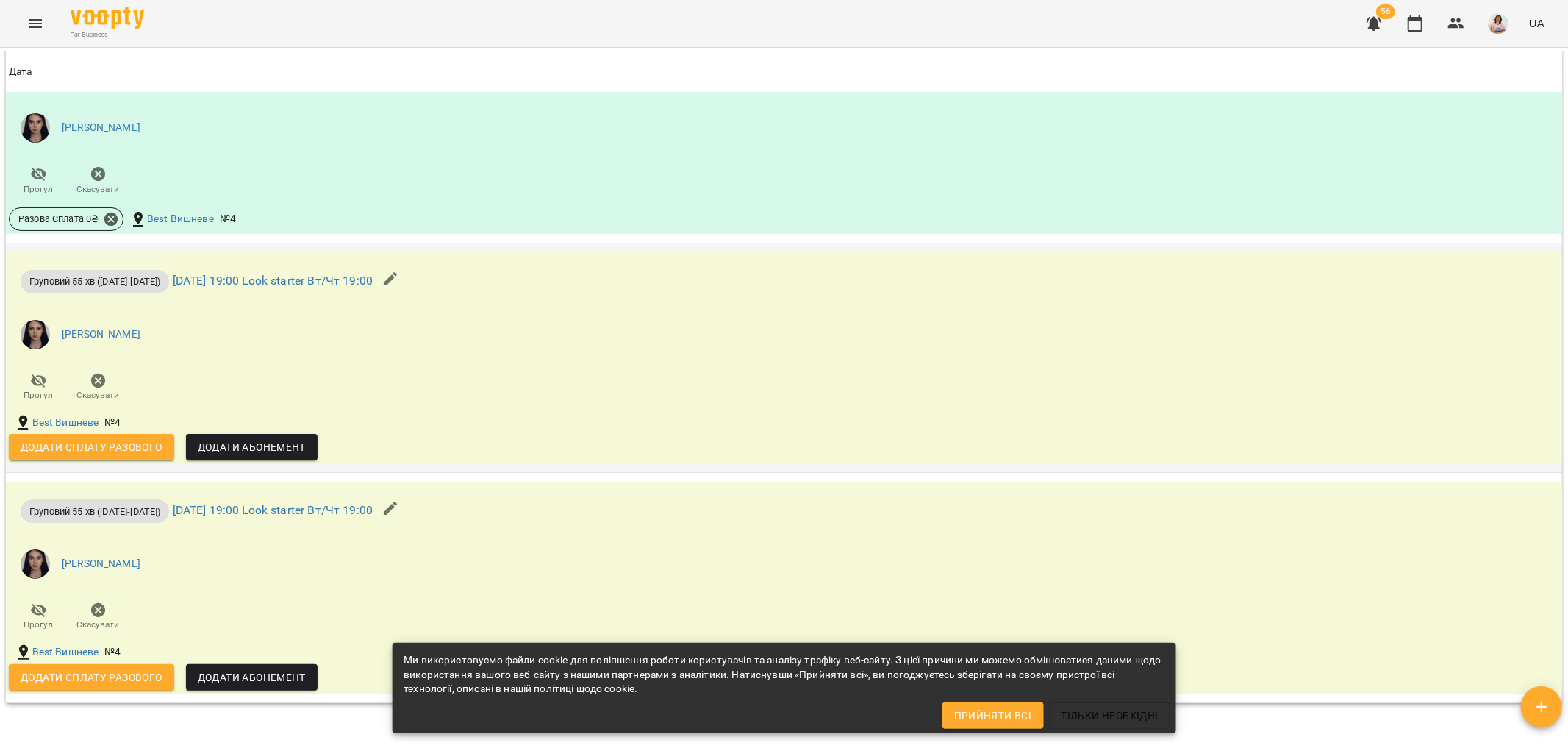
scroll to position [1471, 0]
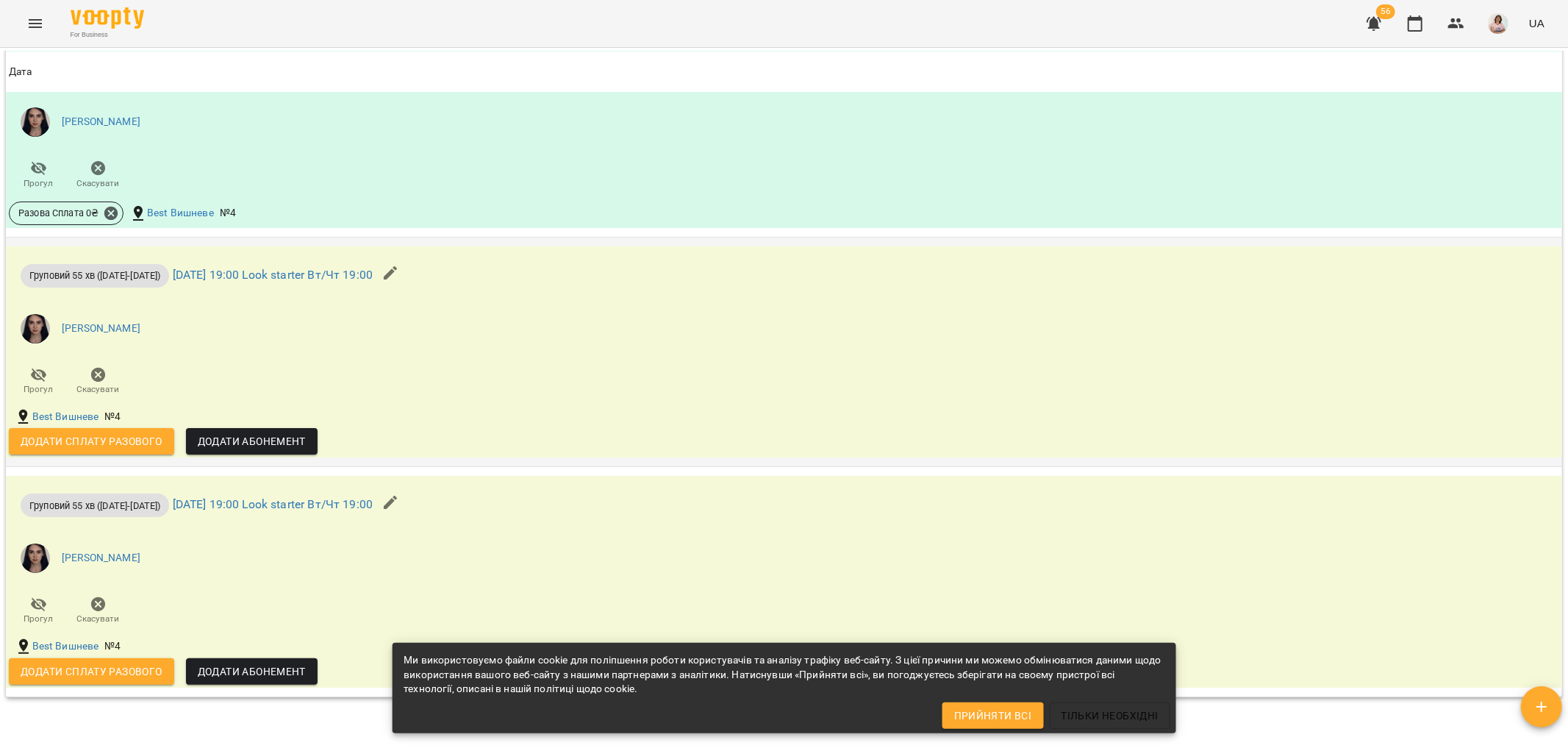
click at [100, 442] on span "Додати сплату разового" at bounding box center [91, 441] width 142 height 18
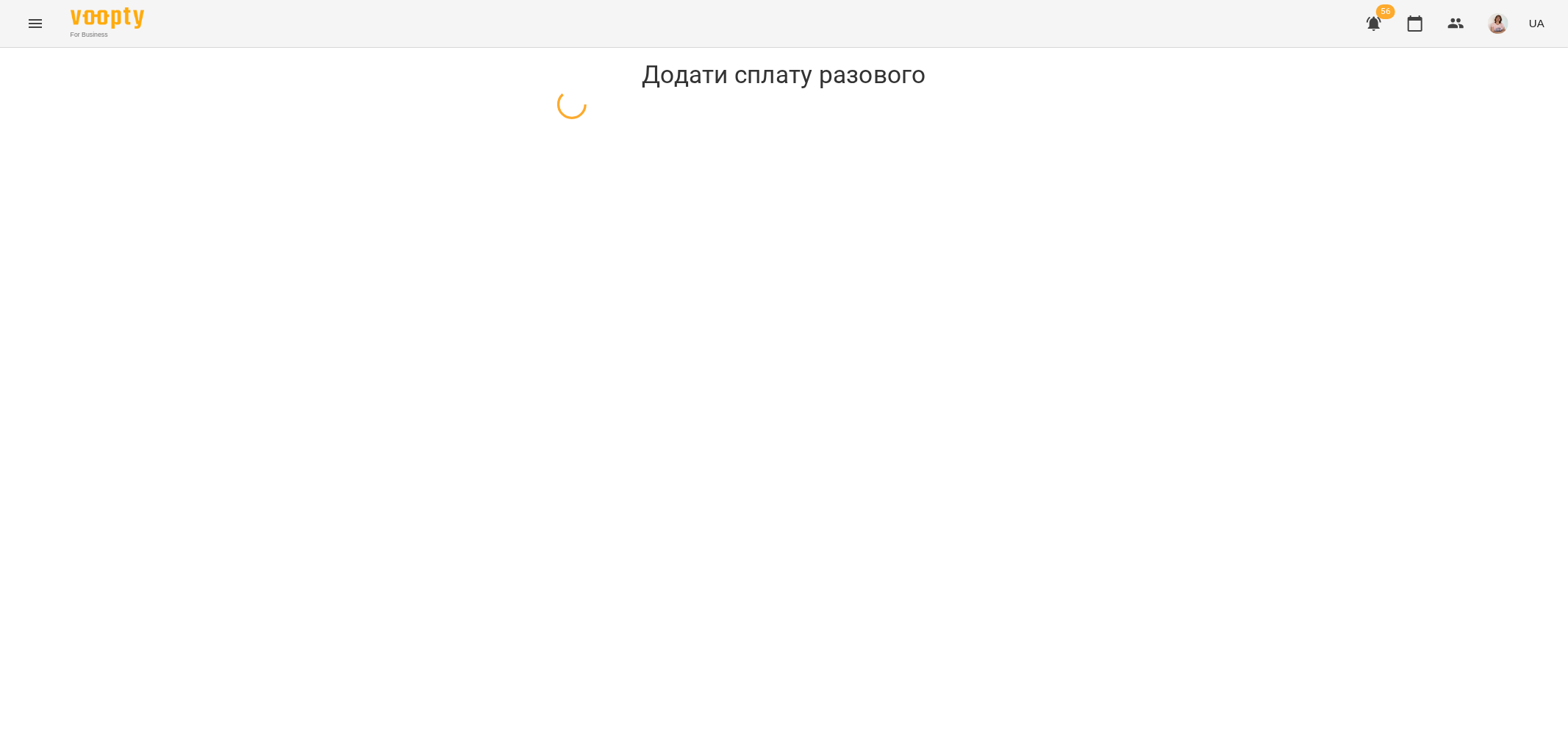
select select "**********"
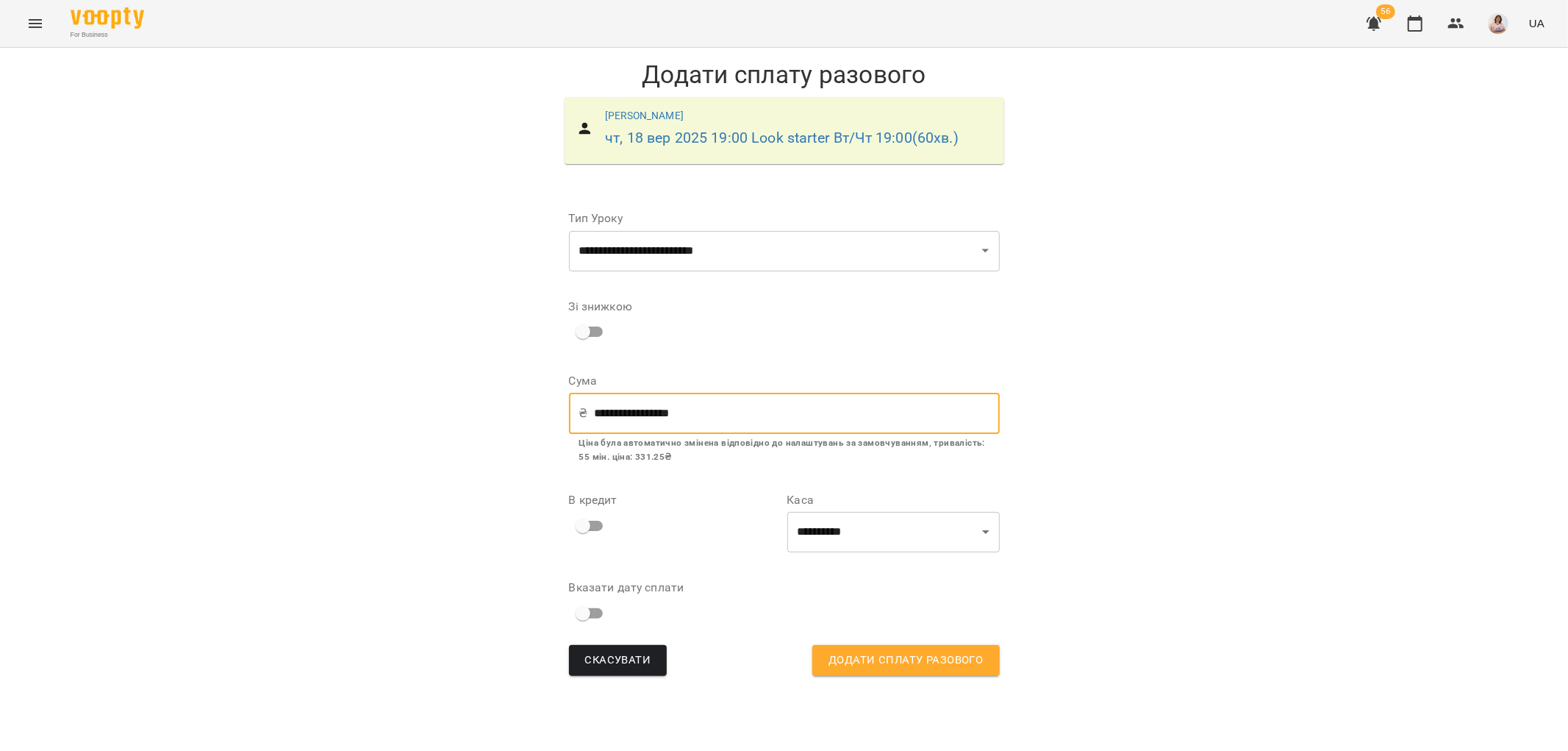
drag, startPoint x: 707, startPoint y: 416, endPoint x: 594, endPoint y: 410, distance: 113.2
click at [594, 415] on input "**********" at bounding box center [797, 413] width 405 height 41
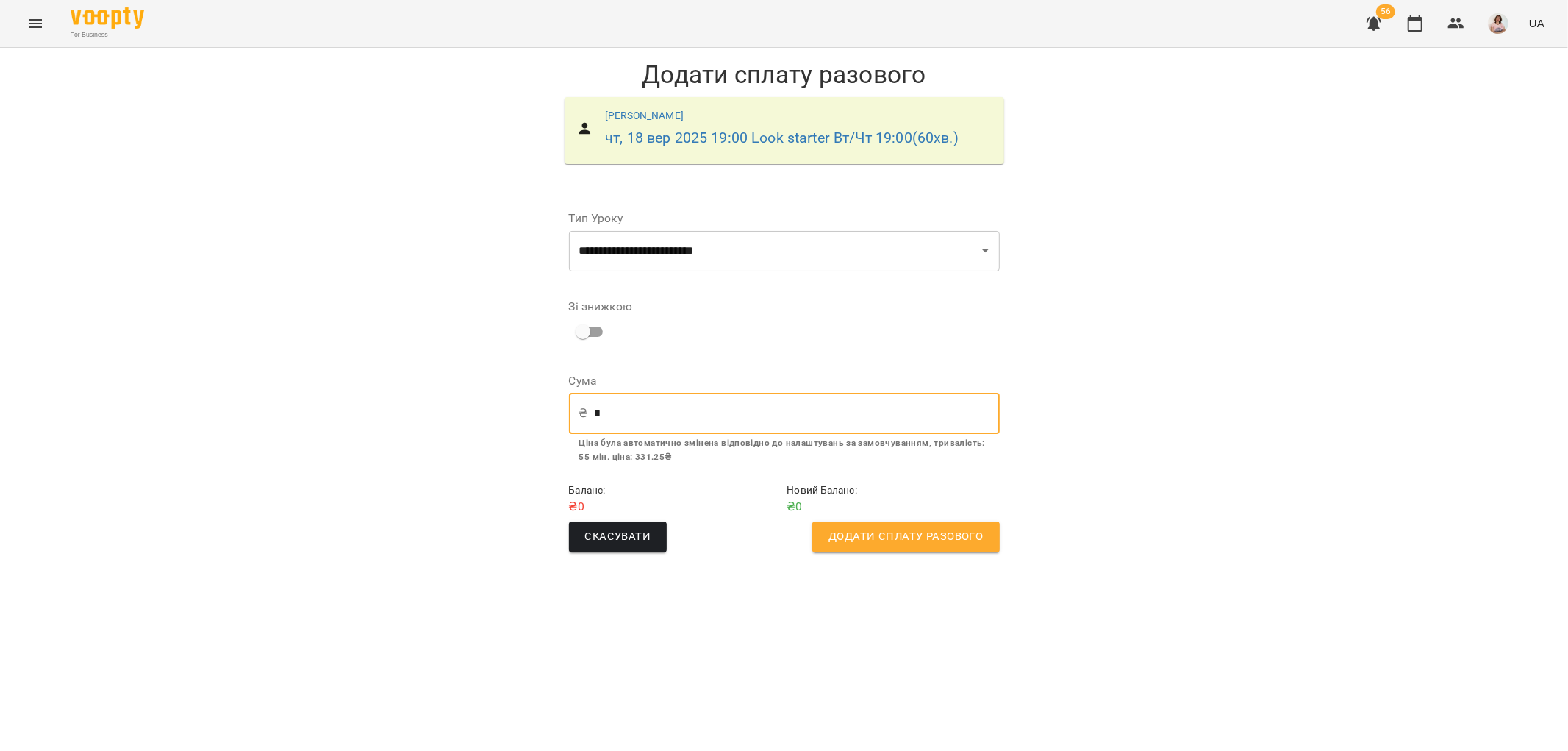
type input "*"
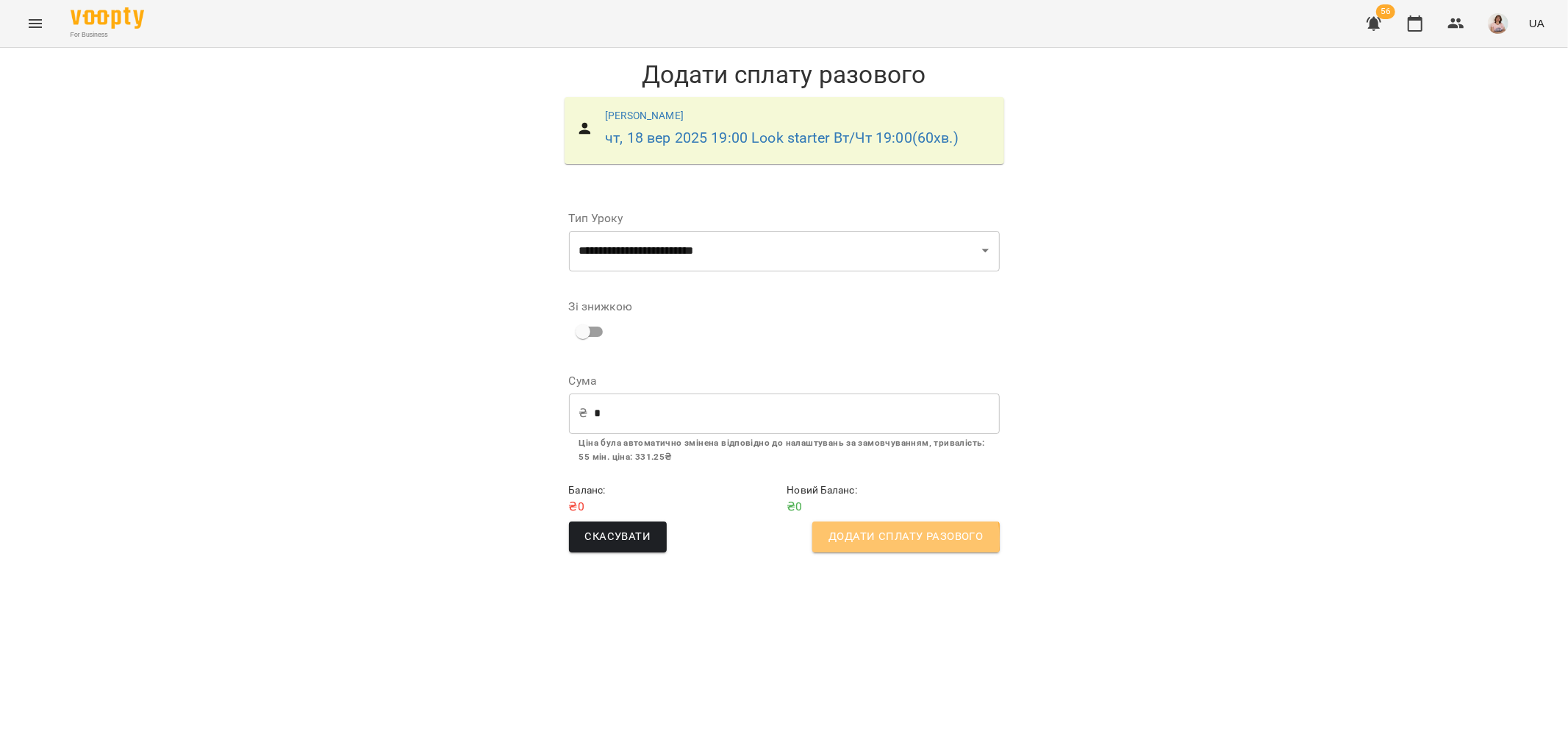
click at [890, 538] on span "Додати сплату разового" at bounding box center [906, 537] width 155 height 19
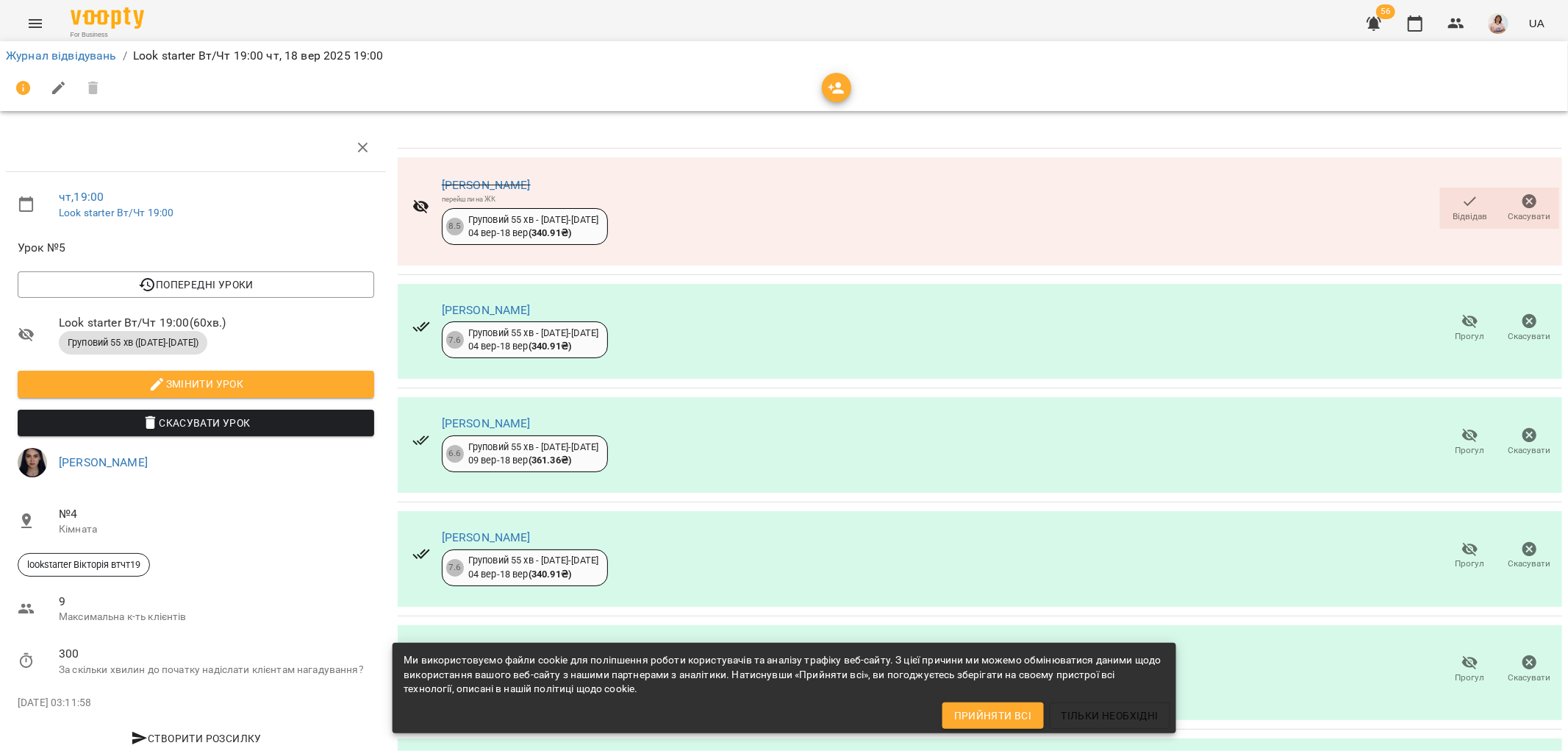
scroll to position [450, 0]
click at [35, 23] on icon "Menu" at bounding box center [34, 23] width 13 height 9
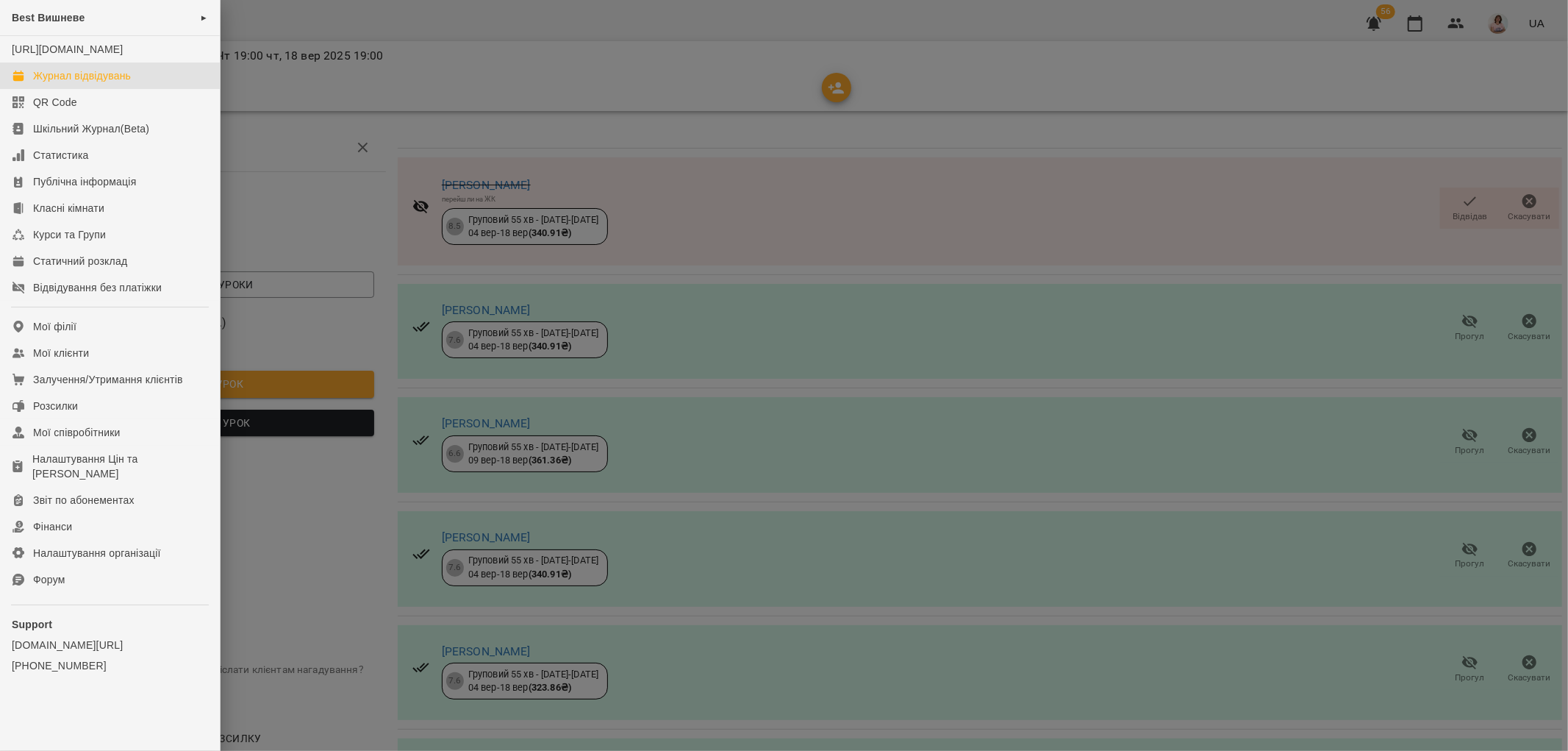
click at [91, 83] on div "Журнал відвідувань" at bounding box center [82, 76] width 98 height 15
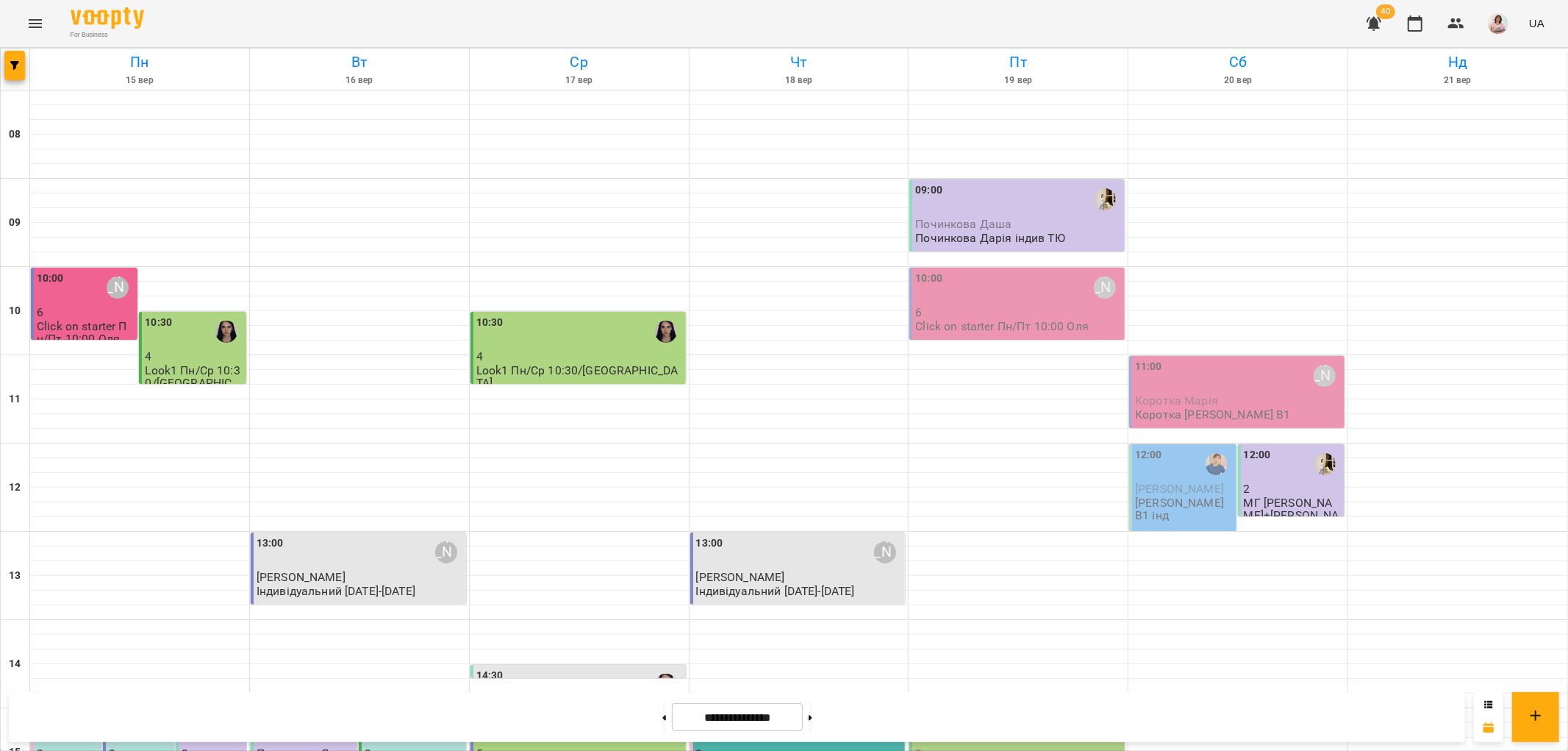
scroll to position [478, 0]
